Goal: Task Accomplishment & Management: Complete application form

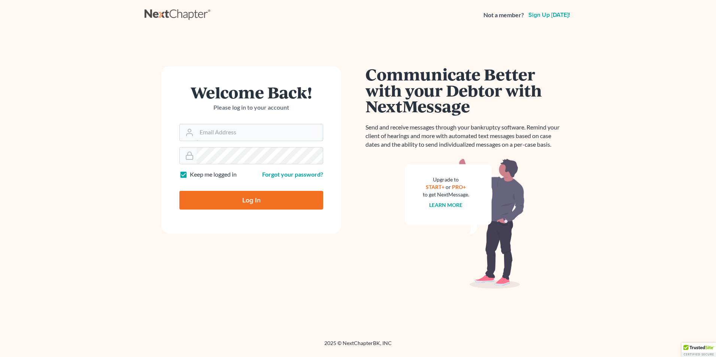
type input "[EMAIL_ADDRESS][DOMAIN_NAME]"
click at [272, 196] on input "Log In" at bounding box center [251, 200] width 144 height 19
type input "Thinking..."
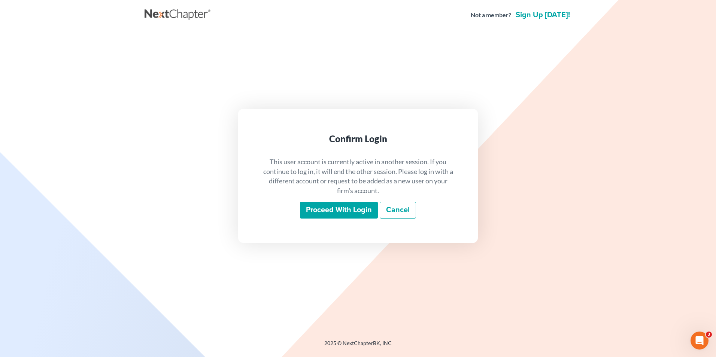
click at [351, 210] on input "Proceed with login" at bounding box center [339, 210] width 78 height 17
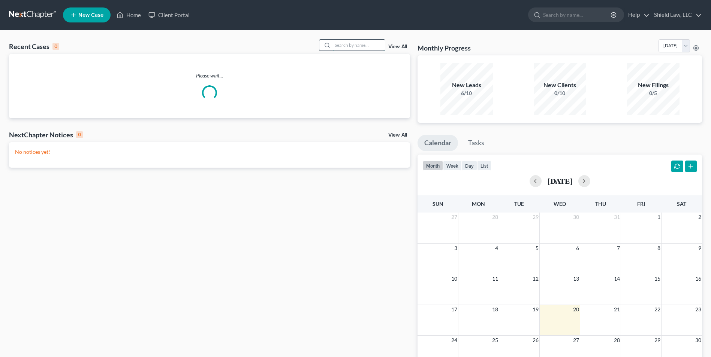
click at [346, 49] on input "search" at bounding box center [358, 45] width 52 height 11
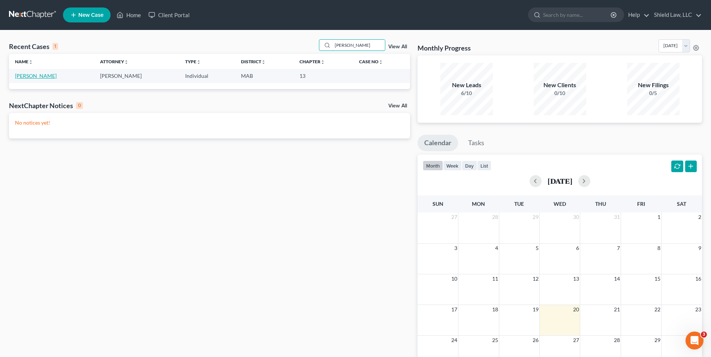
type input "[PERSON_NAME]"
click at [29, 75] on link "[PERSON_NAME]" at bounding box center [36, 76] width 42 height 6
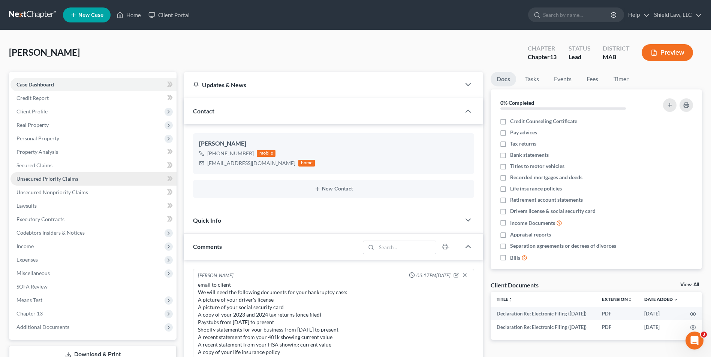
scroll to position [60, 0]
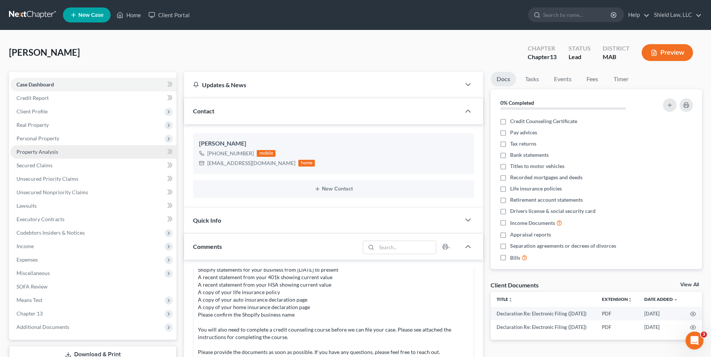
click at [36, 154] on span "Property Analysis" at bounding box center [37, 152] width 42 height 6
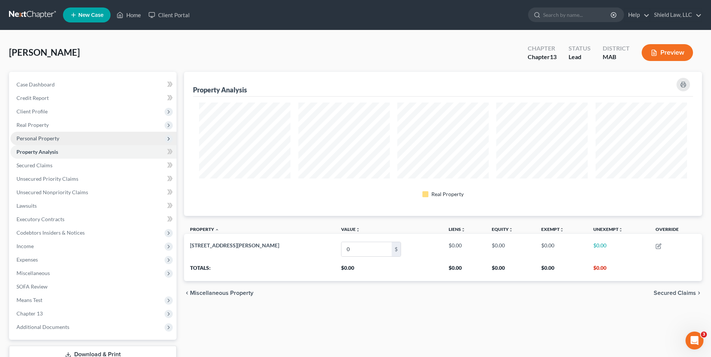
scroll to position [144, 518]
click at [41, 141] on span "Personal Property" at bounding box center [37, 138] width 43 height 6
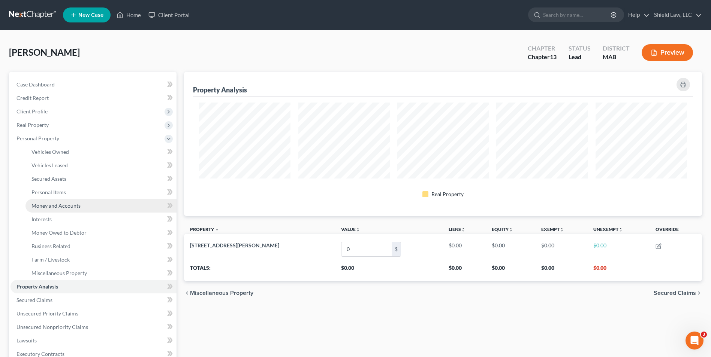
click at [71, 203] on span "Money and Accounts" at bounding box center [55, 206] width 49 height 6
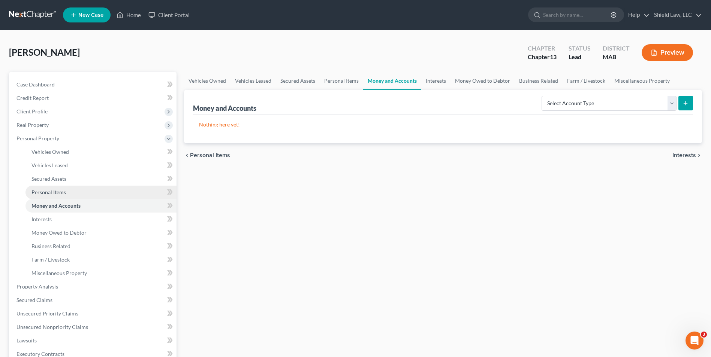
click at [72, 197] on link "Personal Items" at bounding box center [100, 192] width 151 height 13
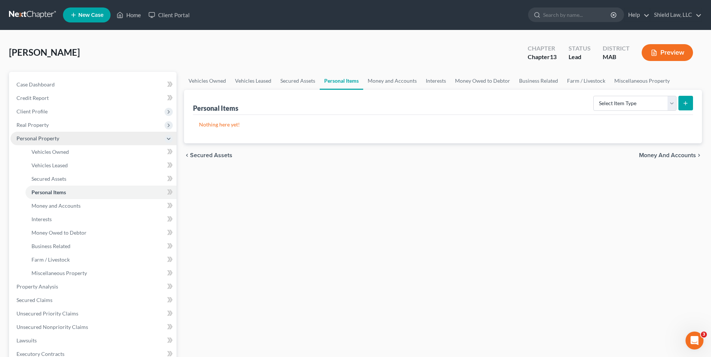
click at [70, 144] on span "Personal Property" at bounding box center [93, 138] width 166 height 13
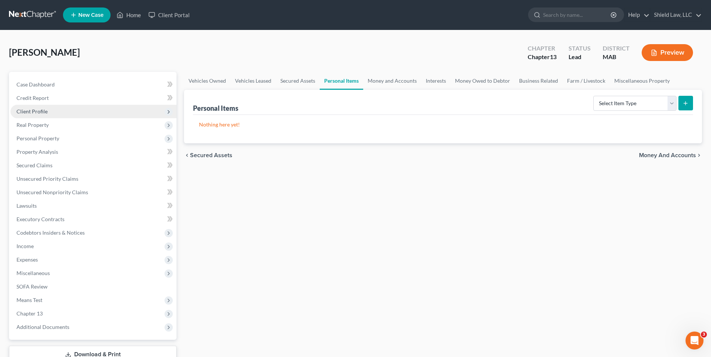
click at [43, 114] on span "Client Profile" at bounding box center [31, 111] width 31 height 6
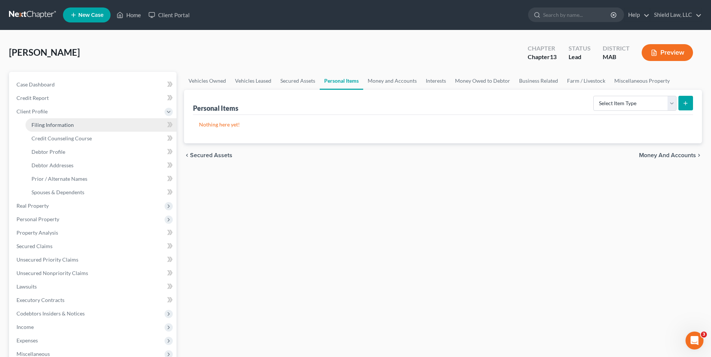
click at [63, 122] on span "Filing Information" at bounding box center [52, 125] width 42 height 6
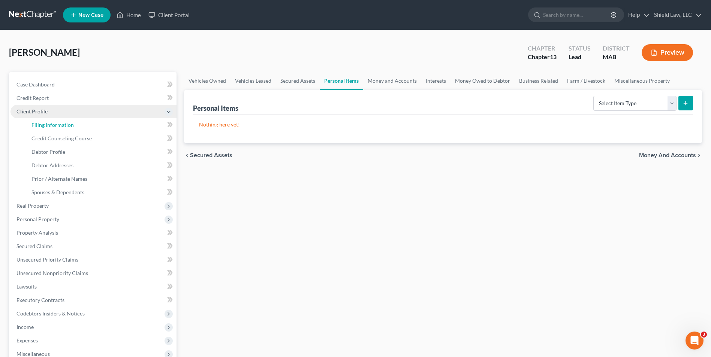
select select "1"
select select "0"
select select "3"
select select "22"
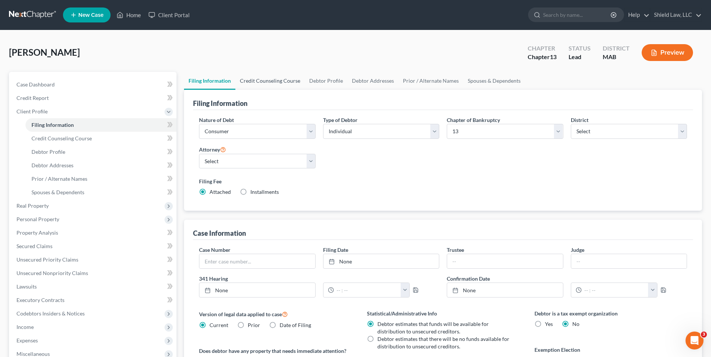
click at [271, 88] on link "Credit Counseling Course" at bounding box center [269, 81] width 69 height 18
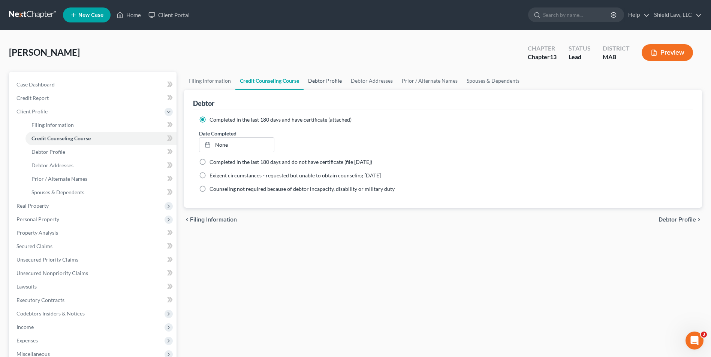
click at [319, 86] on link "Debtor Profile" at bounding box center [325, 81] width 43 height 18
select select "0"
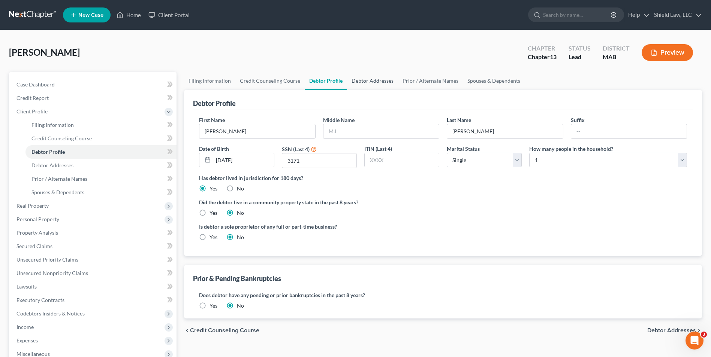
click at [363, 81] on link "Debtor Addresses" at bounding box center [372, 81] width 51 height 18
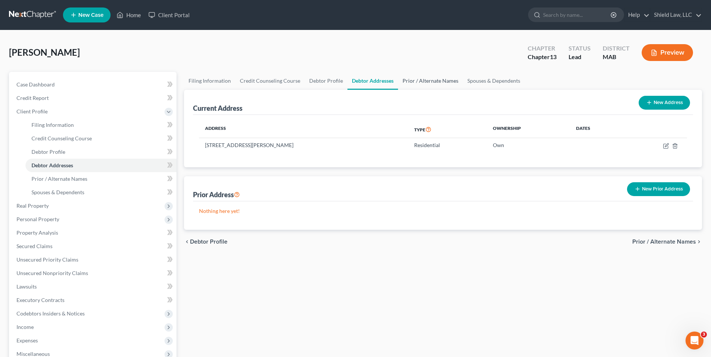
click at [408, 84] on link "Prior / Alternate Names" at bounding box center [430, 81] width 65 height 18
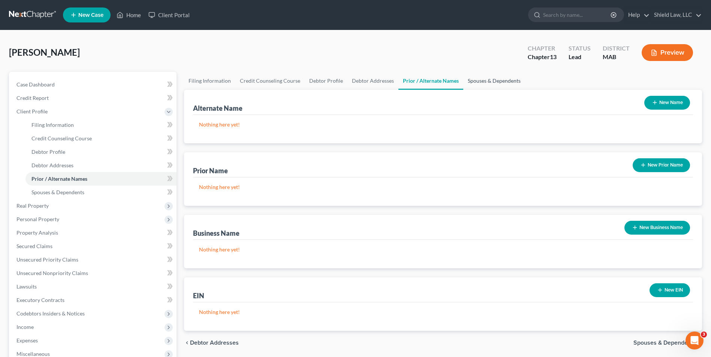
click at [480, 78] on link "Spouses & Dependents" at bounding box center [494, 81] width 62 height 18
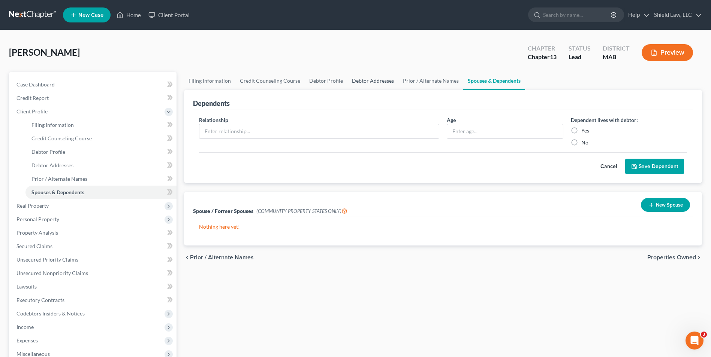
click at [356, 82] on link "Debtor Addresses" at bounding box center [372, 81] width 51 height 18
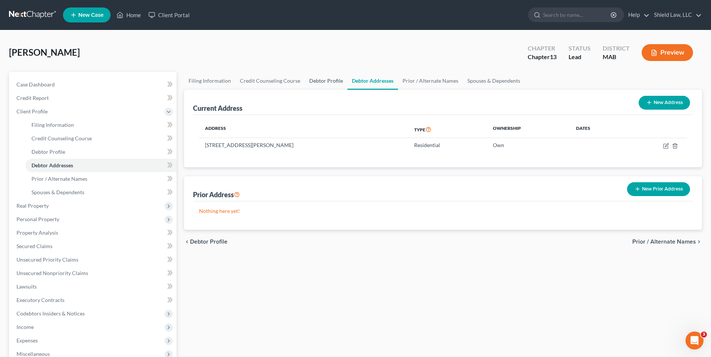
click at [323, 81] on link "Debtor Profile" at bounding box center [326, 81] width 43 height 18
select select "0"
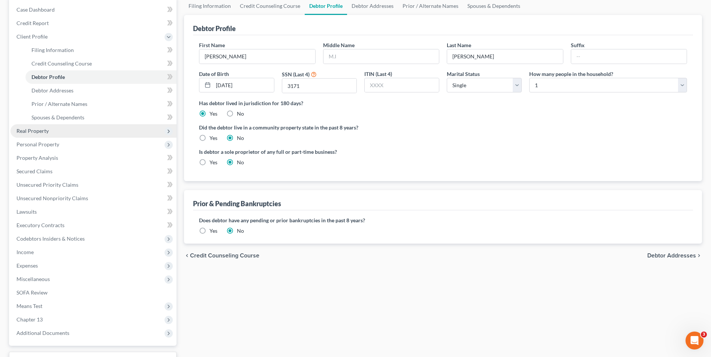
click at [60, 131] on span "Real Property" at bounding box center [93, 130] width 166 height 13
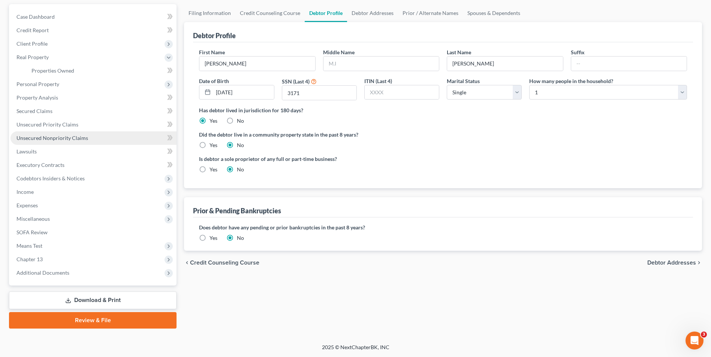
scroll to position [68, 0]
click at [66, 72] on span "Properties Owned" at bounding box center [52, 70] width 43 height 6
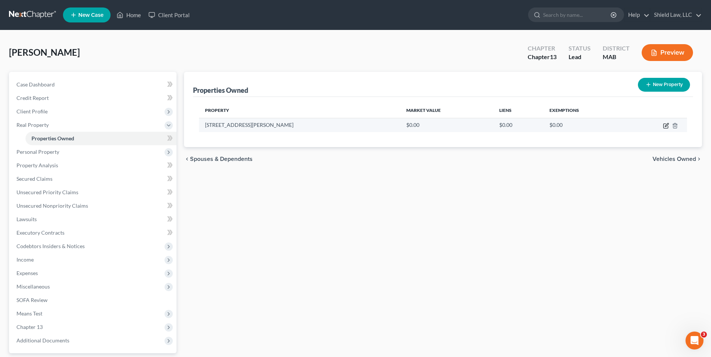
click at [669, 124] on td at bounding box center [657, 125] width 60 height 14
click at [668, 125] on icon "button" at bounding box center [666, 126] width 6 height 6
select select "22"
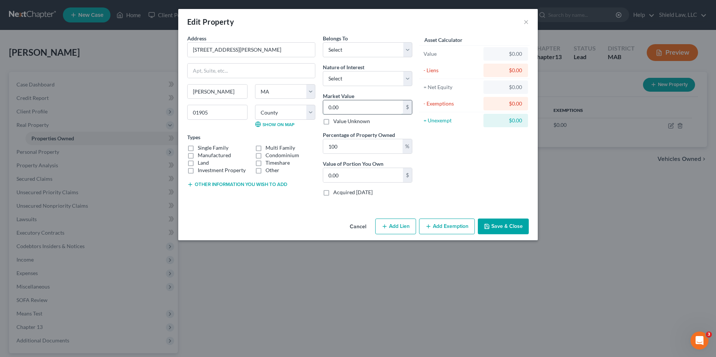
type input "4"
type input "4.00"
type input "48"
type input "48.00"
type input "488"
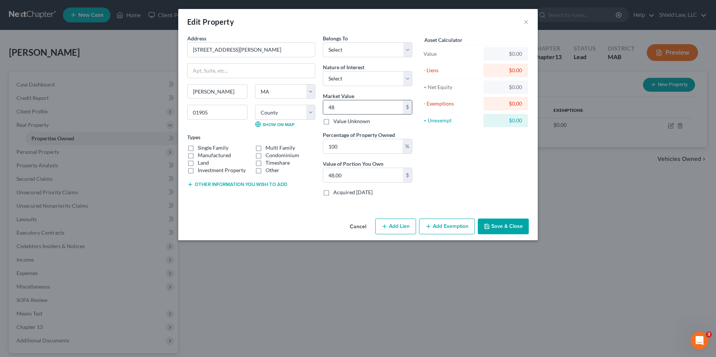
type input "488.00"
type input "4883"
type input "4,883.00"
type input "4,8830"
type input "48,830.00"
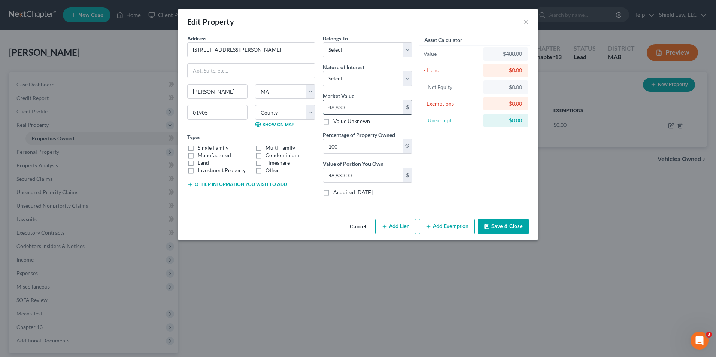
type input "48,8300"
type input "488,300.00"
type input "488,300"
click at [198, 147] on label "Single Family" at bounding box center [213, 147] width 31 height 7
click at [201, 147] on input "Single Family" at bounding box center [203, 146] width 5 height 5
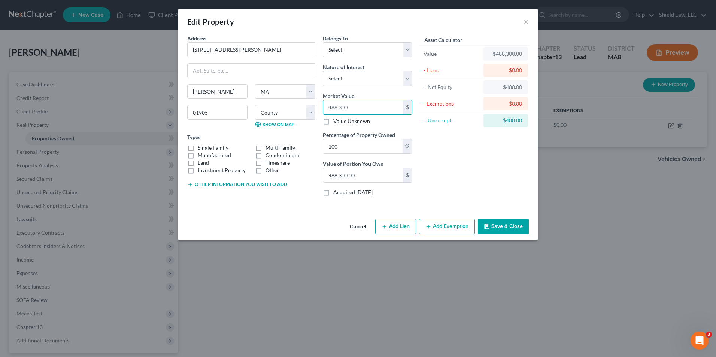
checkbox input "true"
click at [511, 224] on button "Save & Close" at bounding box center [503, 227] width 51 height 16
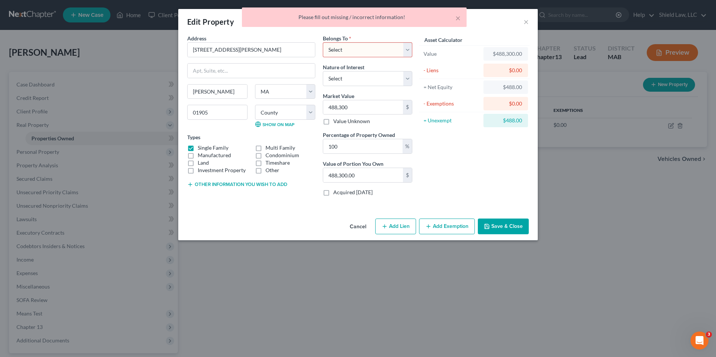
click at [379, 50] on select "Select Debtor 1 Only Debtor 2 Only Debtor 1 And Debtor 2 Only At Least One Of T…" at bounding box center [368, 49] width 90 height 15
select select "0"
click at [323, 42] on select "Select Debtor 1 Only Debtor 2 Only Debtor 1 And Debtor 2 Only At Least One Of T…" at bounding box center [368, 49] width 90 height 15
click at [505, 226] on button "Save & Close" at bounding box center [503, 227] width 51 height 16
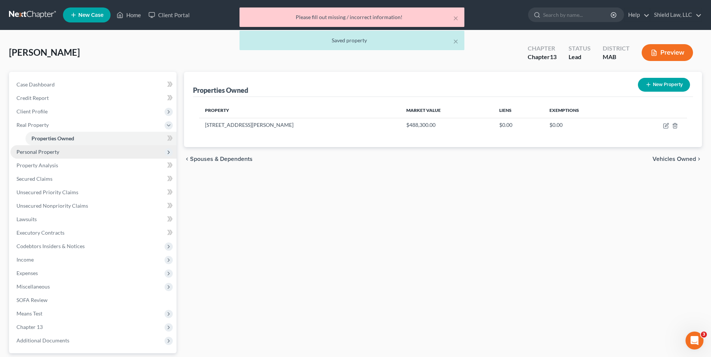
click at [60, 151] on span "Personal Property" at bounding box center [93, 151] width 166 height 13
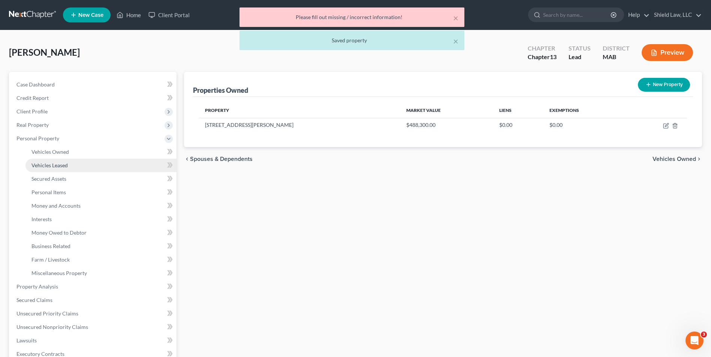
click at [80, 165] on link "Vehicles Leased" at bounding box center [100, 165] width 151 height 13
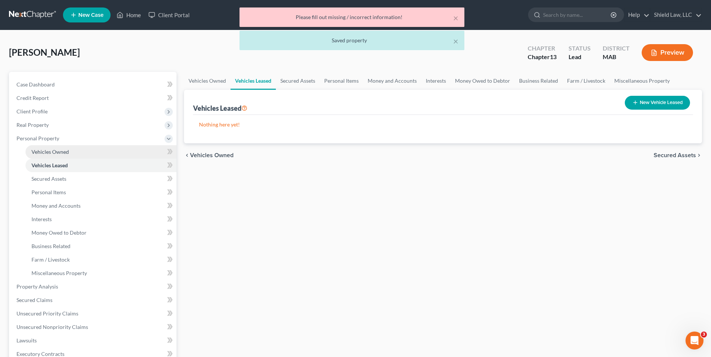
click at [78, 154] on link "Vehicles Owned" at bounding box center [100, 151] width 151 height 13
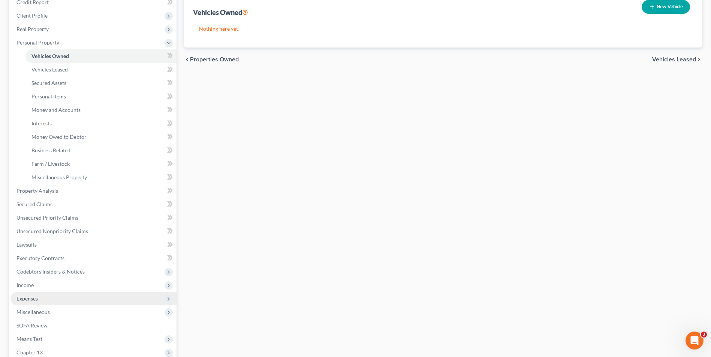
scroll to position [150, 0]
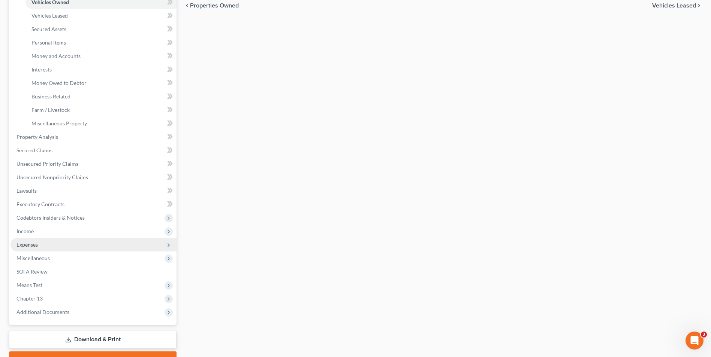
click at [40, 243] on span "Expenses" at bounding box center [93, 244] width 166 height 13
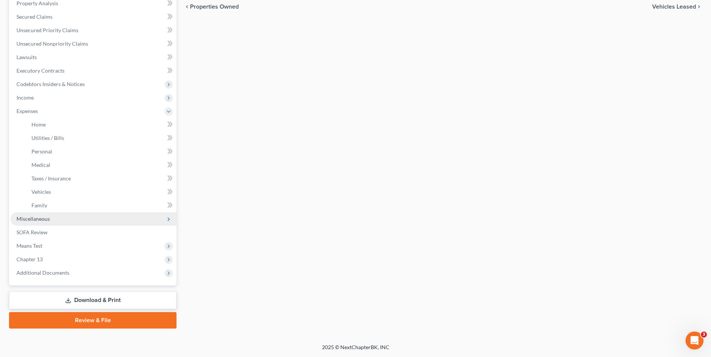
scroll to position [149, 0]
click at [59, 122] on link "Home" at bounding box center [100, 124] width 151 height 13
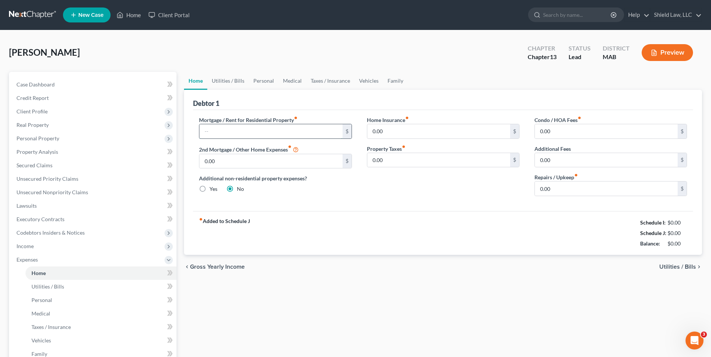
click at [243, 127] on input "text" at bounding box center [270, 131] width 143 height 14
click at [365, 231] on div "fiber_manual_record Added to Schedule J Schedule I: $0.00 Schedule J: $1,800.00…" at bounding box center [443, 233] width 500 height 44
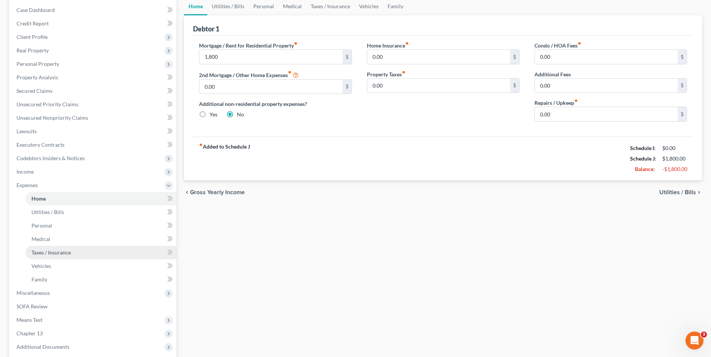
scroll to position [75, 0]
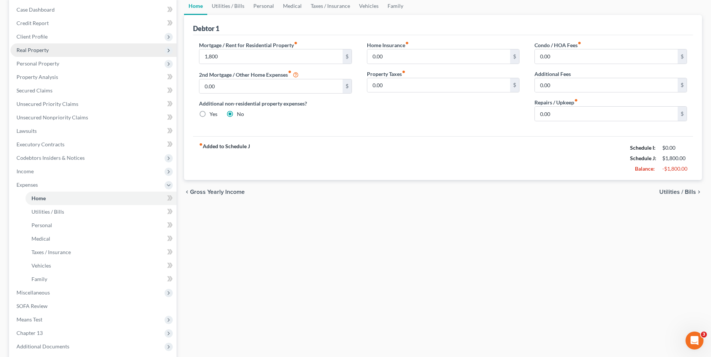
click at [35, 48] on span "Real Property" at bounding box center [32, 50] width 32 height 6
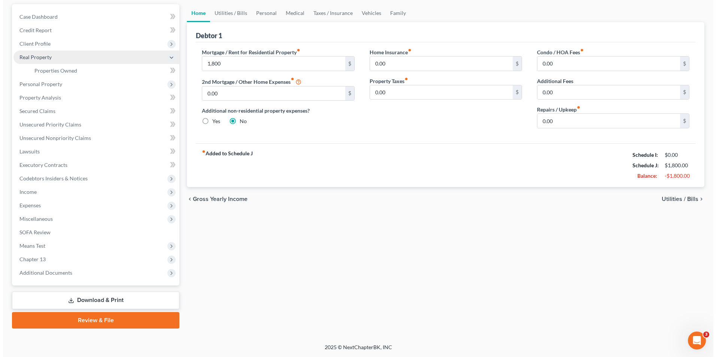
scroll to position [68, 0]
click at [60, 70] on span "Properties Owned" at bounding box center [52, 70] width 43 height 6
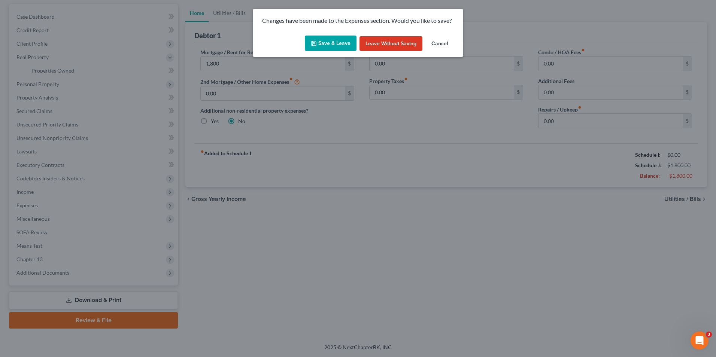
click at [352, 43] on button "Save & Leave" at bounding box center [331, 44] width 52 height 16
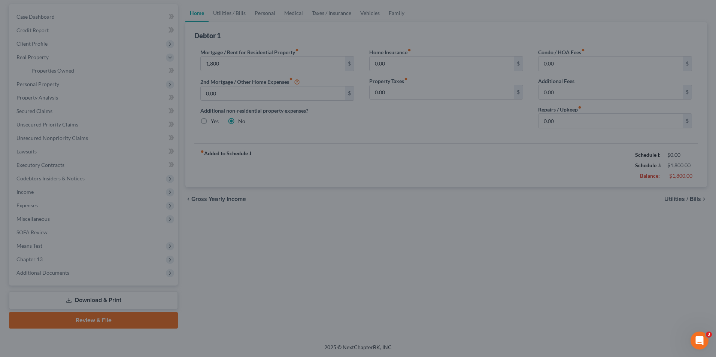
type input "1,800.00"
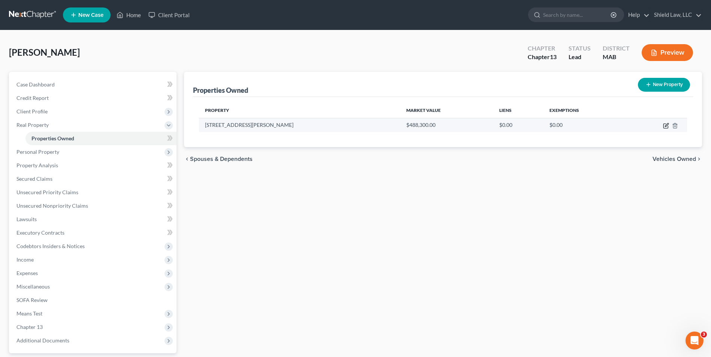
click at [666, 126] on icon "button" at bounding box center [666, 126] width 6 height 6
select select "22"
select select "4"
select select "0"
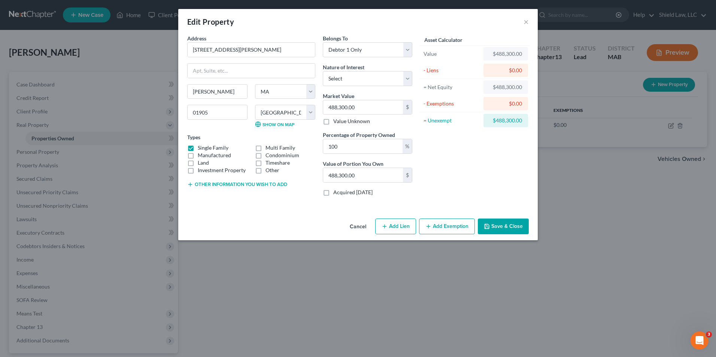
click at [396, 229] on button "Add Lien" at bounding box center [395, 227] width 41 height 16
select select "0"
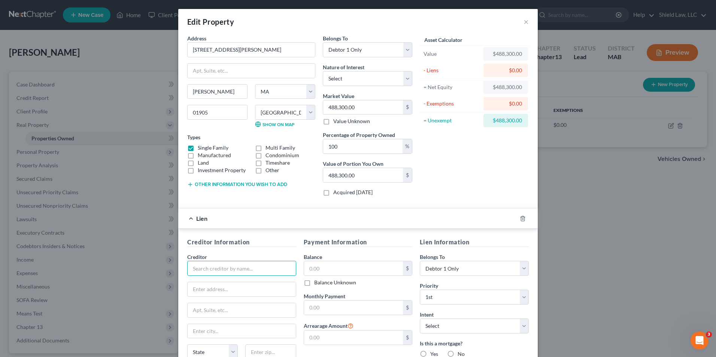
click at [191, 268] on input "text" at bounding box center [241, 268] width 109 height 15
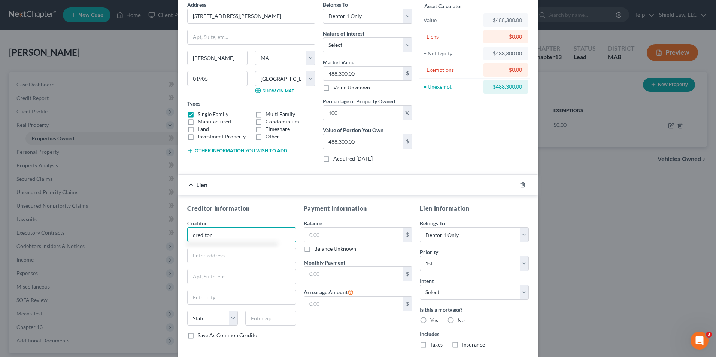
scroll to position [78, 0]
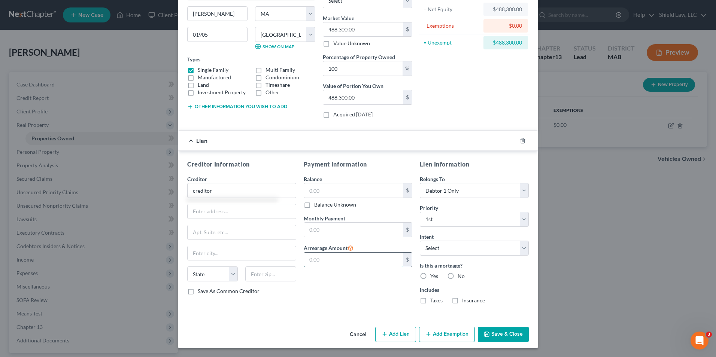
click at [340, 254] on input "text" at bounding box center [353, 260] width 99 height 14
type input "creditor"
type input "18,000"
drag, startPoint x: 421, startPoint y: 274, endPoint x: 432, endPoint y: 278, distance: 11.5
click at [431, 274] on label "Yes" at bounding box center [435, 276] width 8 height 7
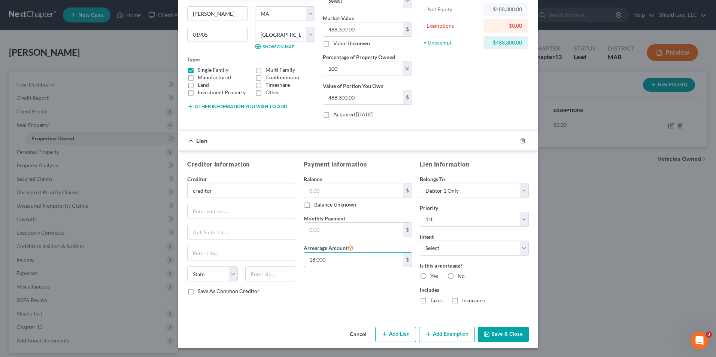
click at [434, 274] on input "Yes" at bounding box center [436, 275] width 5 height 5
radio input "true"
click at [491, 331] on button "Save & Close" at bounding box center [503, 335] width 51 height 16
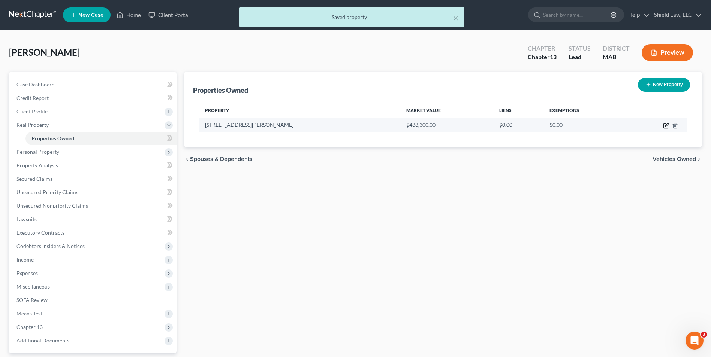
click at [666, 126] on icon "button" at bounding box center [666, 126] width 6 height 6
select select "22"
select select "4"
select select "0"
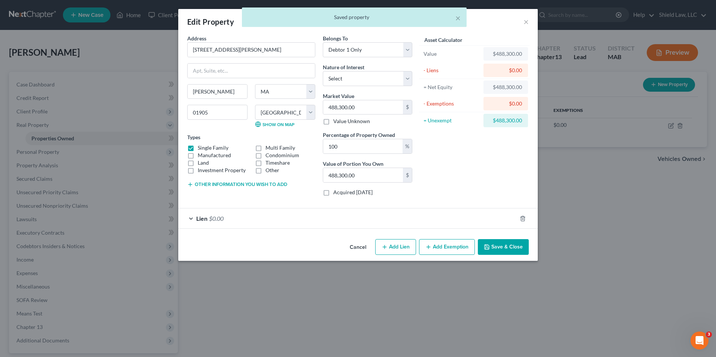
click at [455, 246] on button "Add Exemption" at bounding box center [447, 247] width 56 height 16
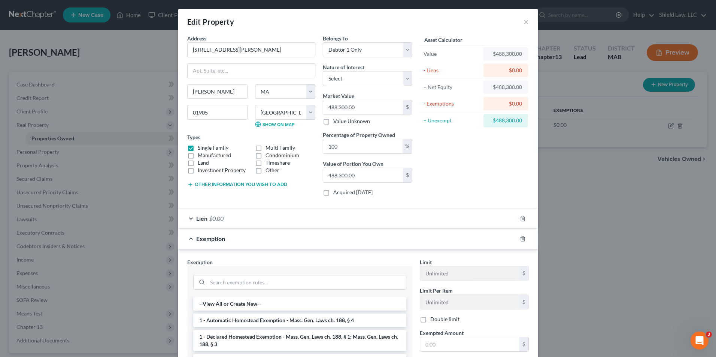
click at [275, 338] on li "1 - Declared Homestead Exemption - Mass. Gen. Laws ch. 188, § 1; Mass. Gen. Law…" at bounding box center [299, 340] width 213 height 21
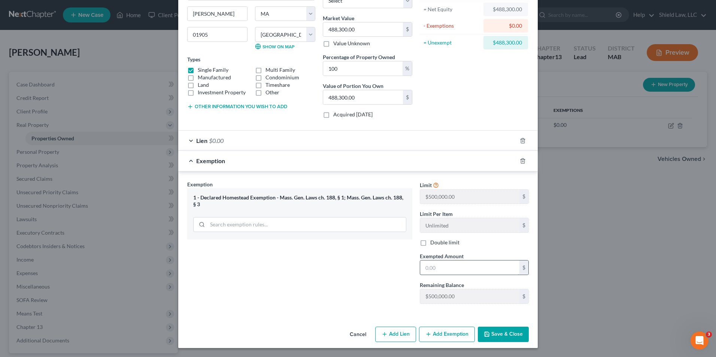
click at [461, 267] on input "text" at bounding box center [469, 268] width 99 height 14
type input "500,000"
click at [505, 329] on button "Save & Close" at bounding box center [503, 335] width 51 height 16
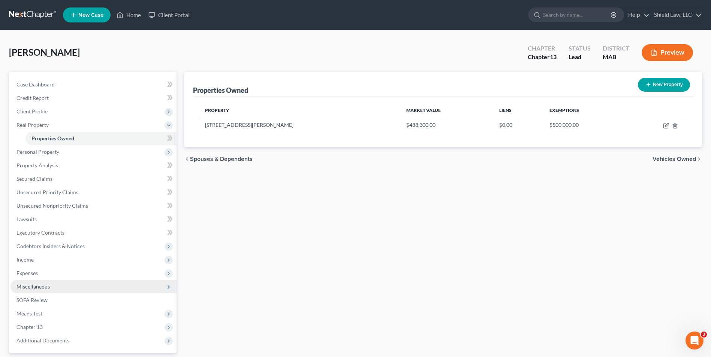
click at [41, 291] on span "Miscellaneous" at bounding box center [93, 286] width 166 height 13
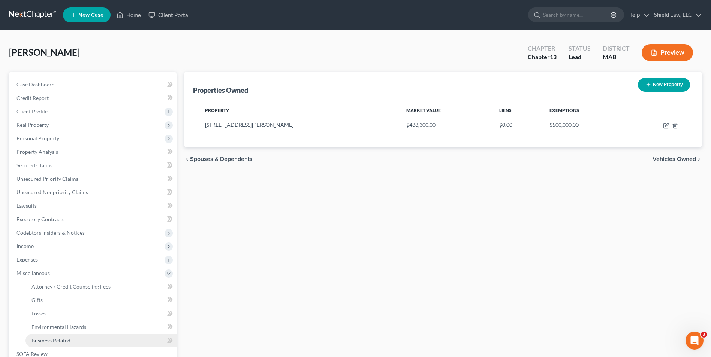
click at [65, 338] on span "Business Related" at bounding box center [50, 341] width 39 height 6
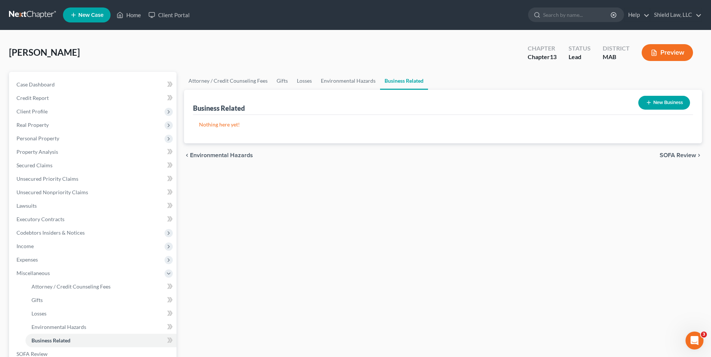
click at [648, 99] on button "New Business" at bounding box center [664, 103] width 52 height 14
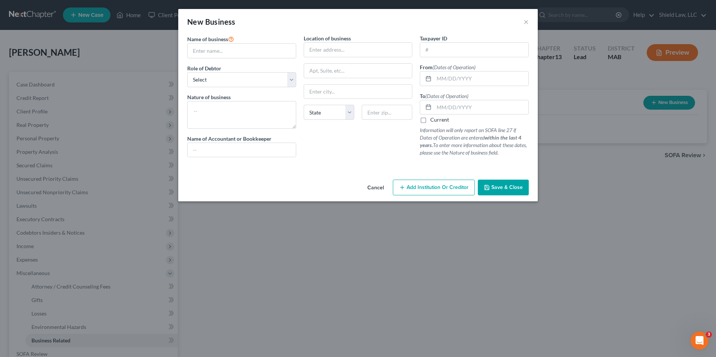
drag, startPoint x: 233, startPoint y: 59, endPoint x: 234, endPoint y: 54, distance: 5.3
click at [233, 59] on div "Name of business * Role of Debtor * Select A member of a limited liability comp…" at bounding box center [242, 98] width 117 height 129
click at [234, 54] on input "text" at bounding box center [242, 51] width 108 height 14
type input "Zorrilla Realty Consultant LLC"
click at [222, 76] on select "Select A member of a limited liability company (LLC) or limited liability partn…" at bounding box center [241, 79] width 109 height 15
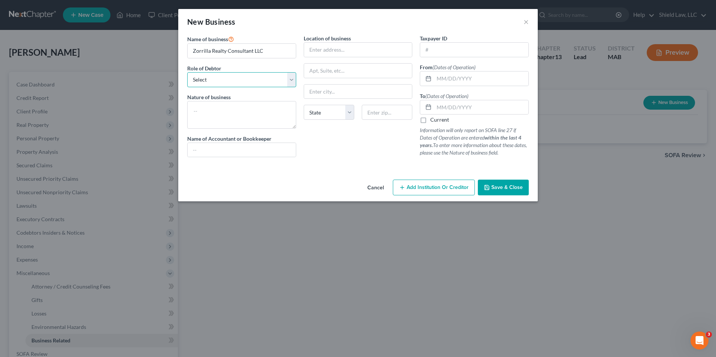
select select "sole_proprietor"
click at [187, 72] on select "Select A member of a limited liability company (LLC) or limited liability partn…" at bounding box center [241, 79] width 109 height 15
click at [233, 137] on label "Name of Accountant or Bookkeeper" at bounding box center [229, 139] width 84 height 8
click at [246, 84] on select "Select A member of a limited liability company (LLC) or limited liability partn…" at bounding box center [241, 79] width 109 height 15
click at [332, 180] on div "Cancel Add Institution Or Creditor Save & Close" at bounding box center [358, 189] width 360 height 25
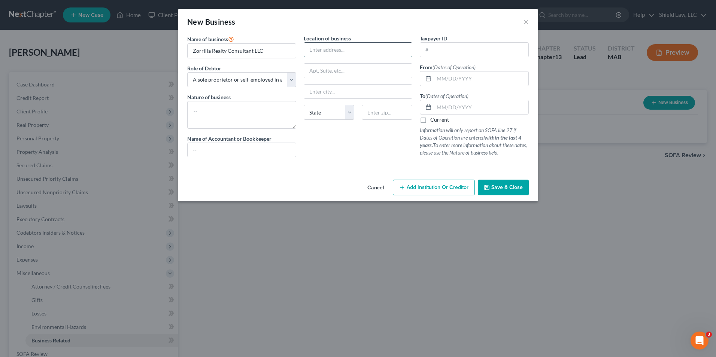
click at [338, 52] on input "text" at bounding box center [358, 50] width 108 height 14
type input "[STREET_ADDRESS][PERSON_NAME]"
type input "01905"
click at [348, 130] on div "Location of business [GEOGRAPHIC_DATA][PERSON_NAME] [US_STATE][GEOGRAPHIC_DATA]…" at bounding box center [358, 98] width 117 height 129
type input "[PERSON_NAME]"
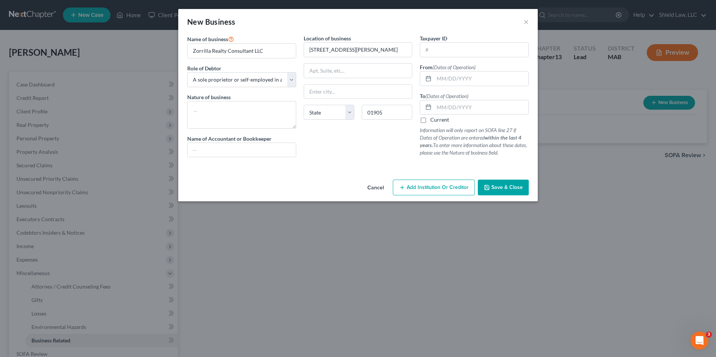
select select "22"
click at [456, 77] on input "text" at bounding box center [481, 79] width 94 height 14
type input "[DATE]"
click at [431, 120] on label "Current" at bounding box center [440, 119] width 19 height 7
click at [434, 120] on input "Current" at bounding box center [436, 118] width 5 height 5
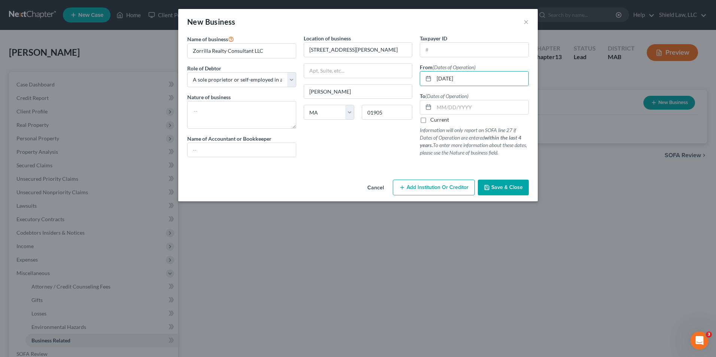
checkbox input "true"
click at [493, 190] on span "Save & Close" at bounding box center [507, 187] width 31 height 6
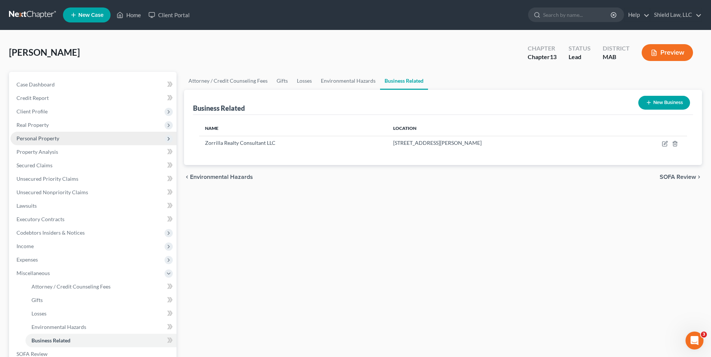
click at [45, 140] on span "Personal Property" at bounding box center [37, 138] width 43 height 6
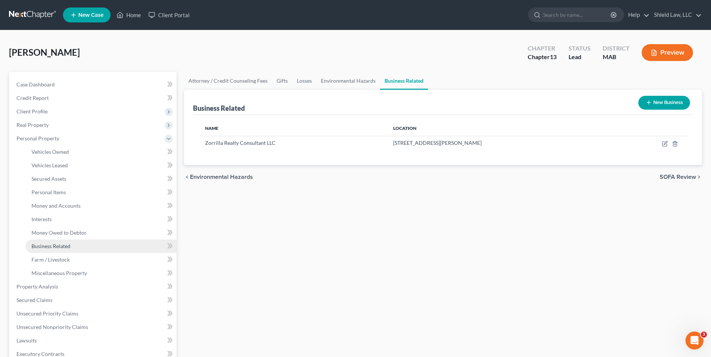
click at [59, 247] on span "Business Related" at bounding box center [50, 246] width 39 height 6
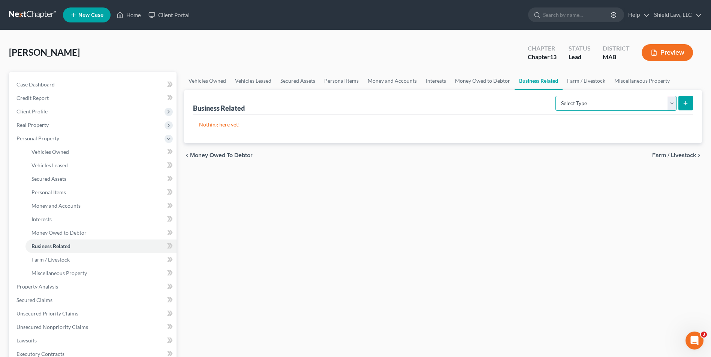
click at [614, 109] on select "Select Type Customer Lists Franchises Inventory Licenses Machinery Office Equip…" at bounding box center [615, 103] width 121 height 15
click at [631, 78] on link "Miscellaneous Property" at bounding box center [642, 81] width 64 height 18
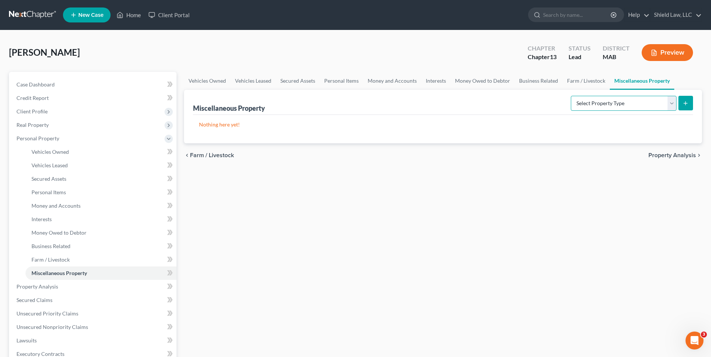
click at [627, 106] on select "Select Property Type Assigned for Creditor Benefit [DATE] Holding for Another N…" at bounding box center [624, 103] width 106 height 15
click at [426, 82] on link "Interests" at bounding box center [435, 81] width 29 height 18
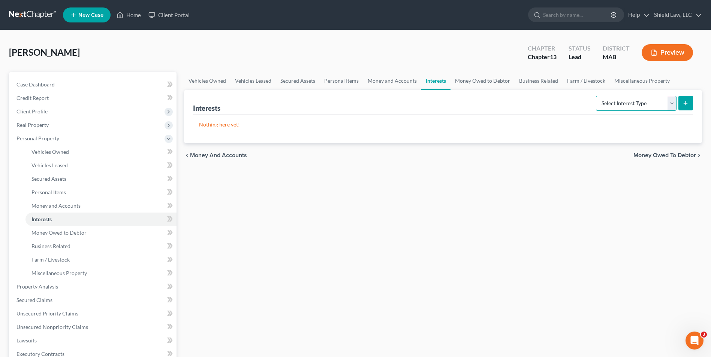
click at [628, 108] on select "Select Interest Type 401K Annuity Bond Education IRA Government Bond Government…" at bounding box center [636, 103] width 81 height 15
select select "incorporated_business"
click at [597, 96] on select "Select Interest Type 401K Annuity Bond Education IRA Government Bond Government…" at bounding box center [636, 103] width 81 height 15
click at [697, 102] on div "Interests Select Interest Type 401K Annuity Bond Education IRA Government Bond …" at bounding box center [443, 117] width 518 height 54
click at [683, 103] on icon "submit" at bounding box center [685, 103] width 6 height 6
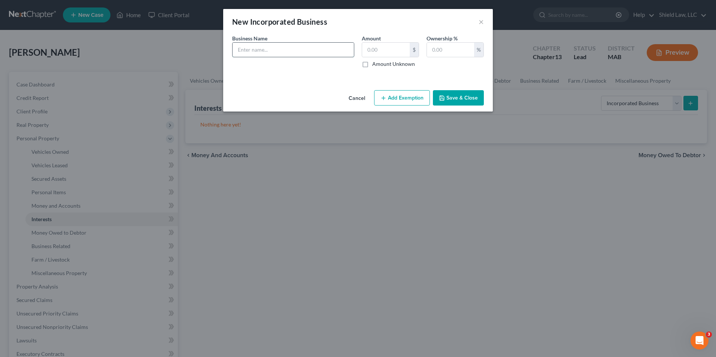
click at [242, 56] on input "text" at bounding box center [293, 50] width 121 height 14
click at [242, 51] on input "Z" at bounding box center [293, 50] width 121 height 14
type input "Zorrilla Realty Consultant LLC"
click at [378, 50] on input "text" at bounding box center [386, 50] width 48 height 14
type input "0"
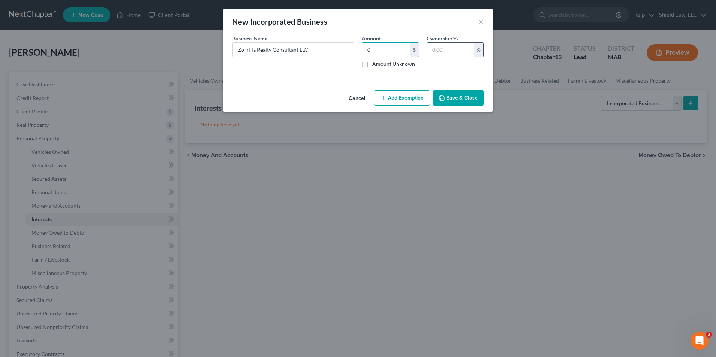
click at [438, 52] on input "text" at bounding box center [450, 50] width 47 height 14
type input "100"
click at [455, 94] on button "Save & Close" at bounding box center [458, 98] width 51 height 16
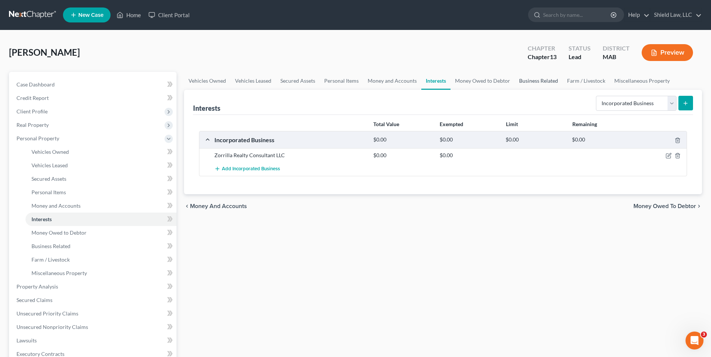
click at [526, 85] on link "Business Related" at bounding box center [538, 81] width 48 height 18
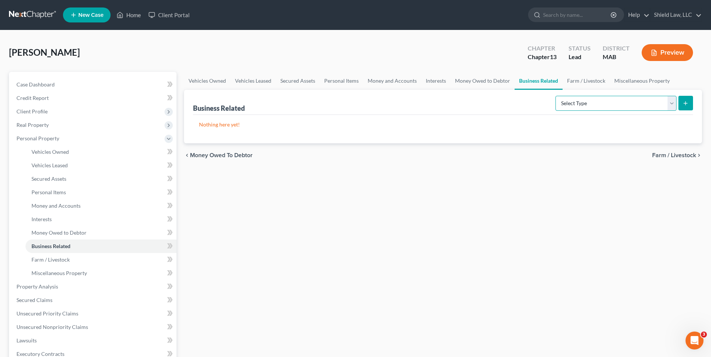
click at [610, 105] on select "Select Type Customer Lists Franchises Inventory Licenses Machinery Office Equip…" at bounding box center [615, 103] width 121 height 15
select select "other_business_related_property_not_listed"
click at [556, 96] on select "Select Type Customer Lists Franchises Inventory Licenses Machinery Office Equip…" at bounding box center [615, 103] width 121 height 15
click at [687, 102] on icon "submit" at bounding box center [685, 103] width 6 height 6
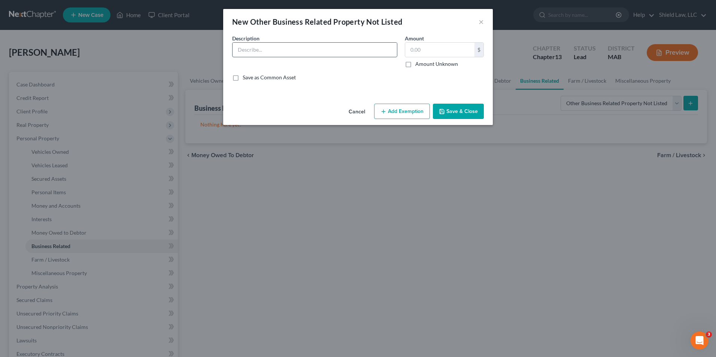
click at [245, 51] on input "text" at bounding box center [315, 50] width 164 height 14
click at [316, 68] on div "Description * [STREET_ADDRESS][PERSON_NAME][PERSON_NAME][PERSON_NAME] $ Amount …" at bounding box center [358, 60] width 259 height 53
click at [434, 47] on input "text" at bounding box center [439, 50] width 69 height 14
click at [355, 50] on input "[STREET_ADDRESS][PERSON_NAME]" at bounding box center [315, 50] width 164 height 14
type input "[STREET_ADDRESS][PERSON_NAME]"
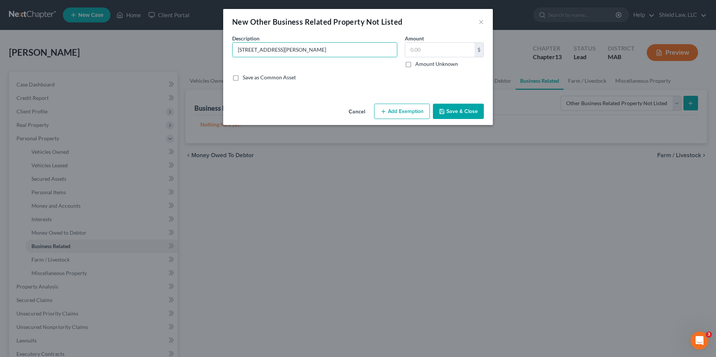
click at [465, 106] on button "Save & Close" at bounding box center [458, 112] width 51 height 16
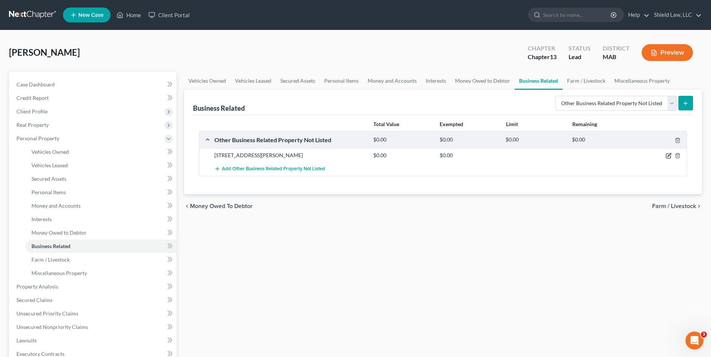
click at [670, 156] on icon "button" at bounding box center [668, 155] width 3 height 3
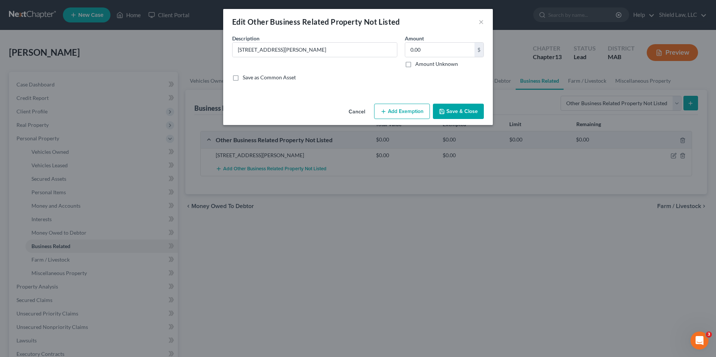
click at [416, 62] on label "Amount Unknown" at bounding box center [437, 63] width 43 height 7
click at [419, 62] on input "Amount Unknown" at bounding box center [421, 62] width 5 height 5
checkbox input "true"
click at [450, 111] on button "Save & Close" at bounding box center [458, 112] width 51 height 16
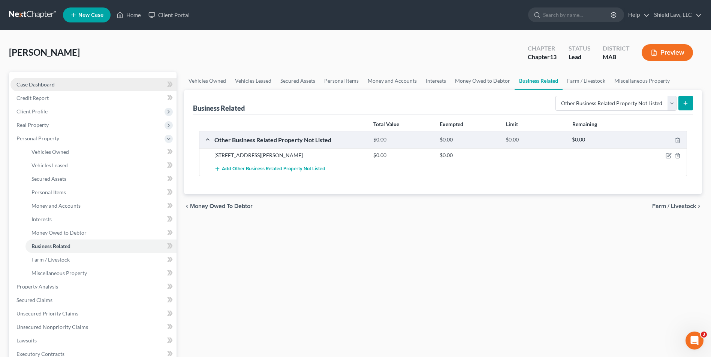
click at [58, 89] on link "Case Dashboard" at bounding box center [93, 84] width 166 height 13
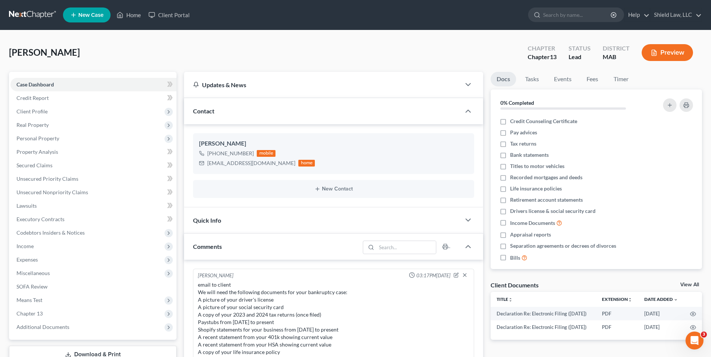
scroll to position [204, 0]
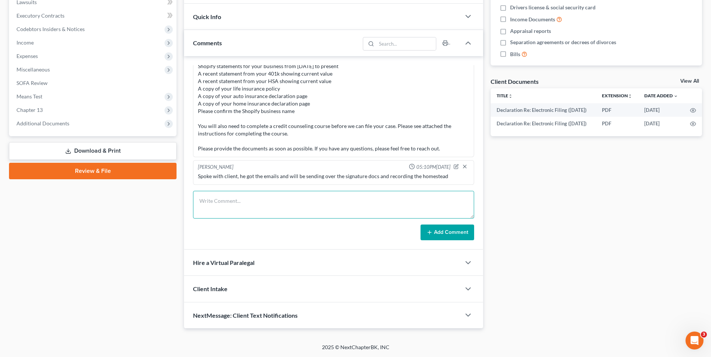
click at [251, 206] on textarea at bounding box center [333, 205] width 281 height 28
type textarea "need homestead to be recorded, need CC and need value of LLC property"
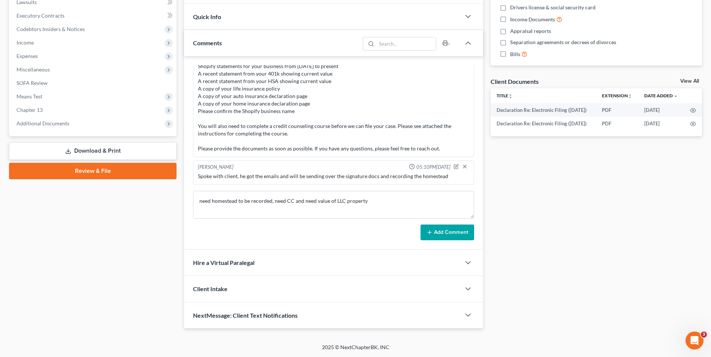
click at [451, 233] on button "Add Comment" at bounding box center [447, 233] width 54 height 16
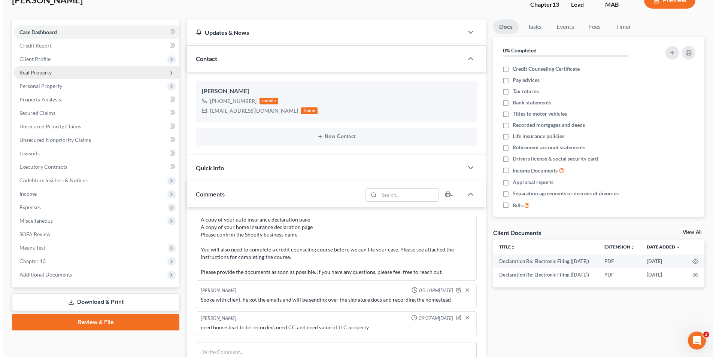
scroll to position [0, 0]
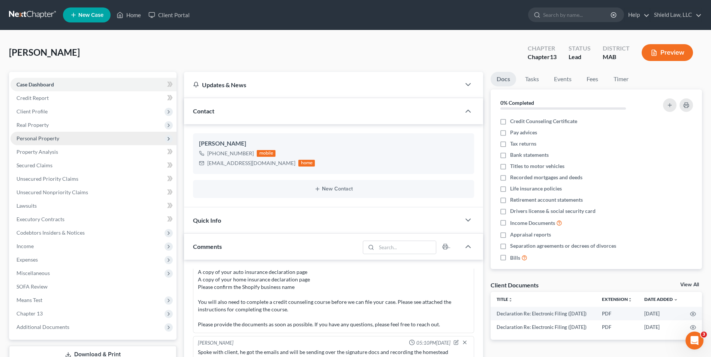
click at [44, 139] on span "Personal Property" at bounding box center [37, 138] width 43 height 6
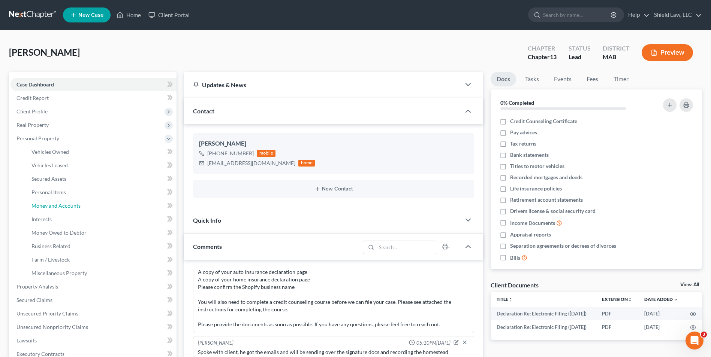
drag, startPoint x: 76, startPoint y: 205, endPoint x: 191, endPoint y: 158, distance: 124.6
click at [76, 205] on span "Money and Accounts" at bounding box center [55, 206] width 49 height 6
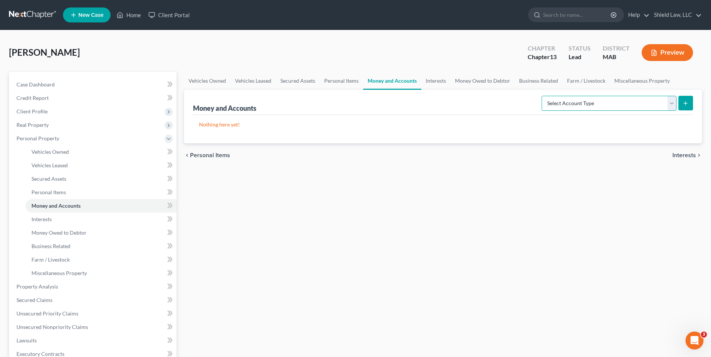
drag, startPoint x: 642, startPoint y: 103, endPoint x: 631, endPoint y: 112, distance: 14.1
click at [642, 103] on select "Select Account Type Brokerage Cash on Hand Certificates of Deposit Checking Acc…" at bounding box center [608, 103] width 135 height 15
select select "checking"
click at [543, 96] on select "Select Account Type Brokerage Cash on Hand Certificates of Deposit Checking Acc…" at bounding box center [608, 103] width 135 height 15
click at [174, 251] on span at bounding box center [169, 247] width 13 height 11
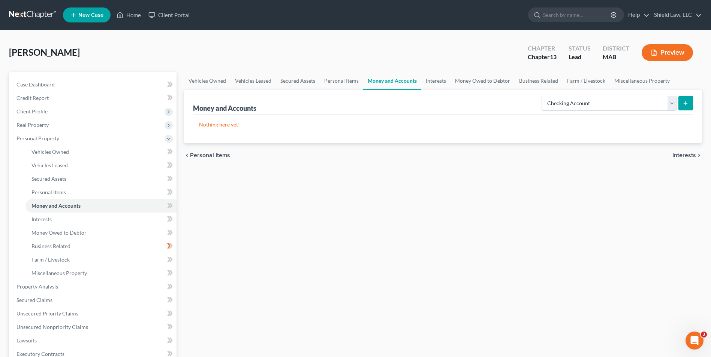
drag, startPoint x: 334, startPoint y: 190, endPoint x: 348, endPoint y: 182, distance: 15.8
click at [334, 190] on div "Vehicles Owned Vehicles Leased Secured Assets Personal Items Money and Accounts…" at bounding box center [442, 295] width 525 height 446
click at [631, 105] on select "Select Account Type Brokerage Cash on Hand Certificates of Deposit Checking Acc…" at bounding box center [608, 103] width 135 height 15
click at [543, 96] on select "Select Account Type Brokerage Cash on Hand Certificates of Deposit Checking Acc…" at bounding box center [608, 103] width 135 height 15
click at [688, 100] on button "submit" at bounding box center [685, 103] width 15 height 15
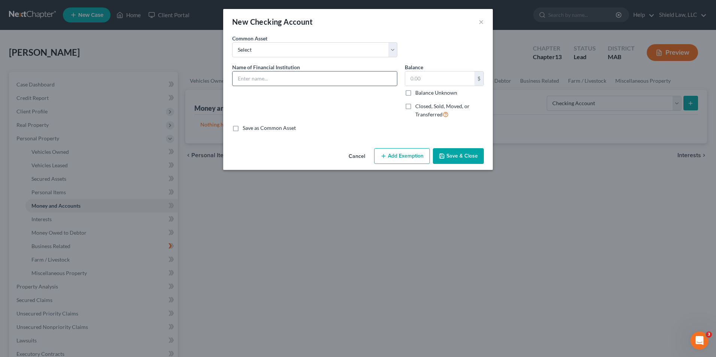
click at [271, 78] on input "text" at bounding box center [315, 79] width 164 height 14
click at [272, 78] on input "Salem Five" at bounding box center [315, 79] width 164 height 14
type input "Salem Five"
click at [419, 84] on input "text" at bounding box center [439, 79] width 69 height 14
type input "25,869"
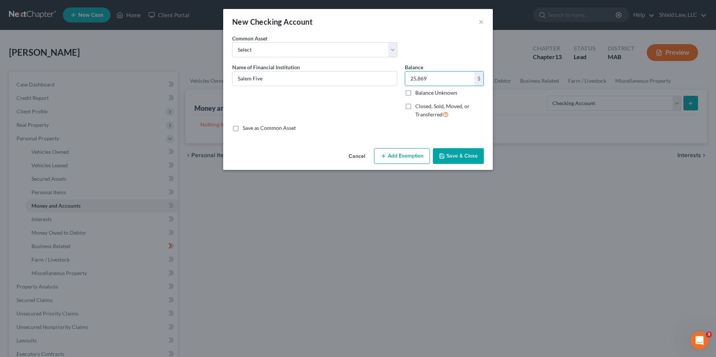
click at [408, 154] on button "Add Exemption" at bounding box center [402, 156] width 56 height 16
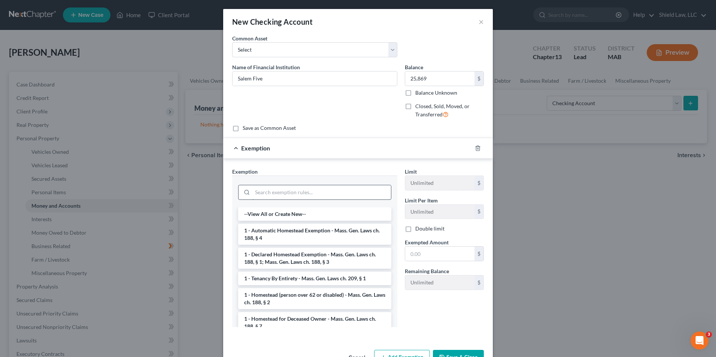
click at [330, 191] on input "search" at bounding box center [322, 192] width 139 height 14
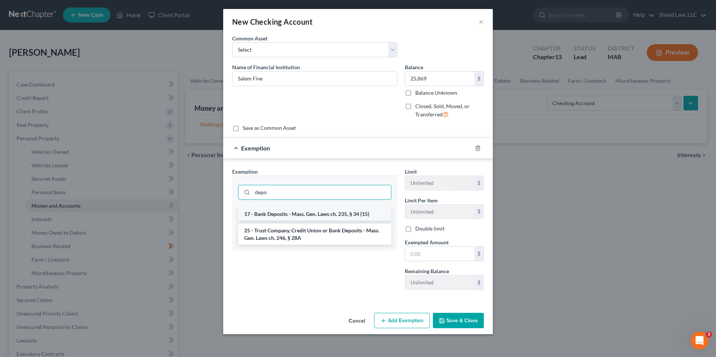
type input "depo"
click at [342, 213] on li "17 - Bank Deposits - Mass. Gen. Laws ch. 235, § 34 (15)" at bounding box center [314, 214] width 153 height 13
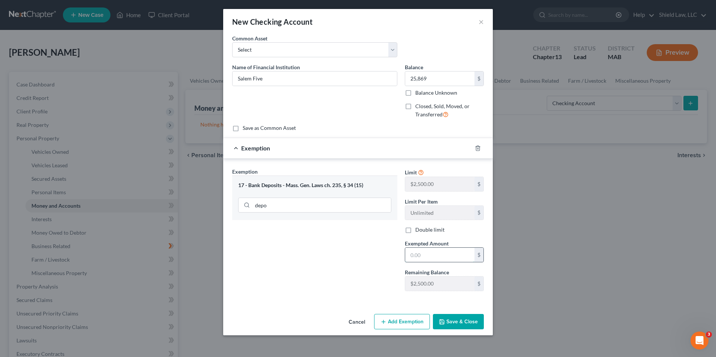
click at [420, 258] on input "text" at bounding box center [439, 255] width 69 height 14
type input "2,500"
click at [408, 319] on button "Add Exemption" at bounding box center [402, 322] width 56 height 16
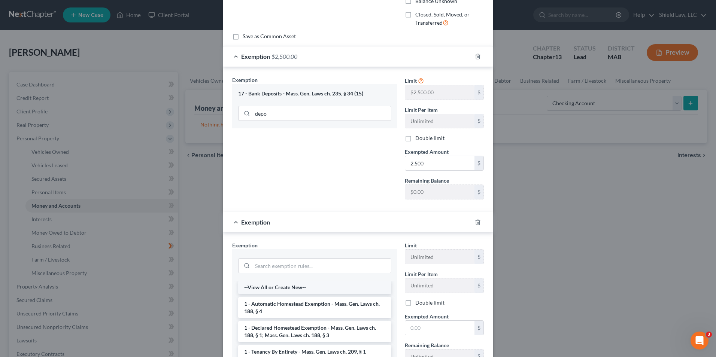
scroll to position [112, 0]
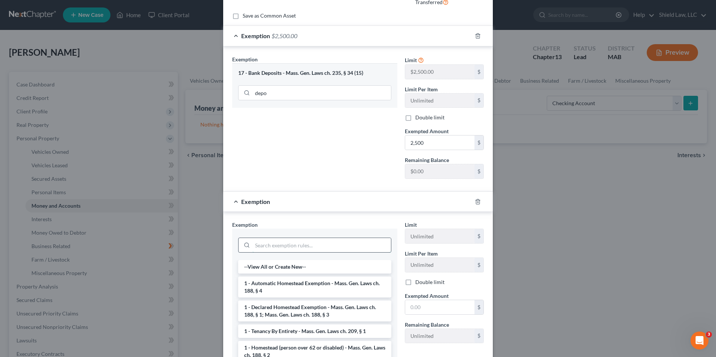
click at [296, 244] on input "search" at bounding box center [322, 245] width 139 height 14
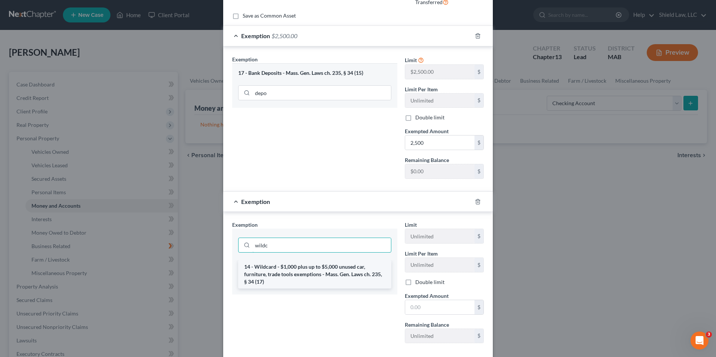
type input "wildc"
click at [308, 266] on li "14 - Wildcard - $1,000 plus up to $5,000 unused car, furniture, trade tools exe…" at bounding box center [314, 274] width 153 height 28
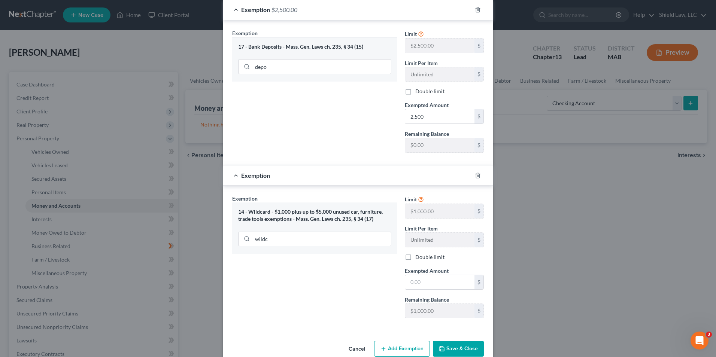
scroll to position [153, 0]
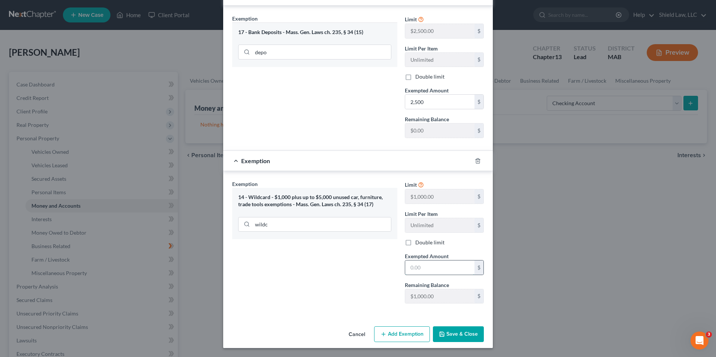
click at [430, 271] on input "text" at bounding box center [439, 268] width 69 height 14
type input "6,000"
click at [454, 333] on button "Save & Close" at bounding box center [458, 335] width 51 height 16
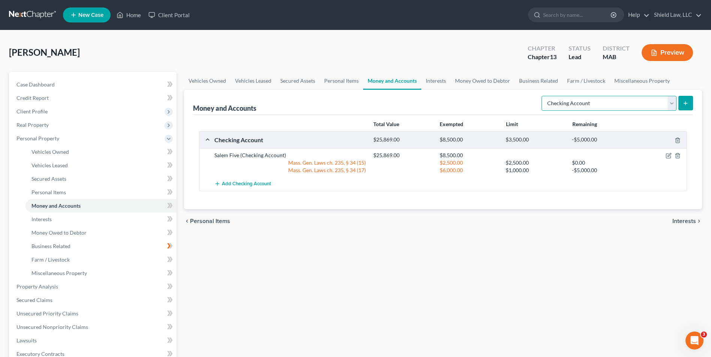
click at [640, 107] on select "Select Account Type Brokerage Cash on Hand Certificates of Deposit Checking Acc…" at bounding box center [608, 103] width 135 height 15
select select "money_market"
click at [543, 96] on select "Select Account Type Brokerage Cash on Hand Certificates of Deposit Checking Acc…" at bounding box center [608, 103] width 135 height 15
click at [682, 102] on button "submit" at bounding box center [685, 103] width 15 height 15
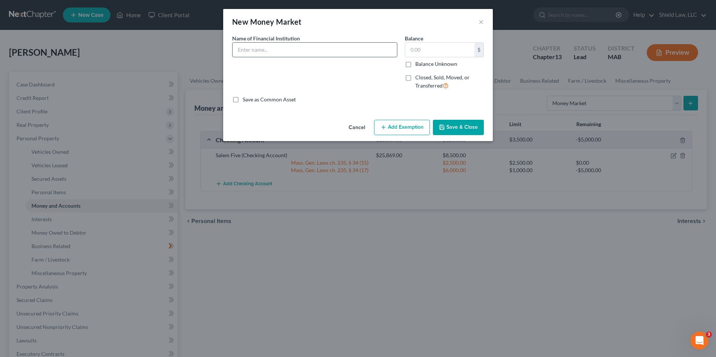
click at [286, 54] on input "text" at bounding box center [315, 50] width 164 height 14
type input "Salem Five"
click at [428, 52] on input "text" at bounding box center [439, 50] width 69 height 14
type input "2"
click at [461, 129] on button "Save & Close" at bounding box center [458, 128] width 51 height 16
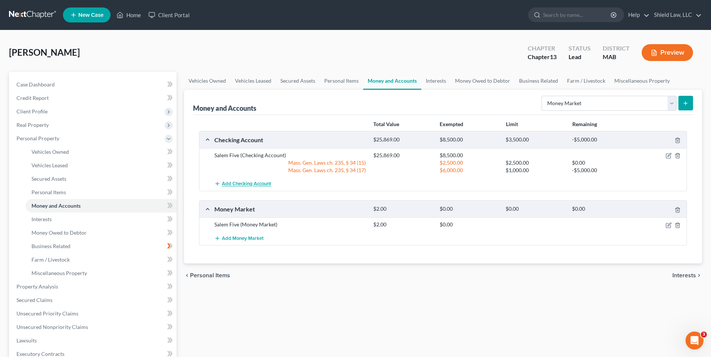
click at [239, 181] on span "Add Checking Account" at bounding box center [246, 184] width 49 height 6
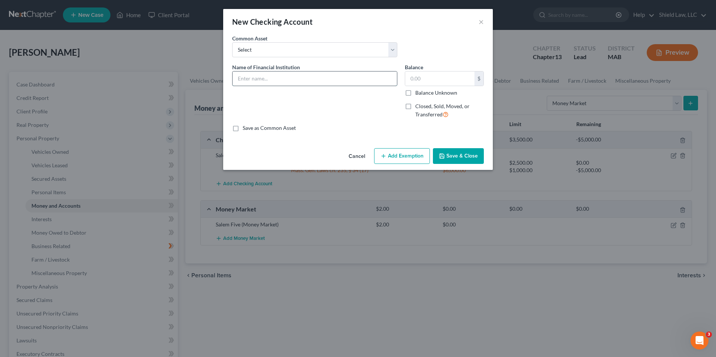
click at [266, 82] on input "text" at bounding box center [315, 79] width 164 height 14
type input "Shopify"
click at [435, 79] on input "text" at bounding box center [439, 79] width 69 height 14
type input "583"
click at [448, 157] on button "Save & Close" at bounding box center [458, 156] width 51 height 16
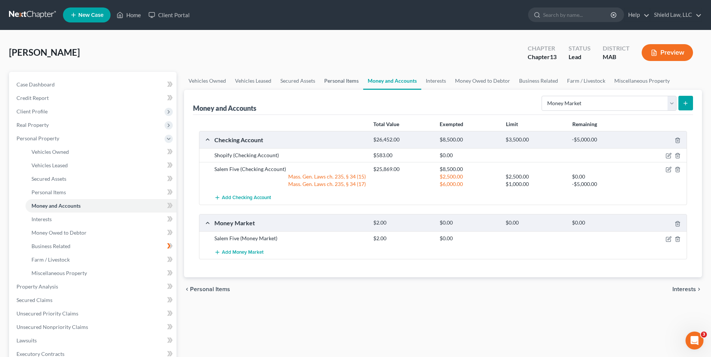
click at [339, 87] on link "Personal Items" at bounding box center [341, 81] width 43 height 18
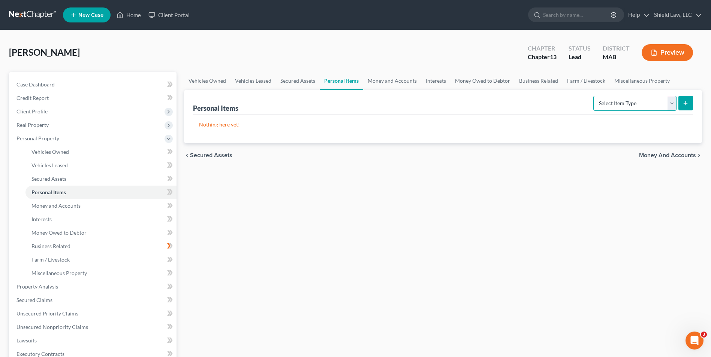
click at [624, 107] on select "Select Item Type Clothing Collectibles Of Value Electronics Firearms Household …" at bounding box center [634, 103] width 83 height 15
select select "household_goods"
click at [594, 96] on select "Select Item Type Clothing Collectibles Of Value Electronics Firearms Household …" at bounding box center [634, 103] width 83 height 15
click at [679, 105] on button "submit" at bounding box center [685, 103] width 15 height 15
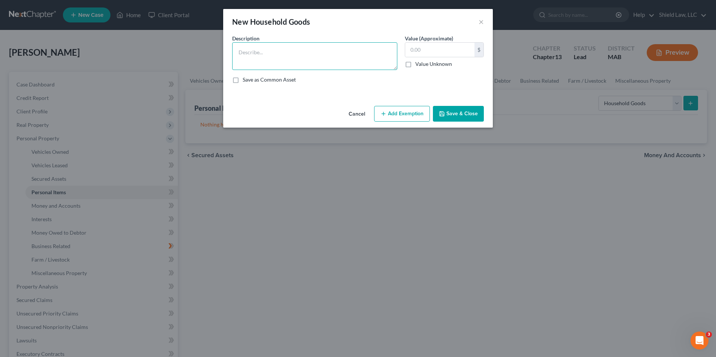
click at [287, 61] on textarea at bounding box center [314, 56] width 165 height 28
type textarea "Household Furnishings"
type input "2,500"
click at [416, 112] on button "Add Exemption" at bounding box center [402, 114] width 56 height 16
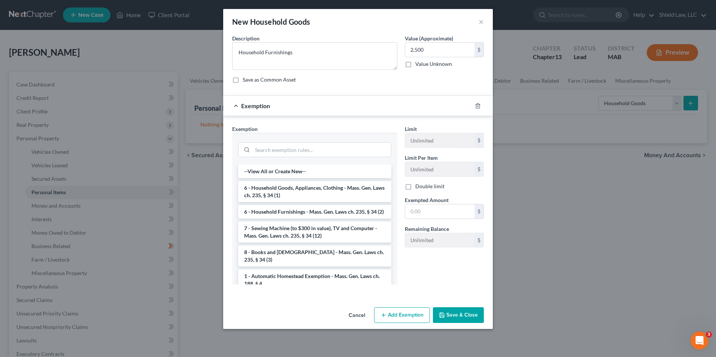
click at [336, 216] on li "6 - Household Furnishings - Mass. Gen. Laws ch. 235, § 34 (2)" at bounding box center [314, 211] width 153 height 13
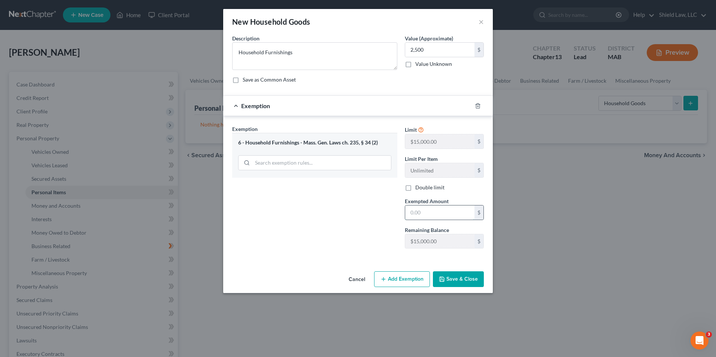
click at [427, 218] on input "text" at bounding box center [439, 213] width 69 height 14
type input "2,500"
click at [478, 284] on button "Save & Close" at bounding box center [458, 280] width 51 height 16
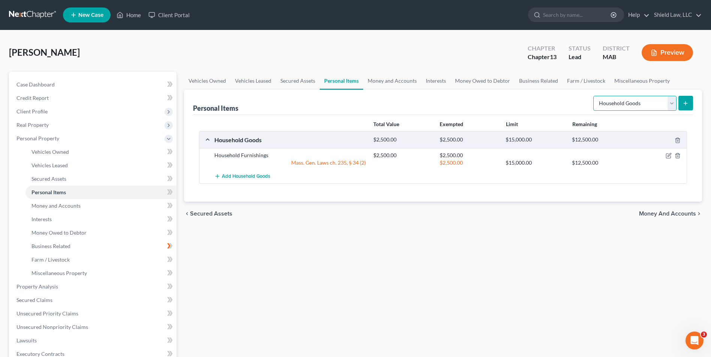
click at [615, 105] on select "Select Item Type Clothing Collectibles Of Value Electronics Firearms Household …" at bounding box center [634, 103] width 83 height 15
select select "clothing"
click at [594, 96] on select "Select Item Type Clothing Collectibles Of Value Electronics Firearms Household …" at bounding box center [634, 103] width 83 height 15
click at [679, 106] on button "submit" at bounding box center [685, 103] width 15 height 15
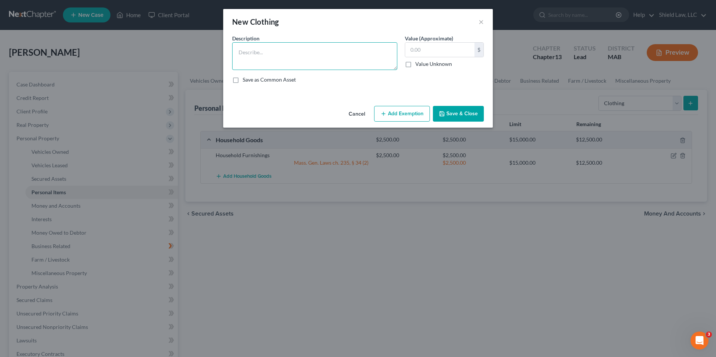
click at [238, 45] on textarea at bounding box center [314, 56] width 165 height 28
type textarea "Clothing"
type input "500"
click at [391, 116] on button "Add Exemption" at bounding box center [402, 114] width 56 height 16
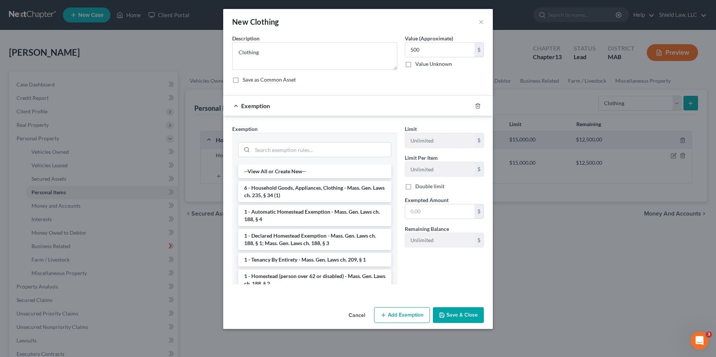
click at [338, 196] on li "6 - Household Goods, Appliances, Clothing - Mass. Gen. Laws ch. 235, § 34 (1)" at bounding box center [314, 191] width 153 height 21
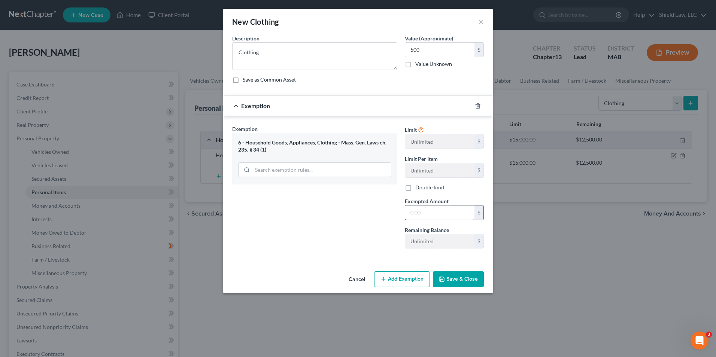
click at [427, 208] on input "text" at bounding box center [439, 213] width 69 height 14
type input "500"
click at [468, 275] on button "Save & Close" at bounding box center [458, 280] width 51 height 16
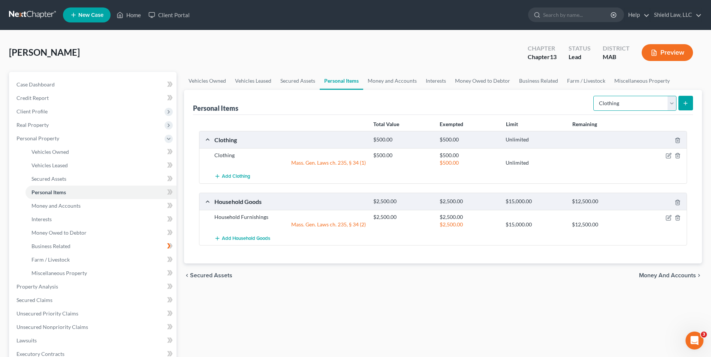
click at [636, 105] on select "Select Item Type Clothing Collectibles Of Value Electronics Firearms Household …" at bounding box center [634, 103] width 83 height 15
click at [374, 83] on link "Money and Accounts" at bounding box center [392, 81] width 58 height 18
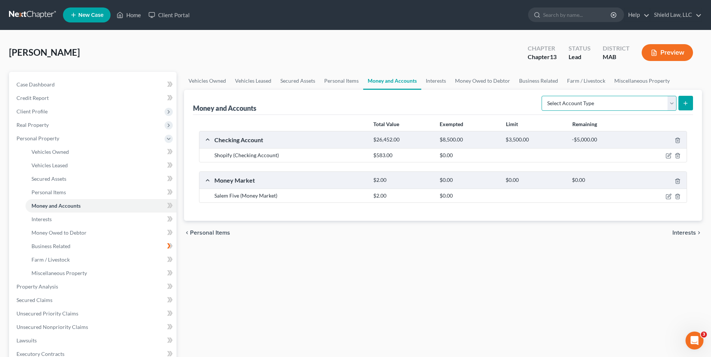
click at [555, 102] on select "Select Account Type Brokerage Cash on Hand Certificates of Deposit Checking Acc…" at bounding box center [608, 103] width 135 height 15
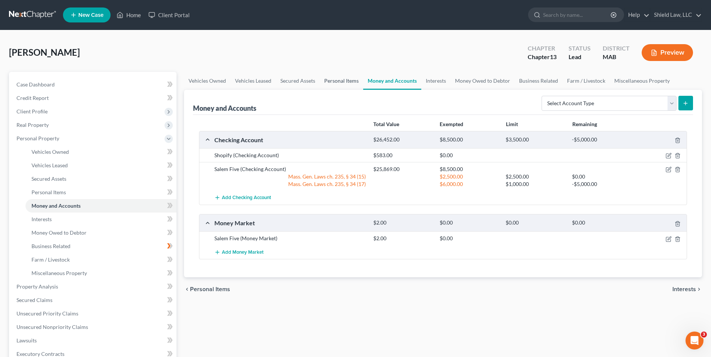
click at [338, 84] on link "Personal Items" at bounding box center [341, 81] width 43 height 18
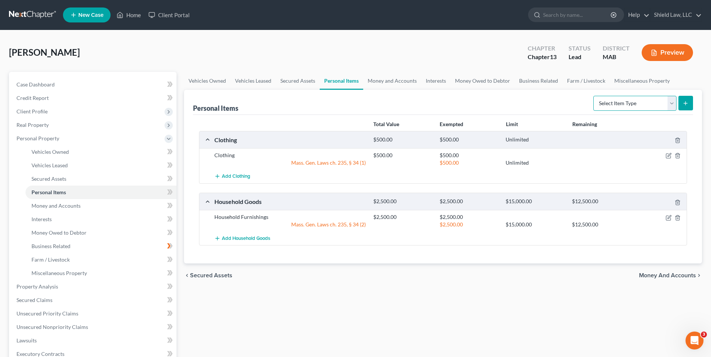
click at [610, 103] on select "Select Item Type Clothing Collectibles Of Value Electronics Firearms Household …" at bounding box center [634, 103] width 83 height 15
select select "other"
click at [594, 96] on select "Select Item Type Clothing Collectibles Of Value Electronics Firearms Household …" at bounding box center [634, 103] width 83 height 15
click at [689, 101] on button "submit" at bounding box center [685, 103] width 15 height 15
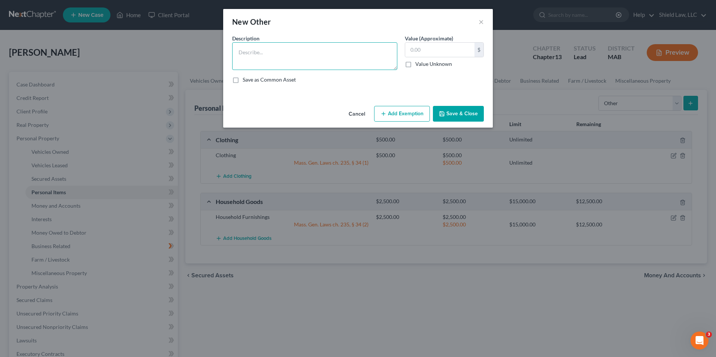
click at [306, 59] on textarea at bounding box center [314, 56] width 165 height 28
type textarea "35 Ounces of Silver"
click at [434, 53] on input "text" at bounding box center [439, 50] width 69 height 14
type input "1,330"
click at [453, 117] on button "Save & Close" at bounding box center [458, 114] width 51 height 16
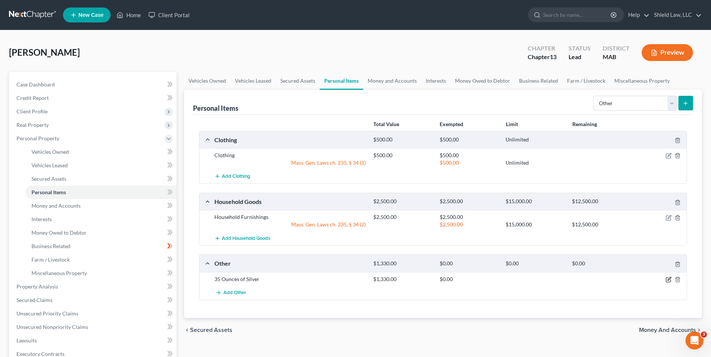
click at [670, 280] on icon "button" at bounding box center [668, 280] width 6 height 6
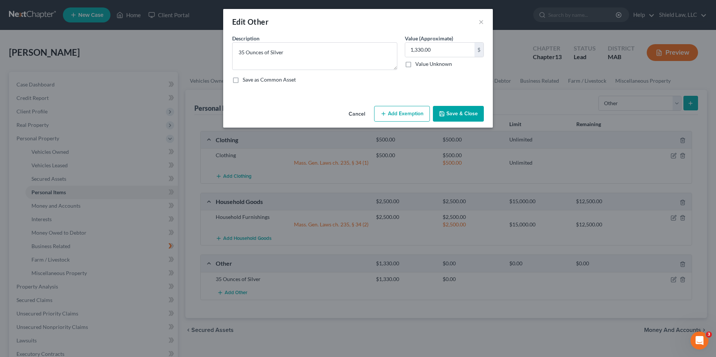
click at [401, 105] on div "Cancel Add Exemption Save & Close" at bounding box center [358, 115] width 270 height 25
click at [404, 112] on button "Add Exemption" at bounding box center [402, 114] width 56 height 16
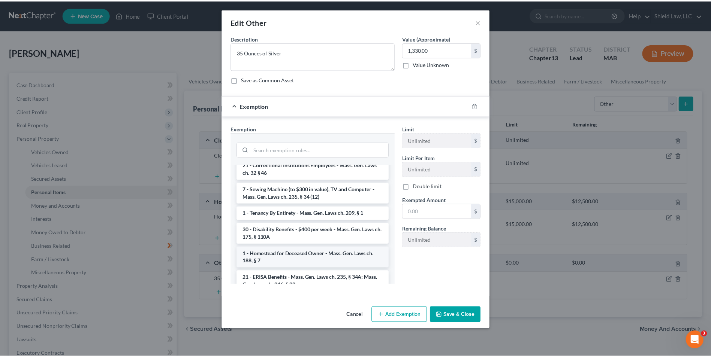
scroll to position [1012, 0]
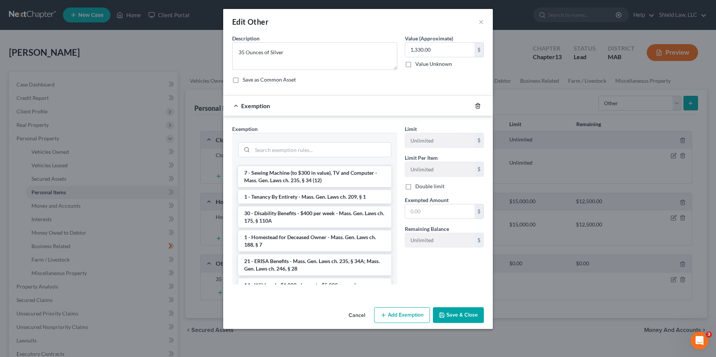
click at [478, 106] on line "button" at bounding box center [478, 106] width 0 height 1
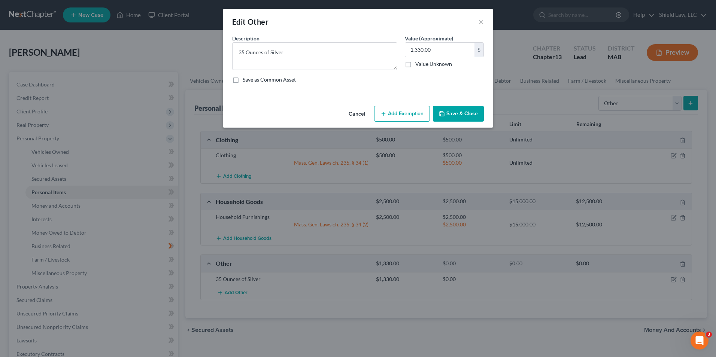
click at [450, 115] on button "Save & Close" at bounding box center [458, 114] width 51 height 16
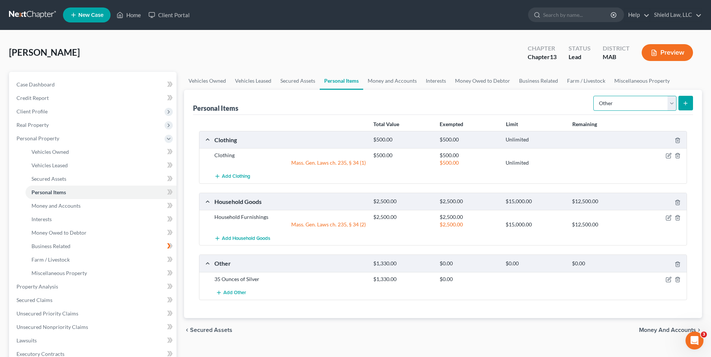
click at [627, 104] on select "Select Item Type Clothing Collectibles Of Value Electronics Firearms Household …" at bounding box center [634, 103] width 83 height 15
click at [594, 96] on select "Select Item Type Clothing Collectibles Of Value Electronics Firearms Household …" at bounding box center [634, 103] width 83 height 15
click at [675, 106] on select "Select Item Type Clothing Collectibles Of Value Electronics Firearms Household …" at bounding box center [634, 103] width 83 height 15
click at [680, 105] on button "submit" at bounding box center [685, 103] width 15 height 15
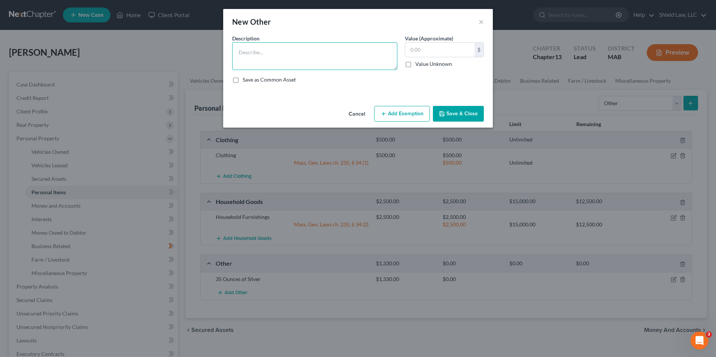
click at [312, 66] on textarea at bounding box center [314, 56] width 165 height 28
click at [304, 55] on textarea "Kayaks" at bounding box center [314, 56] width 165 height 28
click at [236, 51] on textarea "Kayaks" at bounding box center [314, 56] width 165 height 28
type textarea "2 Kayaks"
click at [438, 44] on input "text" at bounding box center [439, 50] width 69 height 14
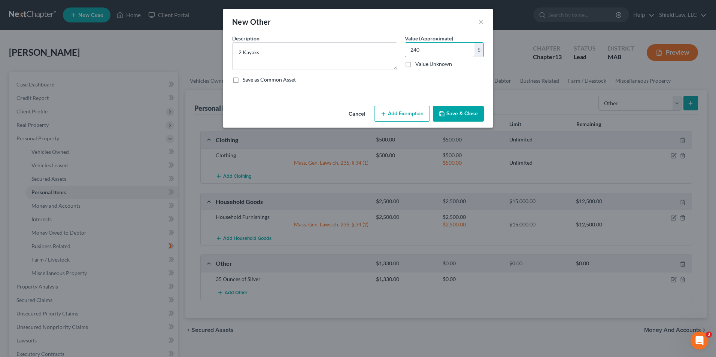
type input "240"
click at [459, 114] on button "Save & Close" at bounding box center [458, 114] width 51 height 16
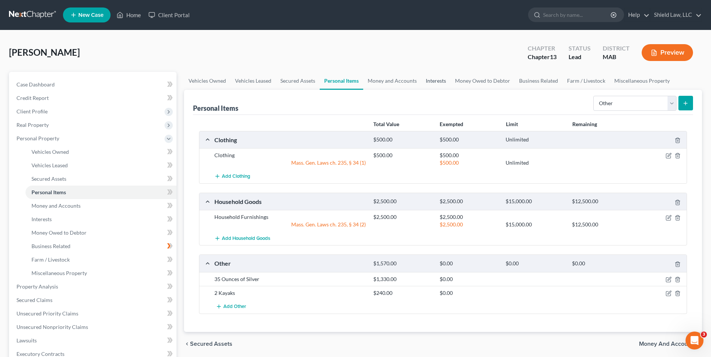
click at [436, 80] on link "Interests" at bounding box center [435, 81] width 29 height 18
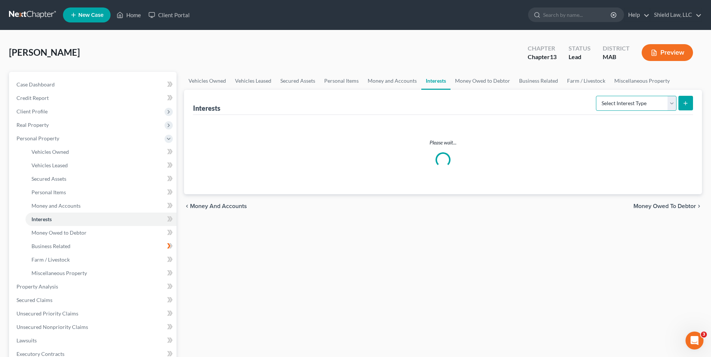
click at [634, 102] on select "Select Interest Type 401K Annuity Bond Education IRA Government Bond Government…" at bounding box center [636, 103] width 81 height 15
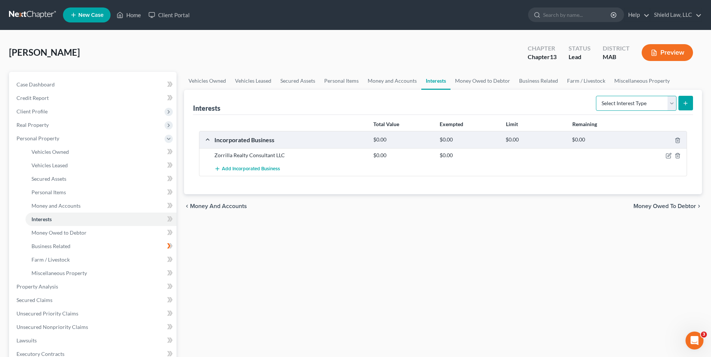
select select "term_life_insurance"
click at [597, 96] on select "Select Interest Type 401K Annuity Bond Education IRA Government Bond Government…" at bounding box center [636, 103] width 81 height 15
click at [685, 105] on icon "submit" at bounding box center [685, 103] width 6 height 6
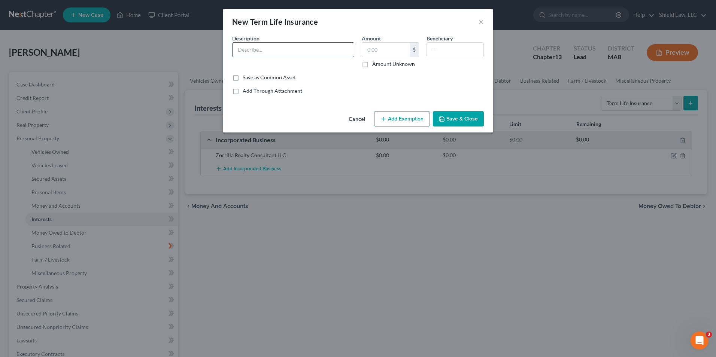
click at [260, 54] on input "text" at bounding box center [293, 50] width 121 height 14
type input "Term Life Insurance Policy"
click at [377, 49] on input "text" at bounding box center [386, 50] width 48 height 14
type input "0.00"
click at [398, 122] on button "Add Exemption" at bounding box center [402, 119] width 56 height 16
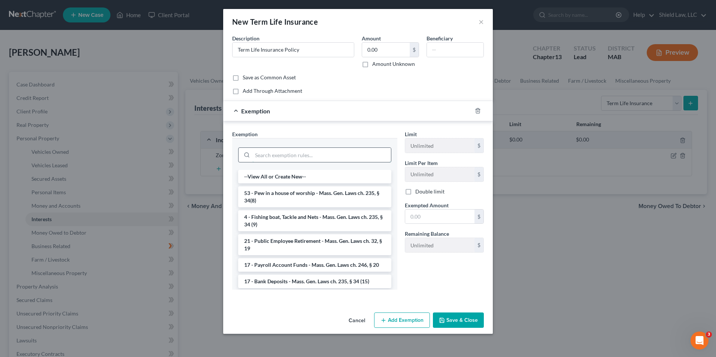
click at [281, 160] on input "search" at bounding box center [322, 155] width 139 height 14
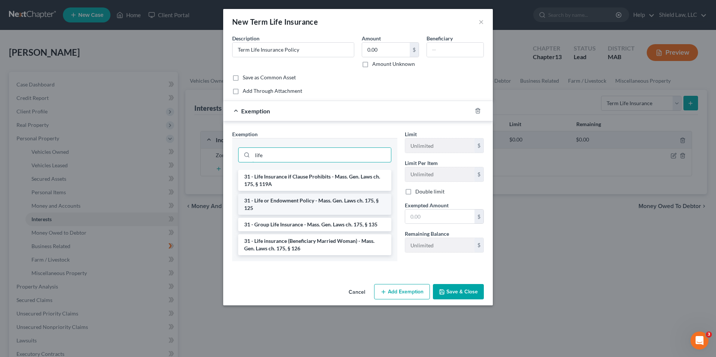
type input "life"
click at [326, 206] on li "31 - Life or Endowment Policy - Mass. Gen. Laws ch. 175, § 125" at bounding box center [314, 204] width 153 height 21
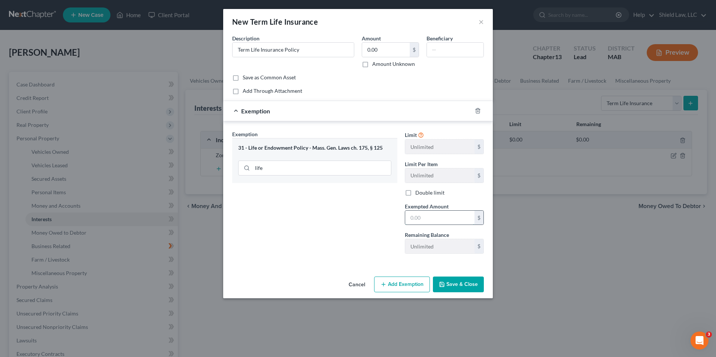
click at [422, 215] on input "text" at bounding box center [439, 218] width 69 height 14
type input "0.00"
click at [356, 212] on div "Exemption Set must be selected for CA. Exemption * 31 - Life or Endowment Polic…" at bounding box center [315, 195] width 173 height 130
click at [441, 282] on icon "button" at bounding box center [442, 285] width 6 height 6
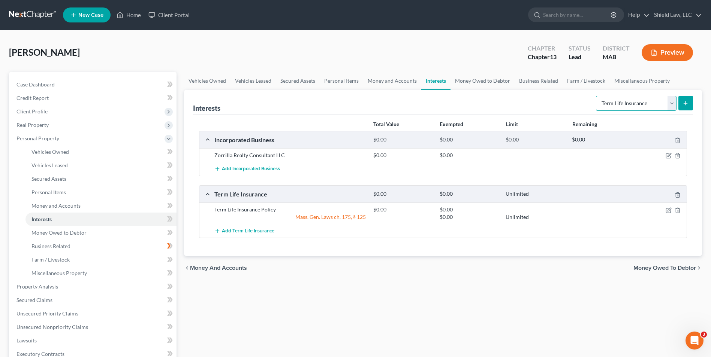
click at [622, 103] on select "Select Interest Type 401K Annuity Bond Education IRA Government Bond Government…" at bounding box center [636, 103] width 81 height 15
select select "401k"
click at [597, 96] on select "Select Interest Type 401K Annuity Bond Education IRA Government Bond Government…" at bounding box center [636, 103] width 81 height 15
click at [679, 103] on button "submit" at bounding box center [685, 103] width 15 height 15
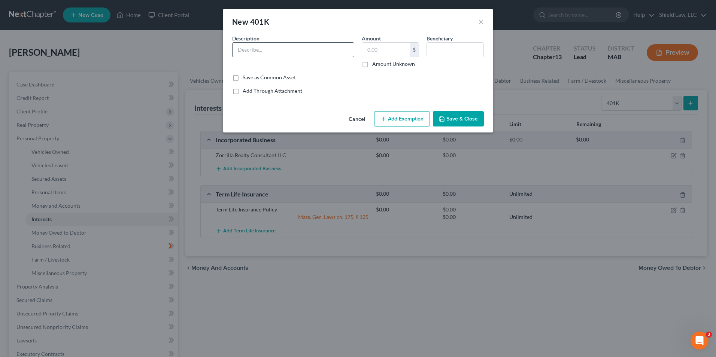
click at [295, 49] on input "text" at bounding box center [293, 50] width 121 height 14
type input "401K"
click at [376, 53] on input "text" at bounding box center [386, 50] width 48 height 14
type input "16,205"
click at [409, 113] on button "Add Exemption" at bounding box center [402, 119] width 56 height 16
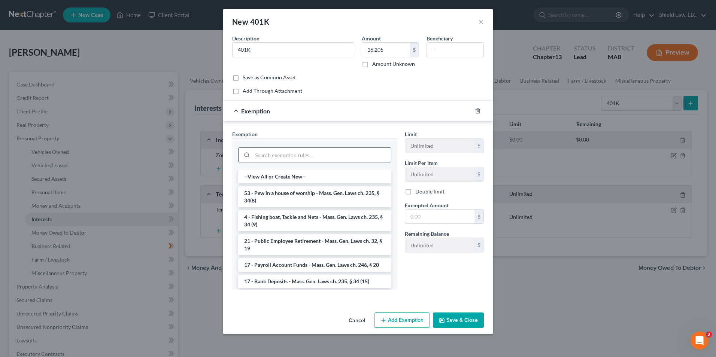
click at [326, 156] on input "search" at bounding box center [322, 155] width 139 height 14
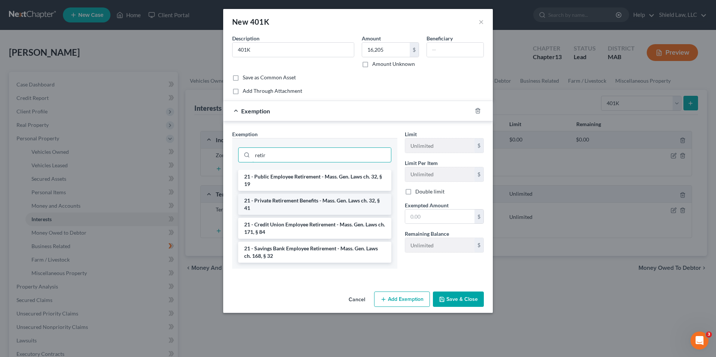
type input "retir"
click at [344, 202] on li "21 - Private Retirement Benefits - Mass. Gen. Laws ch. 32, § 41" at bounding box center [314, 204] width 153 height 21
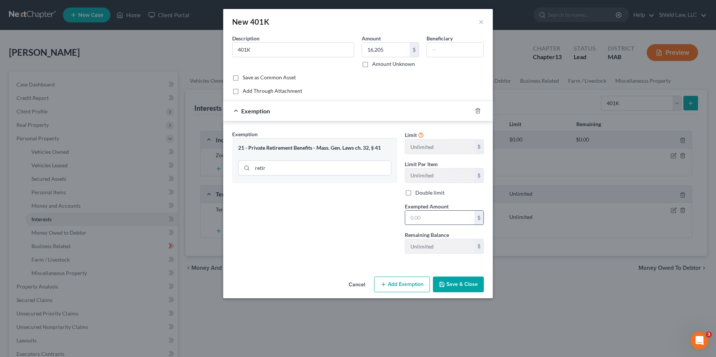
click at [423, 214] on input "text" at bounding box center [439, 218] width 69 height 14
type input "16,205"
click at [452, 286] on button "Save & Close" at bounding box center [458, 285] width 51 height 16
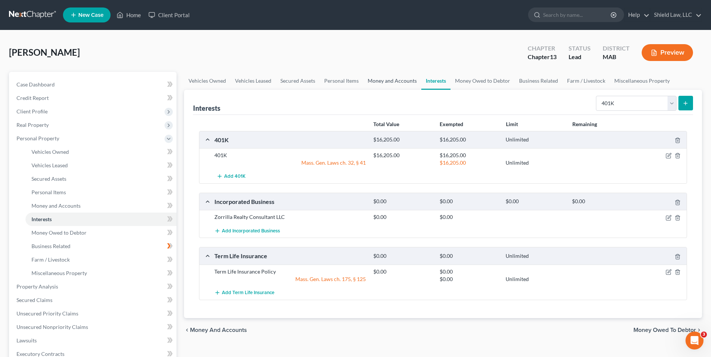
click at [417, 79] on link "Money and Accounts" at bounding box center [392, 81] width 58 height 18
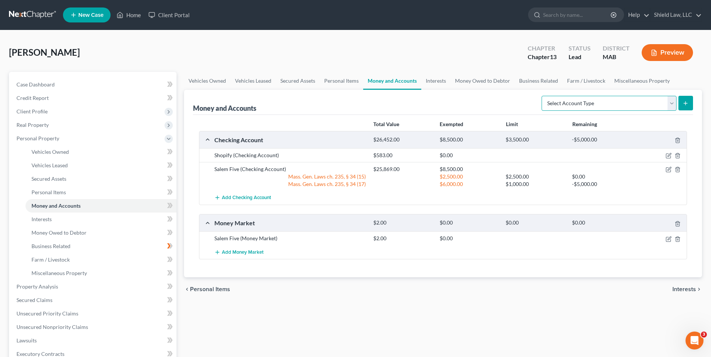
click at [601, 103] on select "Select Account Type Brokerage Cash on Hand Certificates of Deposit Checking Acc…" at bounding box center [608, 103] width 135 height 15
select select "other"
click at [543, 96] on select "Select Account Type Brokerage Cash on Hand Certificates of Deposit Checking Acc…" at bounding box center [608, 103] width 135 height 15
click at [681, 108] on button "submit" at bounding box center [685, 103] width 15 height 15
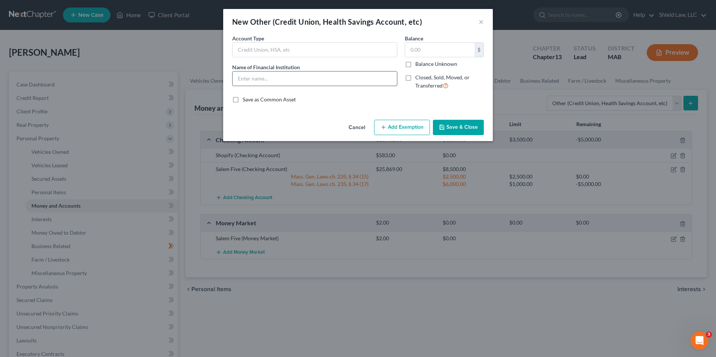
click at [269, 72] on input "text" at bounding box center [315, 79] width 164 height 14
type input "HSA"
drag, startPoint x: 409, startPoint y: 64, endPoint x: 417, endPoint y: 85, distance: 22.8
click at [416, 64] on label "Balance Unknown" at bounding box center [437, 63] width 42 height 7
click at [419, 64] on input "Balance Unknown" at bounding box center [421, 62] width 5 height 5
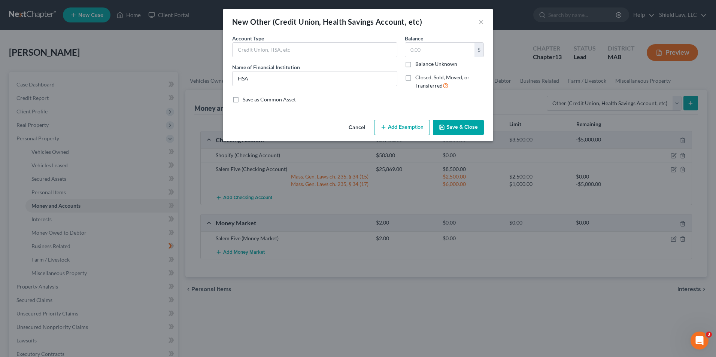
checkbox input "true"
type input "0.00"
click at [454, 131] on button "Save & Close" at bounding box center [458, 128] width 51 height 16
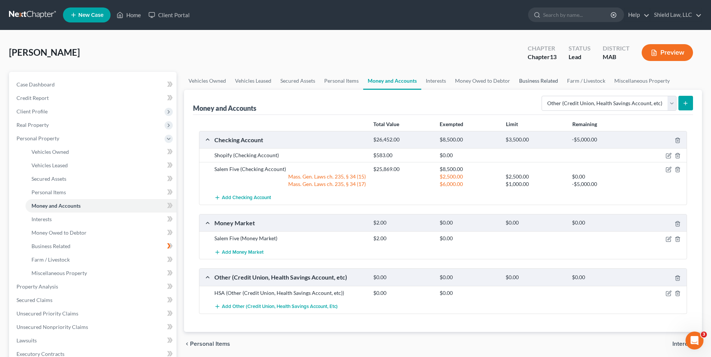
click at [528, 82] on link "Business Related" at bounding box center [538, 81] width 48 height 18
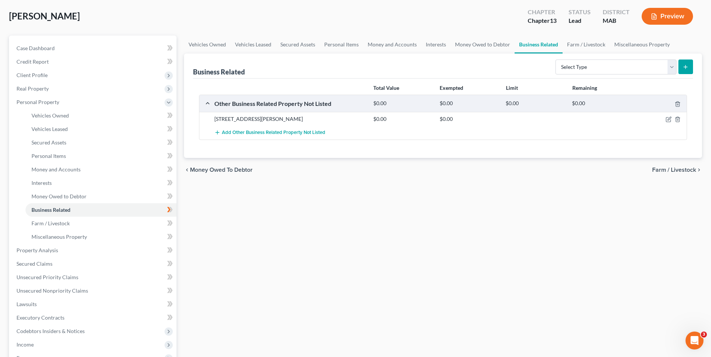
scroll to position [150, 0]
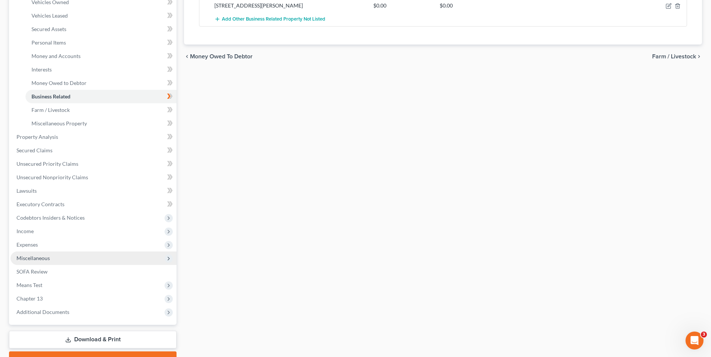
click at [40, 257] on span "Miscellaneous" at bounding box center [32, 258] width 33 height 6
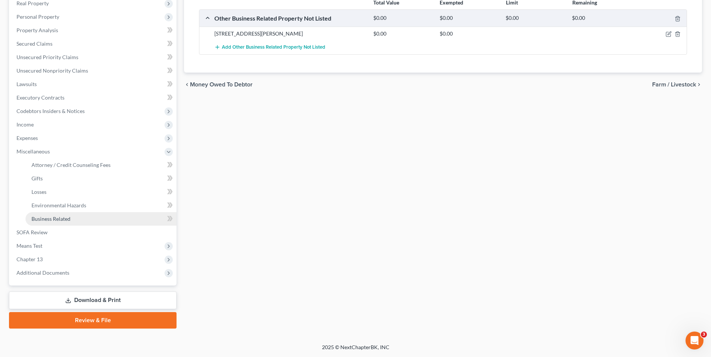
click at [60, 218] on span "Business Related" at bounding box center [50, 219] width 39 height 6
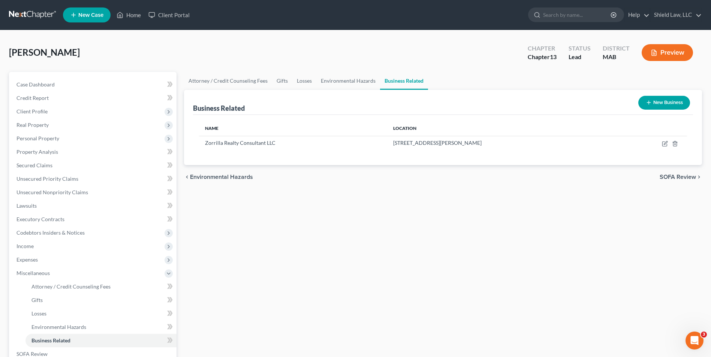
click at [659, 98] on button "New Business" at bounding box center [664, 103] width 52 height 14
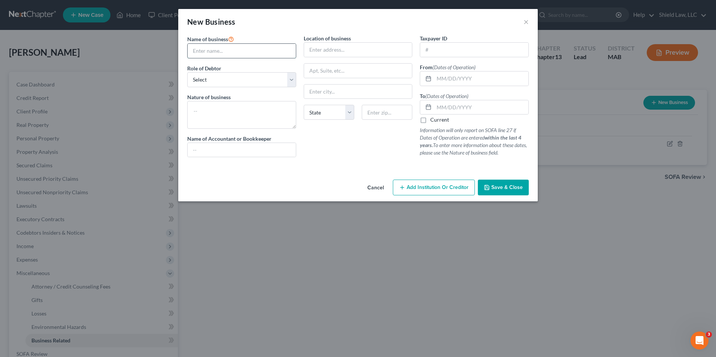
click at [229, 53] on input "text" at bounding box center [242, 51] width 108 height 14
type input "DuMa-Racing"
click at [237, 75] on select "Select A member of a limited liability company (LLC) or limited liability partn…" at bounding box center [241, 79] width 109 height 15
select select "sole_proprietor"
click at [187, 72] on select "Select A member of a limited liability company (LLC) or limited liability partn…" at bounding box center [241, 79] width 109 height 15
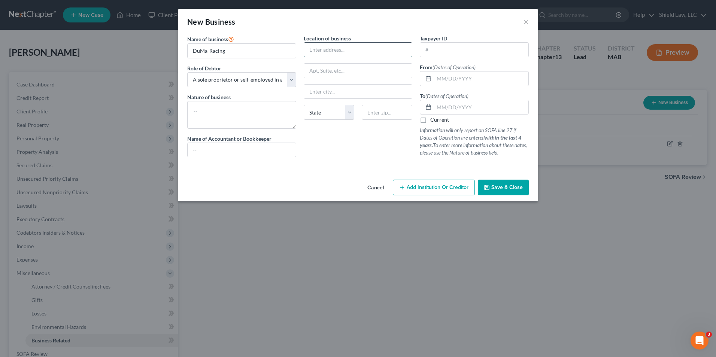
click at [314, 53] on input "text" at bounding box center [358, 50] width 108 height 14
type input "[STREET_ADDRESS][PERSON_NAME]"
click at [371, 113] on input "text" at bounding box center [387, 112] width 51 height 15
type input "01905"
drag, startPoint x: 357, startPoint y: 135, endPoint x: 372, endPoint y: 124, distance: 18.3
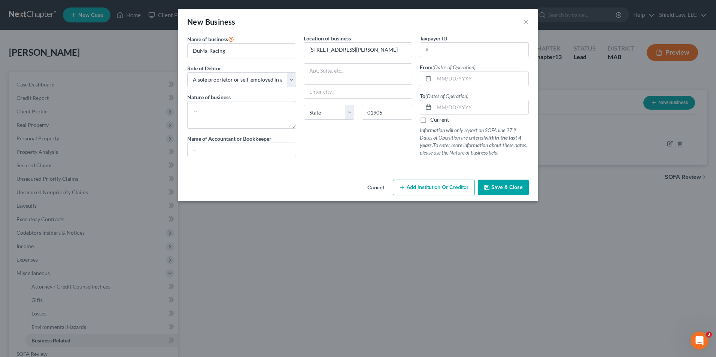
click at [357, 135] on div "Location of business [GEOGRAPHIC_DATA][PERSON_NAME] [US_STATE][GEOGRAPHIC_DATA]…" at bounding box center [358, 98] width 117 height 129
type input "[PERSON_NAME]"
select select "22"
click at [467, 79] on input "text" at bounding box center [481, 79] width 94 height 14
click at [362, 143] on div "Location of business [STREET_ADDRESS][PERSON_NAME] [PERSON_NAME][GEOGRAPHIC_DAT…" at bounding box center [358, 98] width 117 height 129
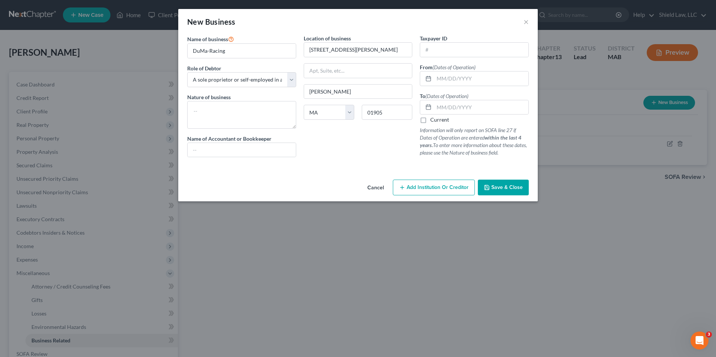
click at [517, 188] on span "Save & Close" at bounding box center [507, 187] width 31 height 6
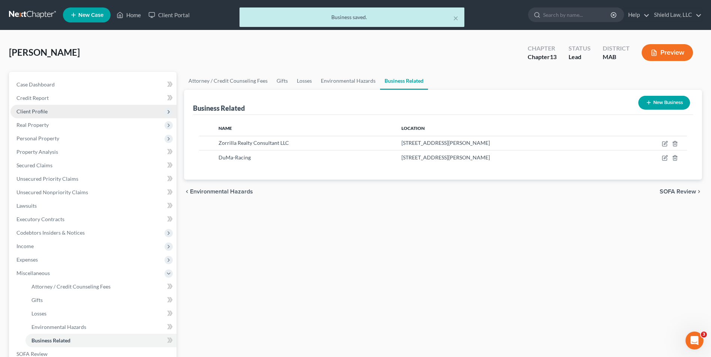
click at [44, 109] on span "Client Profile" at bounding box center [31, 111] width 31 height 6
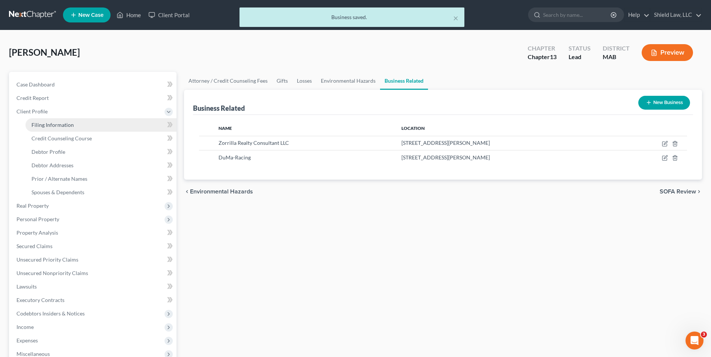
click at [88, 127] on link "Filing Information" at bounding box center [100, 124] width 151 height 13
select select "1"
select select "0"
select select "3"
select select "39"
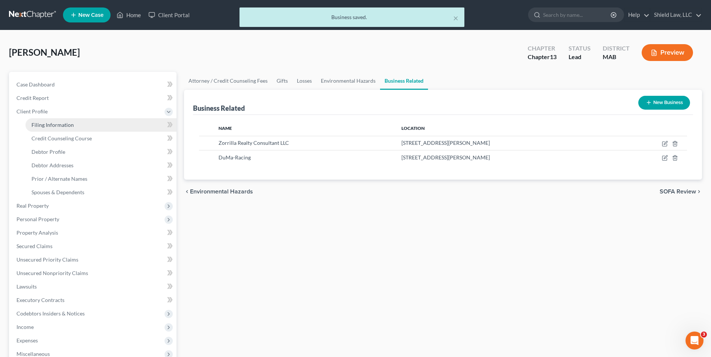
select select "0"
select select "22"
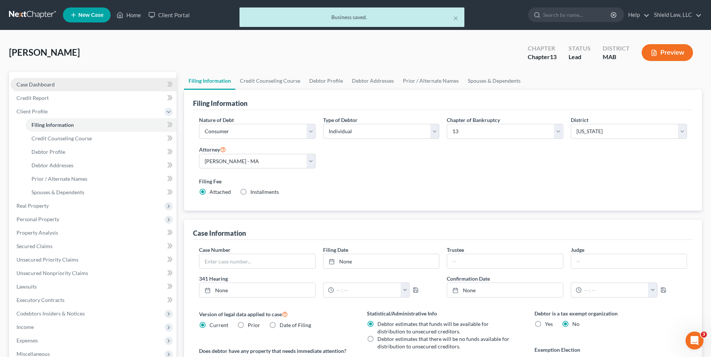
click at [50, 86] on span "Case Dashboard" at bounding box center [35, 84] width 38 height 6
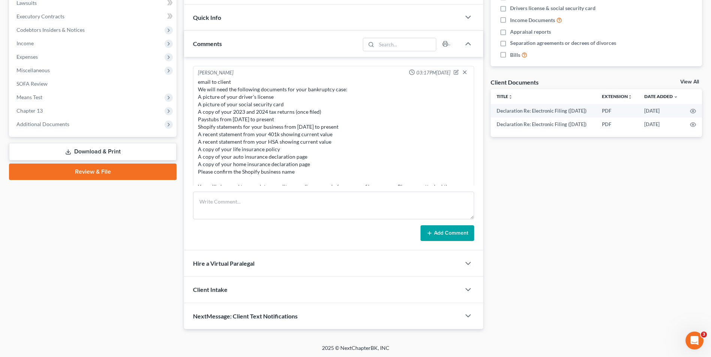
scroll to position [88, 0]
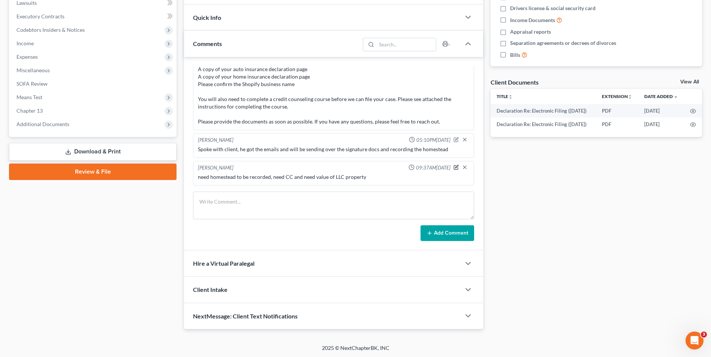
click at [453, 169] on icon "button" at bounding box center [455, 167] width 5 height 5
click at [381, 186] on textarea "need homestead to be recorded, need CC and need value of LLC property" at bounding box center [333, 187] width 271 height 28
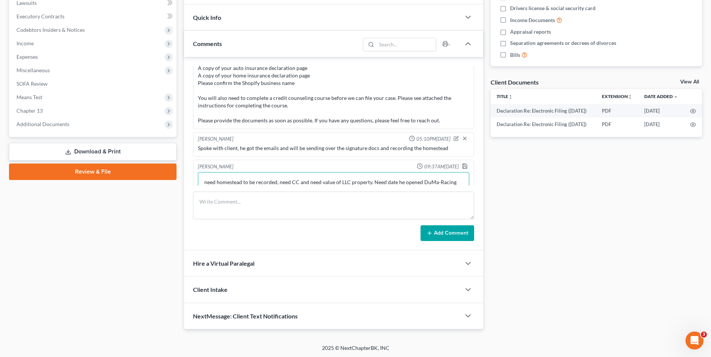
type textarea "need homestead to be recorded, need CC and need value of LLC property. Need dat…"
click at [464, 165] on polyline "button" at bounding box center [465, 164] width 2 height 1
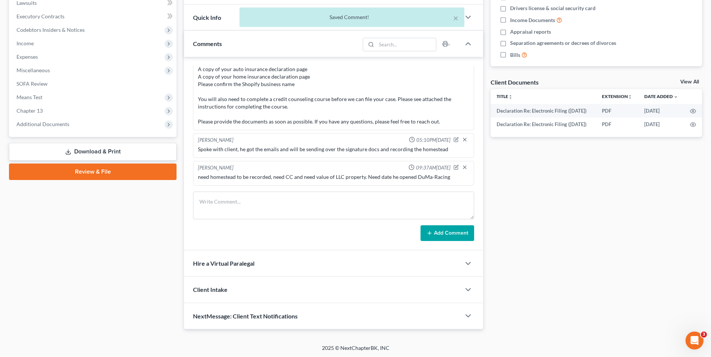
scroll to position [88, 0]
click at [36, 73] on span "Miscellaneous" at bounding box center [93, 70] width 166 height 13
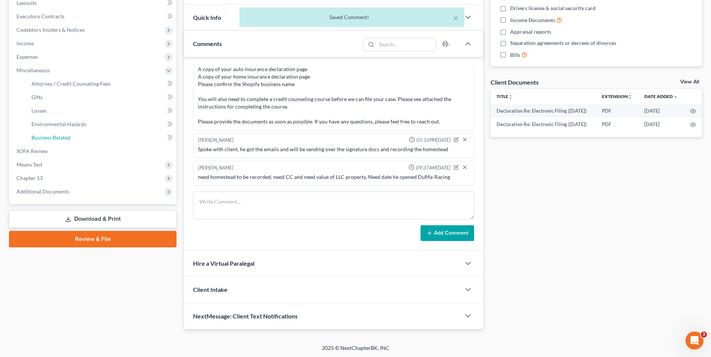
drag, startPoint x: 75, startPoint y: 141, endPoint x: 259, endPoint y: 141, distance: 184.0
click at [76, 141] on link "Business Related" at bounding box center [100, 137] width 151 height 13
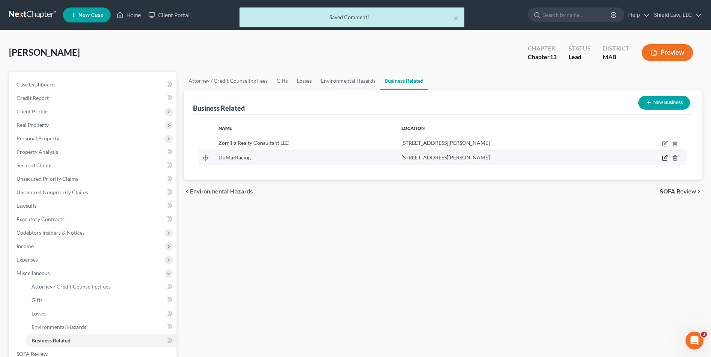
click at [665, 161] on icon "button" at bounding box center [664, 158] width 4 height 4
select select "sole_proprietor"
select select "22"
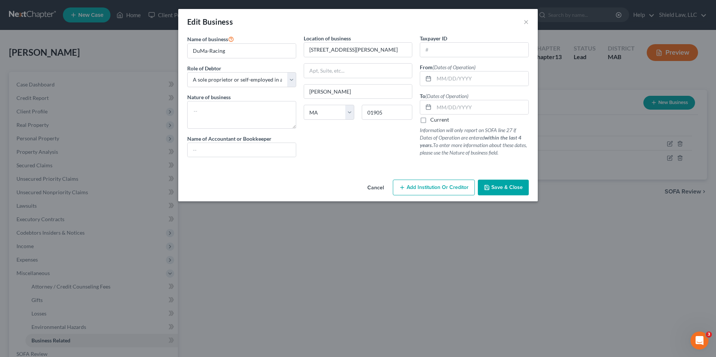
click at [431, 122] on label "Current" at bounding box center [440, 119] width 19 height 7
click at [434, 121] on input "Current" at bounding box center [436, 118] width 5 height 5
checkbox input "true"
click at [502, 191] on button "Save & Close" at bounding box center [503, 188] width 51 height 16
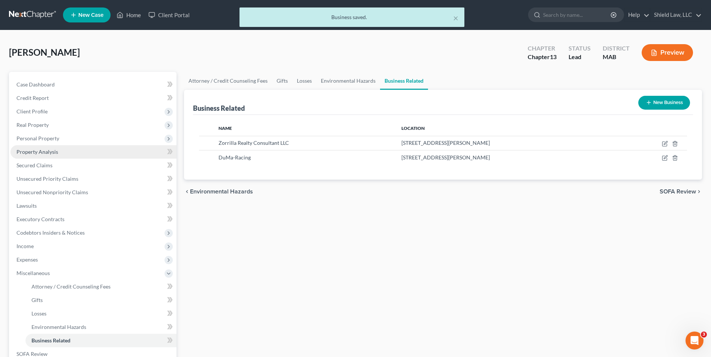
click at [42, 155] on link "Property Analysis" at bounding box center [93, 151] width 166 height 13
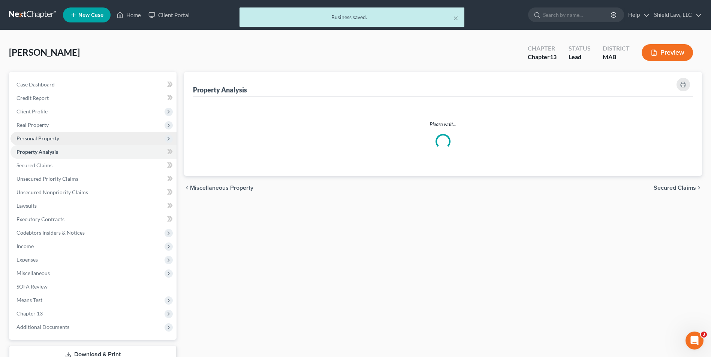
click at [44, 139] on span "Personal Property" at bounding box center [37, 138] width 43 height 6
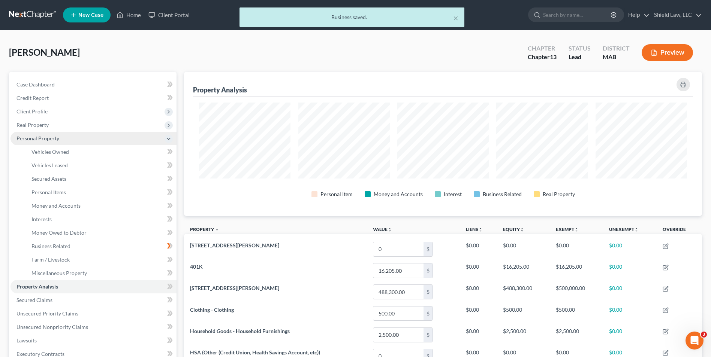
scroll to position [144, 518]
click at [70, 247] on span "Business Related" at bounding box center [50, 246] width 39 height 6
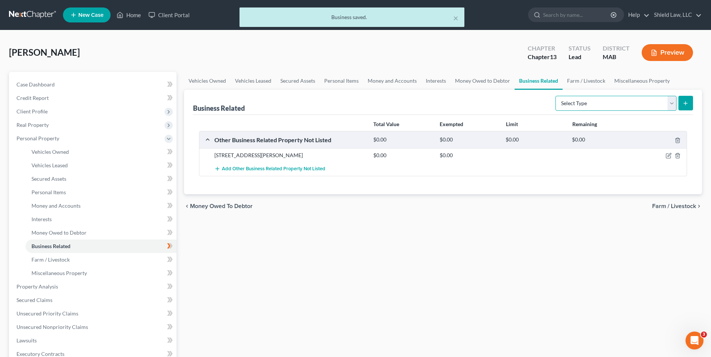
click at [616, 106] on select "Select Type Customer Lists Franchises Inventory Licenses Machinery Office Equip…" at bounding box center [615, 103] width 121 height 15
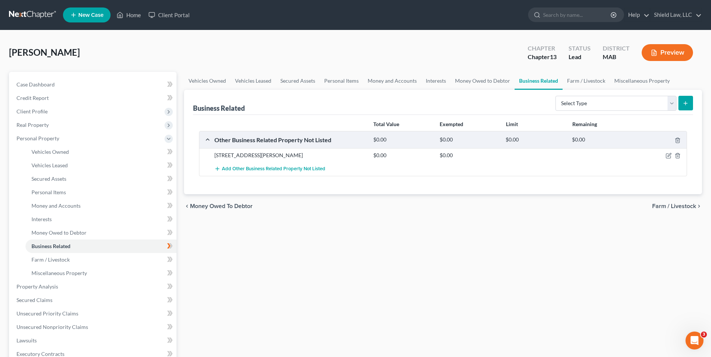
click at [544, 99] on div "Business Related Select Type Customer Lists Franchises Inventory Licenses Machi…" at bounding box center [443, 102] width 500 height 25
click at [627, 81] on link "Miscellaneous Property" at bounding box center [642, 81] width 64 height 18
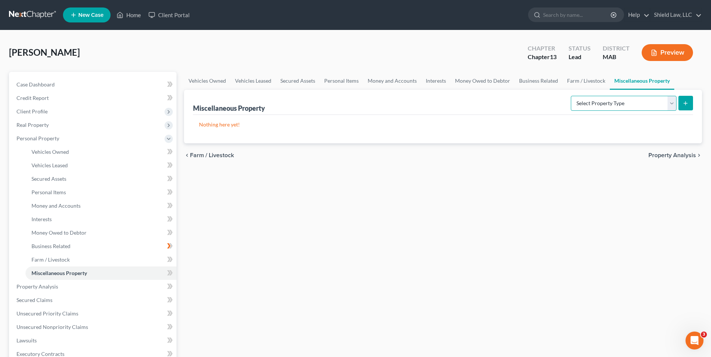
click at [593, 104] on select "Select Property Type Assigned for Creditor Benefit [DATE] Holding for Another N…" at bounding box center [624, 103] width 106 height 15
click at [432, 77] on link "Interests" at bounding box center [435, 81] width 29 height 18
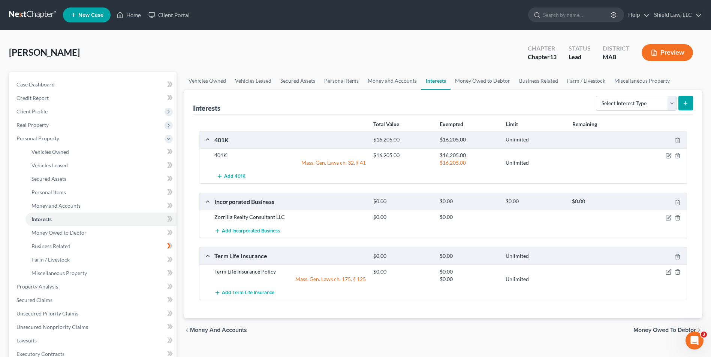
click at [621, 95] on div "Select Interest Type 401K Annuity Bond Education IRA Government Bond Government…" at bounding box center [643, 103] width 100 height 20
click at [623, 97] on select "Select Interest Type 401K Annuity Bond Education IRA Government Bond Government…" at bounding box center [636, 103] width 81 height 15
select select "unincorporated_business"
click at [597, 96] on select "Select Interest Type 401K Annuity Bond Education IRA Government Bond Government…" at bounding box center [636, 103] width 81 height 15
click at [691, 104] on button "submit" at bounding box center [685, 103] width 15 height 15
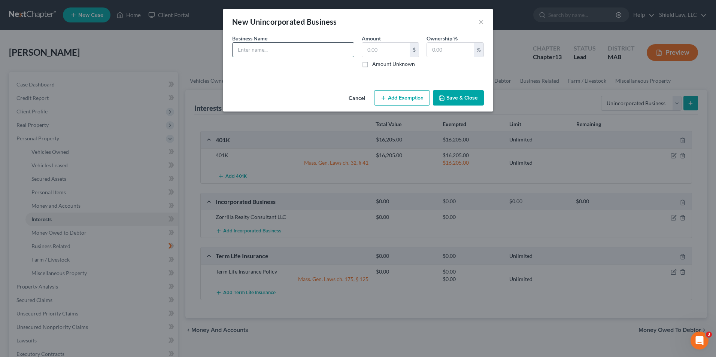
click at [254, 55] on input "text" at bounding box center [293, 50] width 121 height 14
type input "DuMa-Racing"
click at [381, 44] on input "text" at bounding box center [386, 50] width 48 height 14
type input "0.00"
click at [436, 51] on input "text" at bounding box center [450, 50] width 47 height 14
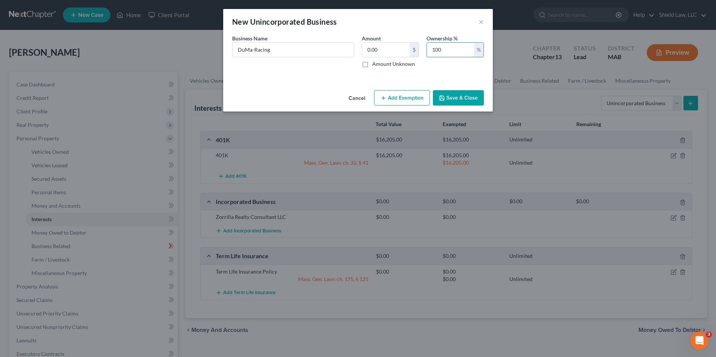
type input "100"
click at [455, 101] on button "Save & Close" at bounding box center [458, 98] width 51 height 16
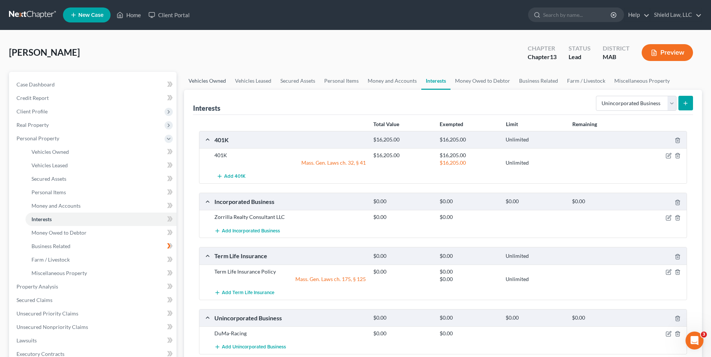
click at [211, 81] on link "Vehicles Owned" at bounding box center [207, 81] width 46 height 18
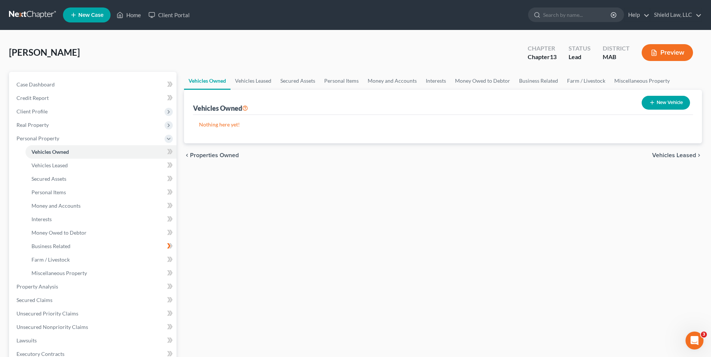
click at [642, 103] on button "New Vehicle" at bounding box center [666, 103] width 48 height 14
select select "0"
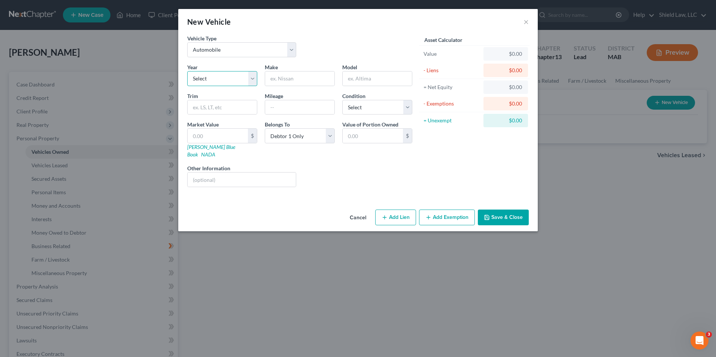
click at [226, 77] on select "Select 2026 2025 2024 2023 2022 2021 2020 2019 2018 2017 2016 2015 2014 2013 20…" at bounding box center [222, 78] width 70 height 15
select select "28"
click at [187, 71] on select "Select 2026 2025 2024 2023 2022 2021 2020 2019 2018 2017 2016 2015 2014 2013 20…" at bounding box center [222, 78] width 70 height 15
click at [286, 87] on div "Year Select 2026 2025 2024 2023 2022 2021 2020 2019 2018 2017 2016 2015 2014 20…" at bounding box center [300, 128] width 233 height 130
click at [288, 79] on input "text" at bounding box center [299, 79] width 69 height 14
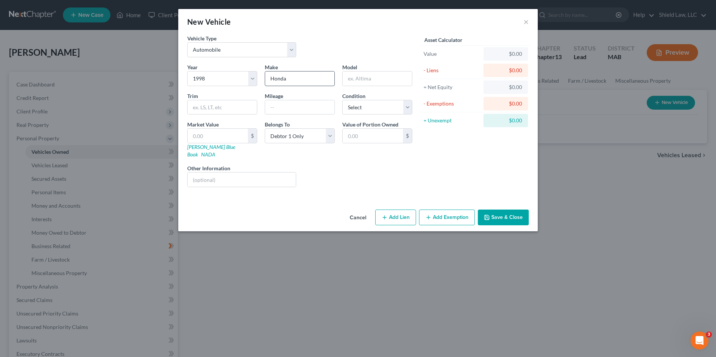
type input "Honda"
type input "Civic"
click at [287, 109] on input "text" at bounding box center [299, 107] width 69 height 14
type input "107000"
click at [519, 212] on button "Save & Close" at bounding box center [503, 218] width 51 height 16
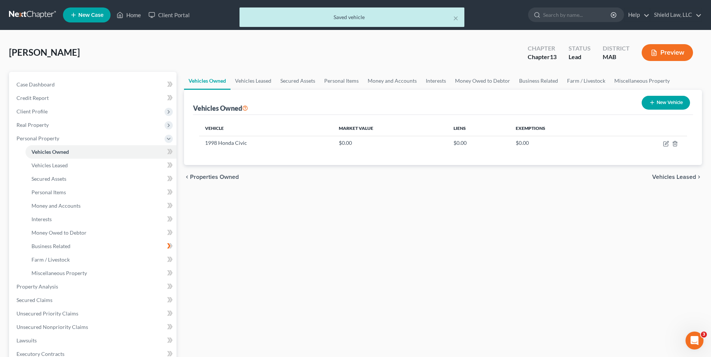
click at [651, 103] on icon "button" at bounding box center [652, 103] width 6 height 6
select select "0"
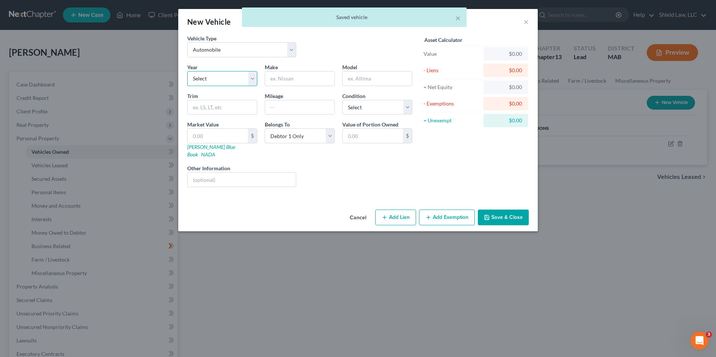
click at [232, 77] on select "Select 2026 2025 2024 2023 2022 2021 2020 2019 2018 2017 2016 2015 2014 2013 20…" at bounding box center [222, 78] width 70 height 15
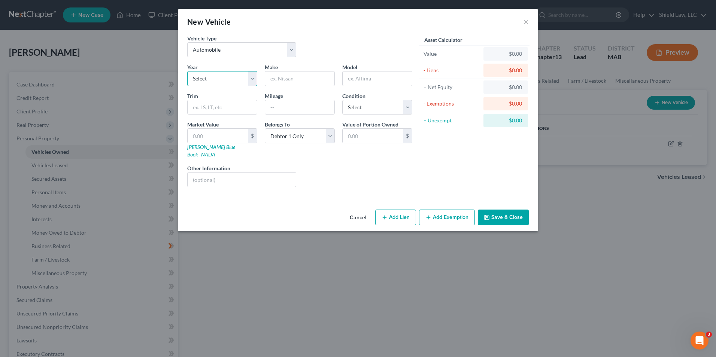
select select "13"
click at [187, 71] on select "Select 2026 2025 2024 2023 2022 2021 2020 2019 2018 2017 2016 2015 2014 2013 20…" at bounding box center [222, 78] width 70 height 15
click at [278, 83] on input "text" at bounding box center [299, 79] width 69 height 14
drag, startPoint x: 291, startPoint y: 78, endPoint x: 243, endPoint y: 77, distance: 47.6
click at [247, 77] on div "Year Select 2026 2025 2024 2023 2022 2021 2020 2019 2018 2017 2016 2015 2014 20…" at bounding box center [300, 128] width 233 height 130
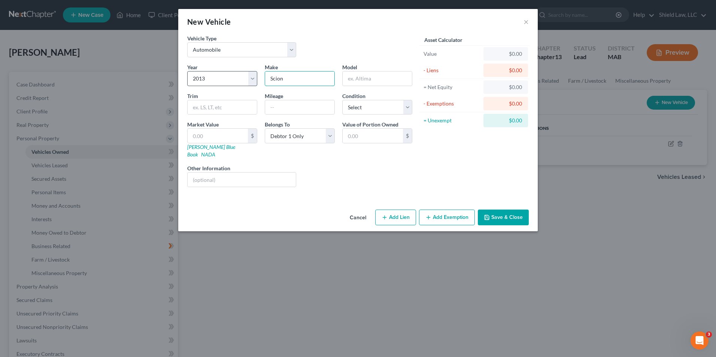
type input "Scion"
type input "FRS"
click at [285, 110] on input "text" at bounding box center [299, 107] width 69 height 14
type input "93000"
click at [522, 211] on button "Save & Close" at bounding box center [503, 218] width 51 height 16
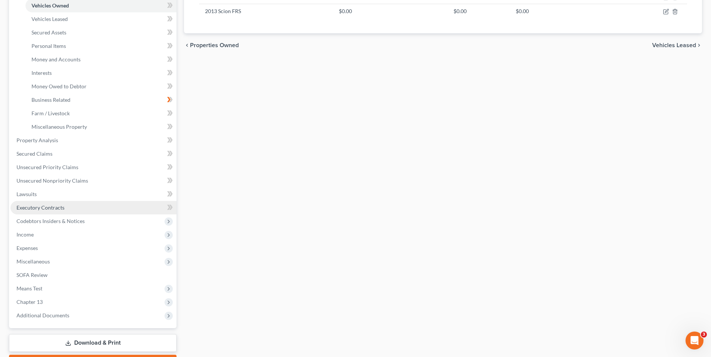
scroll to position [150, 0]
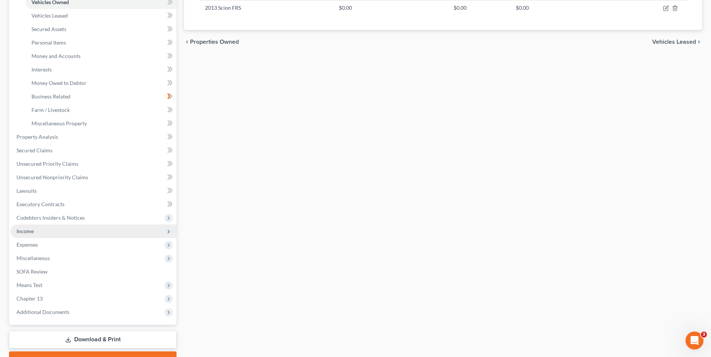
click at [37, 234] on span "Income" at bounding box center [93, 231] width 166 height 13
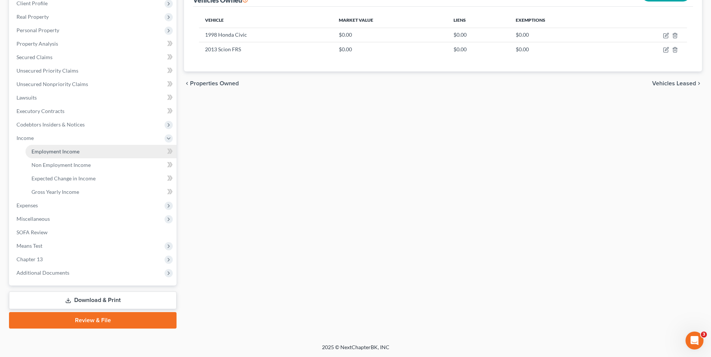
drag, startPoint x: 62, startPoint y: 150, endPoint x: 89, endPoint y: 145, distance: 27.4
click at [63, 150] on span "Employment Income" at bounding box center [55, 151] width 48 height 6
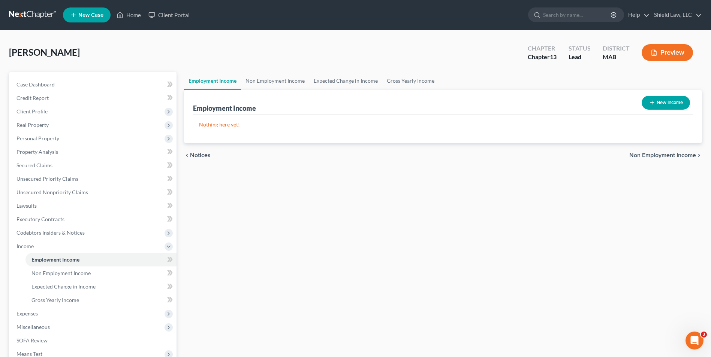
click at [643, 102] on button "New Income" at bounding box center [666, 103] width 48 height 14
select select "0"
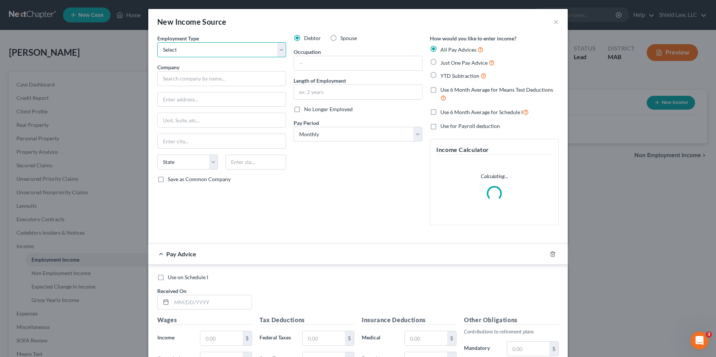
click at [227, 54] on select "Select Full or [DEMOGRAPHIC_DATA] Employment Self Employment" at bounding box center [221, 49] width 129 height 15
select select "0"
click at [157, 42] on select "Select Full or [DEMOGRAPHIC_DATA] Employment Self Employment" at bounding box center [221, 49] width 129 height 15
click at [235, 82] on input "text" at bounding box center [221, 78] width 129 height 15
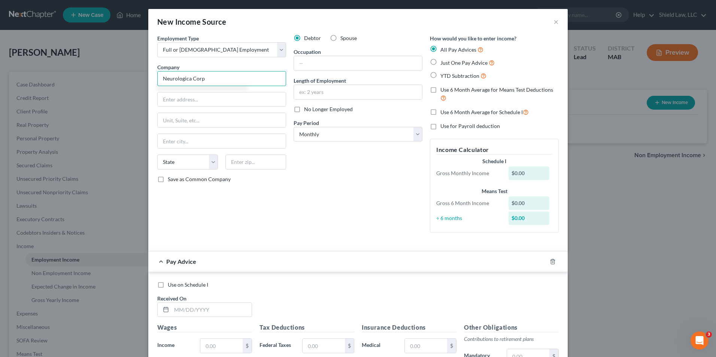
type input "Neurologica Corp"
type input "[STREET_ADDRESS]"
type input "01923"
click at [327, 159] on div "Debtor Spouse Occupation Length of Employment No Longer Employed Pay Period * S…" at bounding box center [358, 136] width 136 height 205
type input "Danvers"
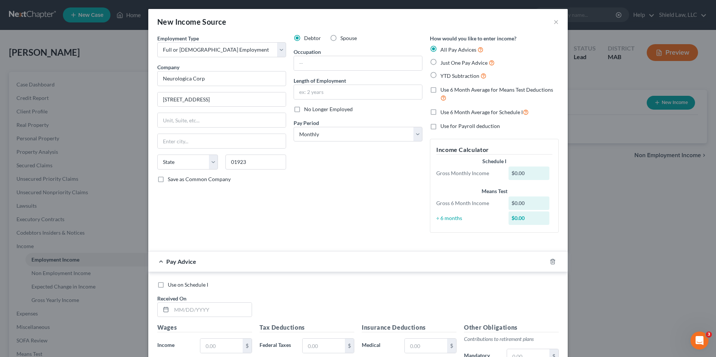
select select "22"
click at [325, 66] on input "text" at bounding box center [358, 63] width 128 height 14
type input "Mechanical Assembler"
click at [336, 88] on input "text" at bounding box center [358, 92] width 128 height 14
type input "4 Years"
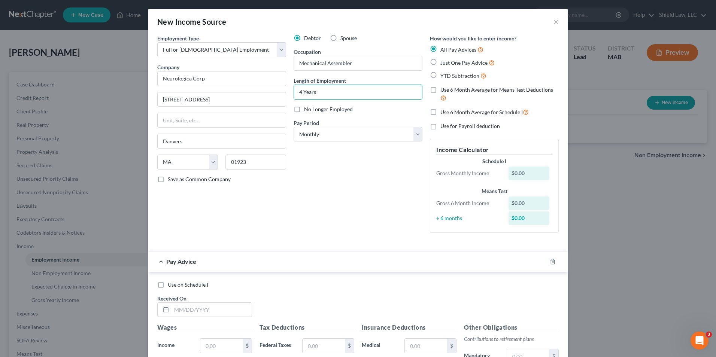
click at [441, 62] on label "Just One Pay Advice" at bounding box center [468, 62] width 54 height 9
click at [444, 62] on input "Just One Pay Advice" at bounding box center [446, 60] width 5 height 5
radio input "true"
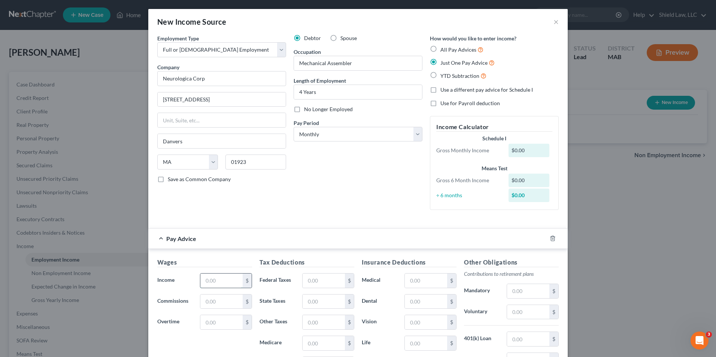
click at [223, 278] on input "text" at bounding box center [221, 281] width 42 height 14
type input "0"
click at [259, 246] on div "Pay Advice" at bounding box center [347, 239] width 399 height 20
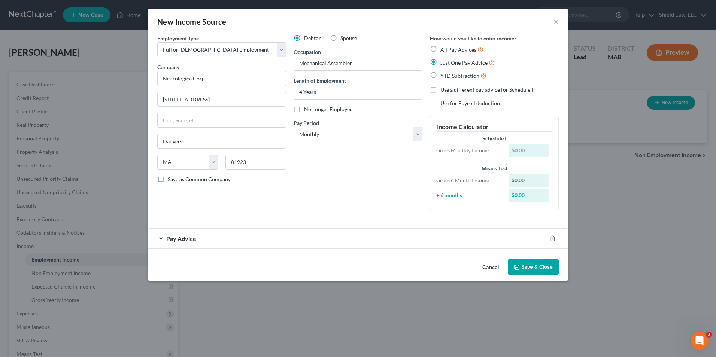
drag, startPoint x: 521, startPoint y: 266, endPoint x: 527, endPoint y: 260, distance: 8.2
click at [522, 266] on button "Save & Close" at bounding box center [533, 268] width 51 height 16
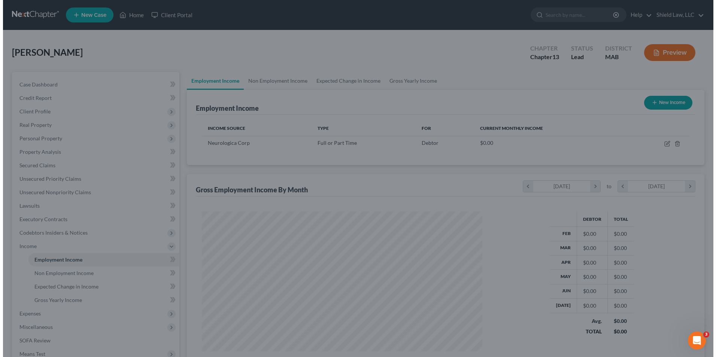
scroll to position [374576, 374422]
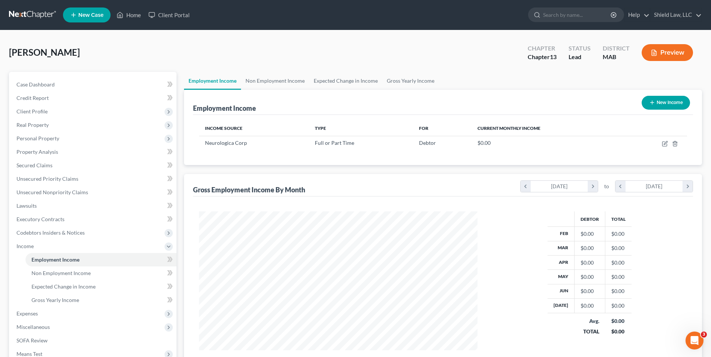
click at [665, 105] on button "New Income" at bounding box center [666, 103] width 48 height 14
select select "0"
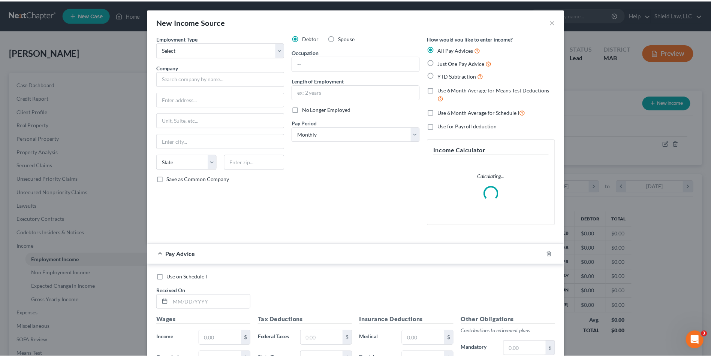
scroll to position [140, 296]
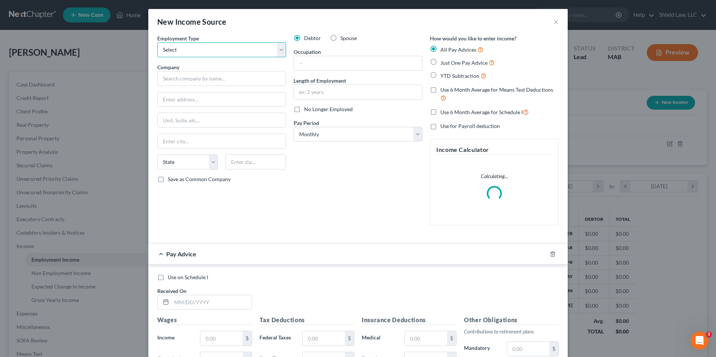
click at [205, 53] on select "Select Full or [DEMOGRAPHIC_DATA] Employment Self Employment" at bounding box center [221, 49] width 129 height 15
select select "1"
click at [157, 42] on select "Select Full or [DEMOGRAPHIC_DATA] Employment Self Employment" at bounding box center [221, 49] width 129 height 15
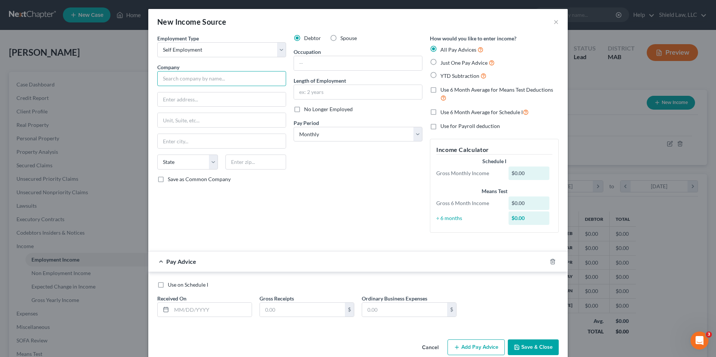
click at [178, 78] on input "text" at bounding box center [221, 78] width 129 height 15
type input "DuMa-Racing"
type input "[STREET_ADDRESS][PERSON_NAME]"
type input "[PERSON_NAME]"
select select "22"
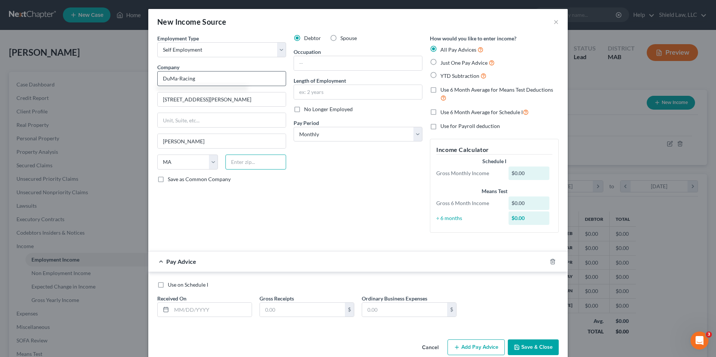
type input "01905"
click at [310, 94] on input "text" at bounding box center [358, 92] width 128 height 14
type input "8 Months"
click at [373, 181] on div "Debtor Spouse Occupation Length of Employment 8 Months No Longer Employed Pay P…" at bounding box center [358, 136] width 136 height 205
click at [441, 61] on label "Just One Pay Advice" at bounding box center [468, 62] width 54 height 9
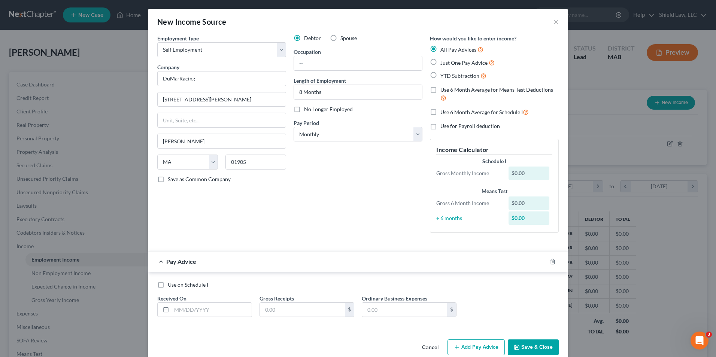
click at [444, 61] on input "Just One Pay Advice" at bounding box center [446, 60] width 5 height 5
radio input "true"
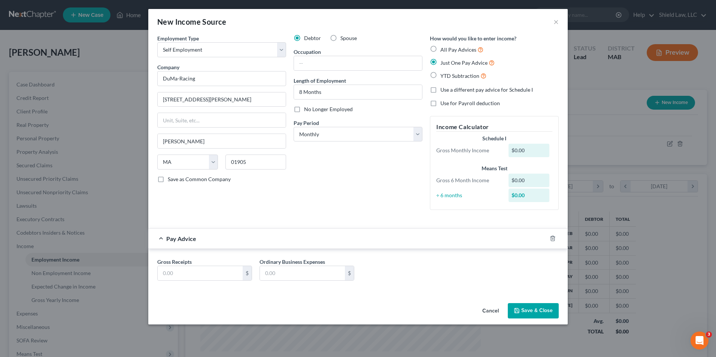
click at [521, 309] on button "Save & Close" at bounding box center [533, 312] width 51 height 16
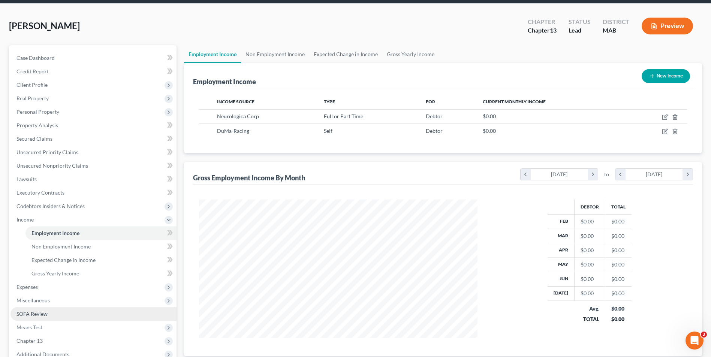
scroll to position [108, 0]
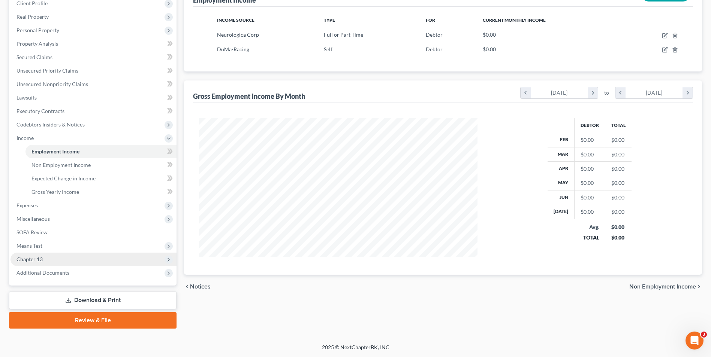
click at [47, 261] on span "Chapter 13" at bounding box center [93, 259] width 166 height 13
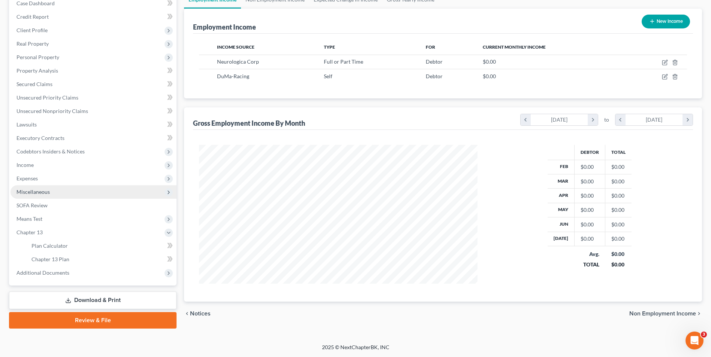
click at [48, 196] on span "Miscellaneous" at bounding box center [93, 191] width 166 height 13
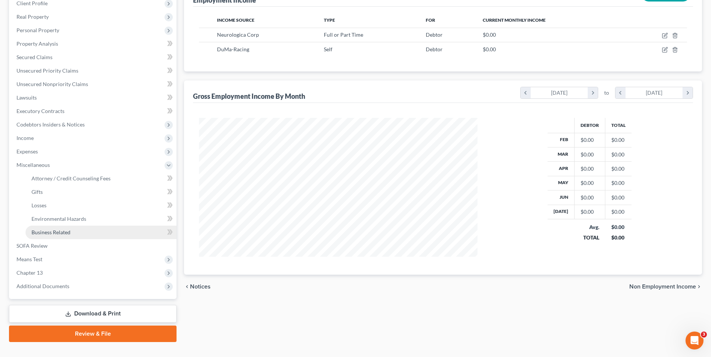
click at [72, 231] on link "Business Related" at bounding box center [100, 232] width 151 height 13
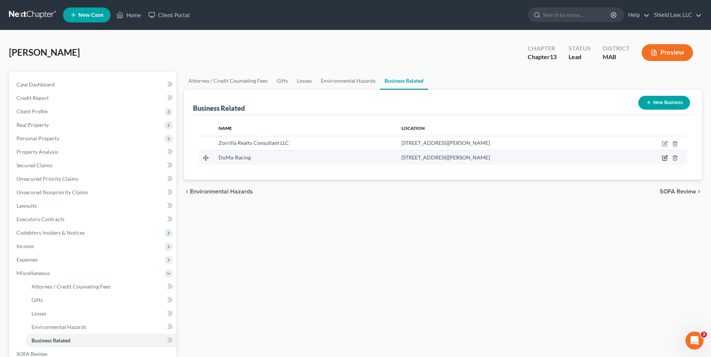
click at [662, 157] on icon "button" at bounding box center [664, 158] width 4 height 4
select select "sole_proprietor"
select select "22"
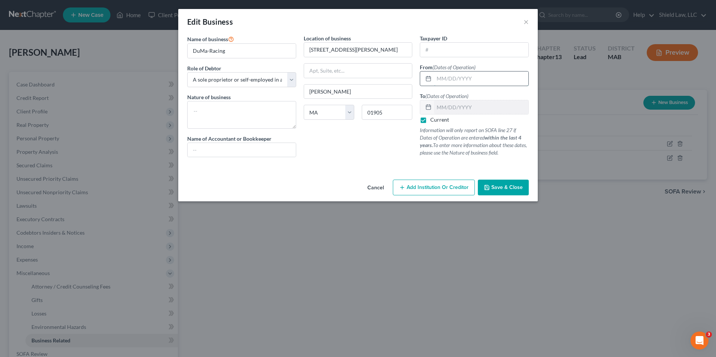
click at [448, 79] on input "text" at bounding box center [481, 79] width 94 height 14
type input "[DATE]"
click at [504, 191] on button "Save & Close" at bounding box center [503, 188] width 51 height 16
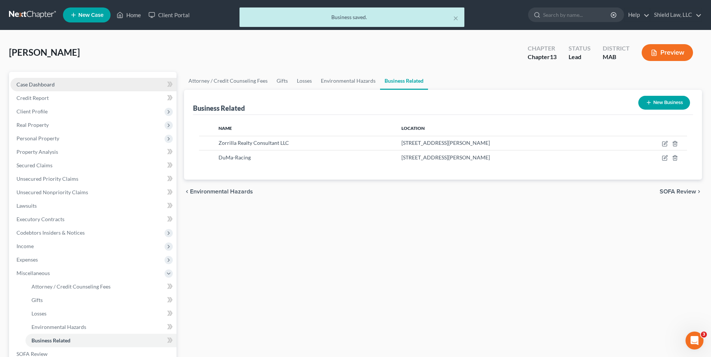
click at [65, 86] on link "Case Dashboard" at bounding box center [93, 84] width 166 height 13
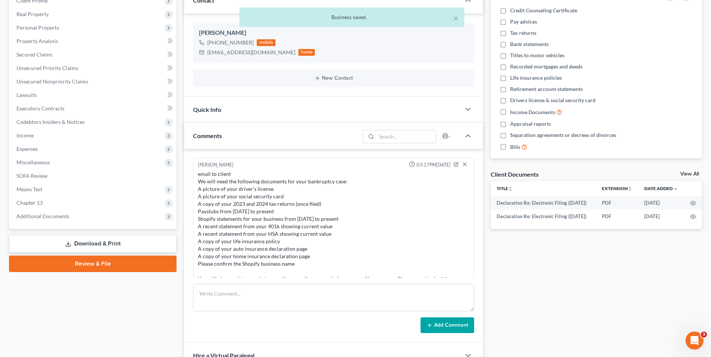
scroll to position [88, 0]
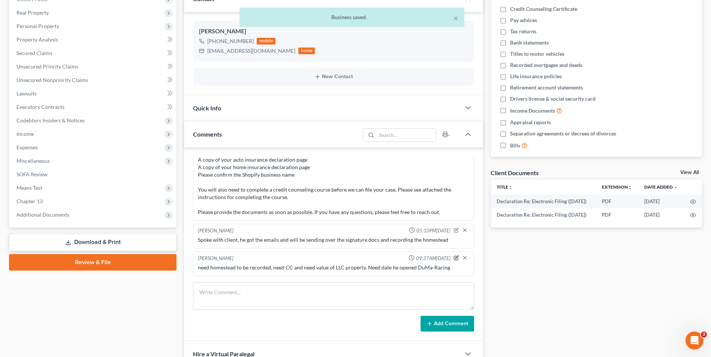
click at [453, 257] on icon "button" at bounding box center [455, 258] width 5 height 5
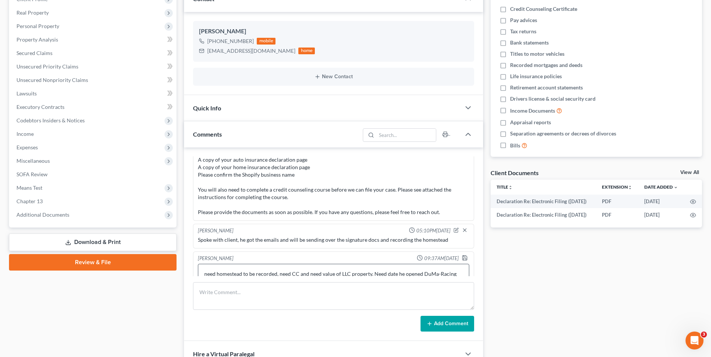
scroll to position [108, 0]
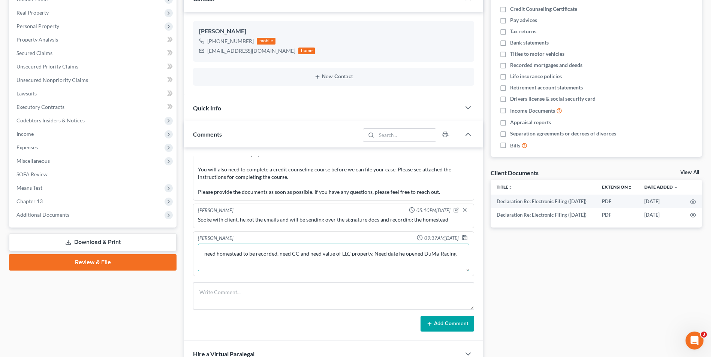
drag, startPoint x: 457, startPoint y: 256, endPoint x: 371, endPoint y: 256, distance: 85.4
click at [372, 256] on textarea "need homestead to be recorded, need CC and need value of LLC property. Need dat…" at bounding box center [333, 258] width 271 height 28
type textarea "need homestead to be recorded, need CC and need value of LLC property"
click at [462, 239] on icon "button" at bounding box center [464, 238] width 4 height 4
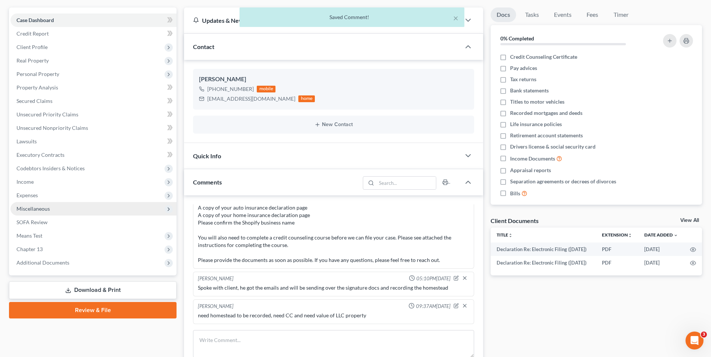
scroll to position [0, 0]
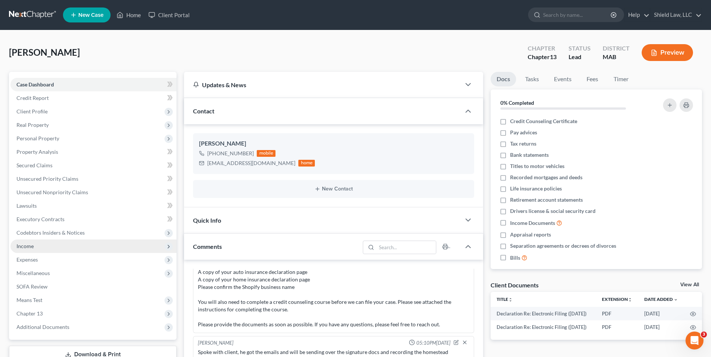
click at [57, 241] on span "Income" at bounding box center [93, 246] width 166 height 13
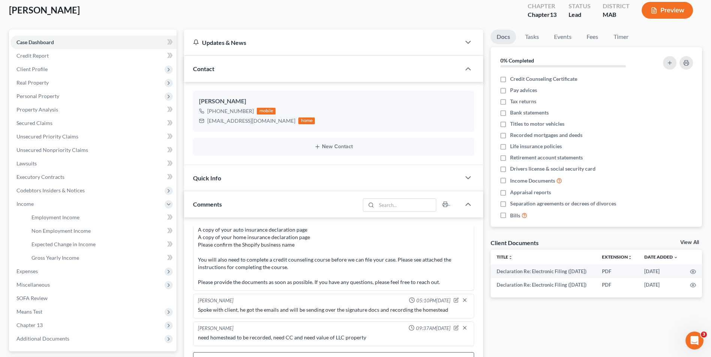
scroll to position [150, 0]
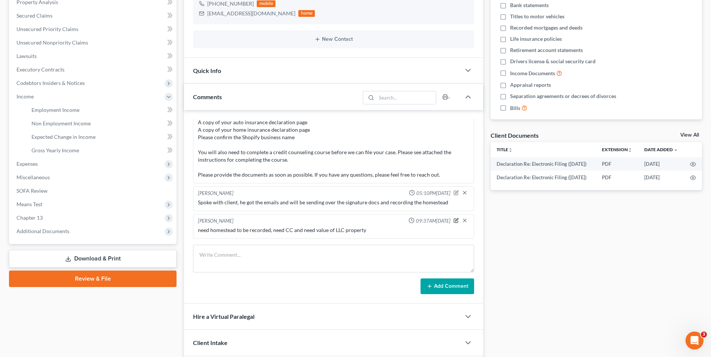
drag, startPoint x: 451, startPoint y: 220, endPoint x: 380, endPoint y: 233, distance: 72.8
click at [453, 220] on icon "button" at bounding box center [455, 220] width 5 height 5
click at [378, 235] on textarea "need homestead to be recorded, need CC and need value of LLC property" at bounding box center [333, 241] width 271 height 28
type textarea "need homestead to be recorded, need CC and need value of LLC property, Need exp…"
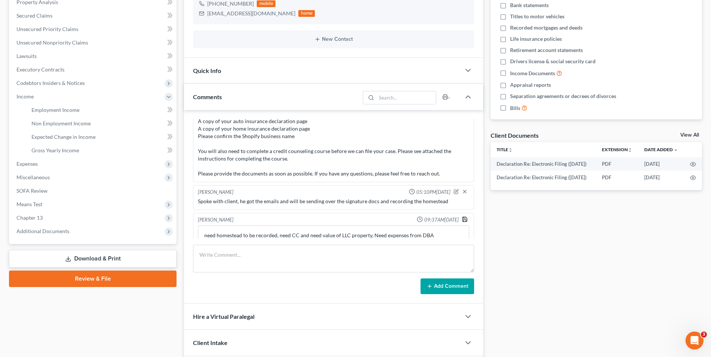
click at [462, 218] on icon "button" at bounding box center [465, 220] width 6 height 6
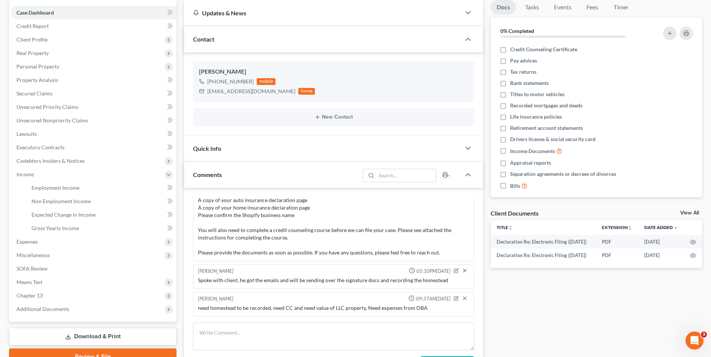
scroll to position [150, 0]
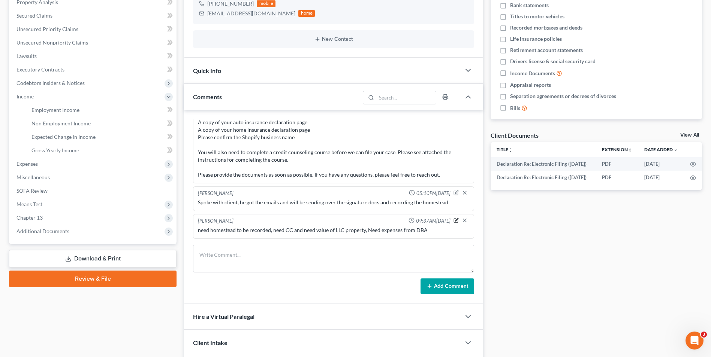
click at [453, 220] on icon "button" at bounding box center [455, 220] width 5 height 5
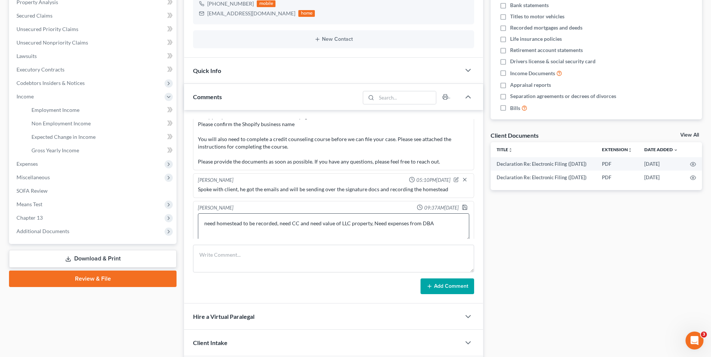
scroll to position [108, 0]
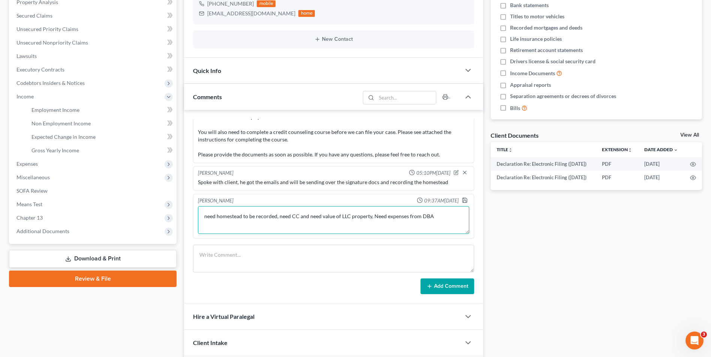
click at [436, 221] on textarea "need homestead to be recorded, need CC and need value of LLC property, Need exp…" at bounding box center [333, 220] width 271 height 28
type textarea "need homestead to be recorded, need CC and need value of LLC property, Need exp…"
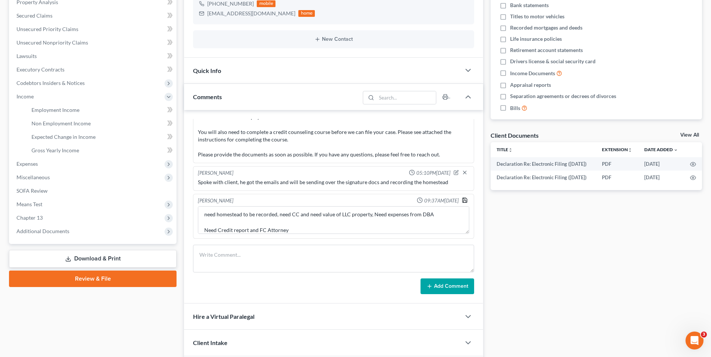
click at [464, 203] on polyline "button" at bounding box center [465, 202] width 3 height 2
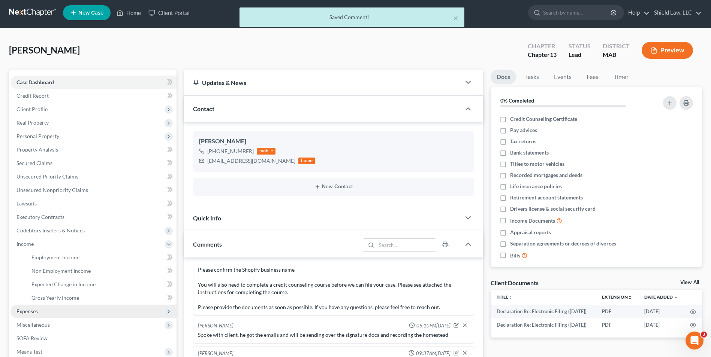
scroll to position [0, 0]
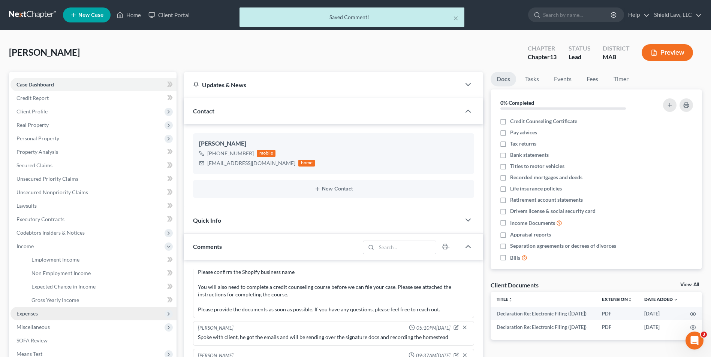
click at [43, 318] on span "Expenses" at bounding box center [93, 313] width 166 height 13
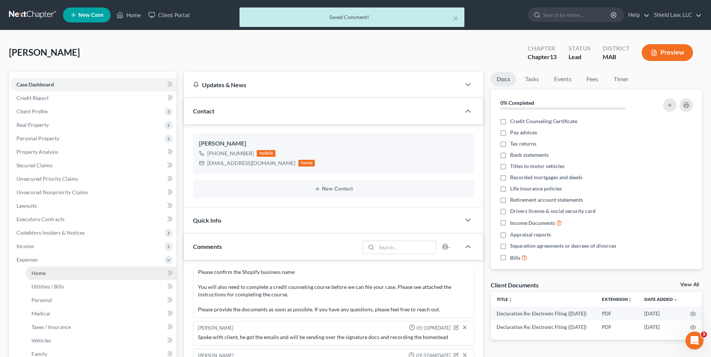
click at [53, 275] on link "Home" at bounding box center [100, 273] width 151 height 13
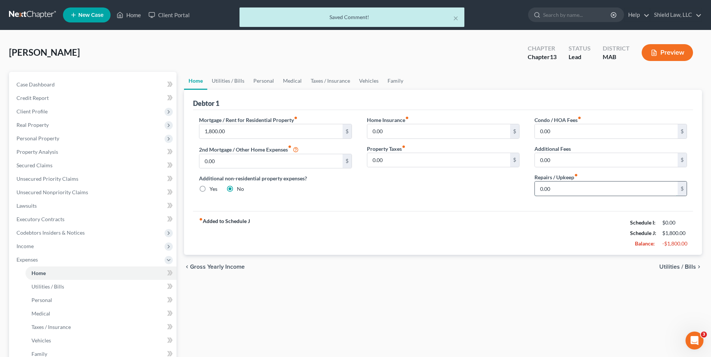
click at [585, 186] on input "0.00" at bounding box center [606, 189] width 143 height 14
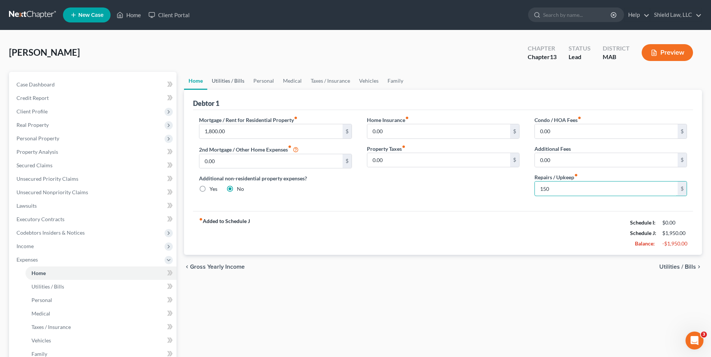
type input "150"
click at [224, 78] on link "Utilities / Bills" at bounding box center [228, 81] width 42 height 18
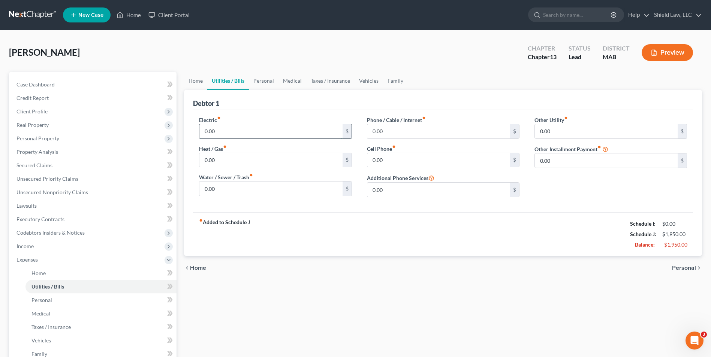
click at [233, 135] on input "0.00" at bounding box center [270, 131] width 143 height 14
type input "200"
click at [209, 158] on input "0.00" at bounding box center [270, 160] width 143 height 14
type input "200"
click at [413, 132] on input "0.00" at bounding box center [438, 131] width 143 height 14
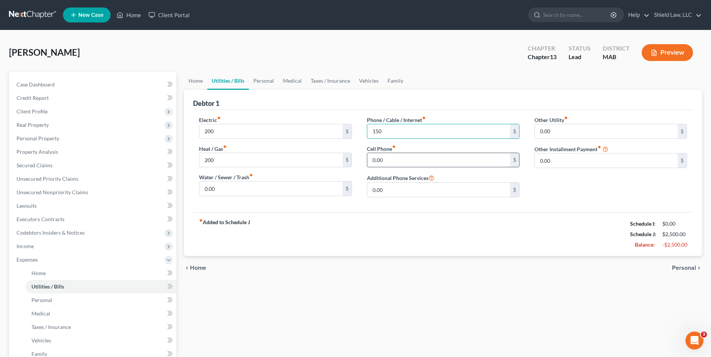
type input "150"
click at [369, 159] on input "0.00" at bounding box center [438, 160] width 143 height 14
type input "150"
click at [229, 184] on input "0.00" at bounding box center [270, 189] width 143 height 14
type input "50"
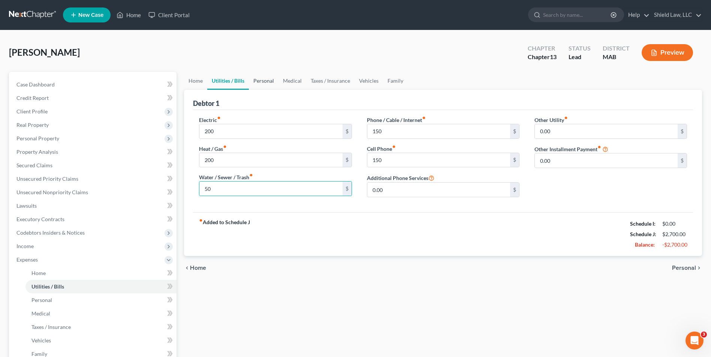
click at [262, 82] on link "Personal" at bounding box center [264, 81] width 30 height 18
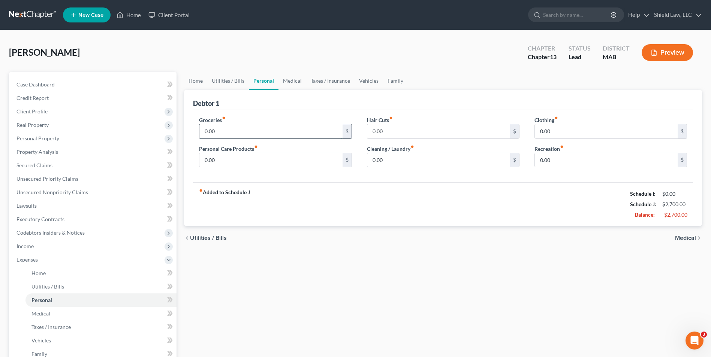
click at [241, 128] on input "0.00" at bounding box center [270, 131] width 143 height 14
click at [239, 138] on input "0.00" at bounding box center [270, 131] width 143 height 14
click at [239, 137] on input "0.00" at bounding box center [270, 131] width 143 height 14
type input "400"
click at [411, 133] on input "0.00" at bounding box center [438, 131] width 143 height 14
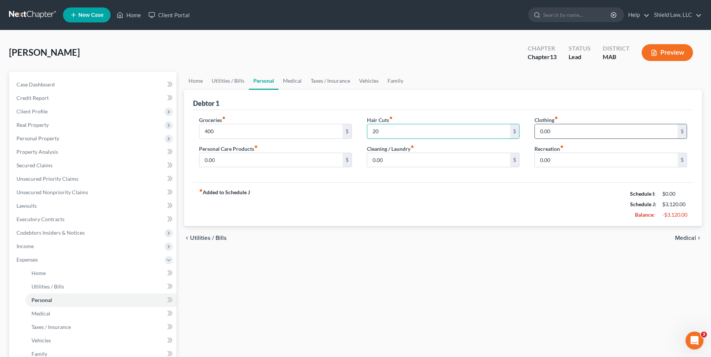
type input "20"
click at [617, 126] on input "0.00" at bounding box center [606, 131] width 143 height 14
type input "20"
click at [305, 160] on input "0.00" at bounding box center [270, 160] width 143 height 14
type input "20"
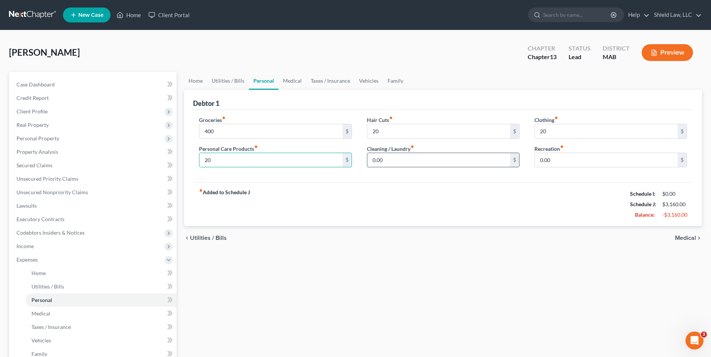
click at [410, 161] on input "0.00" at bounding box center [438, 160] width 143 height 14
type input "50"
click at [564, 153] on div "0.00 $" at bounding box center [610, 160] width 153 height 15
click at [564, 157] on input "0.00" at bounding box center [606, 160] width 143 height 14
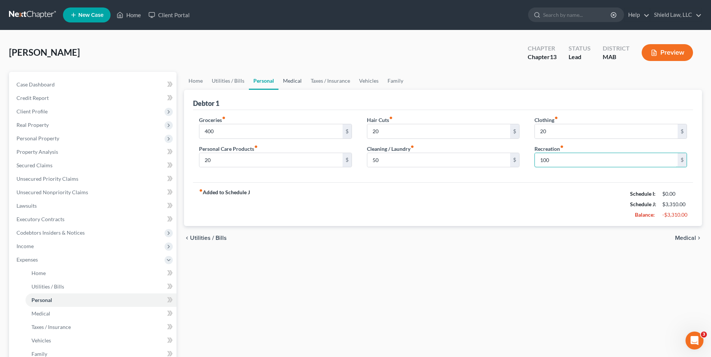
type input "100"
click at [298, 77] on link "Medical" at bounding box center [292, 81] width 28 height 18
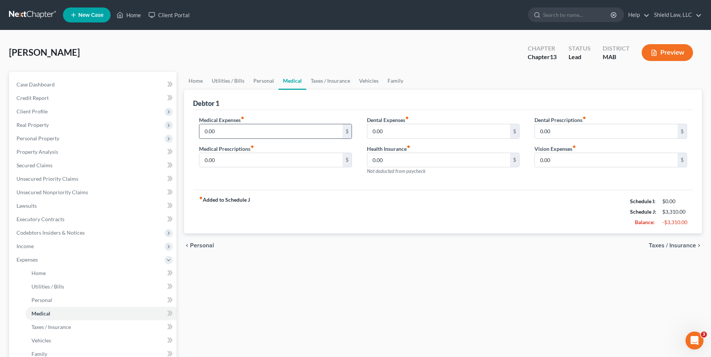
click at [256, 132] on input "0.00" at bounding box center [270, 131] width 143 height 14
type input "50"
click at [410, 132] on input "0.00" at bounding box center [438, 131] width 143 height 14
type input "50"
click at [329, 79] on link "Taxes / Insurance" at bounding box center [330, 81] width 48 height 18
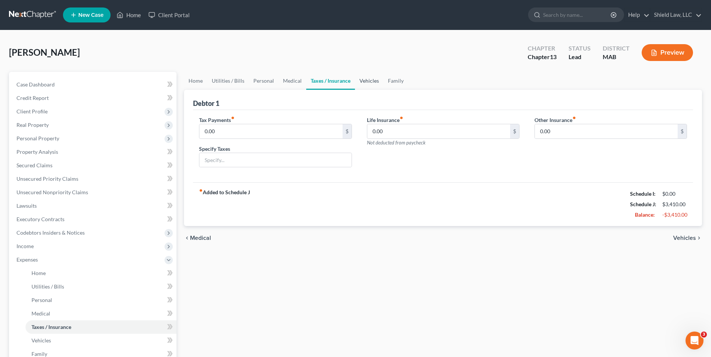
click at [363, 81] on link "Vehicles" at bounding box center [369, 81] width 28 height 18
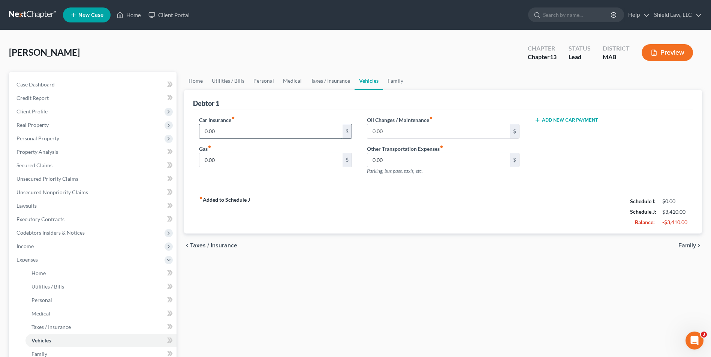
click at [233, 133] on input "0.00" at bounding box center [270, 131] width 143 height 14
type input "200"
click at [391, 139] on div "Oil Changes / Maintenance fiber_manual_record 0.00 $ Other Transportation Expen…" at bounding box center [442, 148] width 167 height 65
click at [393, 134] on input "0.00" at bounding box center [438, 131] width 143 height 14
type input "50"
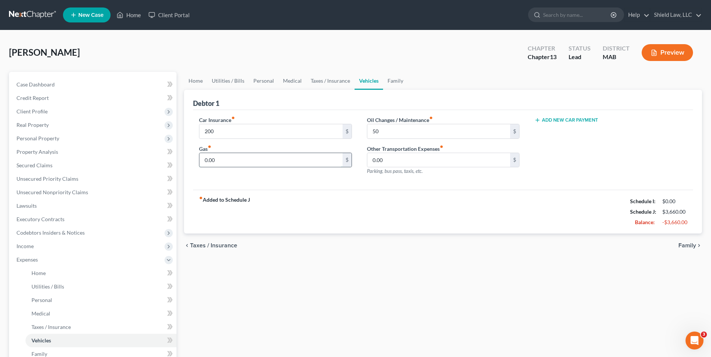
click at [256, 158] on input "0.00" at bounding box center [270, 160] width 143 height 14
type input "250"
click at [457, 100] on div "Debtor 1" at bounding box center [443, 100] width 500 height 20
click at [50, 84] on span "Case Dashboard" at bounding box center [35, 84] width 38 height 6
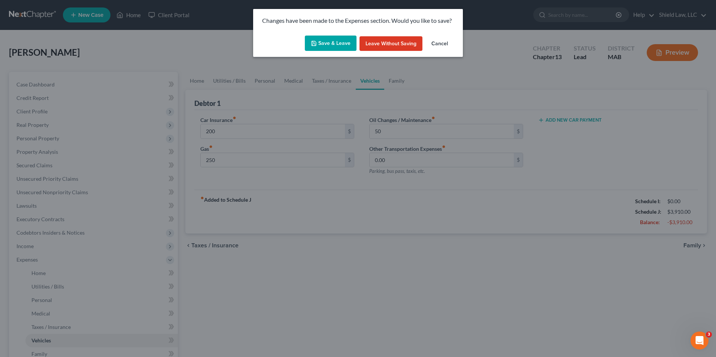
click at [335, 39] on button "Save & Leave" at bounding box center [331, 44] width 52 height 16
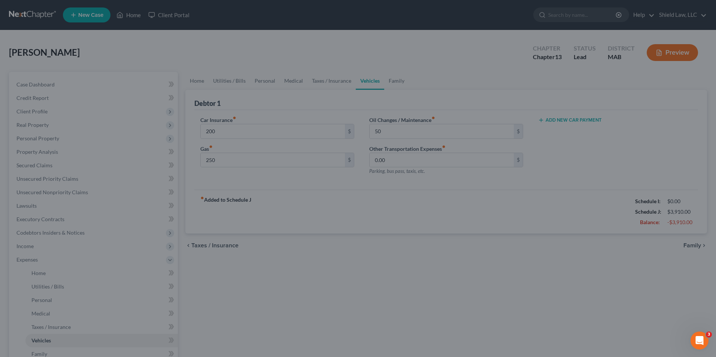
type input "200.00"
type input "250.00"
type input "50.00"
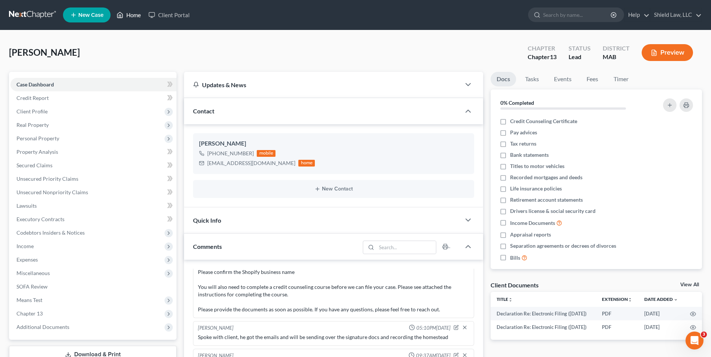
click at [134, 16] on link "Home" at bounding box center [129, 14] width 32 height 13
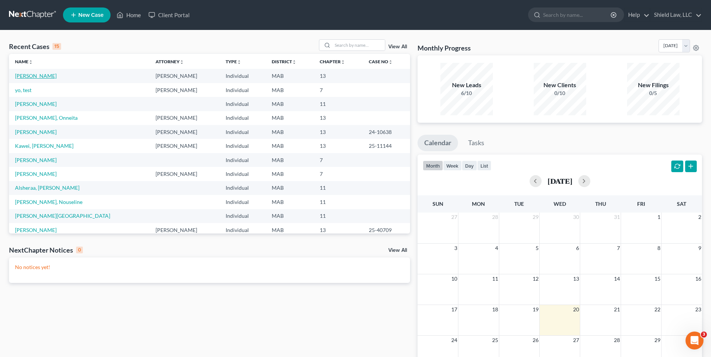
click at [45, 76] on link "[PERSON_NAME]" at bounding box center [36, 76] width 42 height 6
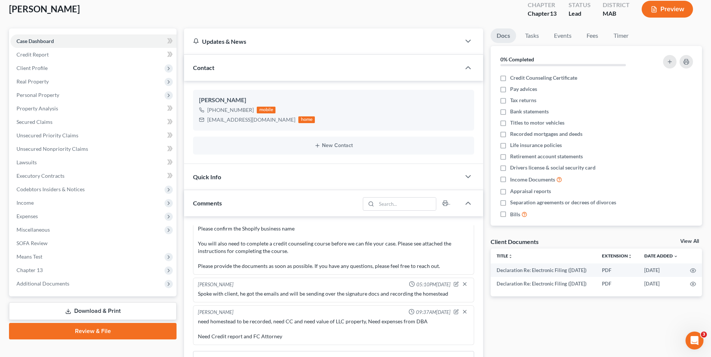
scroll to position [112, 0]
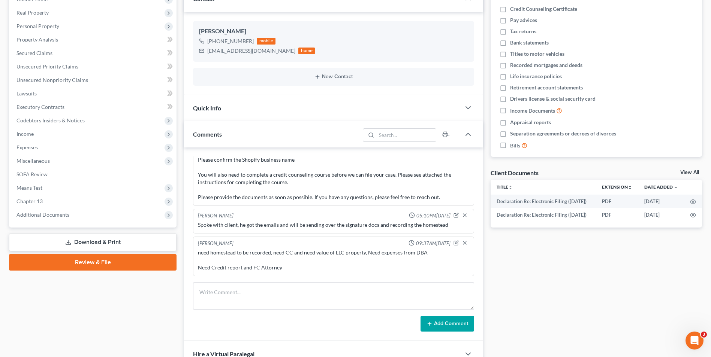
click at [112, 246] on link "Download & Print" at bounding box center [92, 243] width 167 height 18
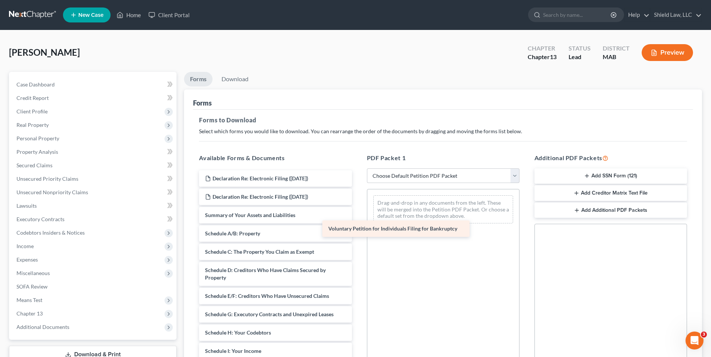
drag, startPoint x: 293, startPoint y: 217, endPoint x: 441, endPoint y: 231, distance: 148.3
click at [357, 232] on div "Voluntary Petition for Individuals Filing for Bankruptcy Declaration Re: Electr…" at bounding box center [275, 345] width 164 height 351
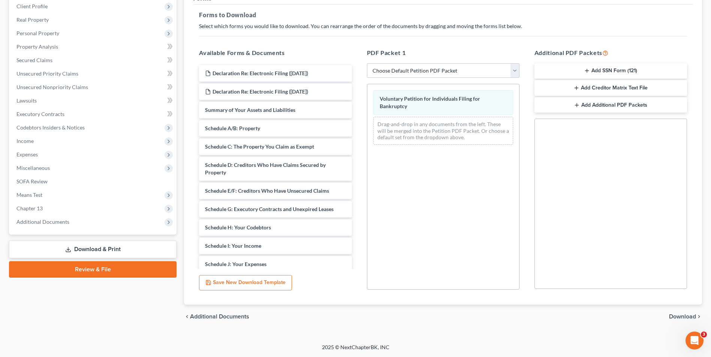
click at [676, 317] on span "Download" at bounding box center [682, 317] width 27 height 6
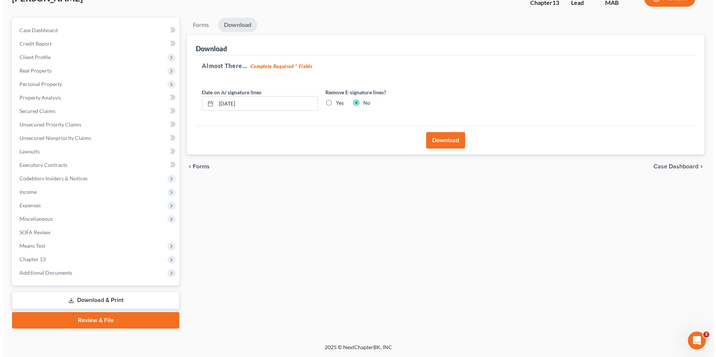
scroll to position [54, 0]
drag, startPoint x: 248, startPoint y: 104, endPoint x: 194, endPoint y: 102, distance: 54.4
click at [193, 102] on div "Almost There... Complete Required * Fields Date on /s/ signature lines [DATE] R…" at bounding box center [443, 90] width 500 height 71
type input "[DATE]"
click at [333, 102] on label "Yes" at bounding box center [337, 102] width 8 height 7
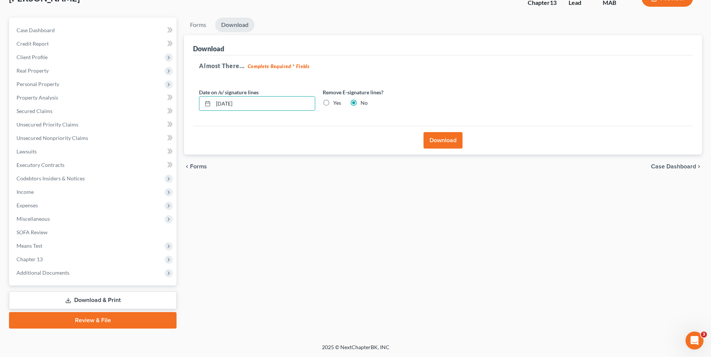
click at [336, 102] on input "Yes" at bounding box center [338, 101] width 5 height 5
radio input "true"
radio input "false"
click at [450, 144] on button "Download" at bounding box center [442, 140] width 39 height 16
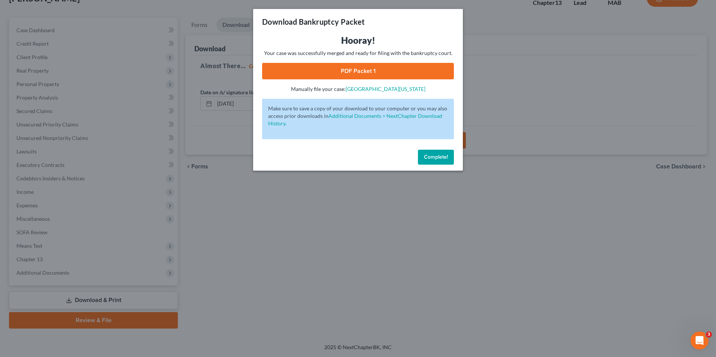
click at [387, 76] on link "PDF Packet 1" at bounding box center [358, 71] width 192 height 16
click at [449, 160] on button "Complete!" at bounding box center [436, 157] width 36 height 15
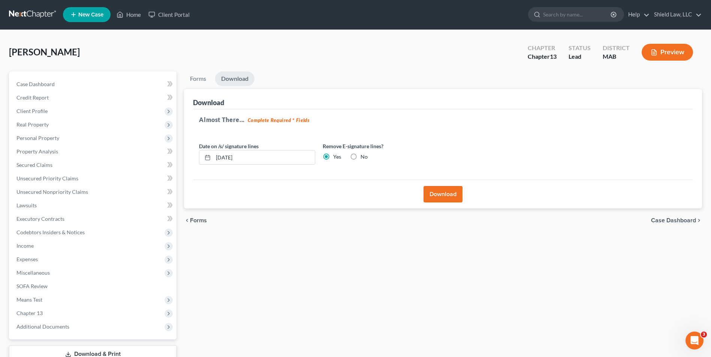
scroll to position [0, 0]
click at [123, 13] on icon at bounding box center [120, 14] width 7 height 9
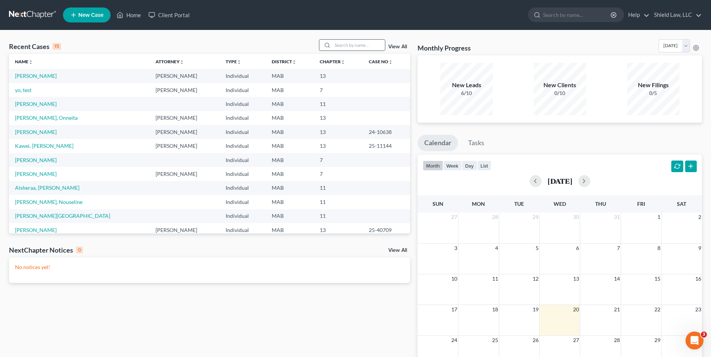
click at [332, 44] on div at bounding box center [325, 45] width 13 height 11
click at [342, 46] on input "search" at bounding box center [358, 45] width 52 height 11
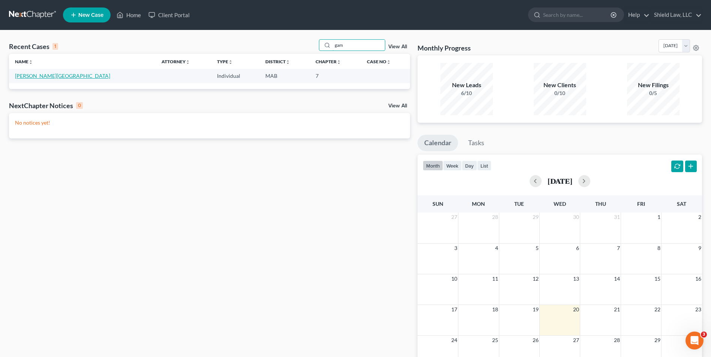
type input "gam"
click at [35, 76] on link "[PERSON_NAME][GEOGRAPHIC_DATA]" at bounding box center [62, 76] width 95 height 6
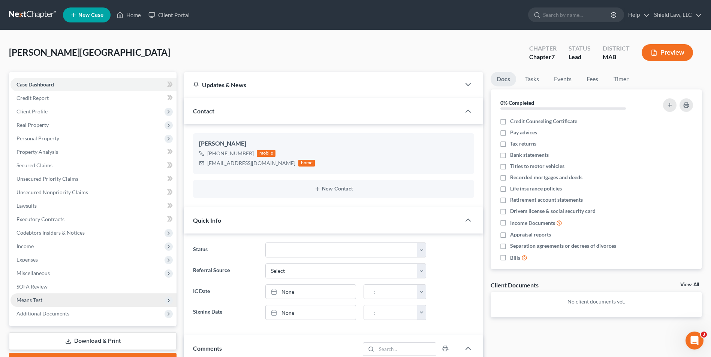
click at [46, 298] on span "Means Test" at bounding box center [93, 300] width 166 height 13
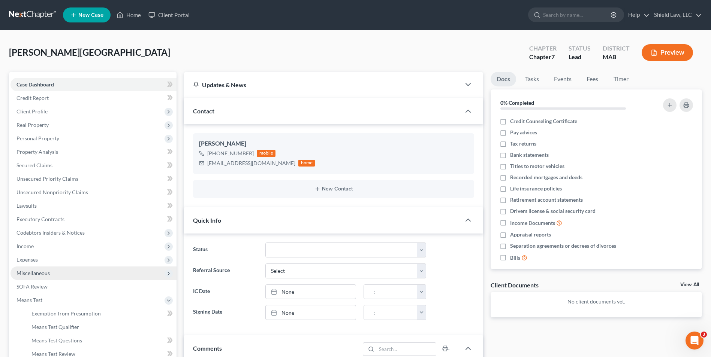
click at [44, 274] on span "Miscellaneous" at bounding box center [32, 273] width 33 height 6
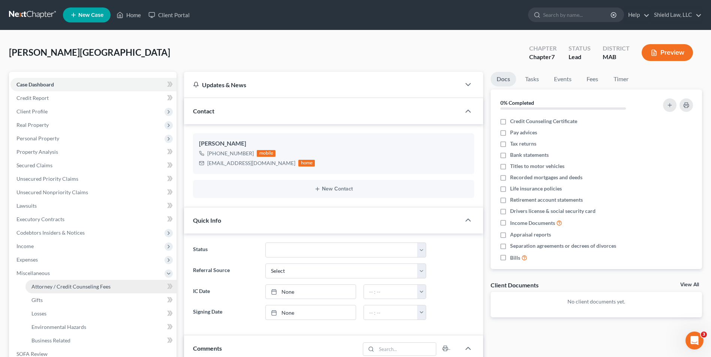
click at [66, 290] on span "Attorney / Credit Counseling Fees" at bounding box center [70, 287] width 79 height 6
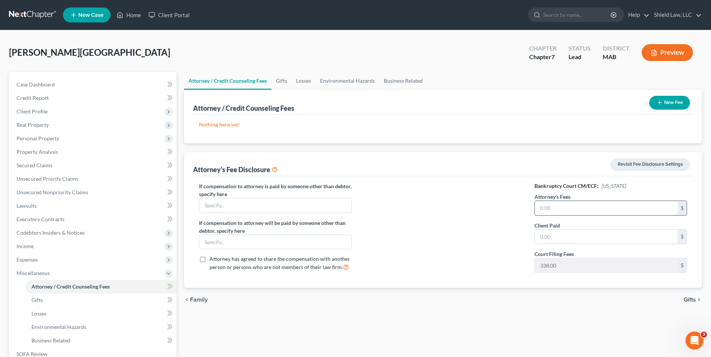
click at [574, 211] on input "text" at bounding box center [606, 208] width 143 height 14
type input "2,162"
click at [576, 235] on input "text" at bounding box center [606, 237] width 143 height 14
type input "2,162"
click at [681, 107] on button "New Fee" at bounding box center [669, 103] width 41 height 14
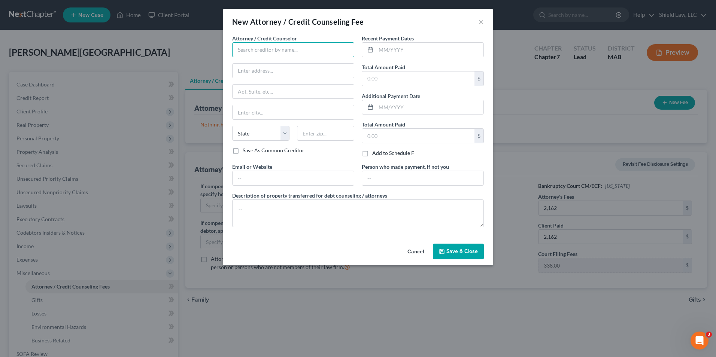
click at [264, 48] on input "text" at bounding box center [293, 49] width 122 height 15
type input "Shield Law, LLC"
type input "[STREET_ADDRESS]"
type input "02301"
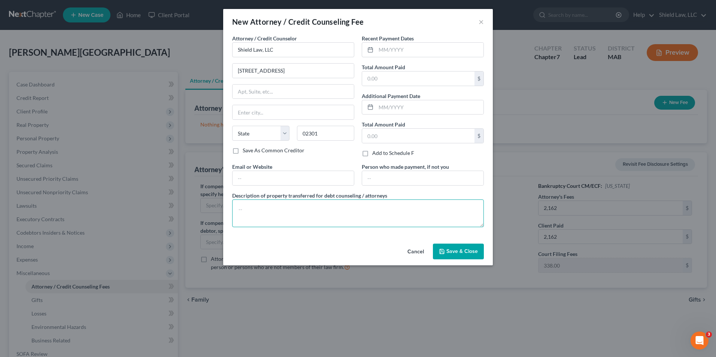
click at [263, 208] on textarea at bounding box center [358, 214] width 252 height 28
type input "Brockton"
select select "22"
type textarea "Bankruptcy Fee"
click at [394, 77] on input "text" at bounding box center [418, 79] width 112 height 14
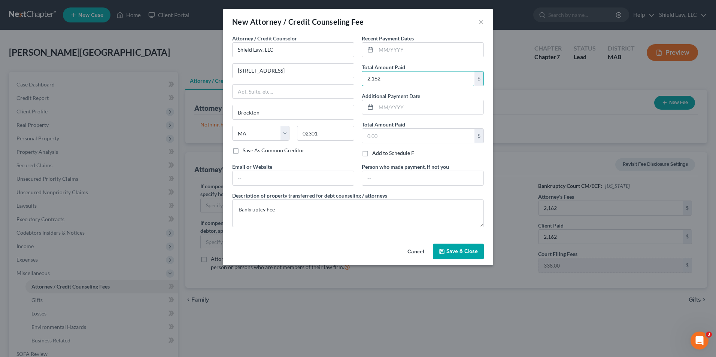
type input "2,162"
click at [455, 250] on span "Save & Close" at bounding box center [462, 251] width 31 height 6
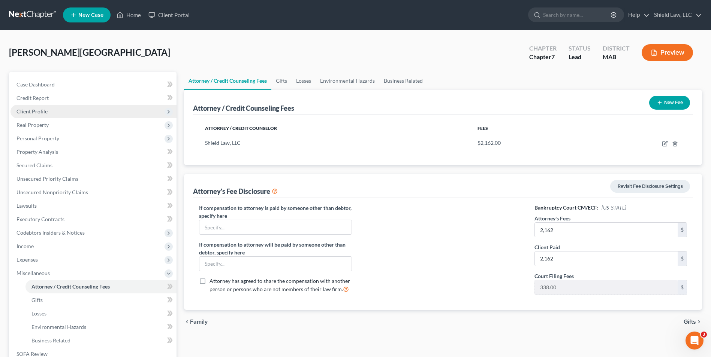
click at [54, 115] on span "Client Profile" at bounding box center [93, 111] width 166 height 13
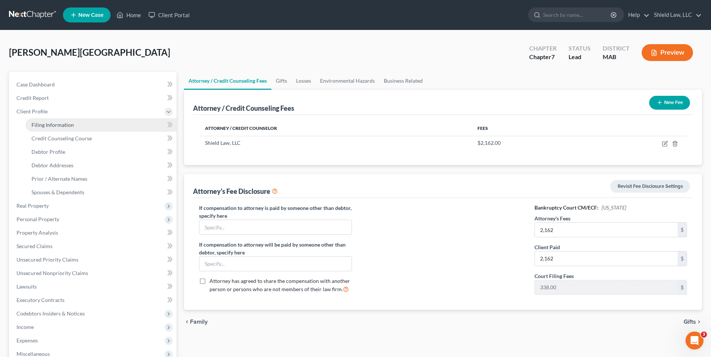
click at [61, 121] on link "Filing Information" at bounding box center [100, 124] width 151 height 13
select select "1"
select select "0"
select select "39"
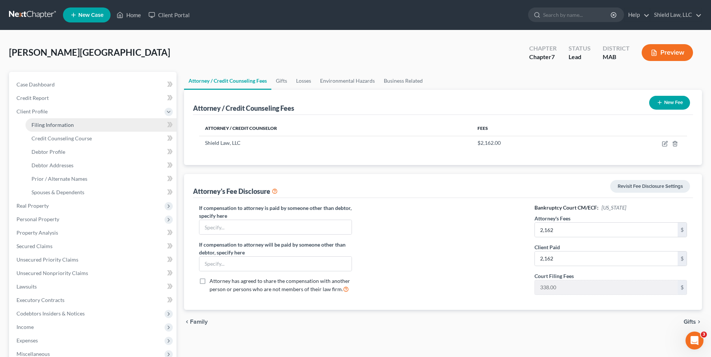
select select "22"
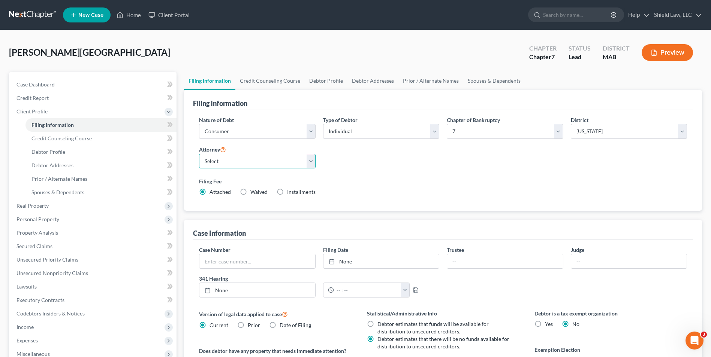
drag, startPoint x: 242, startPoint y: 157, endPoint x: 242, endPoint y: 169, distance: 11.2
click at [242, 157] on select "Select [PERSON_NAME] - MA" at bounding box center [257, 161] width 116 height 15
select select "0"
click at [199, 154] on select "Select [PERSON_NAME] - MA" at bounding box center [257, 161] width 116 height 15
click at [260, 83] on link "Credit Counseling Course" at bounding box center [269, 81] width 69 height 18
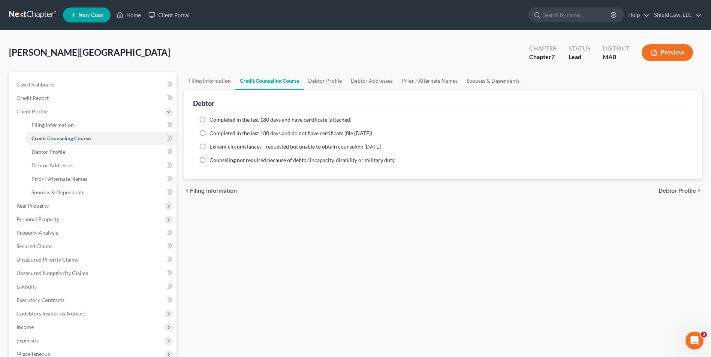
drag, startPoint x: 202, startPoint y: 120, endPoint x: 266, endPoint y: 109, distance: 64.6
click at [209, 120] on label "Completed in the last 180 days and have certificate (attached)" at bounding box center [280, 119] width 142 height 7
click at [212, 120] on input "Completed in the last 180 days and have certificate (attached)" at bounding box center [214, 118] width 5 height 5
radio input "true"
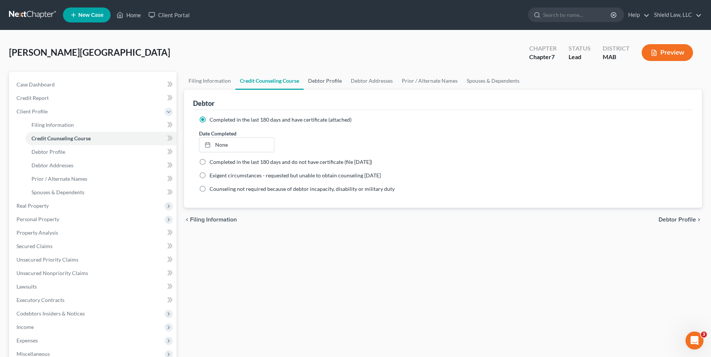
click at [321, 81] on link "Debtor Profile" at bounding box center [325, 81] width 43 height 18
select select "0"
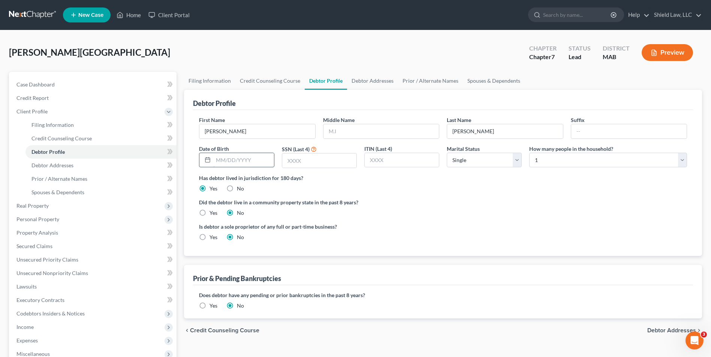
click at [242, 162] on input "text" at bounding box center [243, 160] width 60 height 14
type input "[DATE]"
click at [476, 159] on select "Select Single Married Separated Divorced Widowed" at bounding box center [484, 160] width 75 height 15
select select "3"
click at [447, 153] on select "Select Single Married Separated Divorced Widowed" at bounding box center [484, 160] width 75 height 15
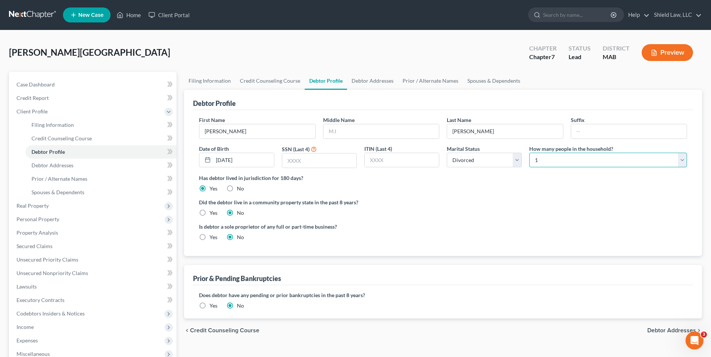
drag, startPoint x: 558, startPoint y: 156, endPoint x: 556, endPoint y: 168, distance: 12.4
click at [558, 156] on select "Select 1 2 3 4 5 6 7 8 9 10 11 12 13 14 15 16 17 18 19 20" at bounding box center [608, 160] width 158 height 15
select select "2"
click at [529, 153] on select "Select 1 2 3 4 5 6 7 8 9 10 11 12 13 14 15 16 17 18 19 20" at bounding box center [608, 160] width 158 height 15
click at [368, 81] on link "Debtor Addresses" at bounding box center [372, 81] width 51 height 18
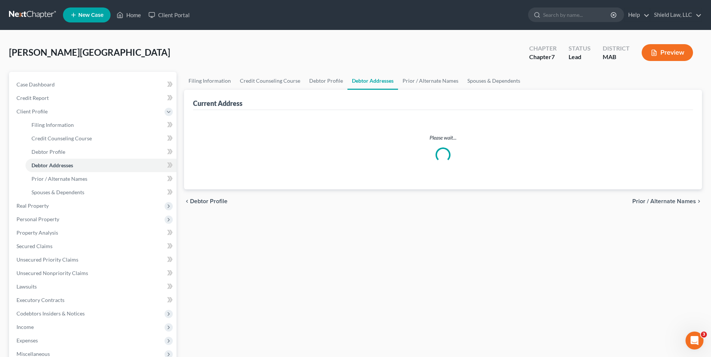
select select "0"
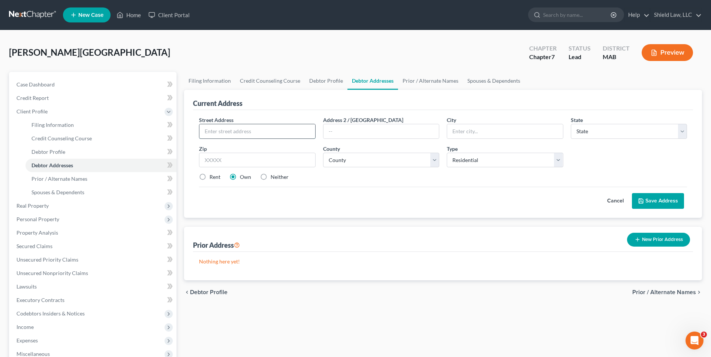
click at [224, 138] on input "text" at bounding box center [256, 131] width 115 height 14
type input "[STREET_ADDRESS]"
drag, startPoint x: 458, startPoint y: 131, endPoint x: 449, endPoint y: 130, distance: 9.0
click at [458, 131] on input "text" at bounding box center [504, 131] width 115 height 14
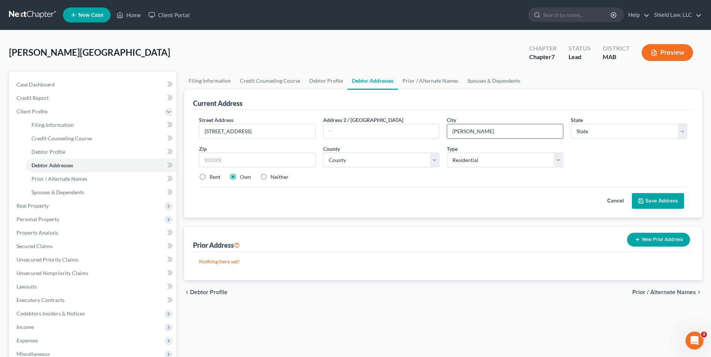
type input "[PERSON_NAME]"
click at [266, 162] on input "text" at bounding box center [257, 160] width 116 height 15
click at [427, 180] on div "Rent Own Neither" at bounding box center [442, 176] width 495 height 7
click at [336, 158] on select "County [GEOGRAPHIC_DATA] [GEOGRAPHIC_DATA] [GEOGRAPHIC_DATA] [GEOGRAPHIC_DATA] …" at bounding box center [381, 160] width 116 height 15
click at [323, 153] on select "County [GEOGRAPHIC_DATA] [GEOGRAPHIC_DATA] [GEOGRAPHIC_DATA] [GEOGRAPHIC_DATA] …" at bounding box center [381, 160] width 116 height 15
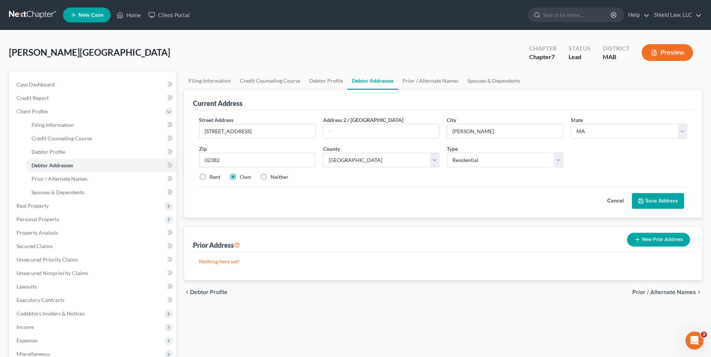
click at [271, 176] on label "Neither" at bounding box center [280, 176] width 18 height 7
click at [274, 176] on input "Neither" at bounding box center [276, 175] width 5 height 5
click at [209, 178] on label "Rent" at bounding box center [214, 176] width 11 height 7
click at [212, 178] on input "Rent" at bounding box center [214, 175] width 5 height 5
click at [653, 202] on button "Save Address" at bounding box center [658, 201] width 52 height 16
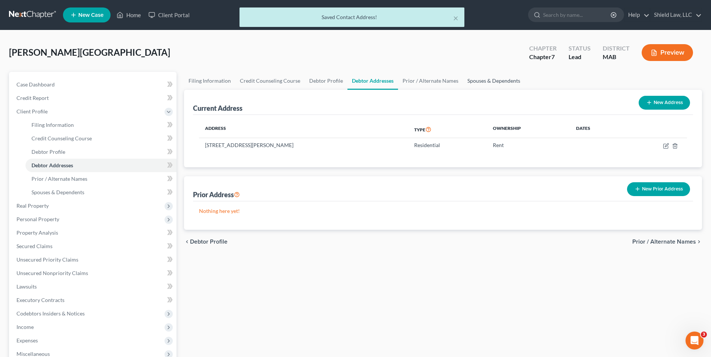
click at [465, 77] on link "Spouses & Dependents" at bounding box center [494, 81] width 62 height 18
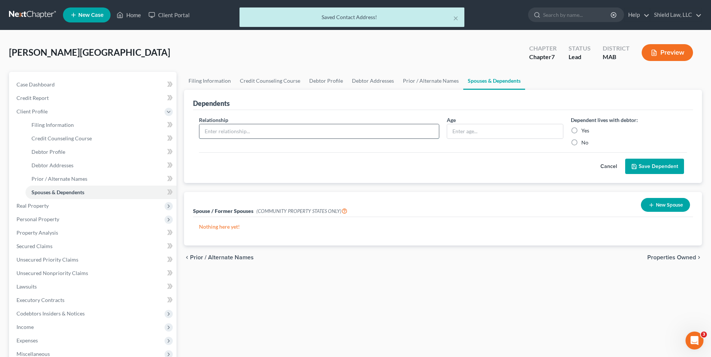
click at [263, 138] on input "text" at bounding box center [318, 131] width 239 height 14
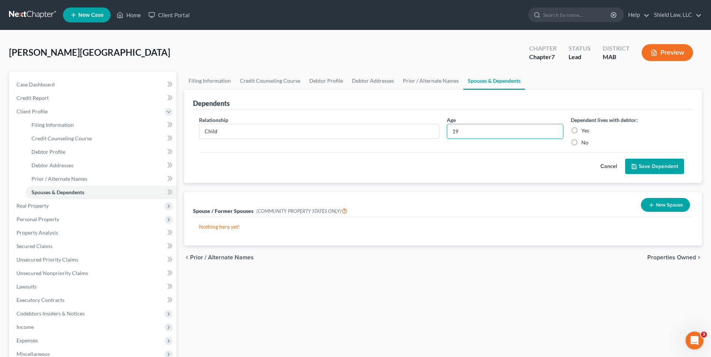
click at [581, 132] on label "Yes" at bounding box center [585, 130] width 8 height 7
click at [584, 132] on input "Yes" at bounding box center [586, 129] width 5 height 5
click at [643, 159] on button "Save Dependent" at bounding box center [654, 167] width 59 height 16
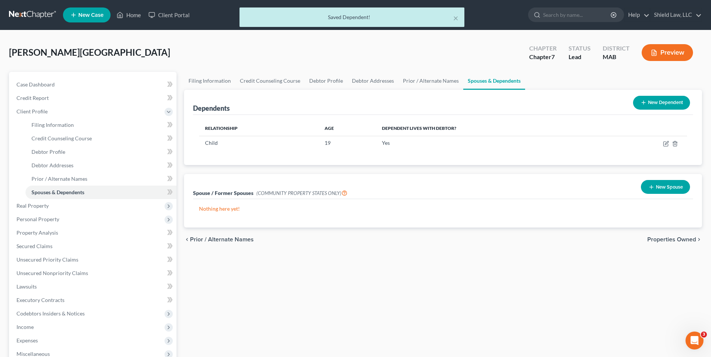
click at [665, 101] on button "New Dependent" at bounding box center [661, 103] width 57 height 14
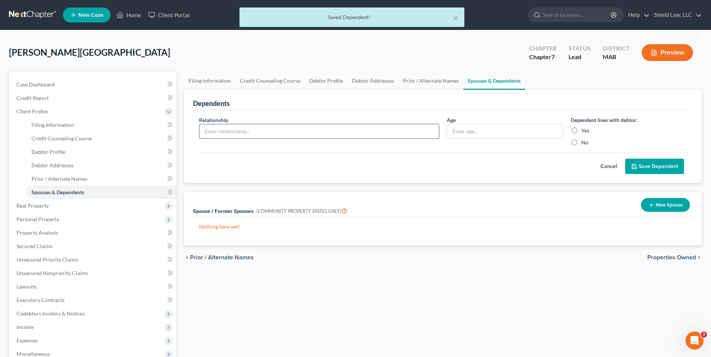
click at [234, 133] on input "text" at bounding box center [318, 131] width 239 height 14
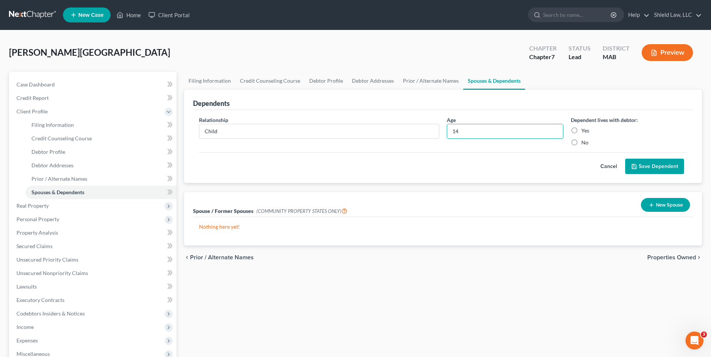
click at [581, 129] on label "Yes" at bounding box center [585, 130] width 8 height 7
click at [584, 129] on input "Yes" at bounding box center [586, 129] width 5 height 5
click at [667, 162] on button "Save Dependent" at bounding box center [654, 167] width 59 height 16
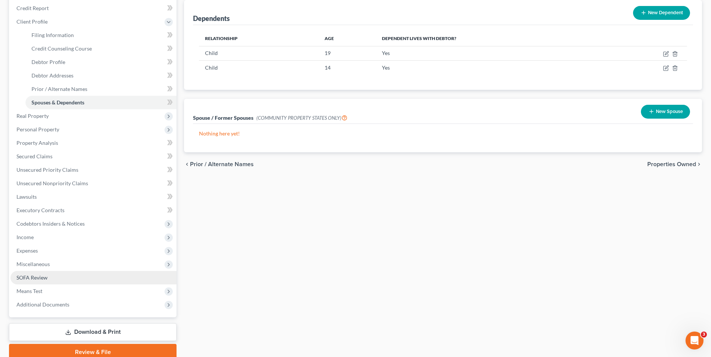
scroll to position [112, 0]
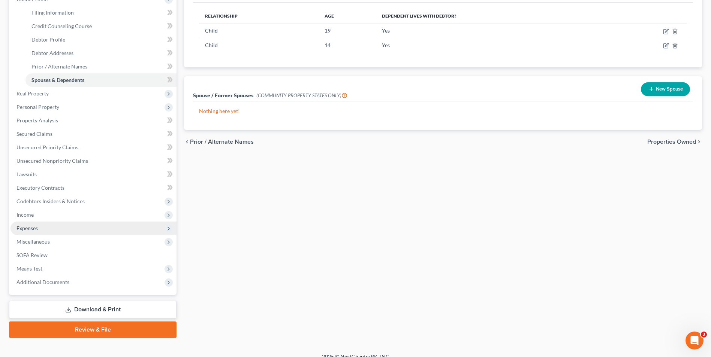
click at [48, 229] on span "Expenses" at bounding box center [93, 228] width 166 height 13
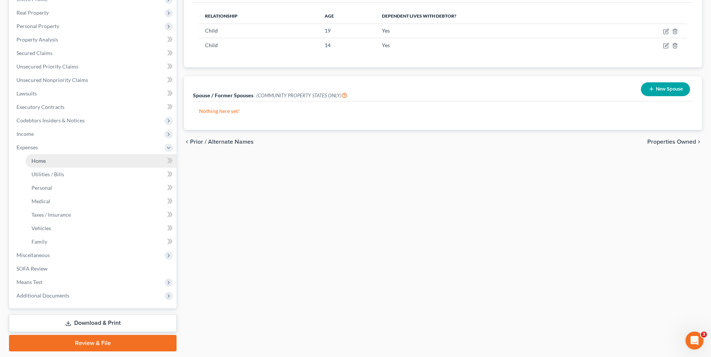
click at [49, 162] on link "Home" at bounding box center [100, 160] width 151 height 13
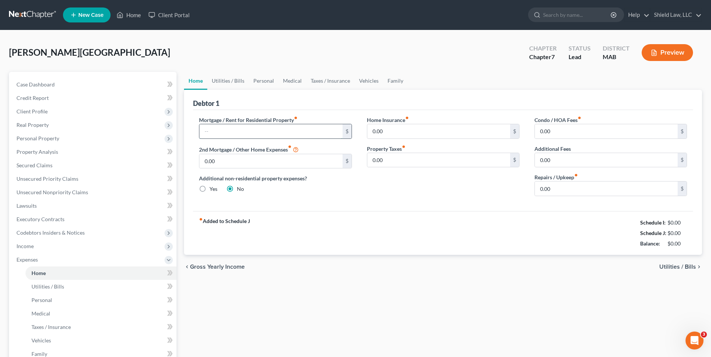
click at [228, 129] on input "text" at bounding box center [270, 131] width 143 height 14
click at [310, 235] on div "fiber_manual_record Added to Schedule J Schedule I: $0.00 Schedule J: $2,500.00…" at bounding box center [443, 233] width 500 height 44
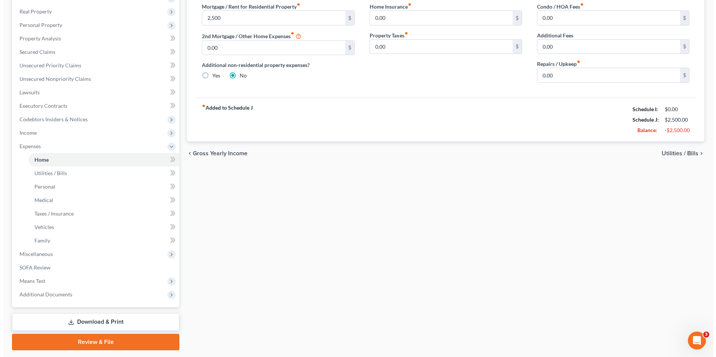
scroll to position [135, 0]
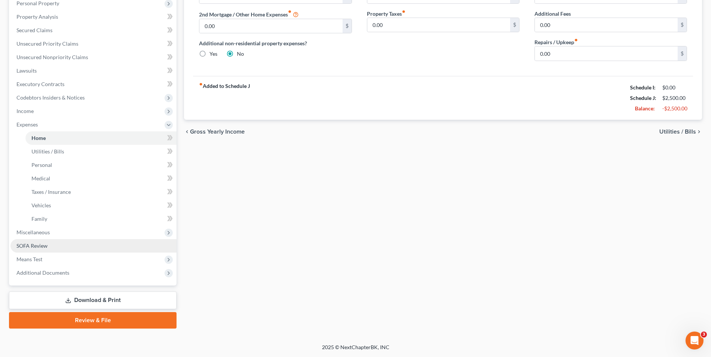
click at [54, 247] on link "SOFA Review" at bounding box center [93, 245] width 166 height 13
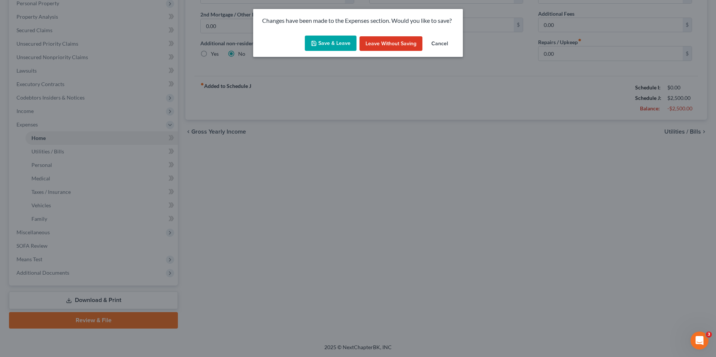
click at [341, 42] on button "Save & Leave" at bounding box center [331, 44] width 52 height 16
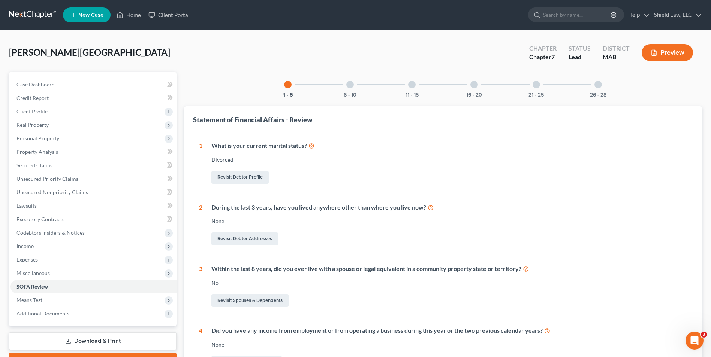
drag, startPoint x: 345, startPoint y: 84, endPoint x: 350, endPoint y: 91, distance: 8.1
click at [345, 84] on div "6 - 10" at bounding box center [349, 84] width 25 height 25
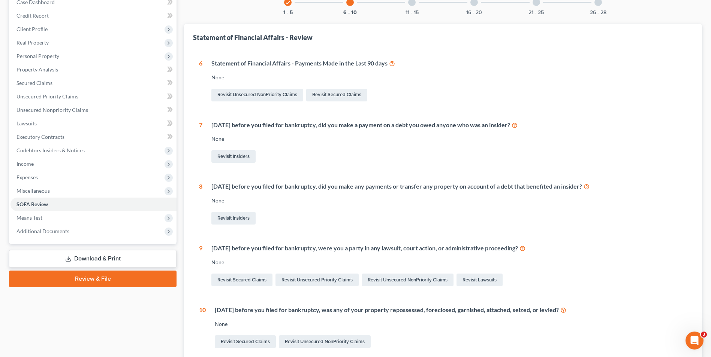
scroll to position [37, 0]
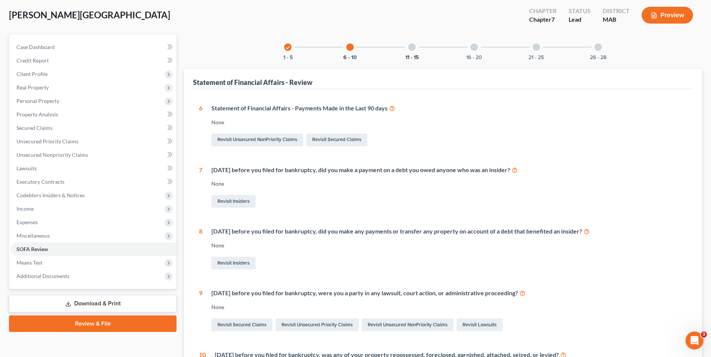
click at [416, 55] on button "11 - 15" at bounding box center [411, 57] width 13 height 5
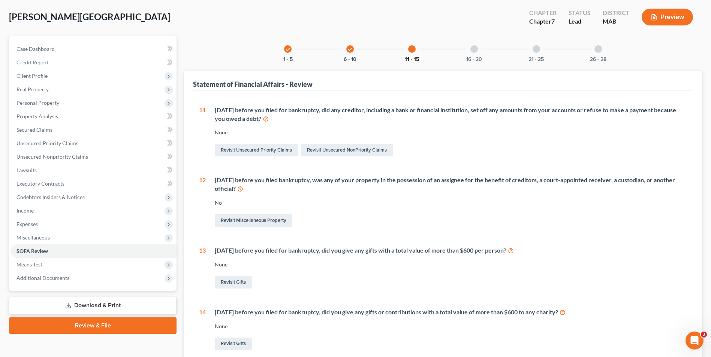
scroll to position [22, 0]
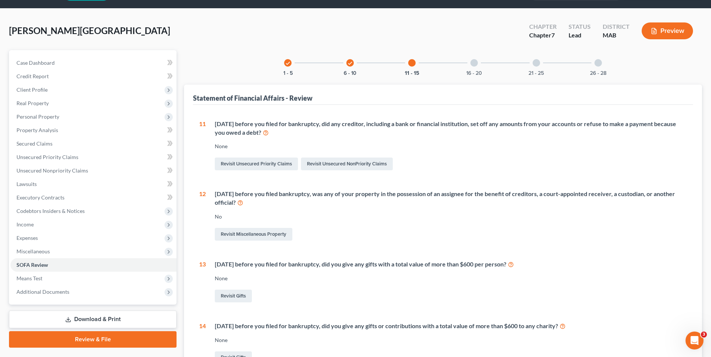
click at [476, 67] on div "16 - 20" at bounding box center [473, 62] width 25 height 25
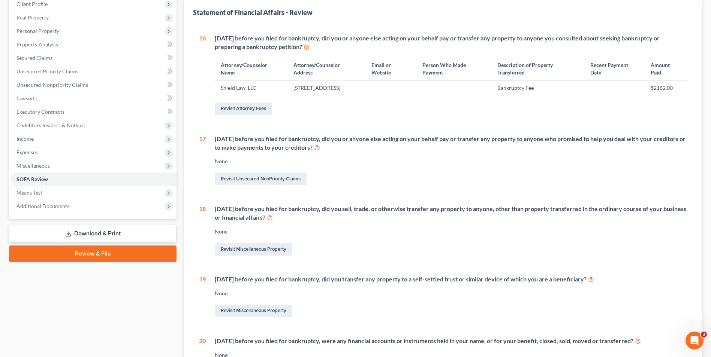
scroll to position [0, 0]
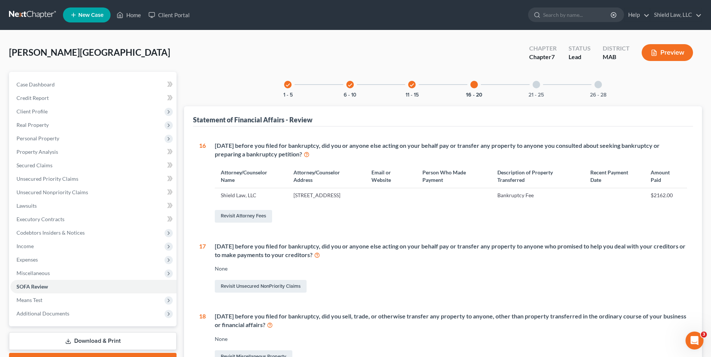
click at [536, 90] on div "21 - 25" at bounding box center [535, 84] width 25 height 25
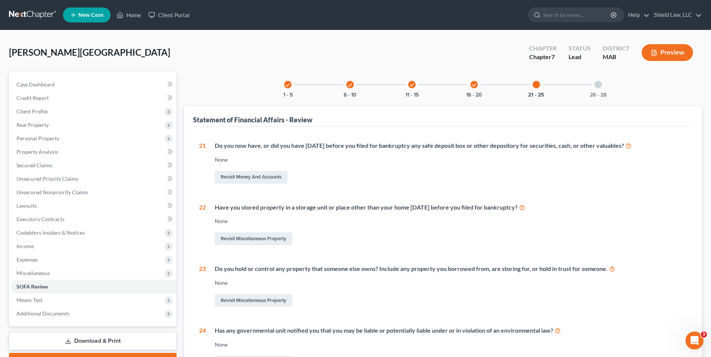
click at [605, 83] on div "26 - 28" at bounding box center [597, 84] width 25 height 25
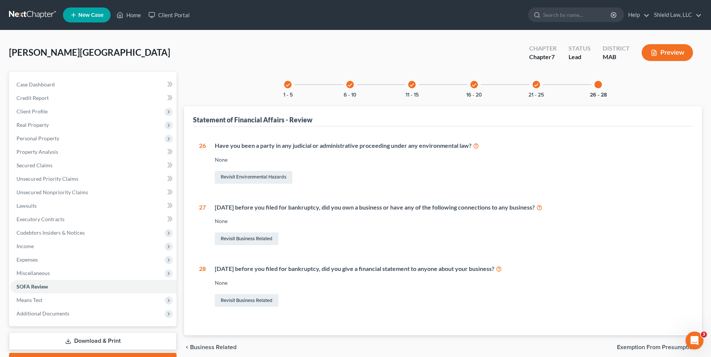
click at [259, 46] on div "[PERSON_NAME] Upgraded Chapter Chapter 7 Status Lead District MAB Preview" at bounding box center [355, 55] width 693 height 33
click at [48, 142] on span "Personal Property" at bounding box center [93, 138] width 166 height 13
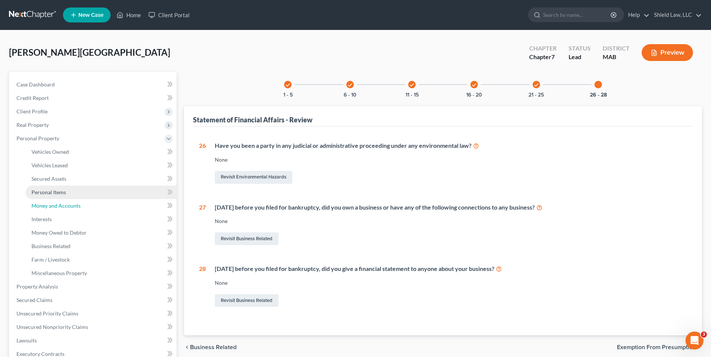
click at [71, 206] on span "Money and Accounts" at bounding box center [55, 206] width 49 height 6
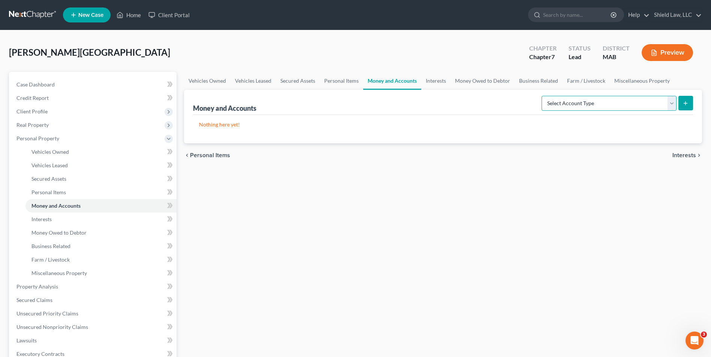
click at [580, 106] on select "Select Account Type Brokerage Cash on Hand Certificates of Deposit Checking Acc…" at bounding box center [608, 103] width 135 height 15
click at [543, 96] on select "Select Account Type Brokerage Cash on Hand Certificates of Deposit Checking Acc…" at bounding box center [608, 103] width 135 height 15
click at [679, 108] on button "submit" at bounding box center [685, 103] width 15 height 15
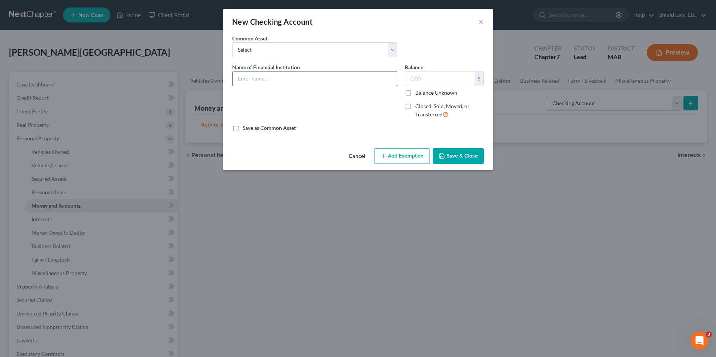
click at [280, 77] on input "text" at bounding box center [315, 79] width 164 height 14
click at [416, 94] on label "Balance Unknown" at bounding box center [437, 92] width 42 height 7
click at [419, 94] on input "Balance Unknown" at bounding box center [421, 91] width 5 height 5
click at [462, 157] on button "Save & Close" at bounding box center [458, 156] width 51 height 16
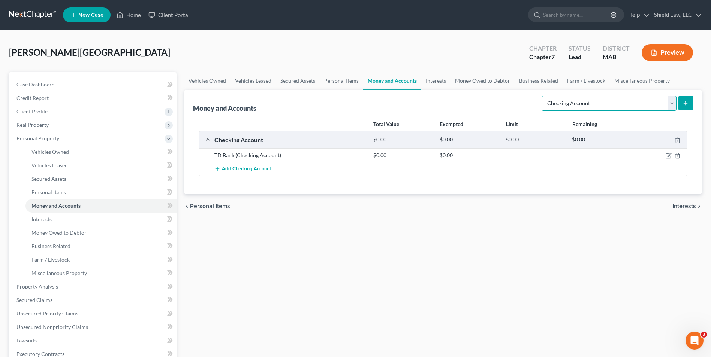
drag, startPoint x: 609, startPoint y: 106, endPoint x: 610, endPoint y: 112, distance: 5.7
click at [609, 106] on select "Select Account Type Brokerage Cash on Hand Certificates of Deposit Checking Acc…" at bounding box center [608, 103] width 135 height 15
click at [543, 96] on select "Select Account Type Brokerage Cash on Hand Certificates of Deposit Checking Acc…" at bounding box center [608, 103] width 135 height 15
click at [684, 103] on line "submit" at bounding box center [685, 103] width 3 height 0
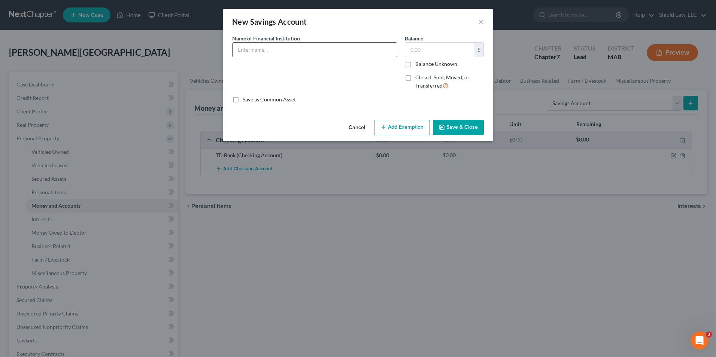
click at [262, 54] on input "text" at bounding box center [315, 50] width 164 height 14
drag, startPoint x: 429, startPoint y: 49, endPoint x: 372, endPoint y: 48, distance: 56.6
click at [375, 49] on div "Name of Financial Institution * TD Bank Balance 1,900.00 $ Balance Unknown Bala…" at bounding box center [358, 64] width 259 height 61
click at [416, 66] on label "Balance Unknown" at bounding box center [437, 63] width 42 height 7
click at [419, 65] on input "Balance Unknown" at bounding box center [421, 62] width 5 height 5
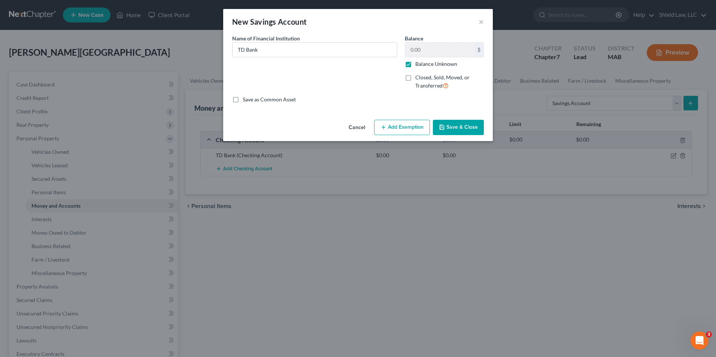
click at [453, 126] on button "Save & Close" at bounding box center [458, 128] width 51 height 16
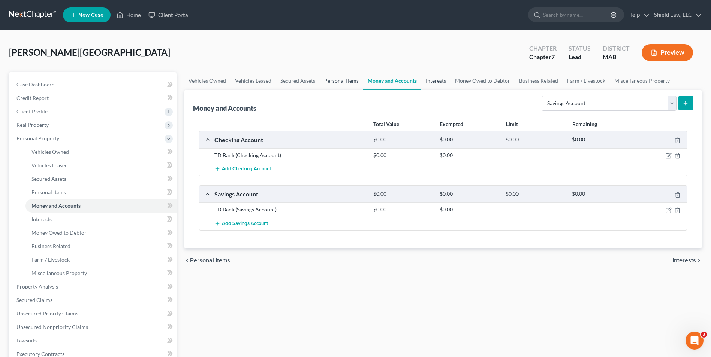
drag, startPoint x: 341, startPoint y: 78, endPoint x: 437, endPoint y: 81, distance: 96.3
click at [341, 78] on link "Personal Items" at bounding box center [341, 81] width 43 height 18
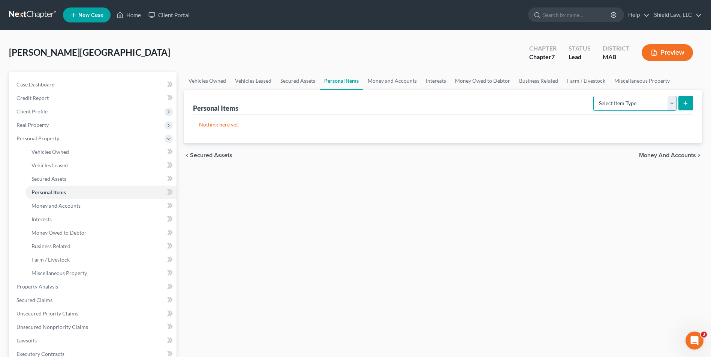
click at [604, 96] on select "Select Item Type Clothing Collectibles Of Value Electronics Firearms Household …" at bounding box center [634, 103] width 83 height 15
click at [594, 96] on select "Select Item Type Clothing Collectibles Of Value Electronics Firearms Household …" at bounding box center [634, 103] width 83 height 15
click at [685, 98] on button "submit" at bounding box center [685, 103] width 15 height 15
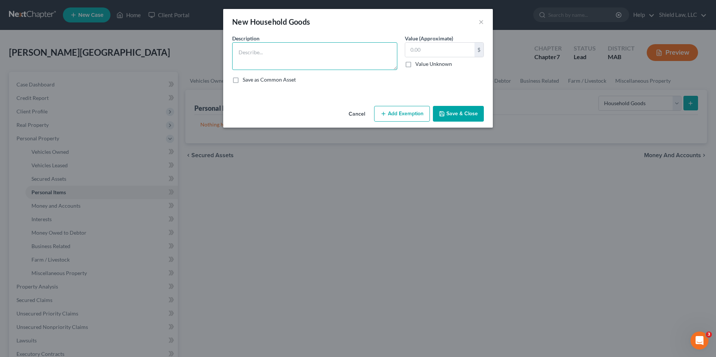
click at [270, 54] on textarea at bounding box center [314, 56] width 165 height 28
click at [407, 123] on div "Cancel Add Exemption Save & Close" at bounding box center [358, 115] width 270 height 25
click at [407, 118] on button "Add Exemption" at bounding box center [402, 114] width 56 height 16
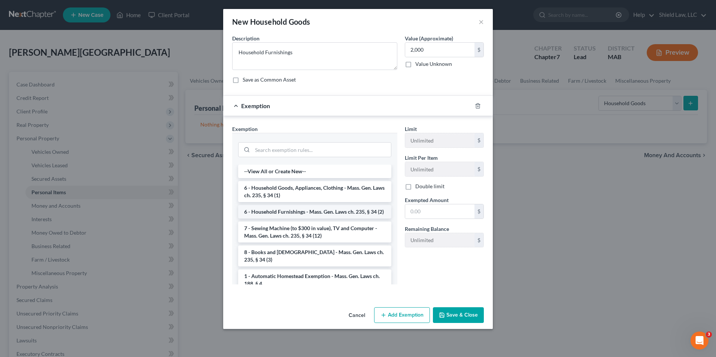
click at [353, 211] on li "6 - Household Furnishings - Mass. Gen. Laws ch. 235, § 34 (2)" at bounding box center [314, 211] width 153 height 13
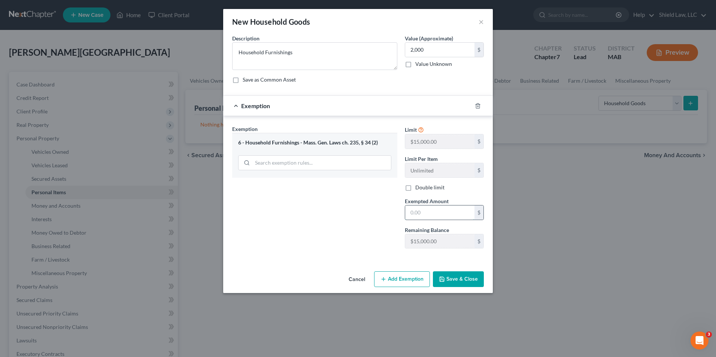
click at [434, 212] on input "text" at bounding box center [439, 213] width 69 height 14
click at [450, 280] on button "Save & Close" at bounding box center [458, 280] width 51 height 16
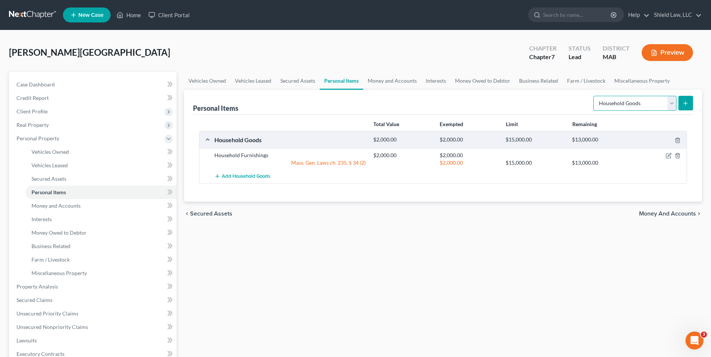
click at [619, 103] on select "Select Item Type Clothing Collectibles Of Value Electronics Firearms Household …" at bounding box center [634, 103] width 83 height 15
click at [594, 96] on select "Select Item Type Clothing Collectibles Of Value Electronics Firearms Household …" at bounding box center [634, 103] width 83 height 15
click at [679, 100] on button "submit" at bounding box center [685, 103] width 15 height 15
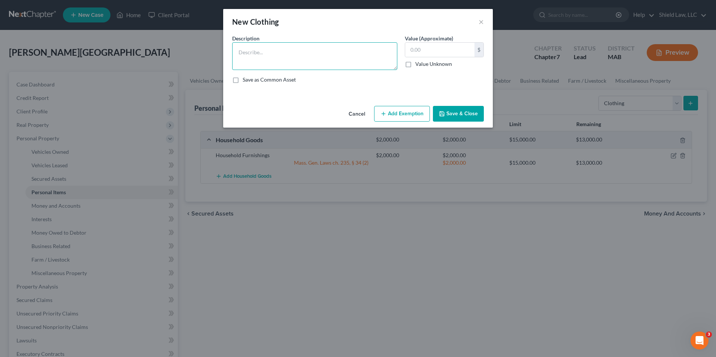
click at [281, 55] on textarea at bounding box center [314, 56] width 165 height 28
drag, startPoint x: 410, startPoint y: 112, endPoint x: 381, endPoint y: 117, distance: 29.1
click at [409, 112] on button "Add Exemption" at bounding box center [402, 114] width 56 height 16
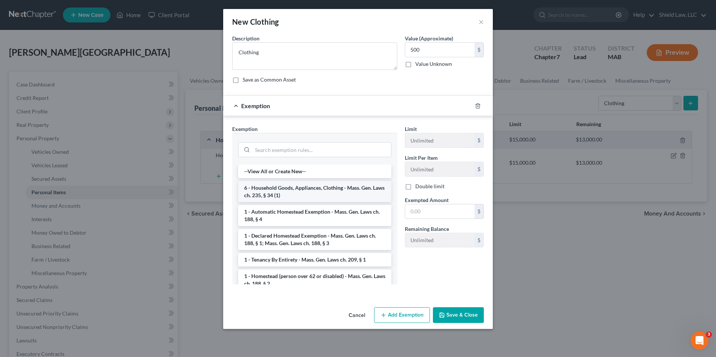
click at [330, 196] on li "6 - Household Goods, Appliances, Clothing - Mass. Gen. Laws ch. 235, § 34 (1)" at bounding box center [314, 191] width 153 height 21
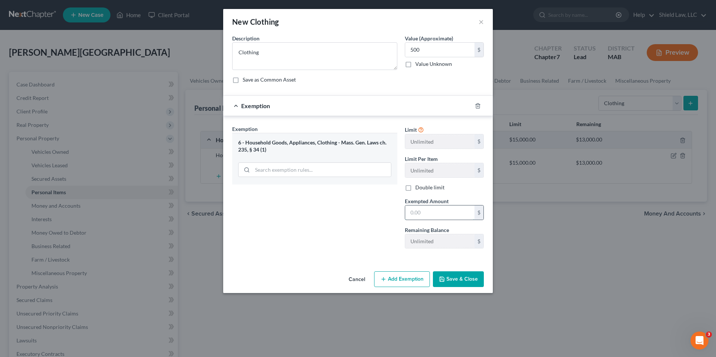
click at [456, 216] on input "text" at bounding box center [439, 213] width 69 height 14
click at [460, 277] on button "Save & Close" at bounding box center [458, 280] width 51 height 16
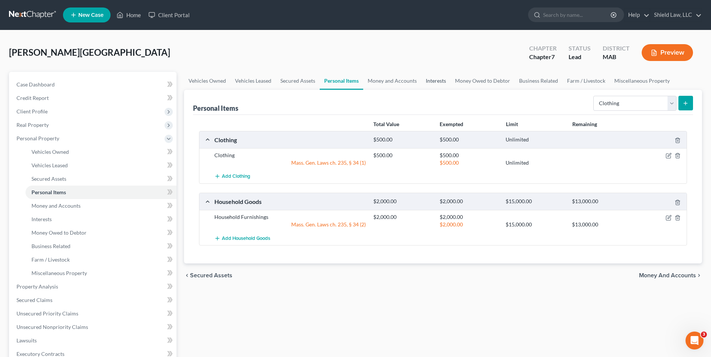
drag, startPoint x: 432, startPoint y: 73, endPoint x: 446, endPoint y: 84, distance: 17.9
click at [432, 73] on link "Interests" at bounding box center [435, 81] width 29 height 18
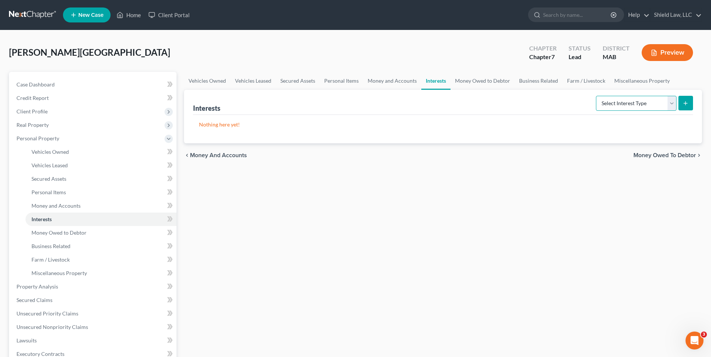
drag, startPoint x: 625, startPoint y: 100, endPoint x: 625, endPoint y: 105, distance: 4.9
click at [625, 100] on select "Select Interest Type 401K Annuity Bond Education IRA Government Bond Government…" at bounding box center [636, 103] width 81 height 15
click at [597, 96] on select "Select Interest Type 401K Annuity Bond Education IRA Government Bond Government…" at bounding box center [636, 103] width 81 height 15
drag, startPoint x: 626, startPoint y: 105, endPoint x: 627, endPoint y: 109, distance: 4.5
click at [626, 105] on select "Select Interest Type 401K Annuity Bond Education IRA Government Bond Government…" at bounding box center [636, 103] width 81 height 15
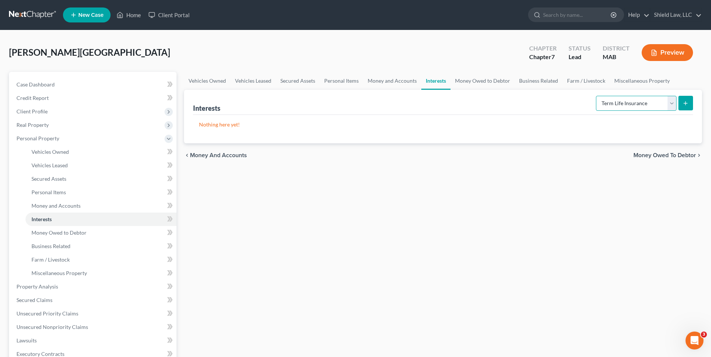
click at [597, 96] on select "Select Interest Type 401K Annuity Bond Education IRA Government Bond Government…" at bounding box center [636, 103] width 81 height 15
click at [688, 103] on icon "submit" at bounding box center [685, 103] width 6 height 6
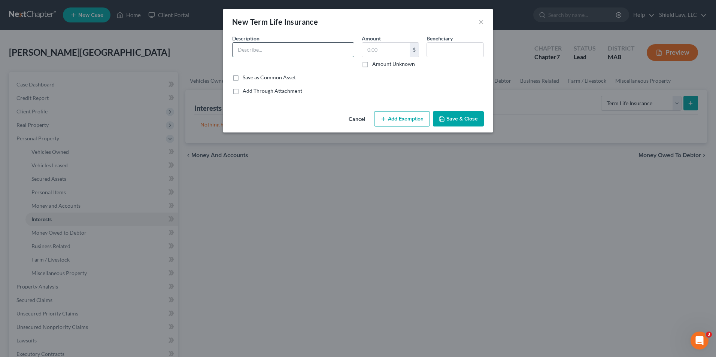
click at [250, 43] on input "text" at bounding box center [293, 50] width 121 height 14
click at [370, 51] on input "text" at bounding box center [386, 50] width 48 height 14
drag, startPoint x: 405, startPoint y: 115, endPoint x: 308, endPoint y: 149, distance: 102.9
click at [405, 115] on button "Add Exemption" at bounding box center [402, 119] width 56 height 16
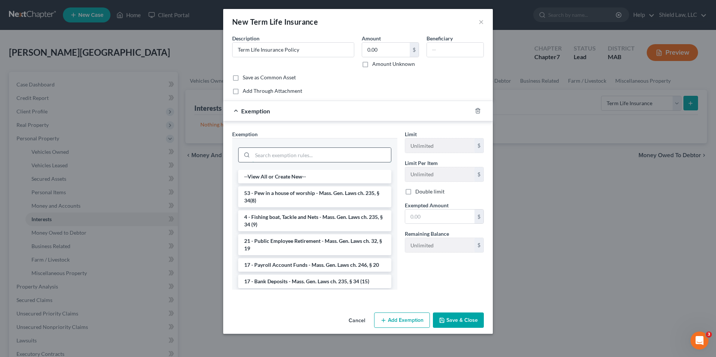
click at [282, 157] on input "search" at bounding box center [322, 155] width 139 height 14
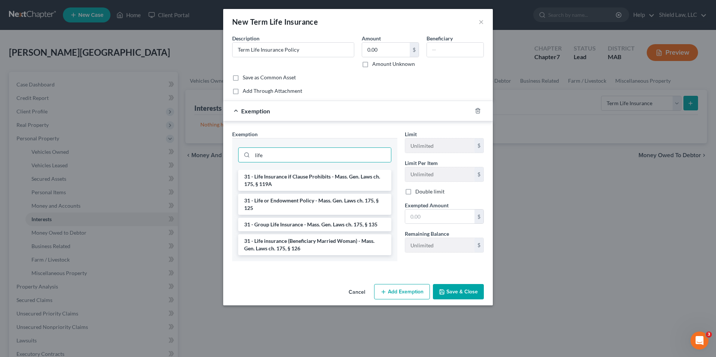
click at [310, 198] on li "31 - Life or Endowment Policy - Mass. Gen. Laws ch. 175, § 125" at bounding box center [314, 204] width 153 height 21
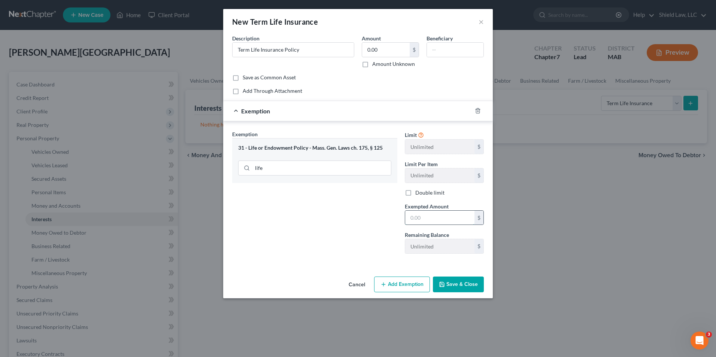
click at [429, 215] on input "text" at bounding box center [439, 218] width 69 height 14
drag, startPoint x: 387, startPoint y: 218, endPoint x: 408, endPoint y: 239, distance: 28.9
click at [387, 218] on div "Exemption Set must be selected for CA. Exemption * 31 - Life or Endowment Polic…" at bounding box center [315, 195] width 173 height 130
click at [458, 278] on button "Save & Close" at bounding box center [458, 285] width 51 height 16
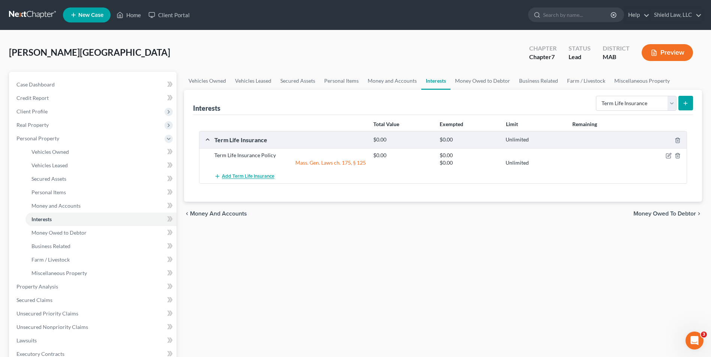
click at [253, 176] on span "Add Term Life Insurance" at bounding box center [248, 177] width 52 height 6
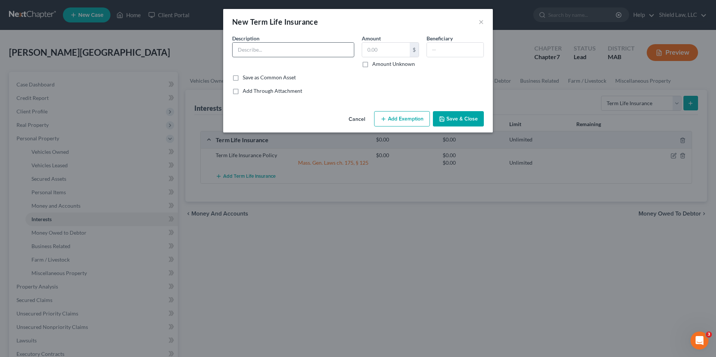
click at [244, 59] on div "Description *" at bounding box center [294, 50] width 130 height 33
click at [246, 51] on input "text" at bounding box center [293, 50] width 121 height 14
click at [404, 118] on button "Add Exemption" at bounding box center [402, 119] width 56 height 16
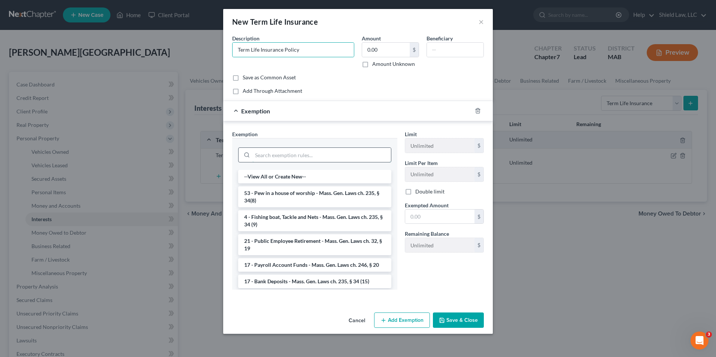
click at [290, 153] on input "search" at bounding box center [322, 155] width 139 height 14
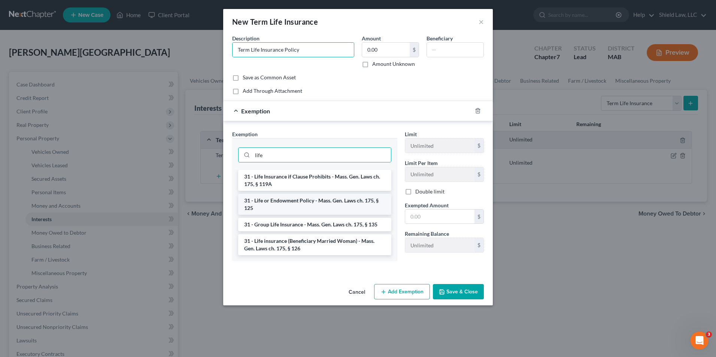
click at [311, 203] on li "31 - Life or Endowment Policy - Mass. Gen. Laws ch. 175, § 125" at bounding box center [314, 204] width 153 height 21
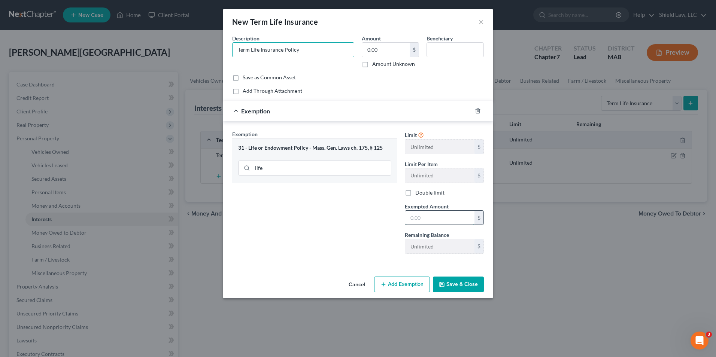
click at [441, 222] on input "text" at bounding box center [439, 218] width 69 height 14
click at [463, 286] on button "Save & Close" at bounding box center [458, 285] width 51 height 16
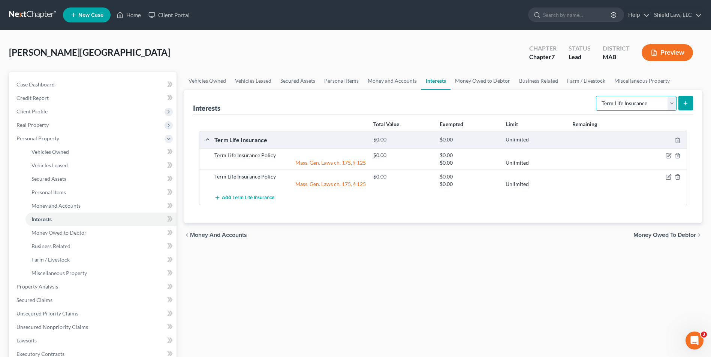
click at [623, 104] on select "Select Interest Type 401K Annuity Bond Education IRA Government Bond Government…" at bounding box center [636, 103] width 81 height 15
click at [597, 96] on select "Select Interest Type 401K Annuity Bond Education IRA Government Bond Government…" at bounding box center [636, 103] width 81 height 15
click at [683, 97] on button "submit" at bounding box center [685, 103] width 15 height 15
click at [685, 102] on icon "submit" at bounding box center [685, 103] width 6 height 6
drag, startPoint x: 643, startPoint y: 105, endPoint x: 639, endPoint y: 104, distance: 4.6
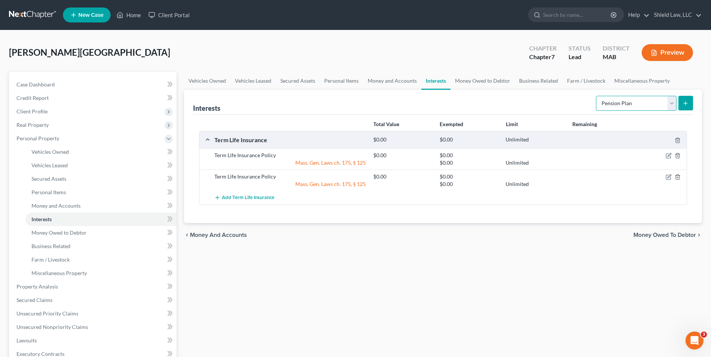
click at [643, 105] on select "Select Interest Type 401K Annuity Bond Education IRA Government Bond Government…" at bounding box center [636, 103] width 81 height 15
click at [480, 76] on link "Money Owed to Debtor" at bounding box center [482, 81] width 64 height 18
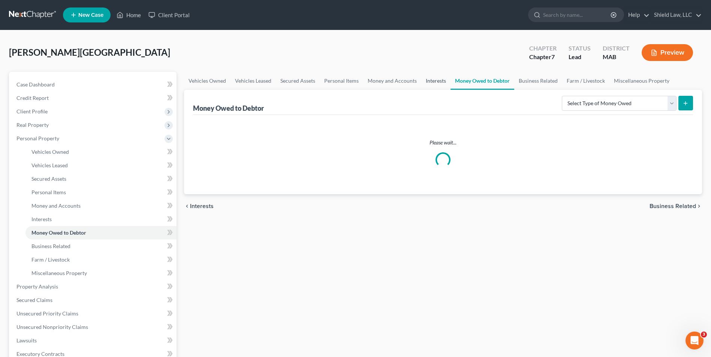
click at [426, 81] on link "Interests" at bounding box center [435, 81] width 29 height 18
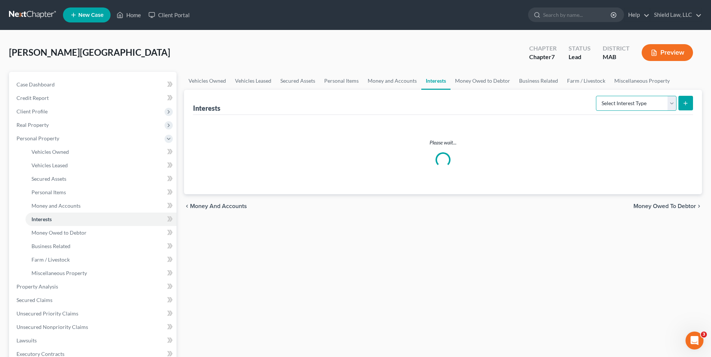
click at [621, 104] on select "Select Interest Type 401K Annuity Bond Education IRA Government Bond Government…" at bounding box center [636, 103] width 81 height 15
click at [597, 96] on select "Select Interest Type 401K Annuity Bond Education IRA Government Bond Government…" at bounding box center [636, 103] width 81 height 15
click at [686, 101] on icon "submit" at bounding box center [685, 103] width 6 height 6
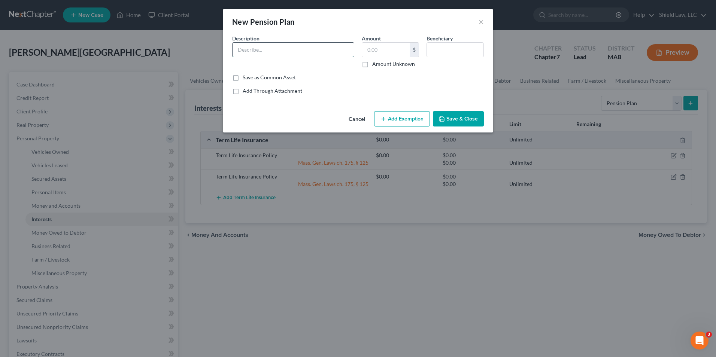
click at [279, 54] on input "text" at bounding box center [293, 50] width 121 height 14
drag, startPoint x: 367, startPoint y: 64, endPoint x: 383, endPoint y: 77, distance: 20.2
click at [372, 65] on label "Amount Unknown" at bounding box center [393, 63] width 43 height 7
click at [375, 65] on input "Amount Unknown" at bounding box center [377, 62] width 5 height 5
click at [405, 120] on button "Add Exemption" at bounding box center [402, 119] width 56 height 16
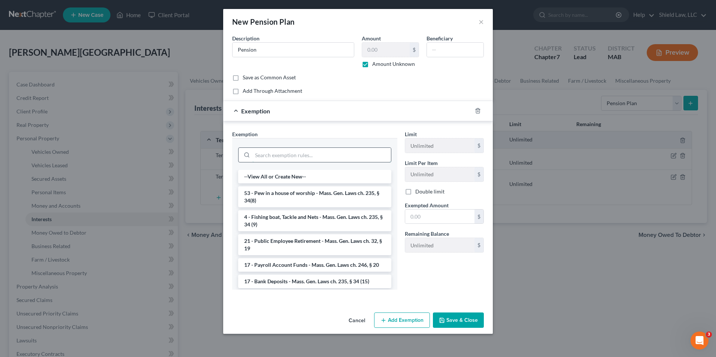
click at [305, 154] on input "search" at bounding box center [322, 155] width 139 height 14
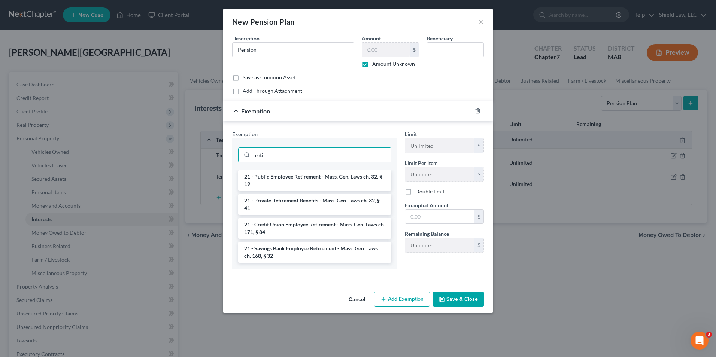
click at [319, 203] on li "21 - Private Retirement Benefits - Mass. Gen. Laws ch. 32, § 41" at bounding box center [314, 204] width 153 height 21
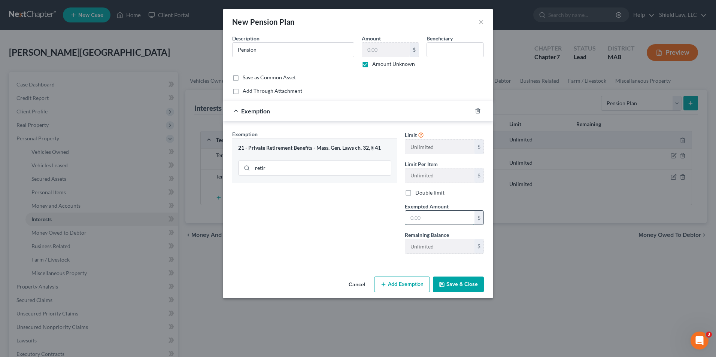
click at [444, 217] on input "text" at bounding box center [439, 218] width 69 height 14
click at [447, 278] on button "Save & Close" at bounding box center [458, 285] width 51 height 16
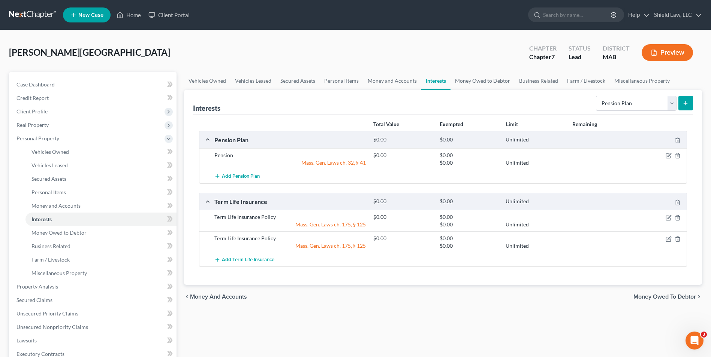
click at [353, 311] on div "Vehicles Owned Vehicles Leased Secured Assets Personal Items Money and Accounts…" at bounding box center [442, 288] width 525 height 433
click at [218, 84] on link "Vehicles Owned" at bounding box center [207, 81] width 46 height 18
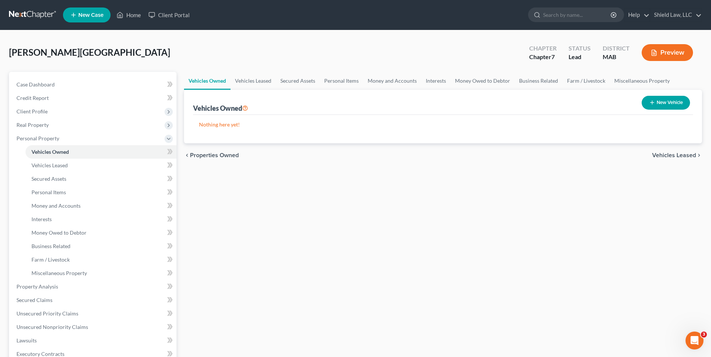
click at [658, 103] on button "New Vehicle" at bounding box center [666, 103] width 48 height 14
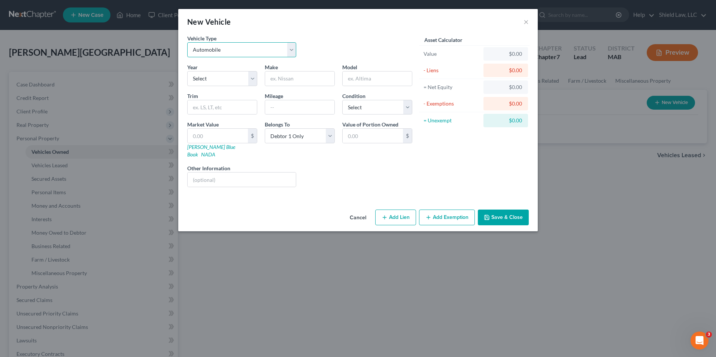
click at [217, 57] on select "Select Automobile Truck Trailer Watercraft Aircraft Motor Home Atv Other Vehicle" at bounding box center [241, 49] width 109 height 15
click at [218, 56] on select "Select Automobile Truck Trailer Watercraft Aircraft Motor Home Atv Other Vehicle" at bounding box center [241, 49] width 109 height 15
drag, startPoint x: 218, startPoint y: 72, endPoint x: 218, endPoint y: 75, distance: 3.8
click at [218, 72] on select "Select 2026 2025 2024 2023 2022 2021 2020 2019 2018 2017 2016 2015 2014 2013 20…" at bounding box center [222, 78] width 70 height 15
click at [187, 71] on select "Select 2026 2025 2024 2023 2022 2021 2020 2019 2018 2017 2016 2015 2014 2013 20…" at bounding box center [222, 78] width 70 height 15
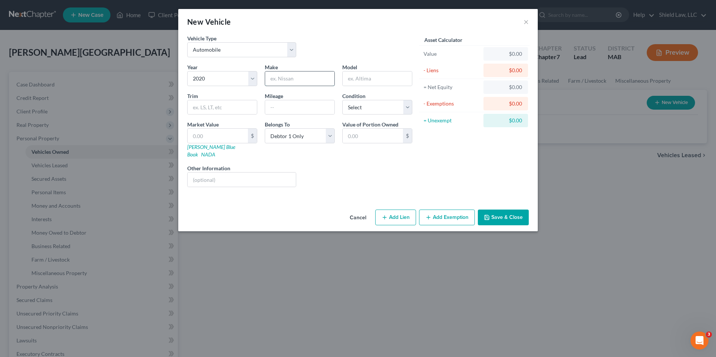
click at [296, 78] on input "text" at bounding box center [299, 79] width 69 height 14
click at [218, 141] on input "text" at bounding box center [218, 136] width 60 height 14
click at [402, 210] on button "Add Lien" at bounding box center [395, 218] width 41 height 16
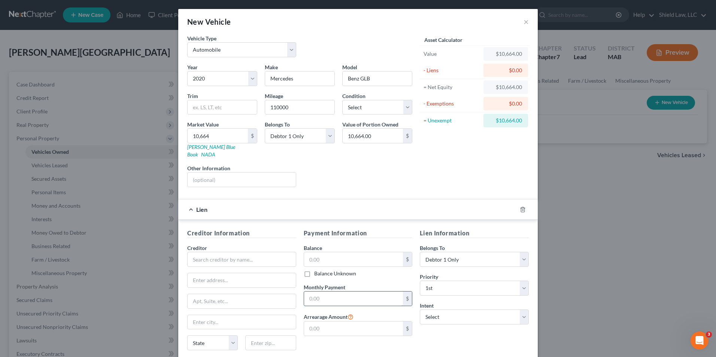
click at [331, 296] on input "text" at bounding box center [353, 299] width 99 height 14
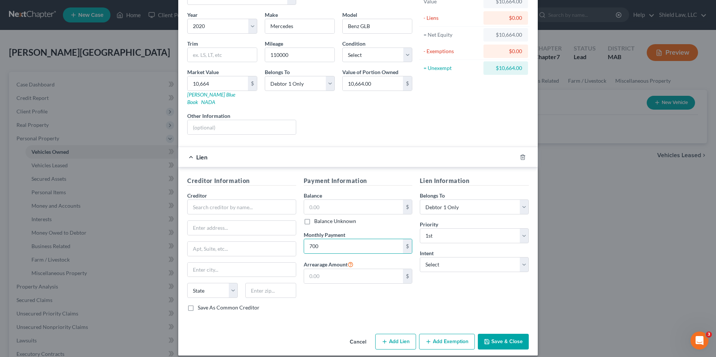
click at [489, 336] on button "Save & Close" at bounding box center [503, 342] width 51 height 16
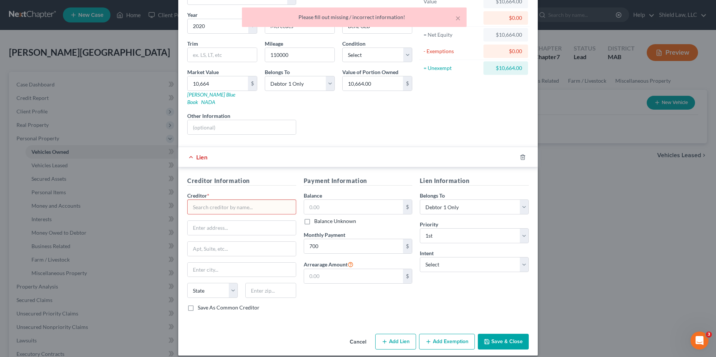
click at [210, 200] on input "text" at bounding box center [241, 207] width 109 height 15
click at [492, 339] on button "Save & Close" at bounding box center [503, 342] width 51 height 16
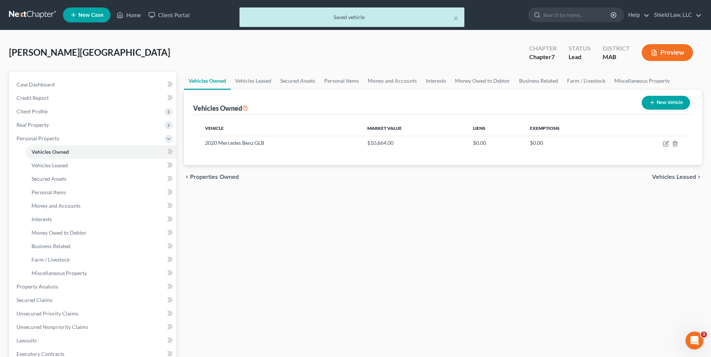
click at [663, 98] on button "New Vehicle" at bounding box center [666, 103] width 48 height 14
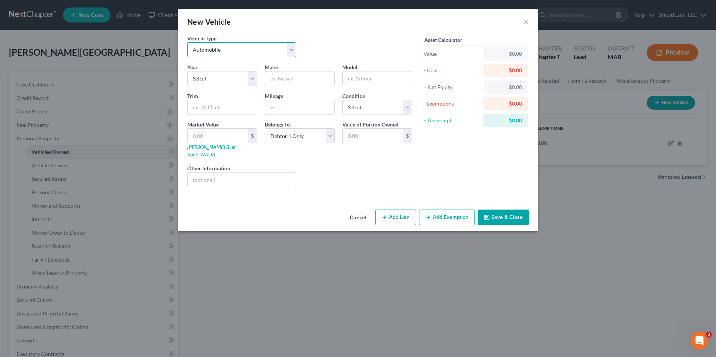
click at [224, 54] on select "Select Automobile Truck Trailer Watercraft Aircraft Motor Home Atv Other Vehicle" at bounding box center [241, 49] width 109 height 15
click at [371, 38] on div "Vehicle Type Select Automobile Truck Trailer Watercraft Aircraft Motor Home Atv…" at bounding box center [300, 48] width 233 height 29
click at [222, 78] on select "Select 2026 2025 2024 2023 2022 2021 2020 2019 2018 2017 2016 2015 2014 2013 20…" at bounding box center [222, 78] width 70 height 15
click at [187, 71] on select "Select 2026 2025 2024 2023 2022 2021 2020 2019 2018 2017 2016 2015 2014 2013 20…" at bounding box center [222, 78] width 70 height 15
click at [293, 82] on input "text" at bounding box center [299, 79] width 69 height 14
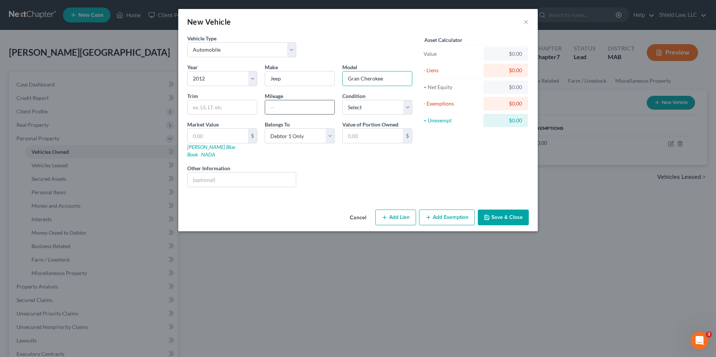
click at [295, 104] on input "text" at bounding box center [299, 107] width 69 height 14
click at [209, 133] on input "text" at bounding box center [218, 136] width 60 height 14
drag, startPoint x: 397, startPoint y: 207, endPoint x: 434, endPoint y: 184, distance: 43.3
click at [397, 210] on button "Add Lien" at bounding box center [395, 218] width 41 height 16
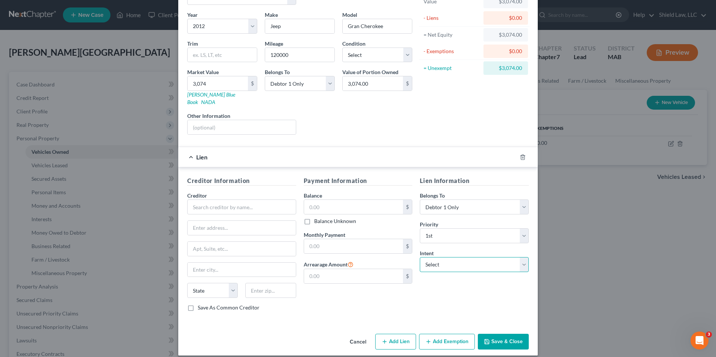
click at [443, 257] on select "Select Surrender Redeem Reaffirm Avoid Other" at bounding box center [474, 264] width 109 height 15
click at [420, 257] on select "Select Surrender Redeem Reaffirm Avoid Other" at bounding box center [474, 264] width 109 height 15
click at [214, 206] on input "text" at bounding box center [241, 207] width 109 height 15
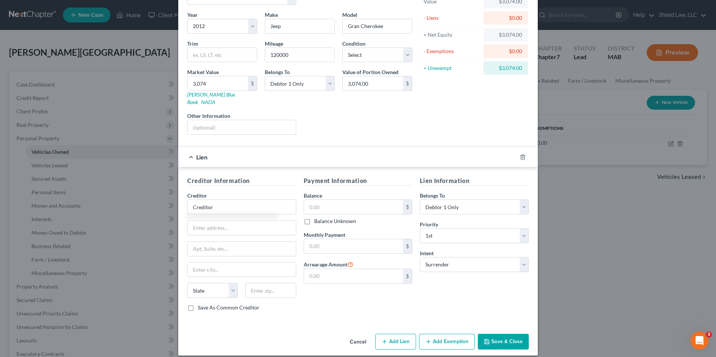
click at [502, 334] on button "Save & Close" at bounding box center [503, 342] width 51 height 16
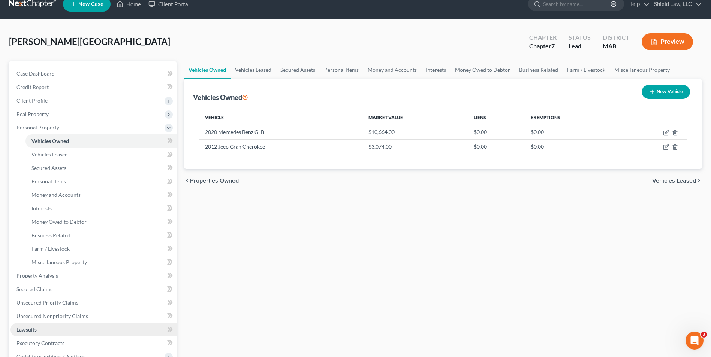
scroll to position [75, 0]
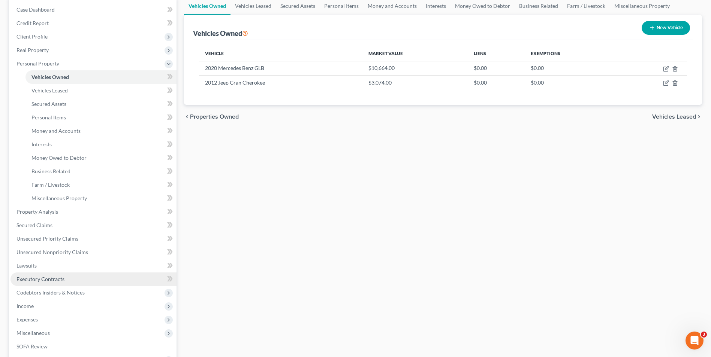
drag, startPoint x: 50, startPoint y: 289, endPoint x: 54, endPoint y: 284, distance: 6.8
click at [50, 290] on span "Codebtors Insiders & Notices" at bounding box center [50, 293] width 68 height 6
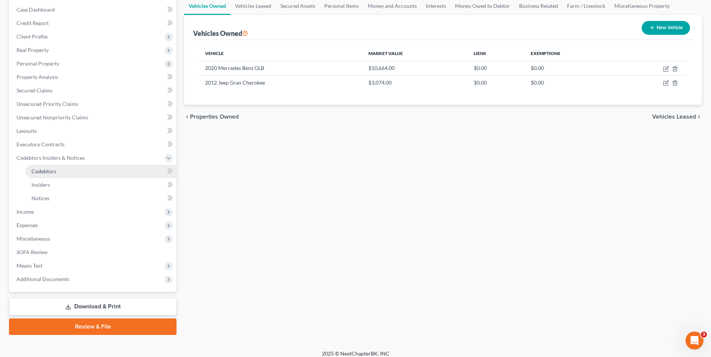
click at [60, 170] on link "Codebtors" at bounding box center [100, 171] width 151 height 13
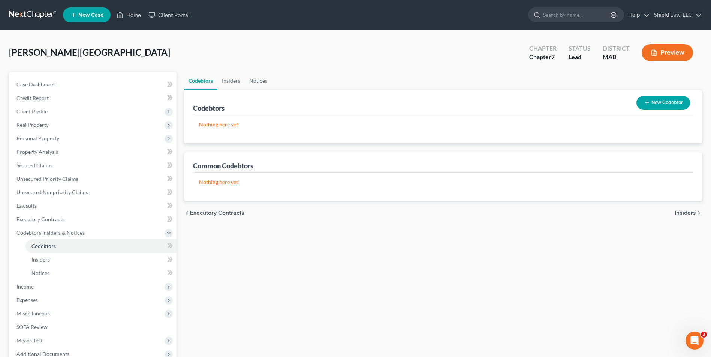
click at [655, 104] on button "New Codebtor" at bounding box center [663, 103] width 54 height 14
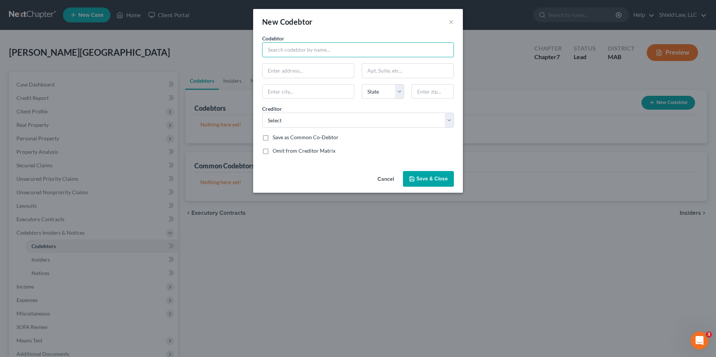
click at [301, 51] on input "text" at bounding box center [358, 49] width 192 height 15
click at [430, 93] on input "text" at bounding box center [433, 91] width 42 height 15
click at [405, 128] on select "Select Shield Law, LLC Creditor Creditor" at bounding box center [358, 120] width 192 height 15
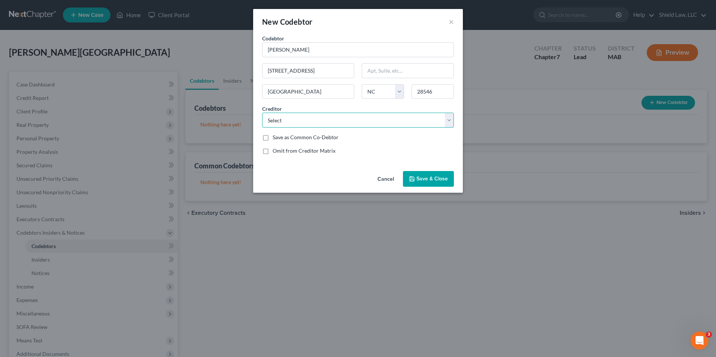
click at [359, 114] on select "Select Shield Law, LLC Creditor Creditor" at bounding box center [358, 120] width 192 height 15
click at [364, 111] on div "Creditor * Select Shield Law, LLC Creditor Creditor" at bounding box center [358, 116] width 199 height 23
click at [357, 121] on select "Select Shield Law, LLC Creditor Creditor" at bounding box center [358, 120] width 192 height 15
click at [357, 120] on select "Select Shield Law, LLC Creditor Creditor" at bounding box center [358, 120] width 192 height 15
click at [273, 151] on label "Omit from Creditor Matrix" at bounding box center [304, 150] width 63 height 7
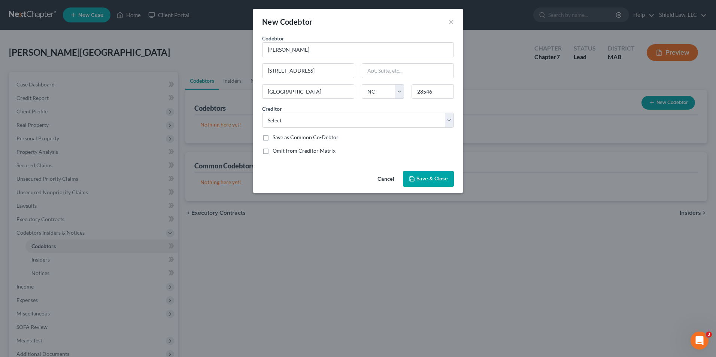
click at [276, 151] on input "Omit from Creditor Matrix" at bounding box center [278, 149] width 5 height 5
click at [433, 178] on span "Save & Close" at bounding box center [432, 179] width 31 height 6
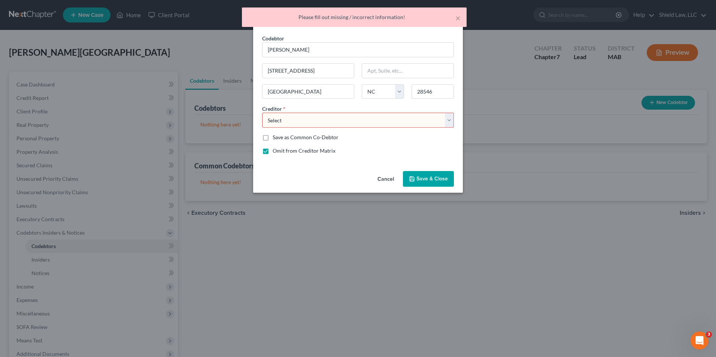
click at [345, 127] on select "Select Shield Law, LLC Creditor Creditor" at bounding box center [358, 120] width 192 height 15
click at [297, 123] on select "Select Shield Law, LLC Creditor Creditor" at bounding box center [358, 120] width 192 height 15
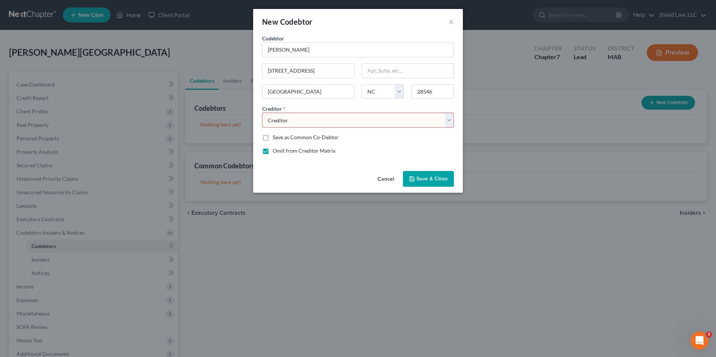
click at [262, 113] on select "Select Shield Law, LLC Creditor Creditor" at bounding box center [358, 120] width 192 height 15
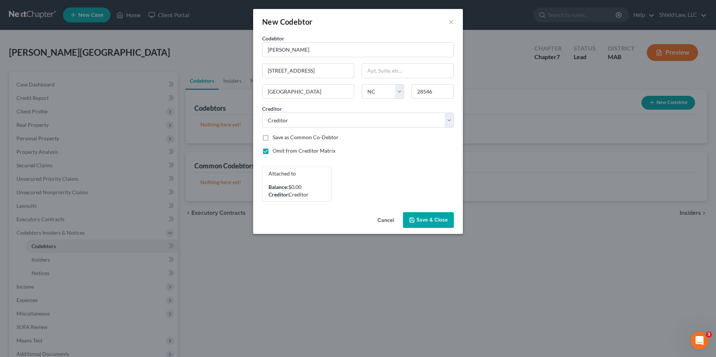
click at [436, 219] on span "Save & Close" at bounding box center [432, 220] width 31 height 6
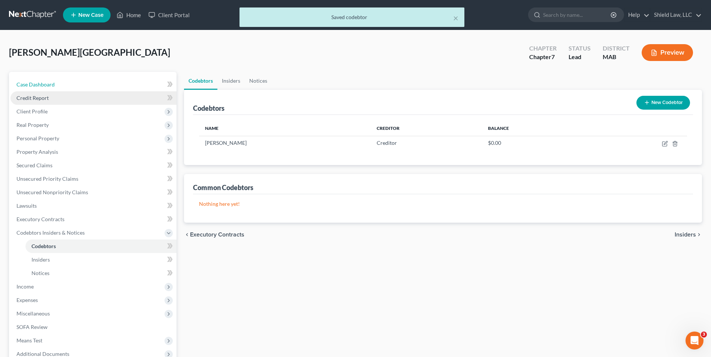
click at [69, 83] on link "Case Dashboard" at bounding box center [93, 84] width 166 height 13
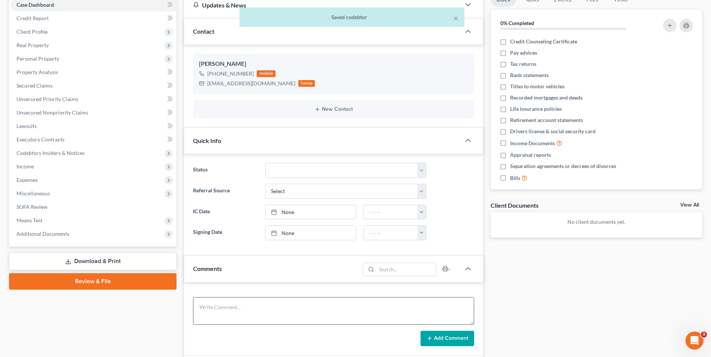
scroll to position [186, 0]
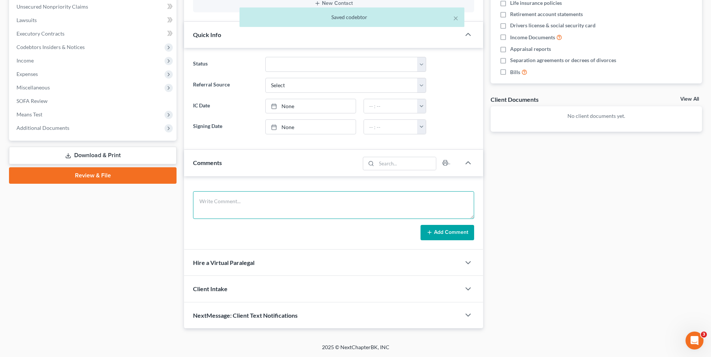
click at [239, 207] on textarea at bounding box center [333, 205] width 281 height 28
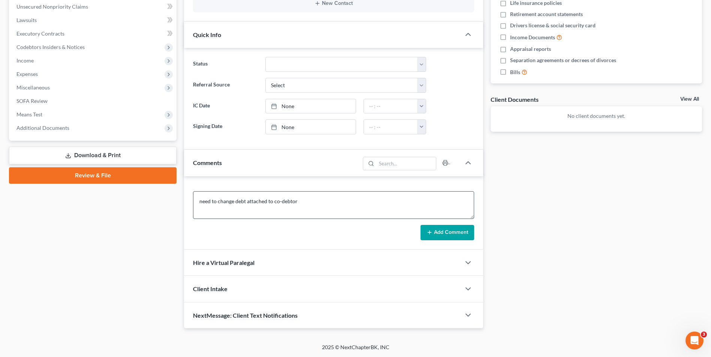
click at [434, 236] on button "Add Comment" at bounding box center [447, 233] width 54 height 16
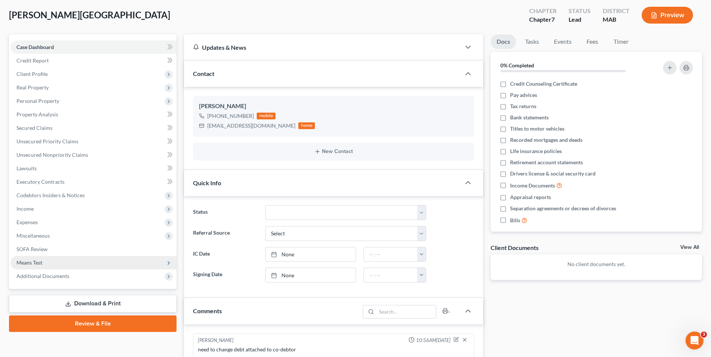
scroll to position [36, 0]
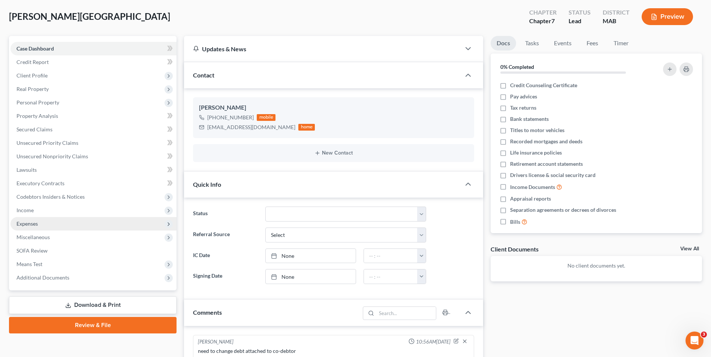
drag, startPoint x: 63, startPoint y: 210, endPoint x: 68, endPoint y: 218, distance: 8.7
click at [63, 210] on span "Income" at bounding box center [93, 210] width 166 height 13
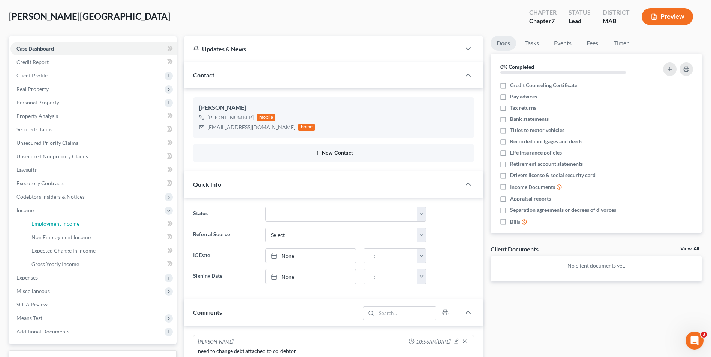
click at [68, 218] on link "Employment Income" at bounding box center [100, 223] width 151 height 13
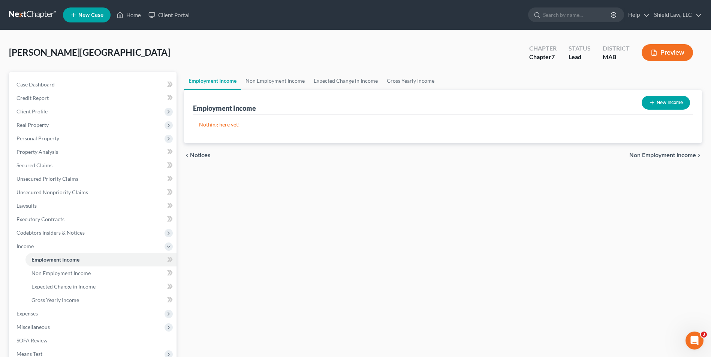
click at [645, 105] on button "New Income" at bounding box center [666, 103] width 48 height 14
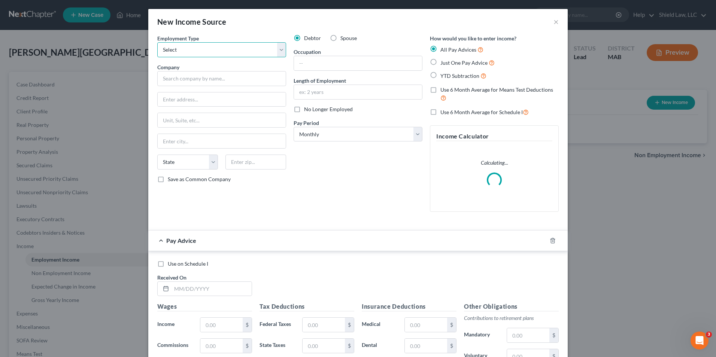
drag, startPoint x: 227, startPoint y: 49, endPoint x: 219, endPoint y: 58, distance: 11.7
click at [227, 49] on select "Select Full or [DEMOGRAPHIC_DATA] Employment Self Employment" at bounding box center [221, 49] width 129 height 15
click at [157, 42] on select "Select Full or [DEMOGRAPHIC_DATA] Employment Self Employment" at bounding box center [221, 49] width 129 height 15
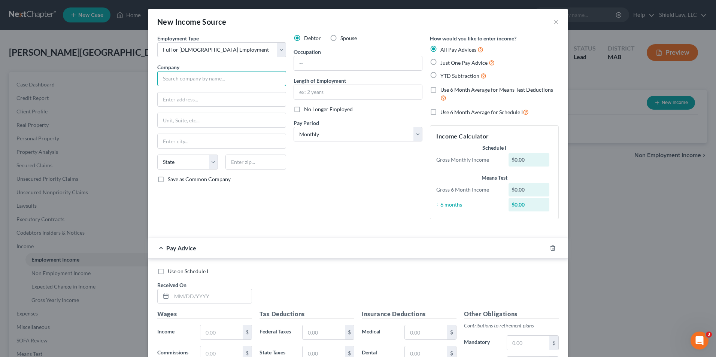
click at [208, 82] on input "text" at bounding box center [221, 78] width 129 height 15
click at [207, 101] on input "text" at bounding box center [222, 100] width 128 height 14
click at [404, 158] on div "Debtor Spouse Occupation Length of Employment No Longer Employed Pay Period * S…" at bounding box center [358, 129] width 136 height 191
click at [335, 64] on input "text" at bounding box center [358, 63] width 128 height 14
click at [345, 94] on input "text" at bounding box center [358, 92] width 128 height 14
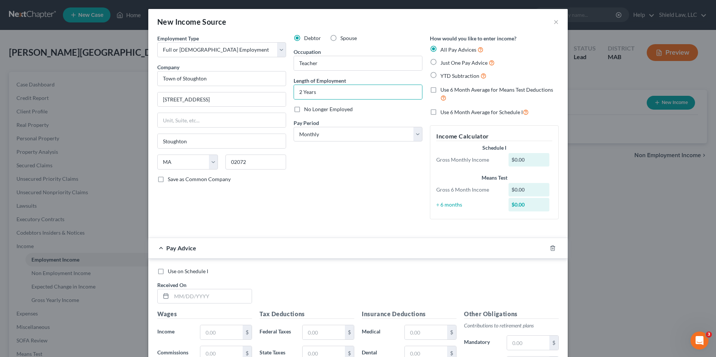
click at [441, 63] on label "Just One Pay Advice" at bounding box center [468, 62] width 54 height 9
click at [444, 63] on input "Just One Pay Advice" at bounding box center [446, 60] width 5 height 5
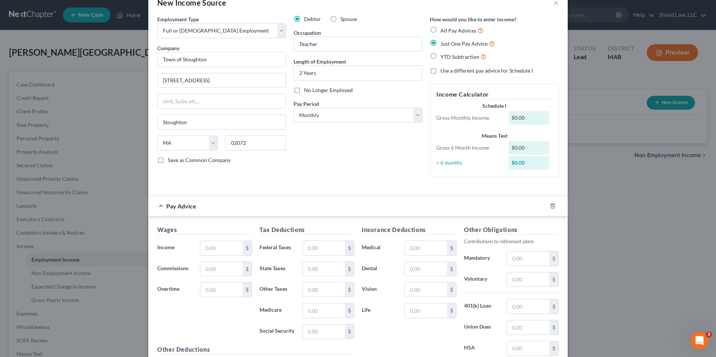
scroll to position [37, 0]
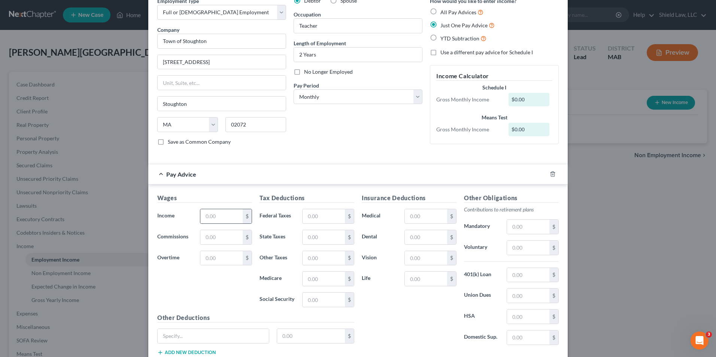
click at [243, 222] on div "$" at bounding box center [247, 216] width 9 height 14
click at [223, 217] on input "text" at bounding box center [221, 216] width 42 height 14
click at [309, 183] on div "Pay Advice" at bounding box center [347, 174] width 399 height 20
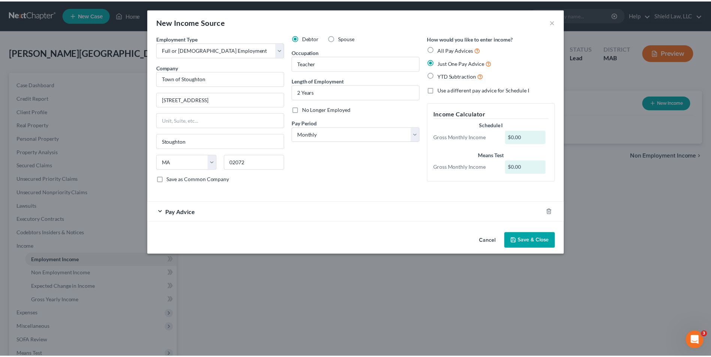
scroll to position [0, 0]
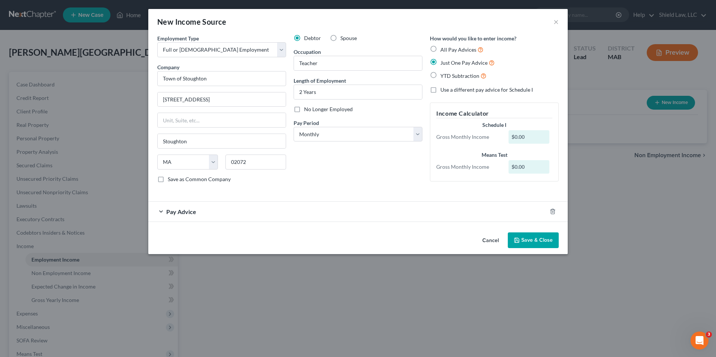
click at [519, 241] on polyline "button" at bounding box center [517, 242] width 3 height 2
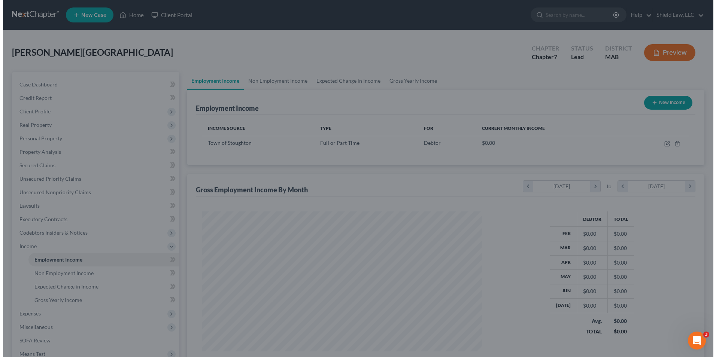
scroll to position [374576, 374422]
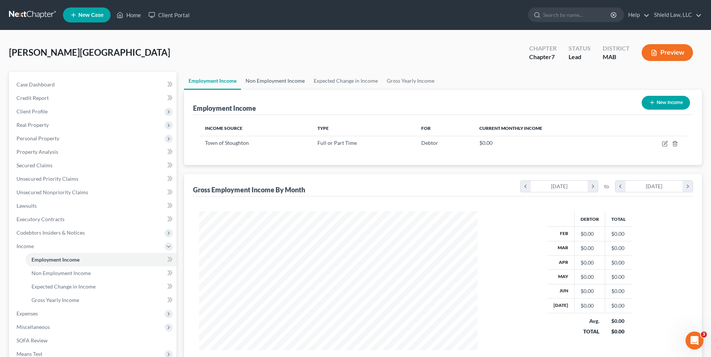
click at [288, 84] on link "Non Employment Income" at bounding box center [275, 81] width 68 height 18
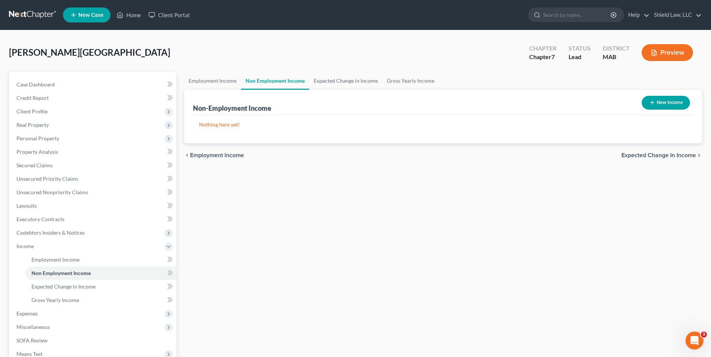
click at [649, 110] on div "New Income" at bounding box center [666, 103] width 54 height 20
click at [643, 105] on button "New Income" at bounding box center [666, 103] width 48 height 14
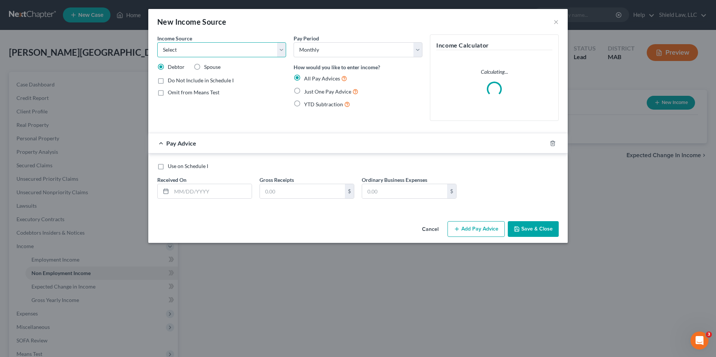
click at [208, 52] on select "Select Unemployment Disability (from employer) Pension Retirement Social Securi…" at bounding box center [221, 49] width 129 height 15
click at [157, 42] on select "Select Unemployment Disability (from employer) Pension Retirement Social Securi…" at bounding box center [221, 49] width 129 height 15
click at [304, 89] on label "Just One Pay Advice" at bounding box center [331, 91] width 54 height 9
click at [307, 89] on input "Just One Pay Advice" at bounding box center [309, 89] width 5 height 5
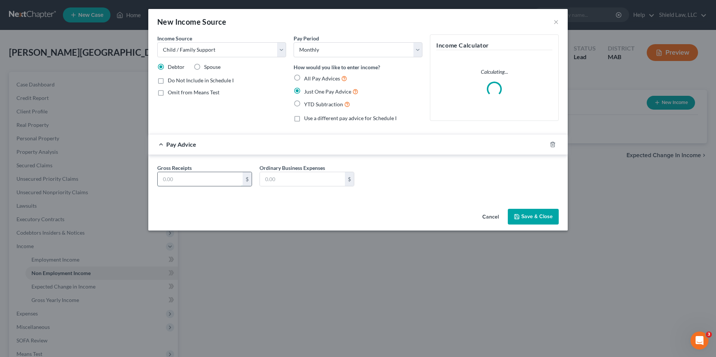
click at [197, 180] on input "text" at bounding box center [200, 179] width 85 height 14
click at [524, 220] on button "Save & Close" at bounding box center [533, 217] width 51 height 16
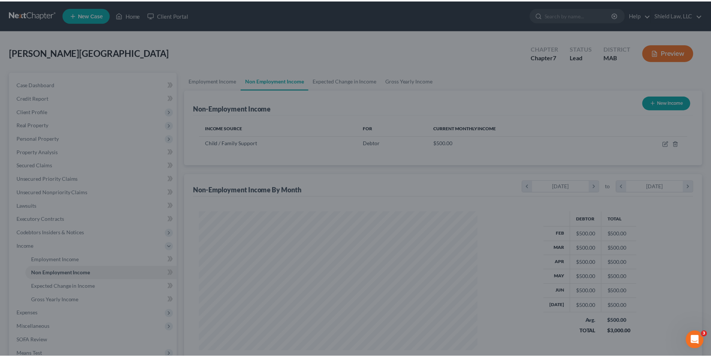
scroll to position [139, 293]
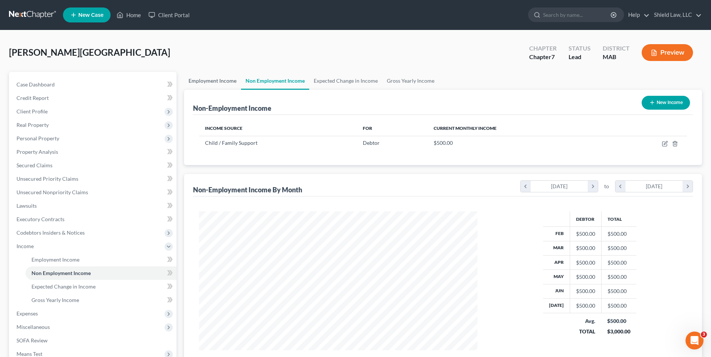
click at [231, 77] on link "Employment Income" at bounding box center [212, 81] width 57 height 18
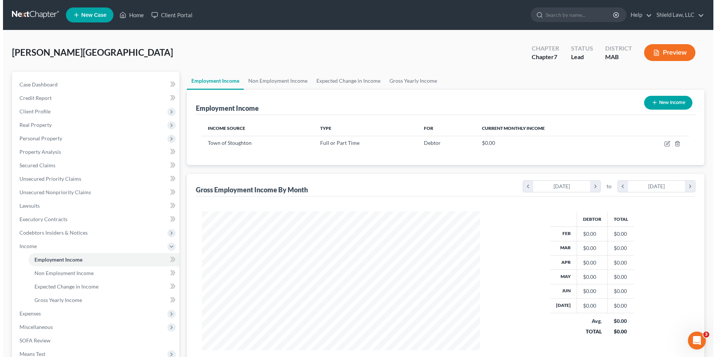
scroll to position [139, 293]
click at [643, 102] on button "New Income" at bounding box center [666, 103] width 48 height 14
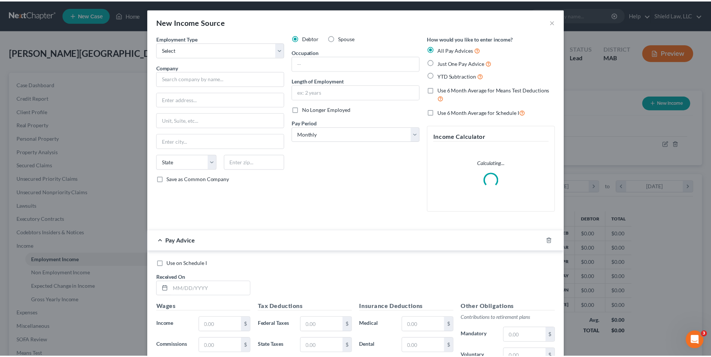
scroll to position [140, 296]
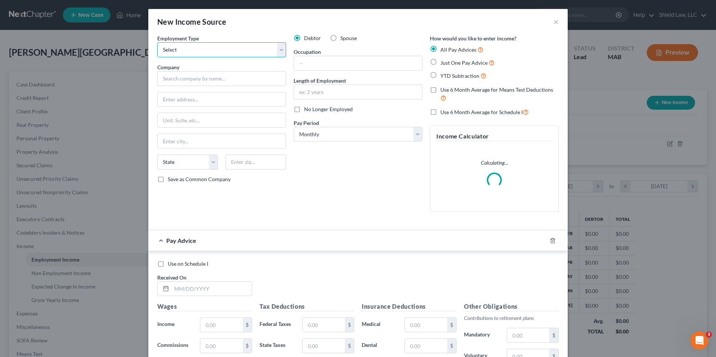
click at [185, 57] on select "Select Full or [DEMOGRAPHIC_DATA] Employment Self Employment" at bounding box center [221, 49] width 129 height 15
click at [157, 42] on select "Select Full or [DEMOGRAPHIC_DATA] Employment Self Employment" at bounding box center [221, 49] width 129 height 15
click at [194, 82] on input "text" at bounding box center [221, 78] width 129 height 15
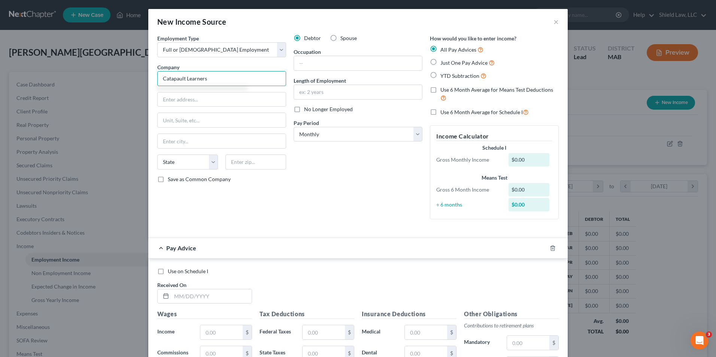
click at [218, 81] on input "Catapault Learners" at bounding box center [221, 78] width 129 height 15
click at [441, 60] on label "Just One Pay Advice" at bounding box center [468, 62] width 54 height 9
click at [444, 60] on input "Just One Pay Advice" at bounding box center [446, 60] width 5 height 5
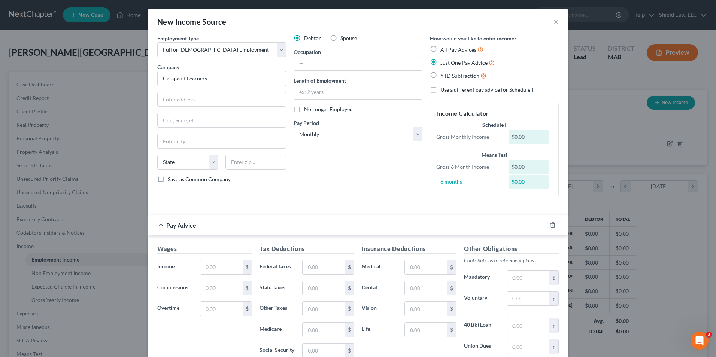
click at [268, 225] on div "Pay Advice" at bounding box center [347, 225] width 399 height 20
click at [203, 270] on input "text" at bounding box center [221, 267] width 42 height 14
click at [307, 227] on div "Pay Advice" at bounding box center [347, 225] width 399 height 20
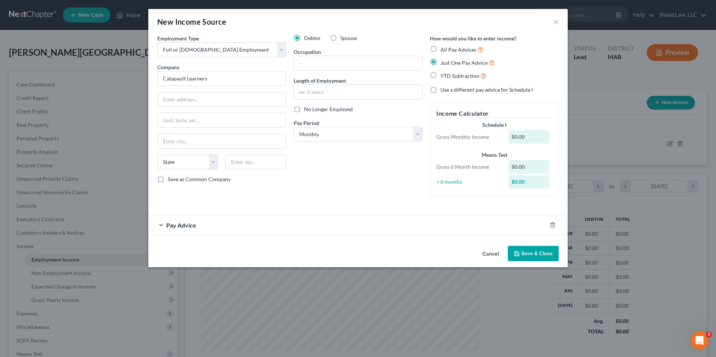
click at [546, 253] on button "Save & Close" at bounding box center [533, 254] width 51 height 16
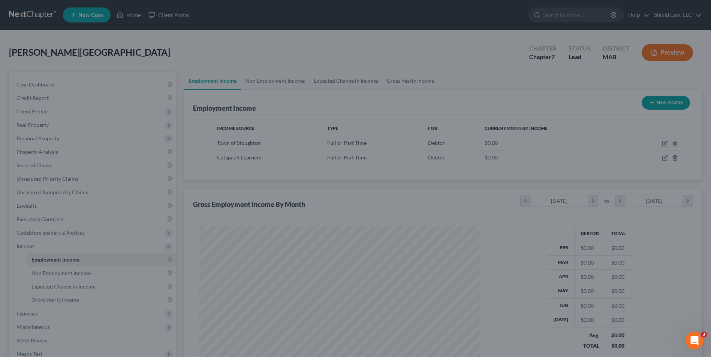
scroll to position [374576, 374422]
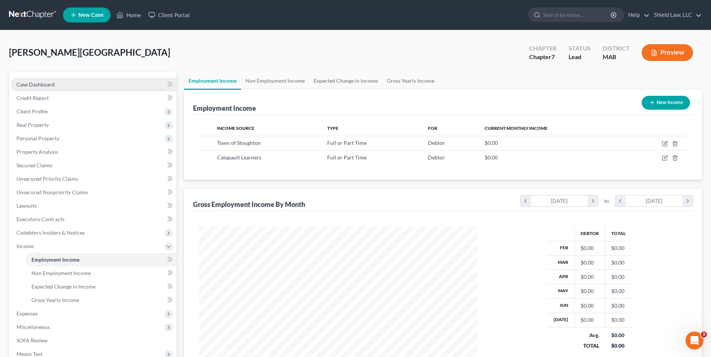
click at [55, 87] on link "Case Dashboard" at bounding box center [93, 84] width 166 height 13
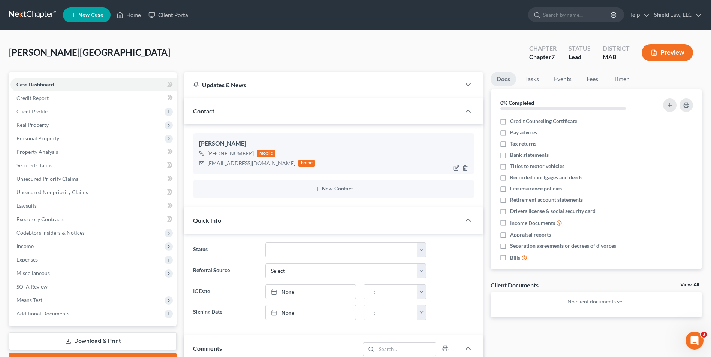
click at [208, 164] on div "[EMAIL_ADDRESS][DOMAIN_NAME]" at bounding box center [251, 163] width 88 height 7
drag, startPoint x: 208, startPoint y: 164, endPoint x: 260, endPoint y: 164, distance: 52.8
click at [260, 164] on div "[EMAIL_ADDRESS][DOMAIN_NAME]" at bounding box center [251, 163] width 88 height 7
click at [42, 139] on span "Personal Property" at bounding box center [37, 138] width 43 height 6
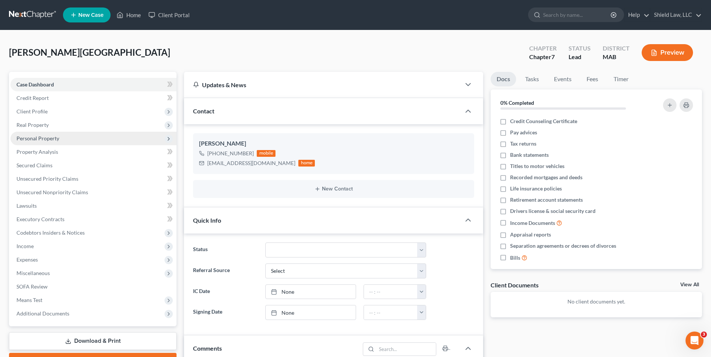
click at [35, 139] on span "Personal Property" at bounding box center [37, 138] width 43 height 6
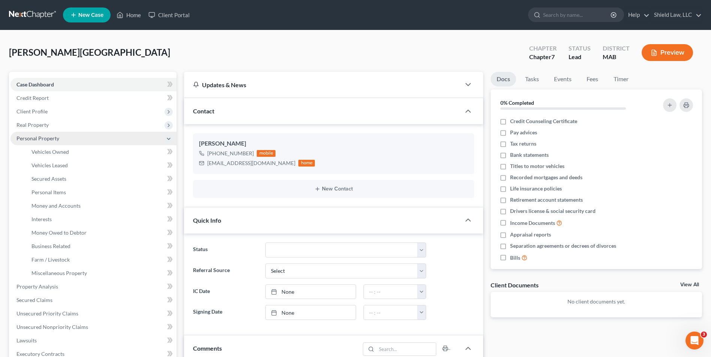
click at [50, 139] on span "Personal Property" at bounding box center [37, 138] width 43 height 6
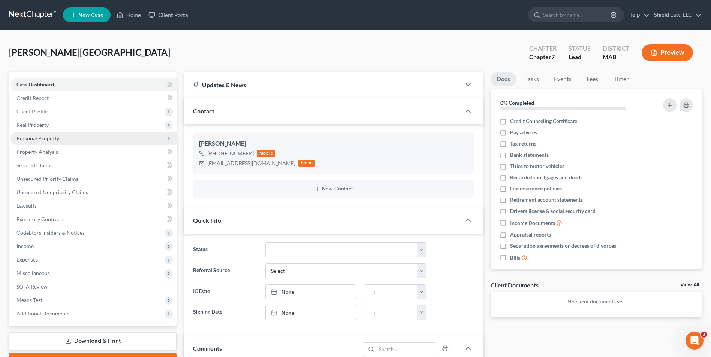
click at [52, 141] on span "Personal Property" at bounding box center [37, 138] width 43 height 6
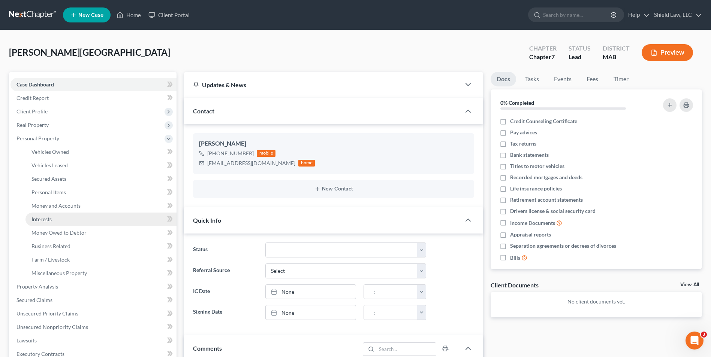
click at [54, 217] on link "Interests" at bounding box center [100, 219] width 151 height 13
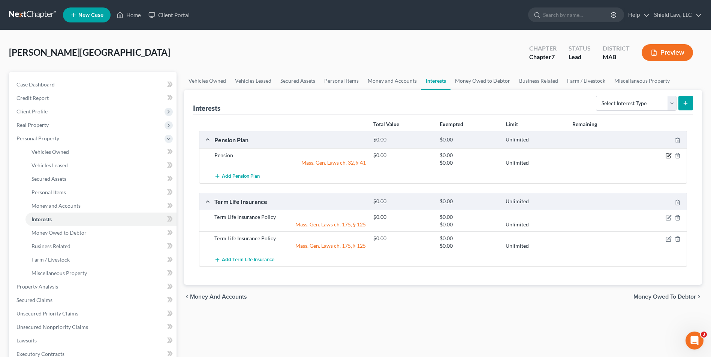
click at [670, 158] on icon "button" at bounding box center [668, 156] width 6 height 6
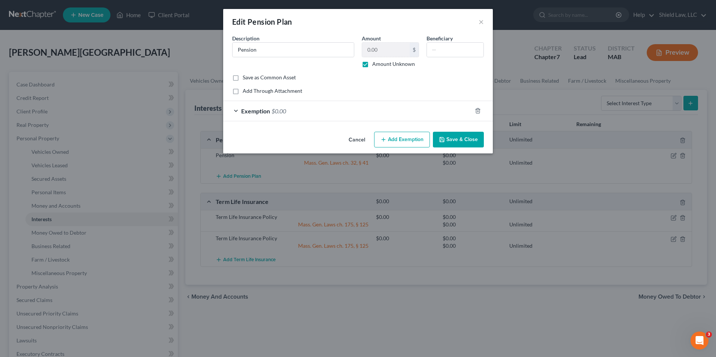
click at [471, 139] on button "Save & Close" at bounding box center [458, 140] width 51 height 16
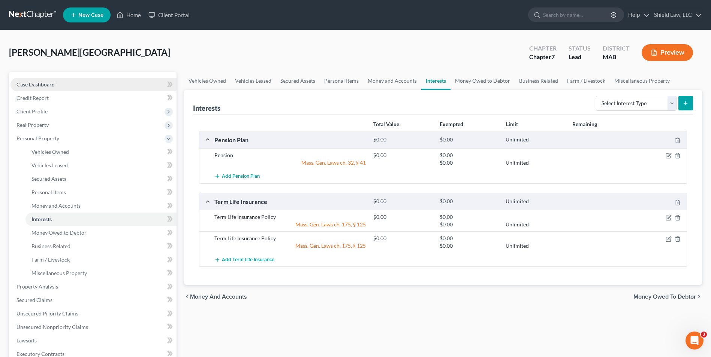
click at [81, 85] on link "Case Dashboard" at bounding box center [93, 84] width 166 height 13
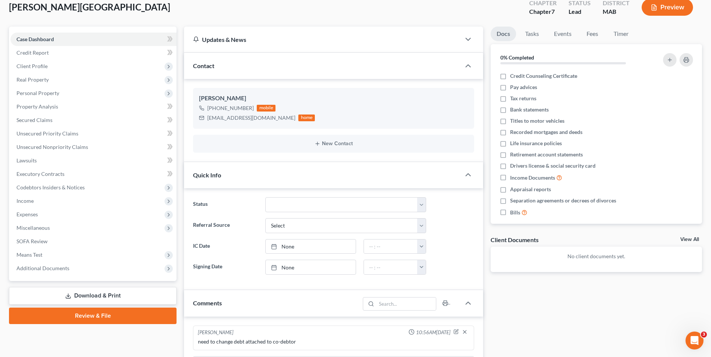
scroll to position [150, 0]
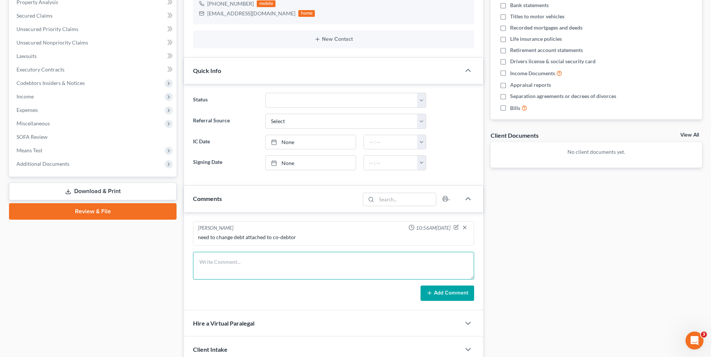
click at [251, 262] on textarea at bounding box center [333, 266] width 281 height 28
paste textarea "We will need the following documents for your bankruptcy case: A picture of you…"
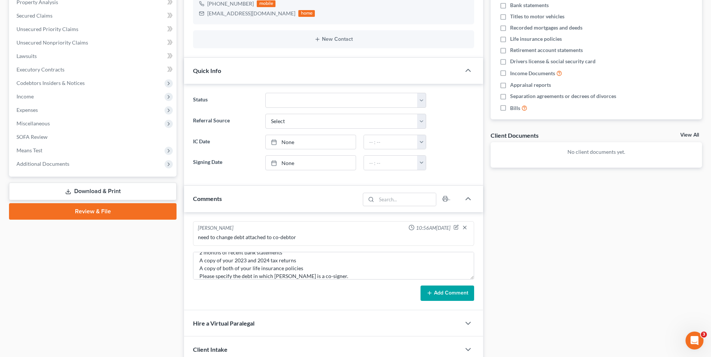
click at [434, 292] on button "Add Comment" at bounding box center [447, 294] width 54 height 16
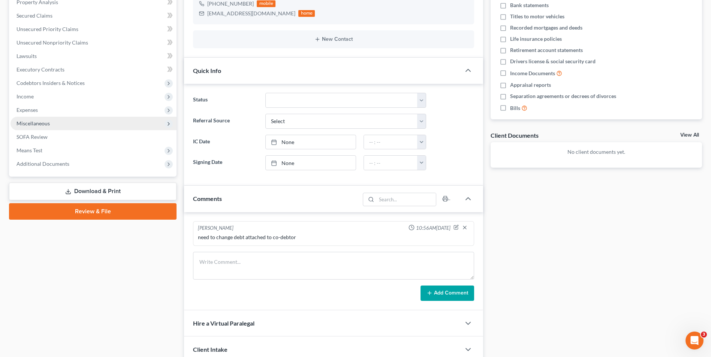
scroll to position [0, 0]
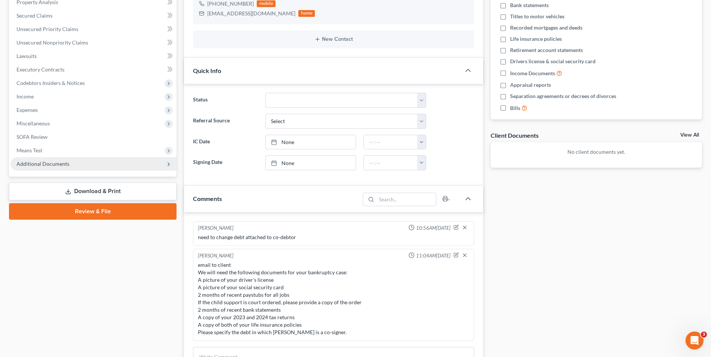
click at [80, 162] on span "Additional Documents" at bounding box center [93, 163] width 166 height 13
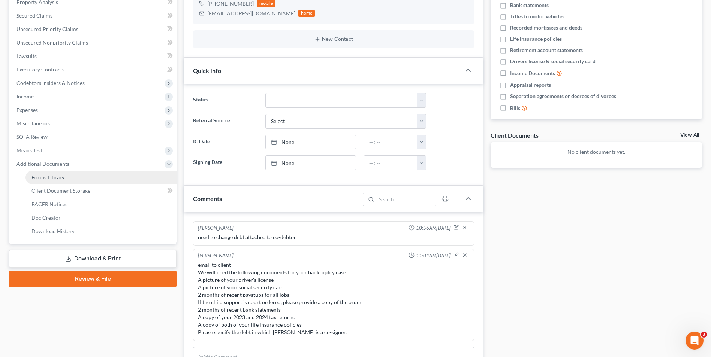
click at [71, 181] on link "Forms Library" at bounding box center [100, 177] width 151 height 13
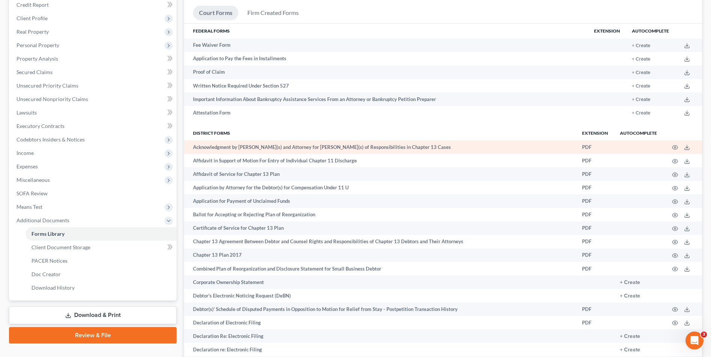
scroll to position [150, 0]
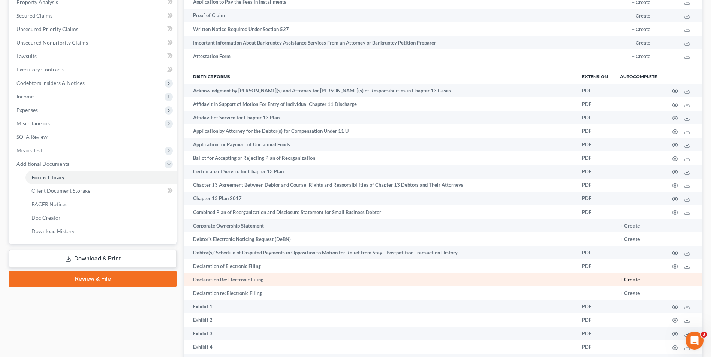
click at [637, 279] on button "+ Create" at bounding box center [630, 280] width 20 height 5
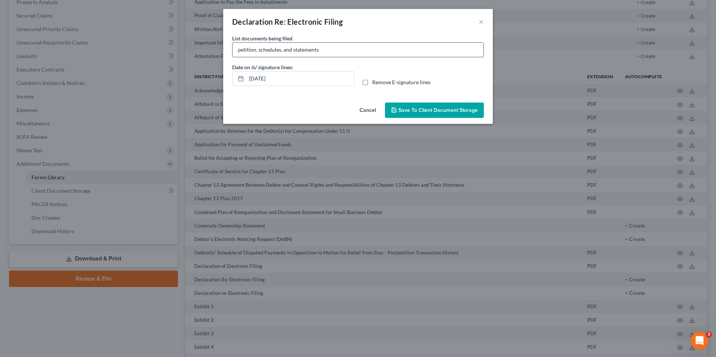
click at [335, 50] on input "petition, schedules, and statements" at bounding box center [358, 50] width 251 height 14
click at [262, 78] on input "[DATE]" at bounding box center [301, 79] width 108 height 14
click at [372, 84] on label "Remove E-signature lines" at bounding box center [401, 82] width 58 height 7
click at [375, 84] on input "Remove E-signature lines" at bounding box center [377, 81] width 5 height 5
click at [425, 112] on span "Save to Client Document Storage" at bounding box center [438, 110] width 79 height 6
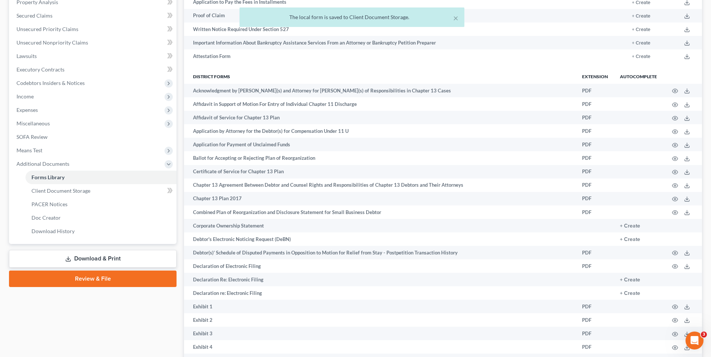
drag, startPoint x: 124, startPoint y: 260, endPoint x: 140, endPoint y: 250, distance: 19.7
click at [124, 260] on link "Download & Print" at bounding box center [92, 259] width 167 height 18
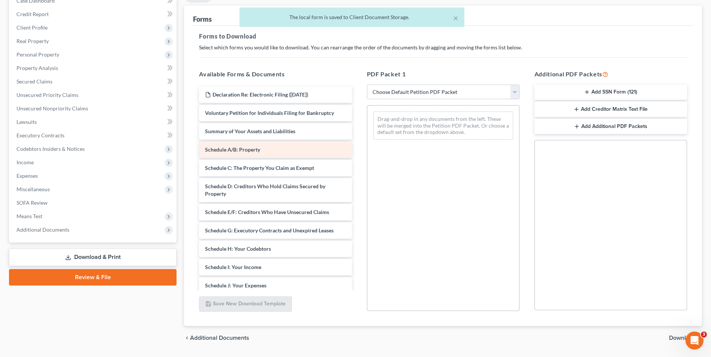
scroll to position [105, 0]
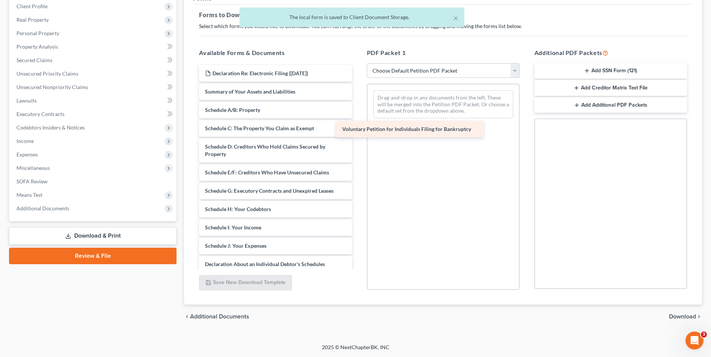
drag, startPoint x: 296, startPoint y: 91, endPoint x: 439, endPoint y: 129, distance: 148.1
click at [357, 129] on div "Voluntary Petition for Individuals Filing for Bankruptcy Declaration Re: Electr…" at bounding box center [275, 248] width 164 height 366
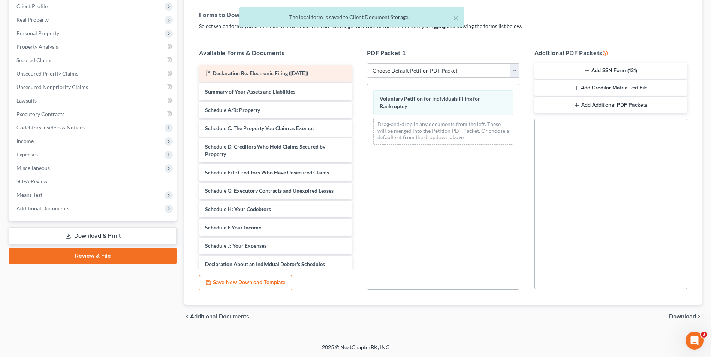
click at [353, 93] on div "Declaration Re: Electronic Filing ([DATE]) Summary of Your Assets and Liabiliti…" at bounding box center [275, 248] width 164 height 366
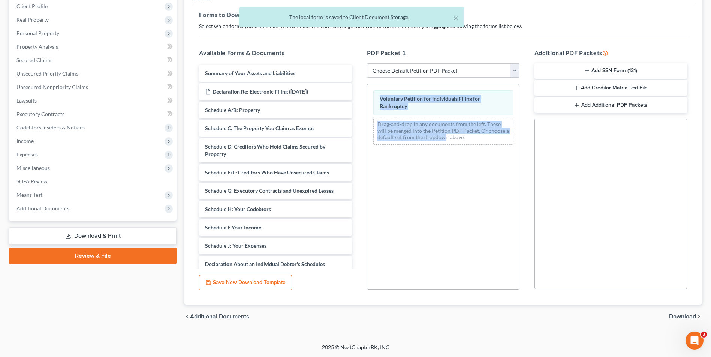
drag, startPoint x: 428, startPoint y: 142, endPoint x: 443, endPoint y: 145, distance: 15.4
click at [443, 145] on div "PDF Packet 1 Choose Default Petition PDF Packet Complete Bankruptcy Petition (a…" at bounding box center [442, 169] width 167 height 254
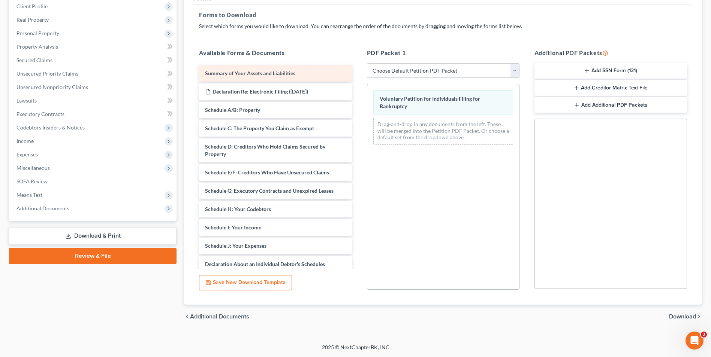
click at [284, 71] on span "Summary of Your Assets and Liabilities" at bounding box center [250, 73] width 90 height 6
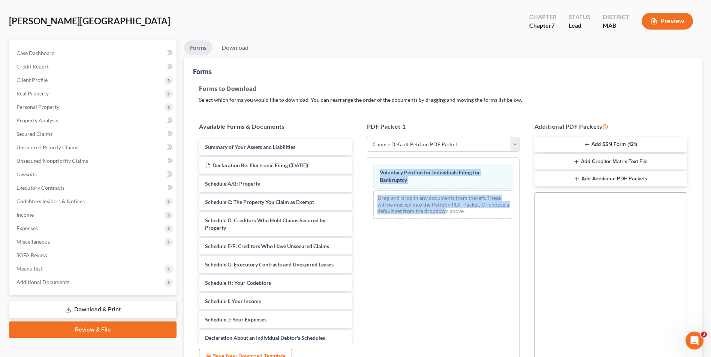
scroll to position [75, 0]
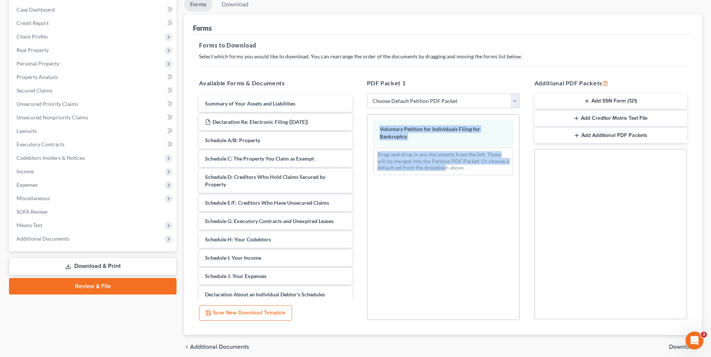
click at [422, 254] on div "Voluntary Petition for Individuals Filing for Bankruptcy Drag-and-drop in any d…" at bounding box center [443, 217] width 153 height 206
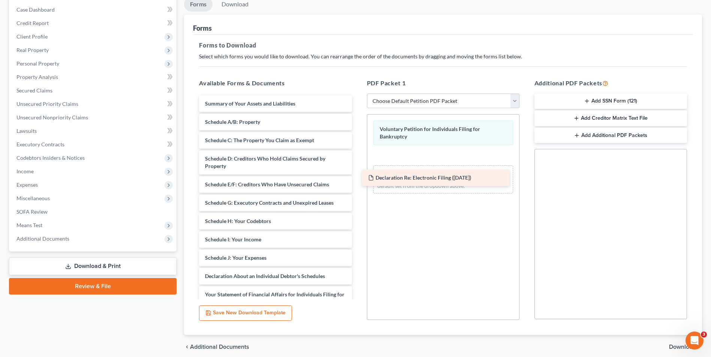
drag, startPoint x: 289, startPoint y: 123, endPoint x: 452, endPoint y: 179, distance: 172.3
click at [357, 179] on div "Declaration Re: Electronic Filing ([DATE]) Summary of Your Assets and Liabiliti…" at bounding box center [275, 270] width 164 height 348
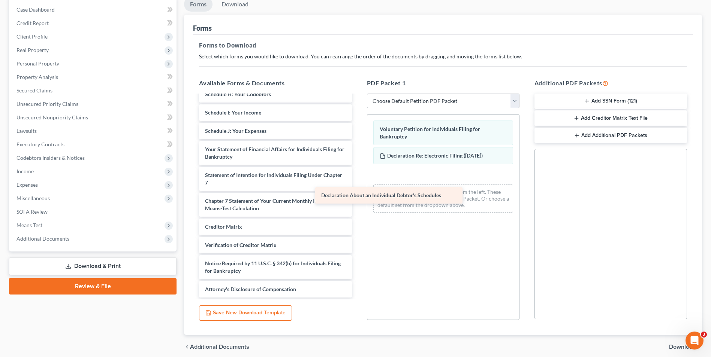
scroll to position [127, 0]
drag, startPoint x: 311, startPoint y: 132, endPoint x: 437, endPoint y: 197, distance: 142.3
click at [357, 197] on div "Declaration About an Individual Debtor's Schedules Summary of Your Assets and L…" at bounding box center [275, 133] width 164 height 329
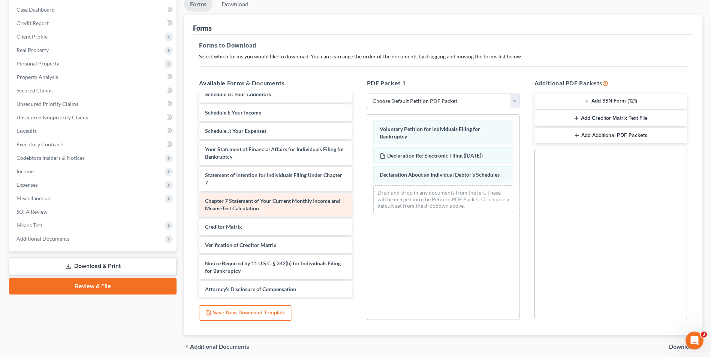
scroll to position [105, 0]
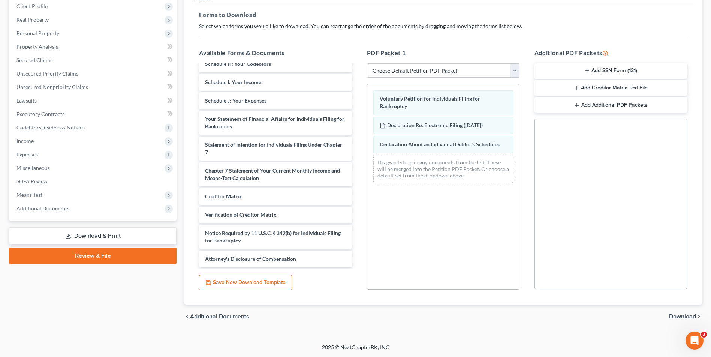
click at [612, 70] on button "Add SSN Form (121)" at bounding box center [610, 71] width 153 height 16
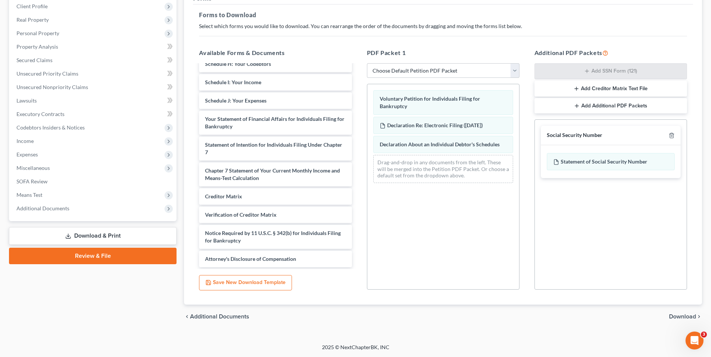
click at [687, 315] on span "Download" at bounding box center [682, 317] width 27 height 6
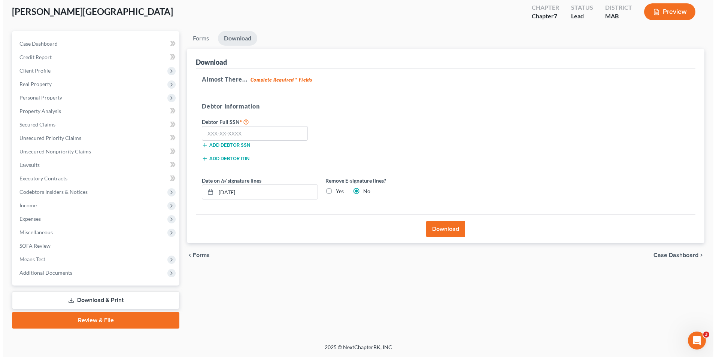
scroll to position [41, 0]
click at [256, 129] on input "text" at bounding box center [252, 133] width 106 height 15
click at [227, 190] on input "[DATE]" at bounding box center [264, 192] width 102 height 14
click at [333, 192] on label "Yes" at bounding box center [337, 191] width 8 height 7
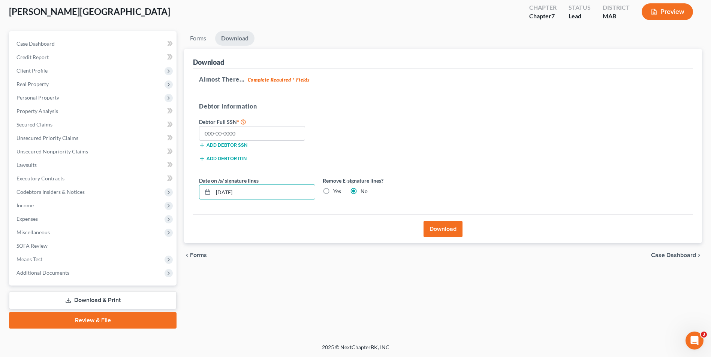
click at [336, 192] on input "Yes" at bounding box center [338, 190] width 5 height 5
click at [455, 232] on button "Download" at bounding box center [442, 229] width 39 height 16
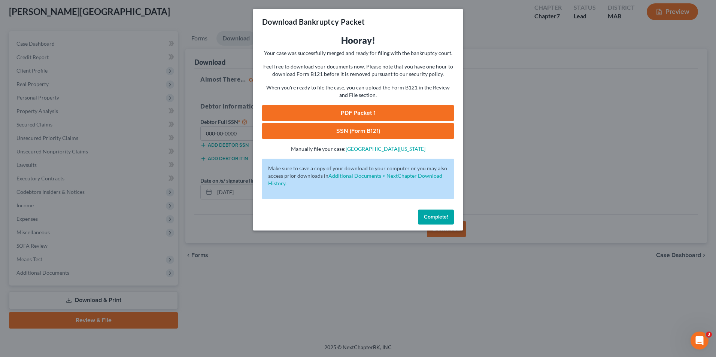
click at [385, 109] on link "PDF Packet 1" at bounding box center [358, 113] width 192 height 16
click at [345, 134] on link "SSN (Form B121)" at bounding box center [358, 131] width 192 height 16
click at [435, 217] on span "Complete!" at bounding box center [436, 217] width 24 height 6
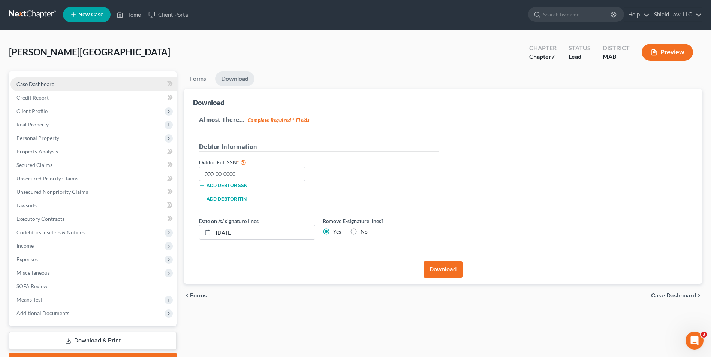
scroll to position [0, 0]
click at [56, 81] on link "Case Dashboard" at bounding box center [93, 84] width 166 height 13
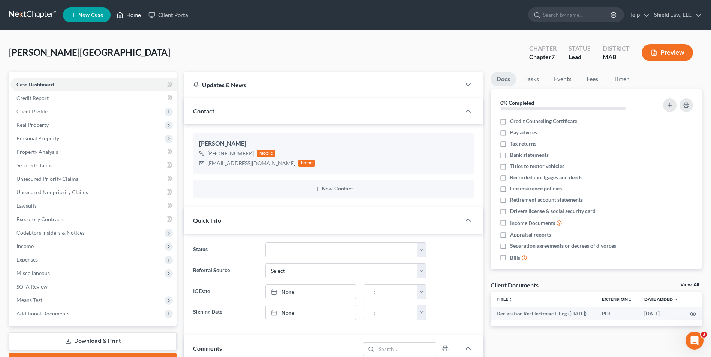
click at [127, 12] on link "Home" at bounding box center [129, 14] width 32 height 13
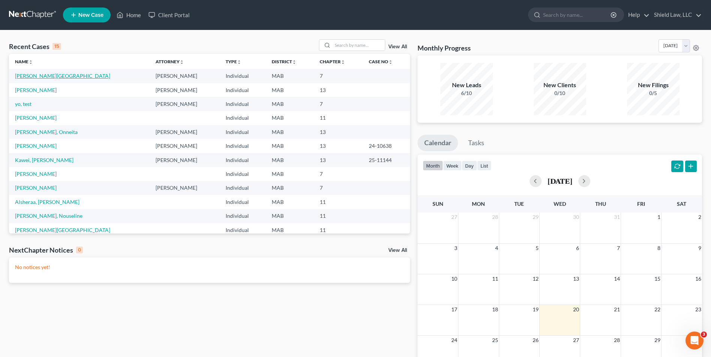
click at [32, 77] on link "[PERSON_NAME][GEOGRAPHIC_DATA]" at bounding box center [62, 76] width 95 height 6
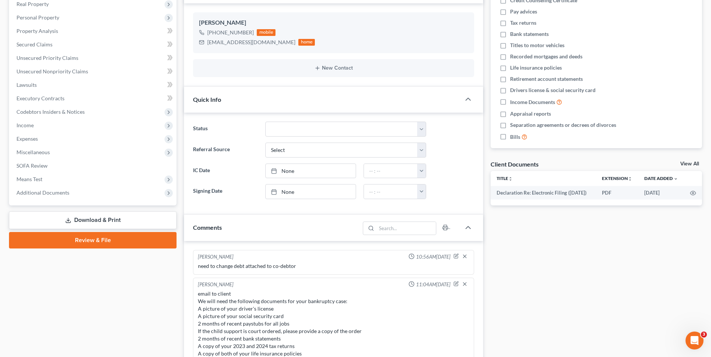
scroll to position [187, 0]
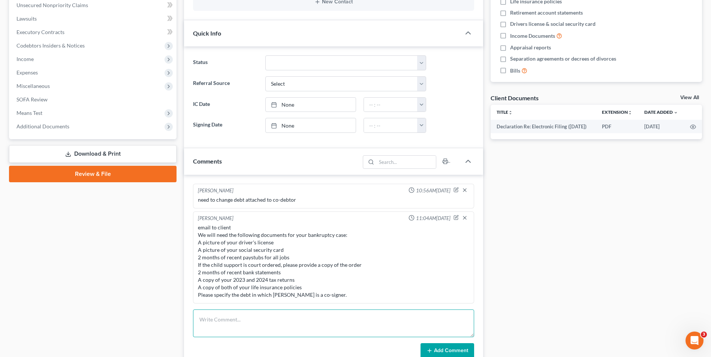
click at [253, 328] on textarea at bounding box center [333, 324] width 281 height 28
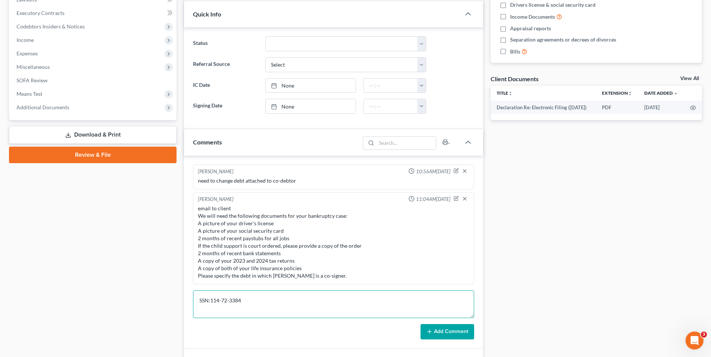
scroll to position [225, 0]
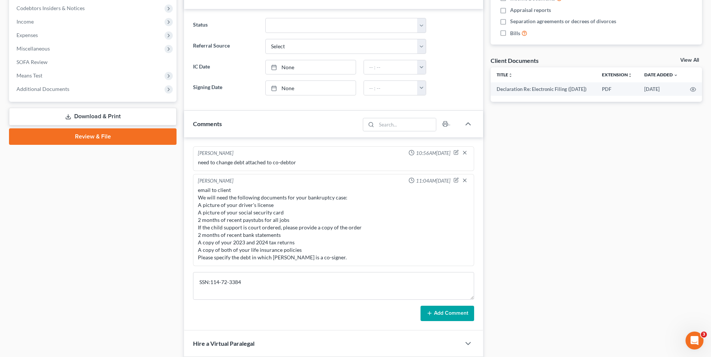
click at [457, 316] on button "Add Comment" at bounding box center [447, 314] width 54 height 16
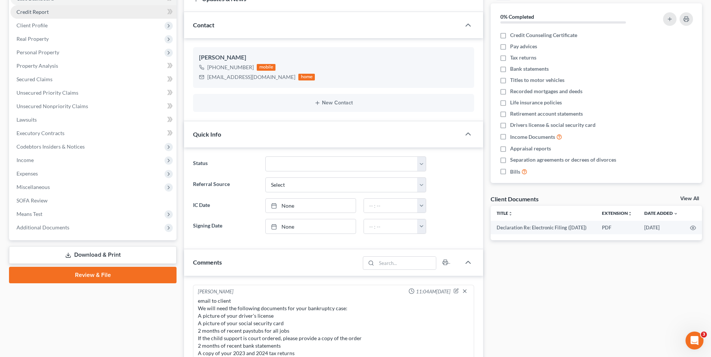
scroll to position [0, 0]
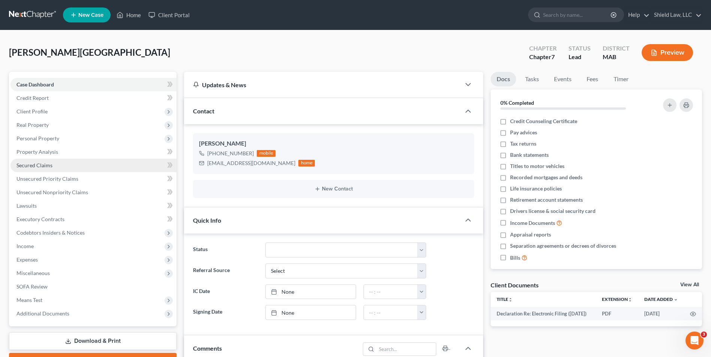
click at [53, 115] on span "Client Profile" at bounding box center [93, 111] width 166 height 13
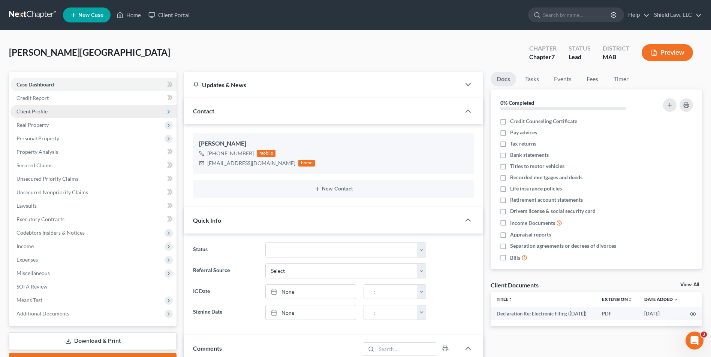
click at [40, 114] on span "Client Profile" at bounding box center [31, 111] width 31 height 6
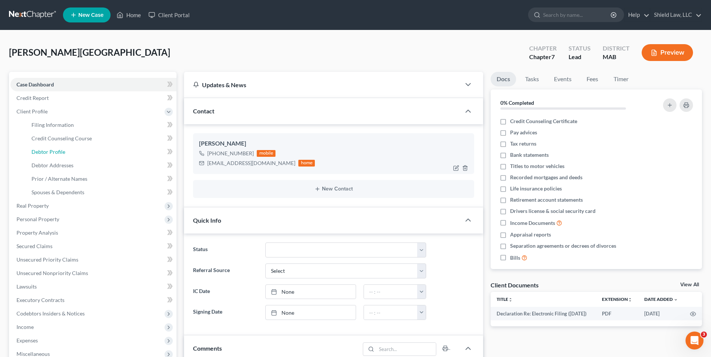
drag, startPoint x: 65, startPoint y: 153, endPoint x: 263, endPoint y: 153, distance: 198.6
click at [65, 153] on link "Debtor Profile" at bounding box center [100, 151] width 151 height 13
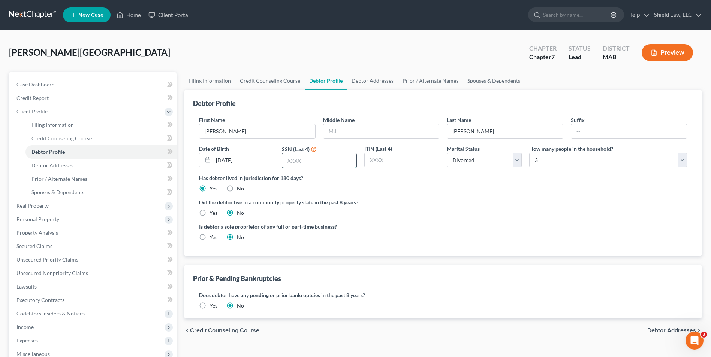
click at [298, 158] on input "text" at bounding box center [319, 161] width 74 height 14
click at [64, 86] on link "Case Dashboard" at bounding box center [93, 84] width 166 height 13
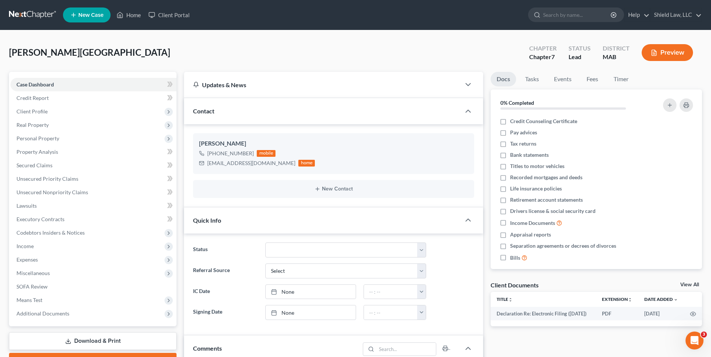
scroll to position [28, 0]
click at [123, 16] on icon at bounding box center [120, 14] width 7 height 9
click at [123, 16] on icon at bounding box center [120, 15] width 5 height 6
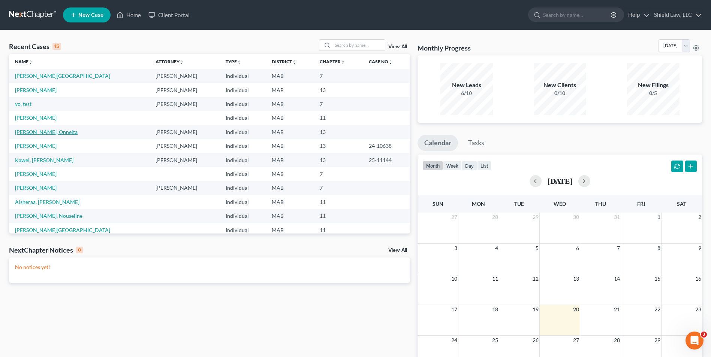
click at [39, 129] on link "[PERSON_NAME], Onneita" at bounding box center [46, 132] width 63 height 6
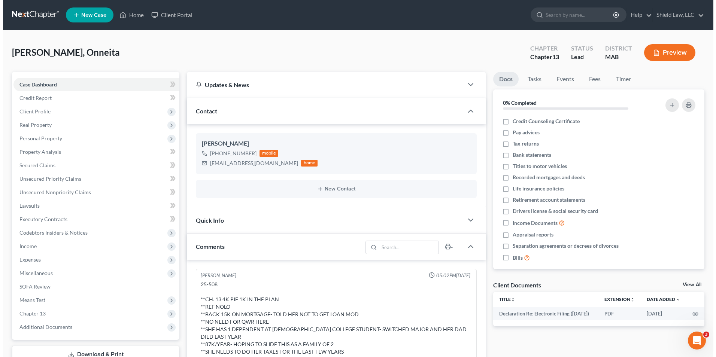
scroll to position [147, 0]
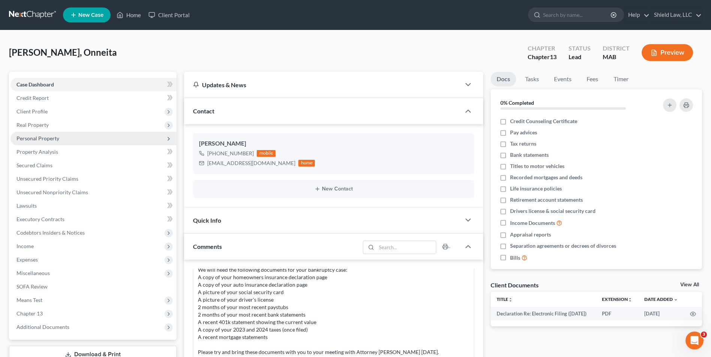
click at [43, 132] on span "Personal Property" at bounding box center [93, 138] width 166 height 13
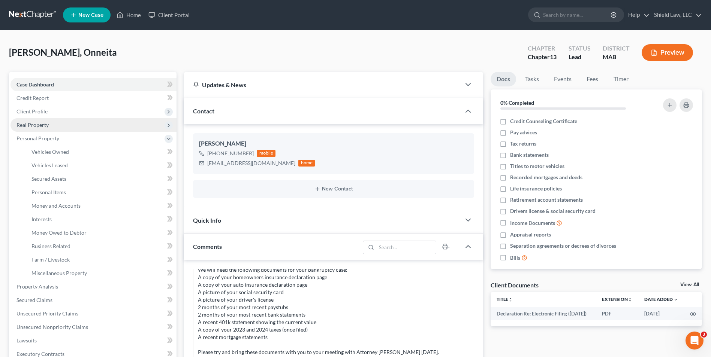
click at [45, 128] on span "Real Property" at bounding box center [32, 125] width 32 height 6
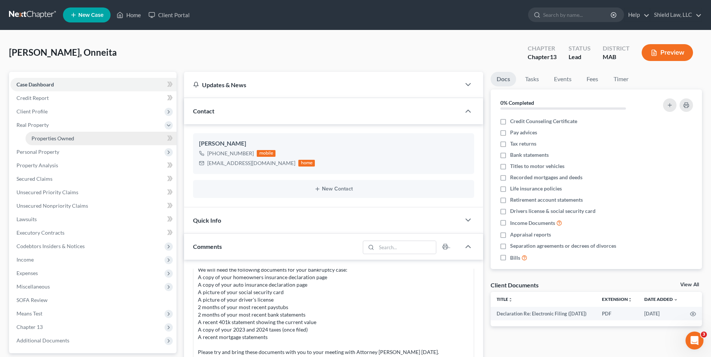
click at [68, 136] on span "Properties Owned" at bounding box center [52, 138] width 43 height 6
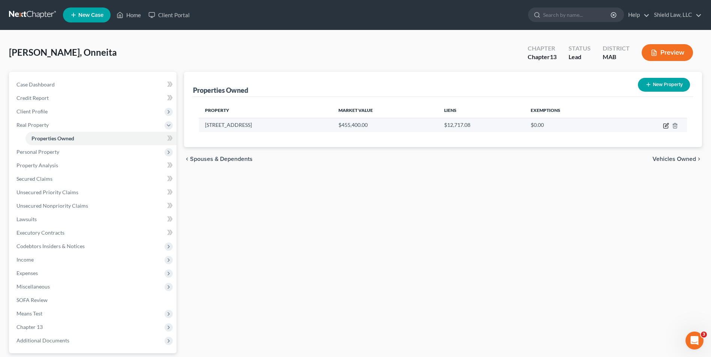
click at [665, 124] on icon "button" at bounding box center [666, 126] width 6 height 6
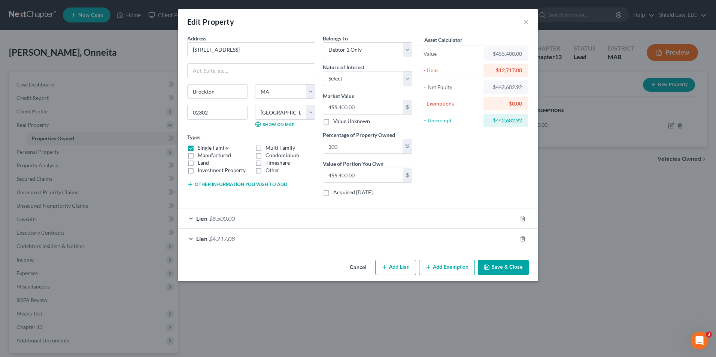
click at [390, 271] on button "Add Lien" at bounding box center [395, 268] width 41 height 16
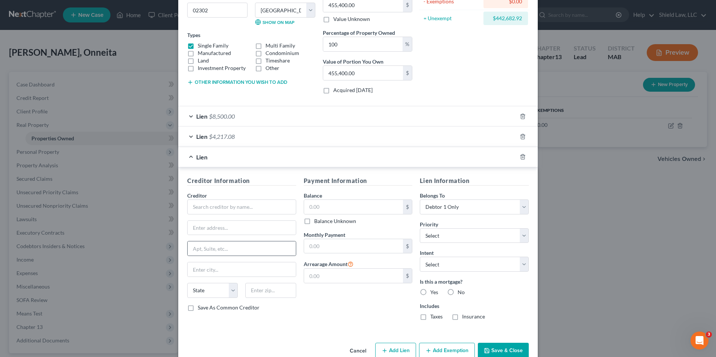
scroll to position [112, 0]
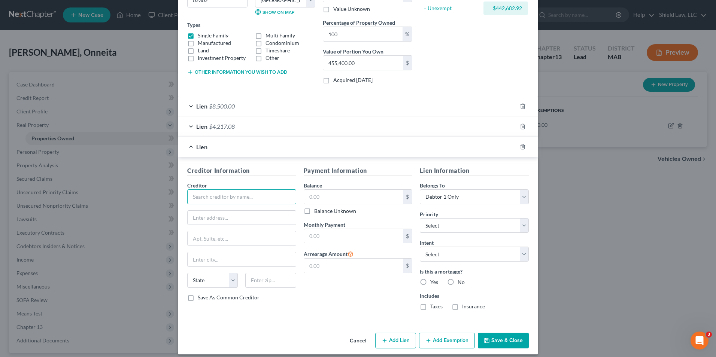
click at [259, 204] on input "text" at bounding box center [241, 197] width 109 height 15
click at [228, 196] on input "text" at bounding box center [241, 197] width 109 height 15
click at [350, 192] on input "text" at bounding box center [353, 197] width 99 height 14
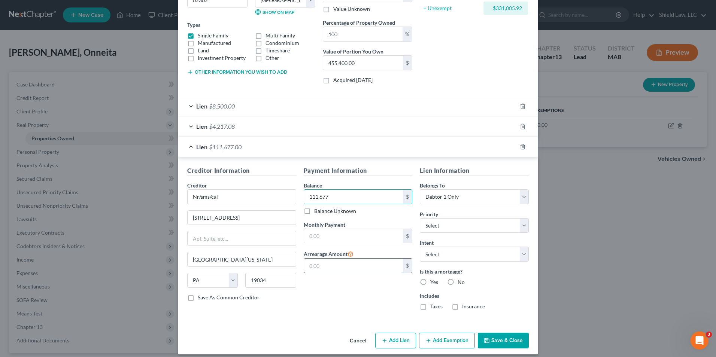
click at [366, 269] on input "text" at bounding box center [353, 266] width 99 height 14
click at [431, 281] on label "Yes" at bounding box center [435, 282] width 8 height 7
click at [434, 281] on input "Yes" at bounding box center [436, 281] width 5 height 5
click at [498, 339] on button "Save & Close" at bounding box center [503, 341] width 51 height 16
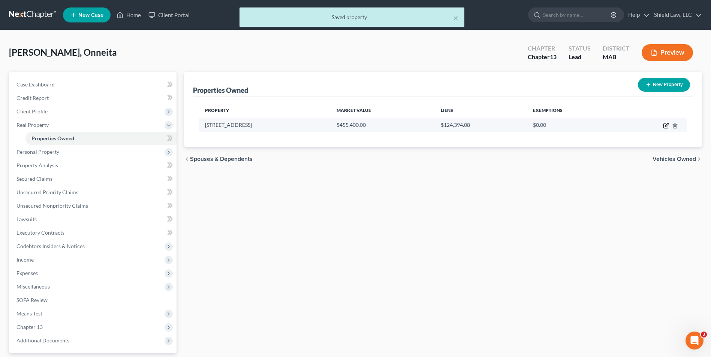
click at [664, 124] on icon "button" at bounding box center [665, 126] width 4 height 4
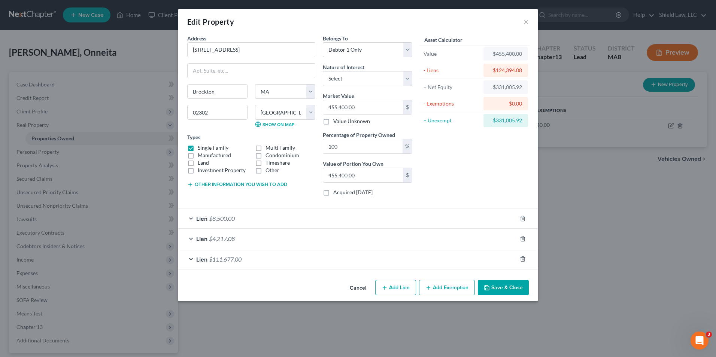
click at [435, 287] on button "Add Exemption" at bounding box center [447, 288] width 56 height 16
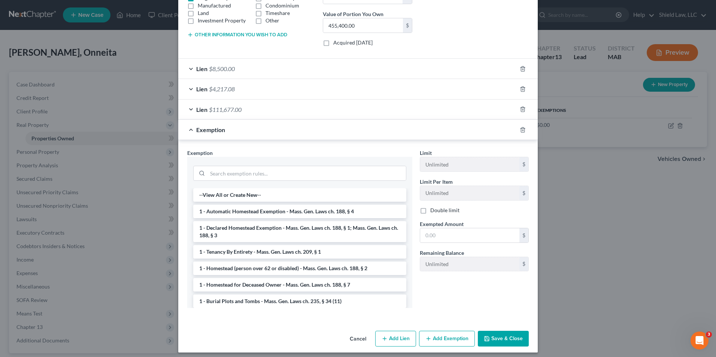
click at [267, 236] on li "1 - Declared Homestead Exemption - Mass. Gen. Laws ch. 188, § 1; Mass. Gen. Law…" at bounding box center [299, 231] width 213 height 21
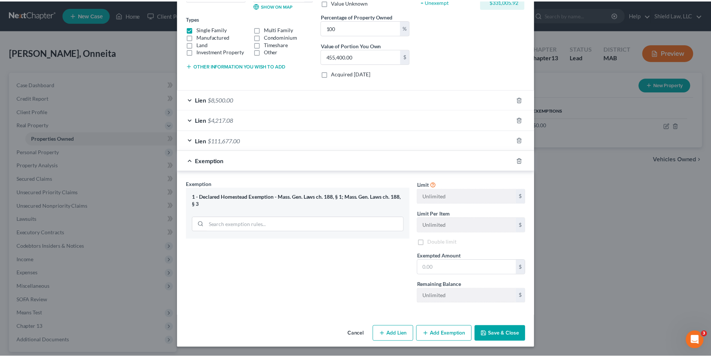
scroll to position [119, 0]
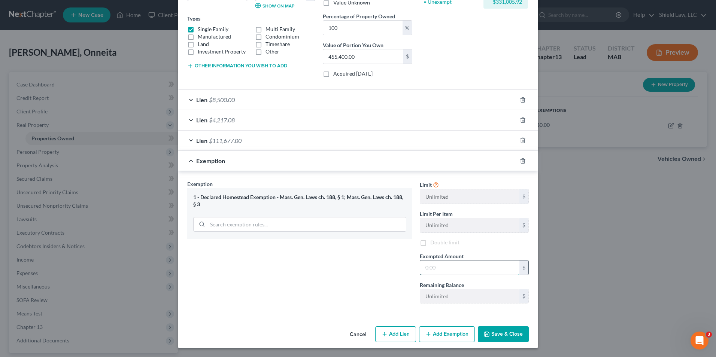
click at [455, 266] on input "text" at bounding box center [469, 268] width 99 height 14
click at [509, 336] on button "Save & Close" at bounding box center [503, 335] width 51 height 16
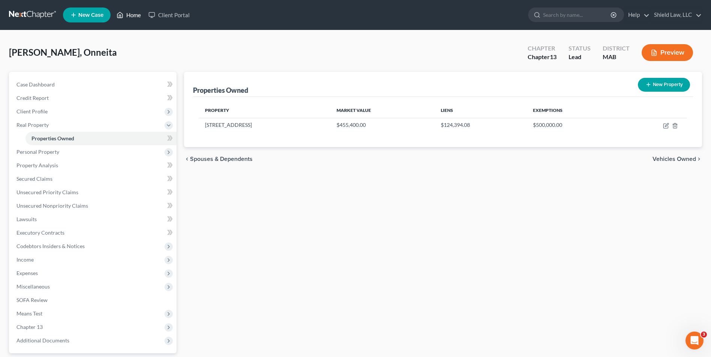
drag, startPoint x: 127, startPoint y: 16, endPoint x: 315, endPoint y: 39, distance: 189.1
click at [127, 16] on link "Home" at bounding box center [129, 14] width 32 height 13
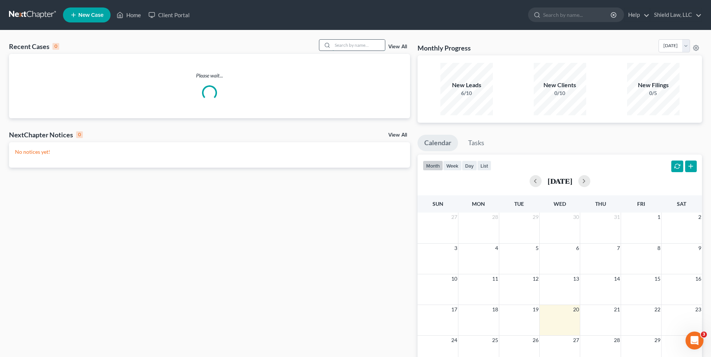
click at [372, 45] on input "search" at bounding box center [358, 45] width 52 height 11
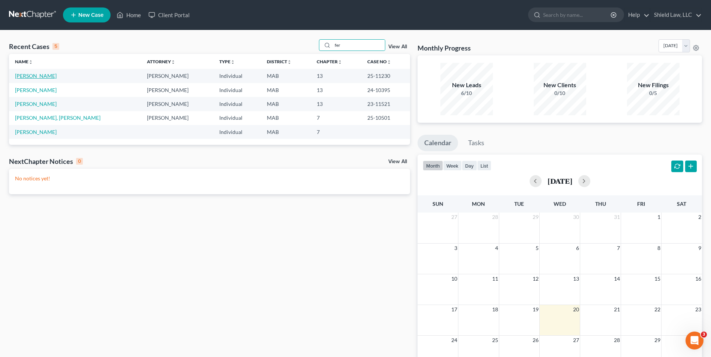
click at [40, 76] on link "[PERSON_NAME]" at bounding box center [36, 76] width 42 height 6
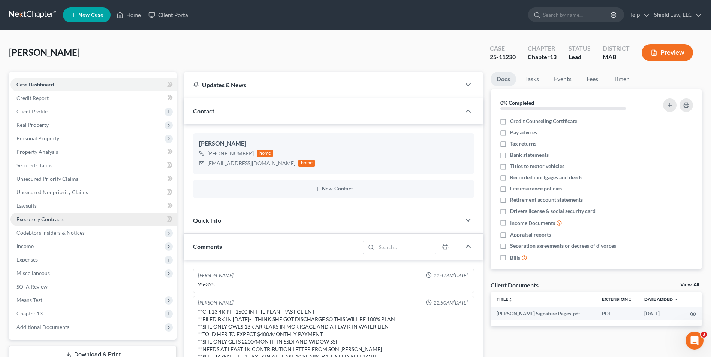
scroll to position [233, 0]
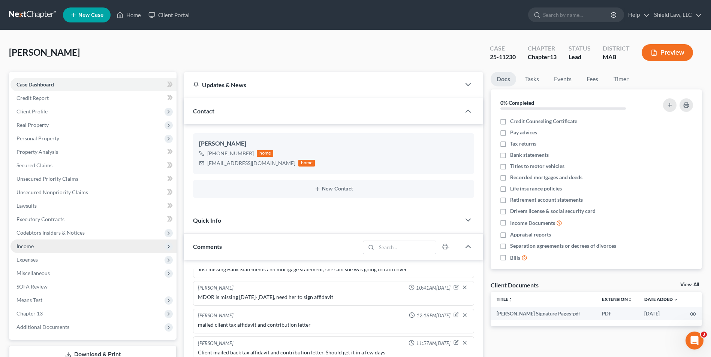
click at [45, 248] on span "Income" at bounding box center [93, 246] width 166 height 13
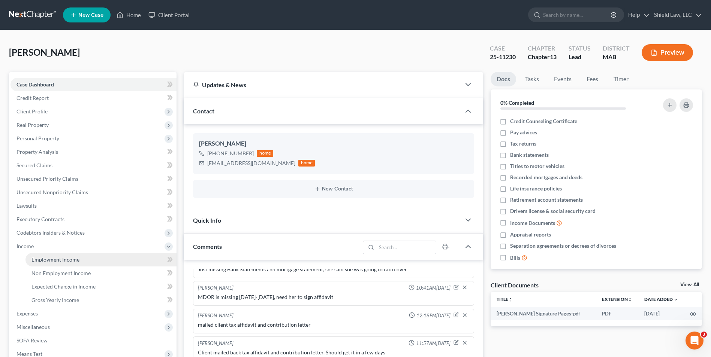
click at [64, 257] on span "Employment Income" at bounding box center [55, 260] width 48 height 6
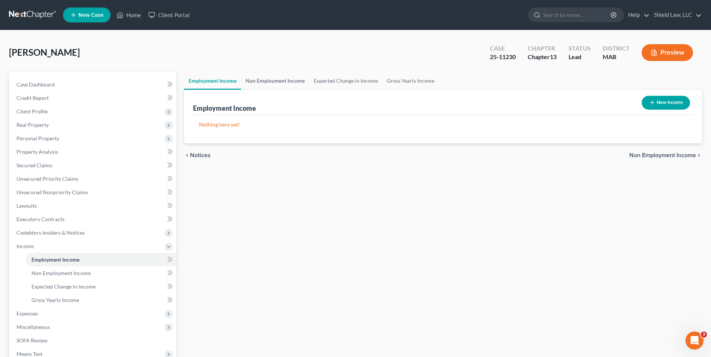
click at [287, 80] on link "Non Employment Income" at bounding box center [275, 81] width 68 height 18
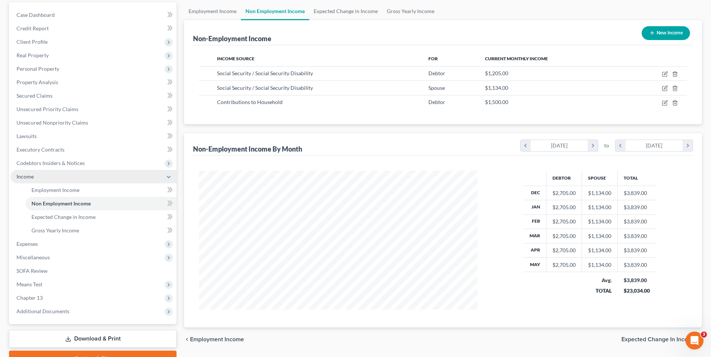
scroll to position [33, 0]
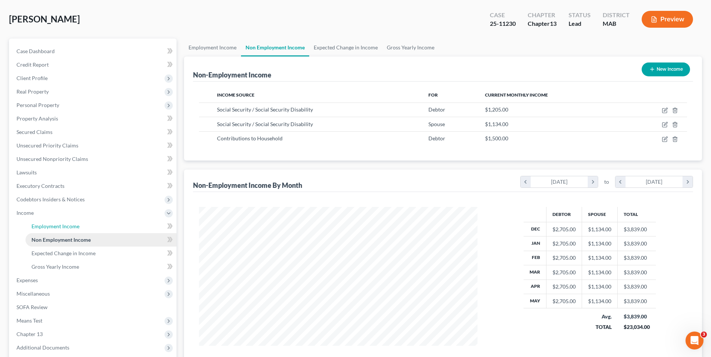
click at [55, 228] on span "Employment Income" at bounding box center [55, 226] width 48 height 6
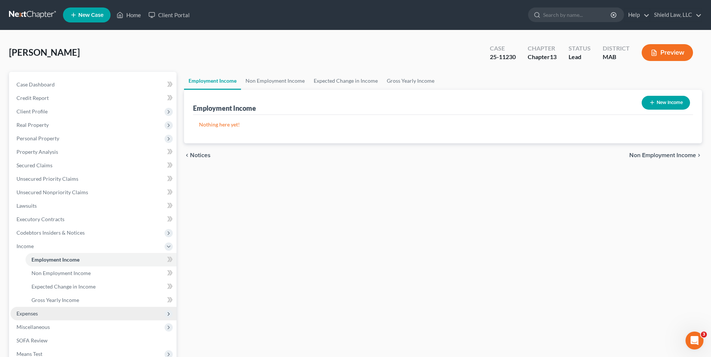
click at [30, 313] on span "Expenses" at bounding box center [26, 314] width 21 height 6
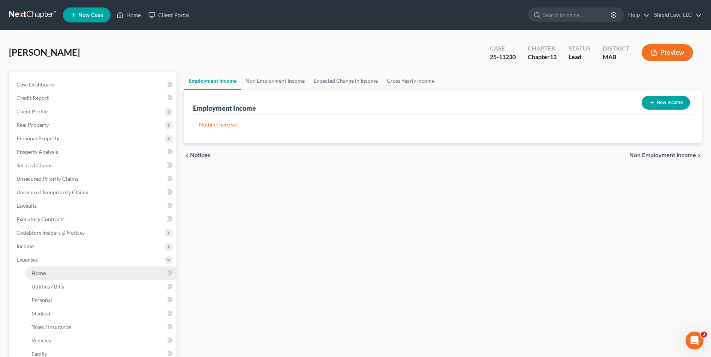
click at [46, 273] on link "Home" at bounding box center [100, 273] width 151 height 13
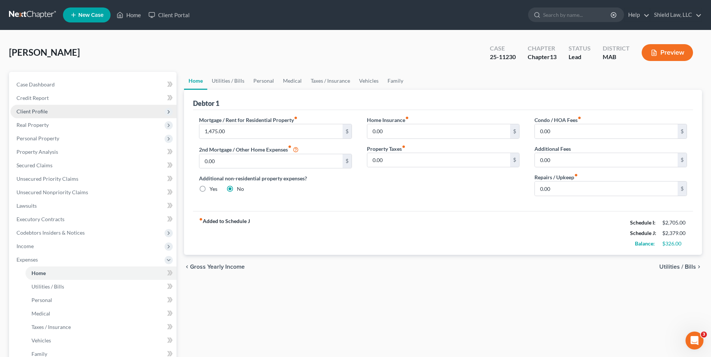
click at [51, 113] on span "Client Profile" at bounding box center [93, 111] width 166 height 13
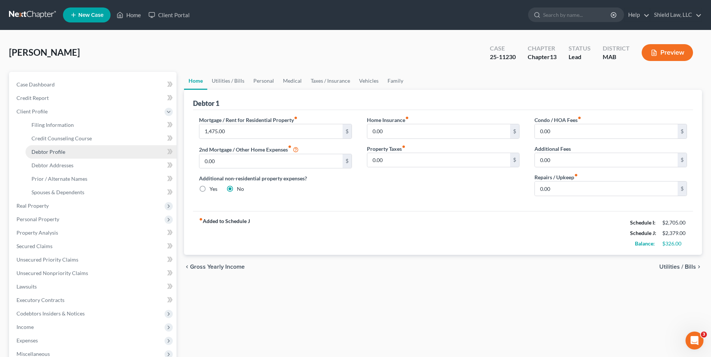
click at [75, 155] on link "Debtor Profile" at bounding box center [100, 151] width 151 height 13
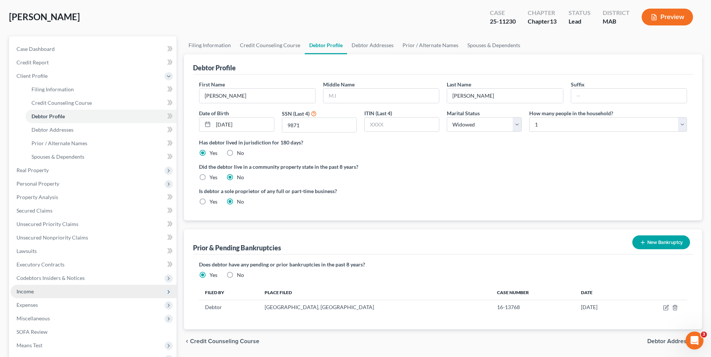
scroll to position [75, 0]
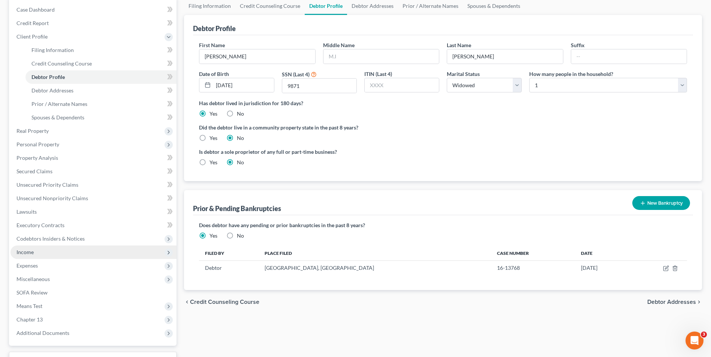
click at [31, 253] on span "Income" at bounding box center [24, 252] width 17 height 6
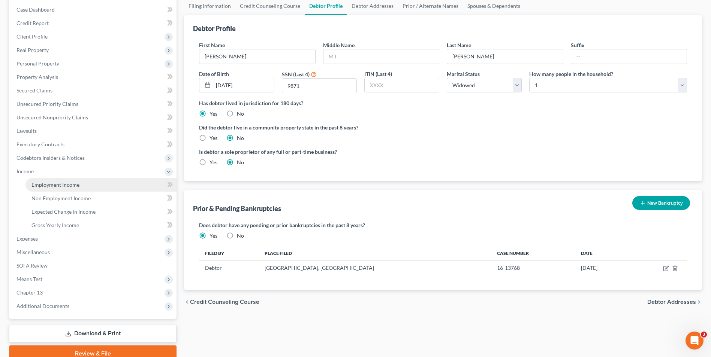
click at [51, 182] on span "Employment Income" at bounding box center [55, 185] width 48 height 6
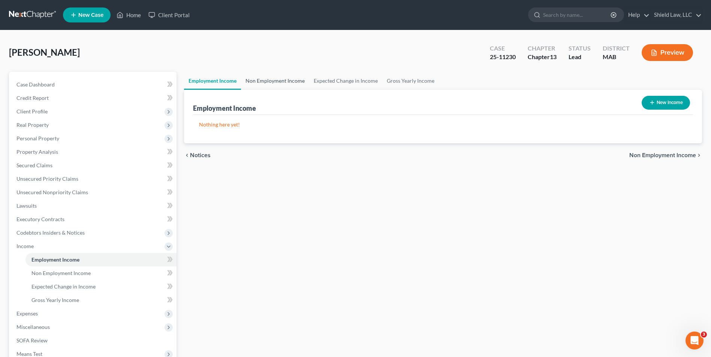
click at [274, 82] on link "Non Employment Income" at bounding box center [275, 81] width 68 height 18
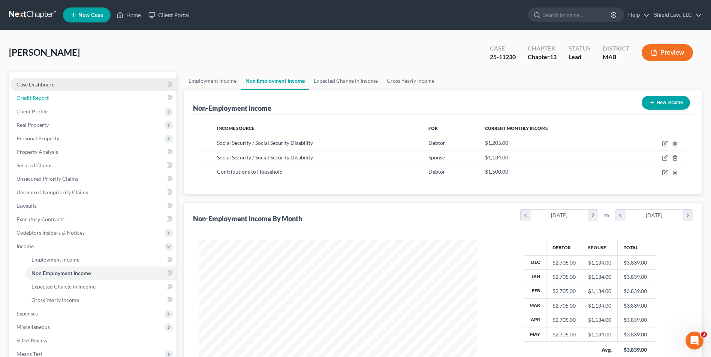
drag, startPoint x: 39, startPoint y: 91, endPoint x: 43, endPoint y: 89, distance: 5.0
click at [39, 91] on link "Credit Report" at bounding box center [93, 97] width 166 height 13
click at [46, 87] on span "Case Dashboard" at bounding box center [35, 84] width 38 height 6
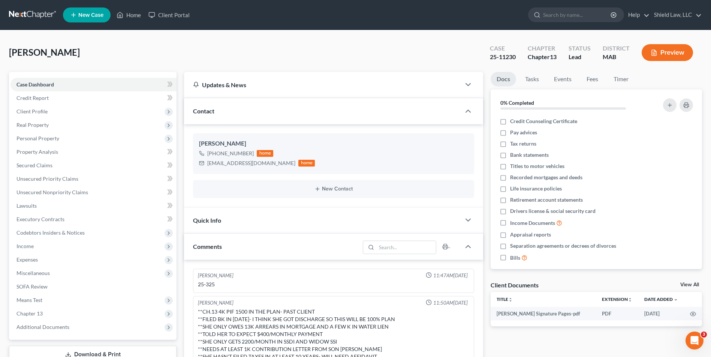
scroll to position [233, 0]
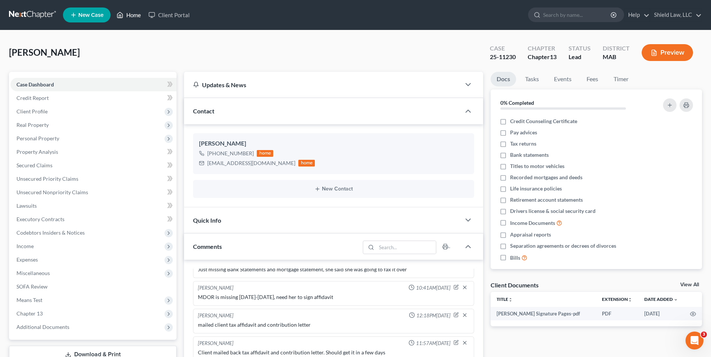
click at [132, 20] on link "Home" at bounding box center [129, 14] width 32 height 13
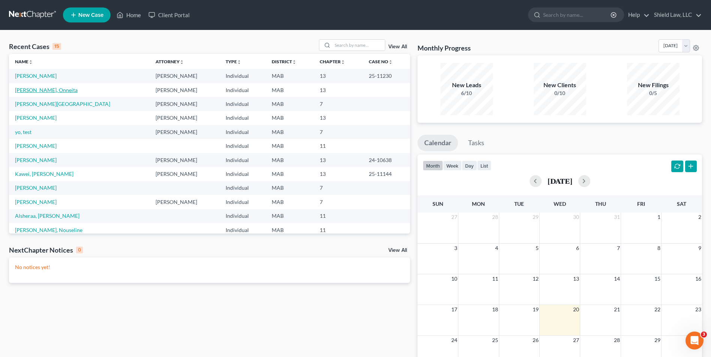
click at [36, 92] on link "[PERSON_NAME], Onneita" at bounding box center [46, 90] width 63 height 6
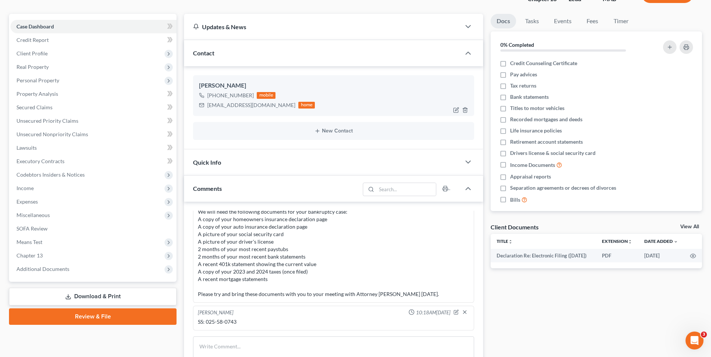
scroll to position [75, 0]
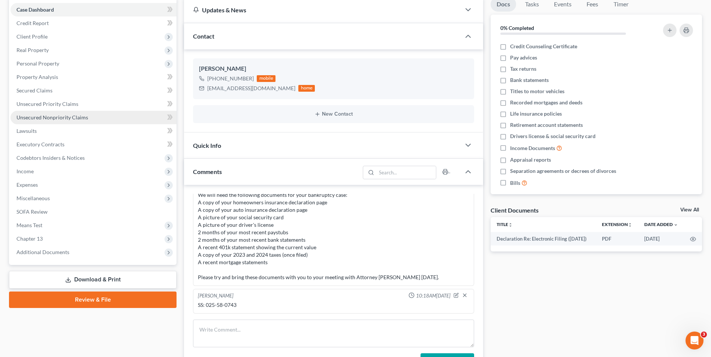
click at [86, 114] on span "Unsecured Nonpriority Claims" at bounding box center [52, 117] width 72 height 6
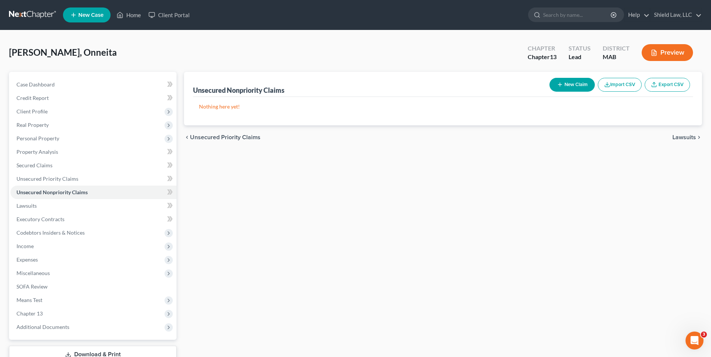
click at [562, 87] on button "New Claim" at bounding box center [571, 85] width 45 height 14
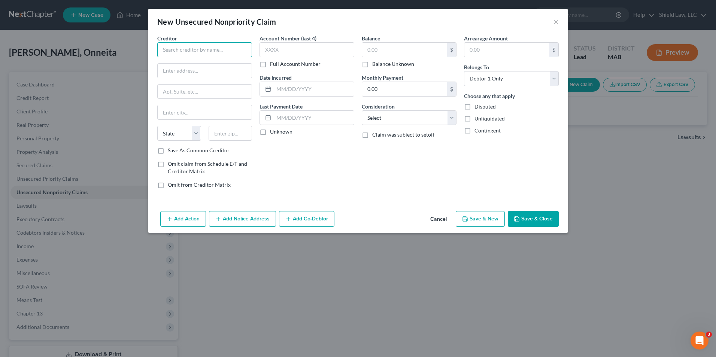
click at [179, 47] on input "text" at bounding box center [204, 49] width 95 height 15
click at [278, 58] on div "Account Number (last 4) Full Account Number" at bounding box center [307, 50] width 95 height 33
click at [287, 49] on input "text" at bounding box center [307, 49] width 95 height 15
drag, startPoint x: 298, startPoint y: 45, endPoint x: 261, endPoint y: 50, distance: 37.8
click at [248, 45] on div "Creditor * Dept of Education/neln PO Box 82561 [GEOGRAPHIC_DATA] [US_STATE][GEO…" at bounding box center [358, 114] width 409 height 160
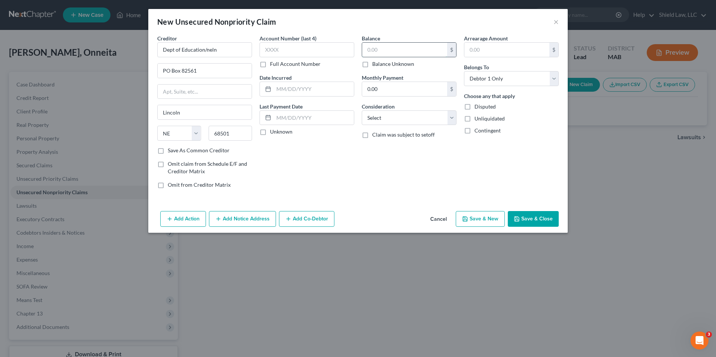
click at [387, 46] on input "text" at bounding box center [404, 50] width 85 height 14
click at [396, 53] on input "text" at bounding box center [404, 50] width 85 height 14
click at [398, 115] on select "Select Cable / Satellite Services Collection Agency Credit Card Debt Debt Couns…" at bounding box center [409, 118] width 95 height 15
click at [362, 111] on select "Select Cable / Satellite Services Collection Agency Credit Card Debt Debt Couns…" at bounding box center [409, 118] width 95 height 15
click at [402, 296] on div "New Unsecured Nonpriority Claim × Creditor * Dept of Education/neln PO Box 8256…" at bounding box center [358, 178] width 716 height 357
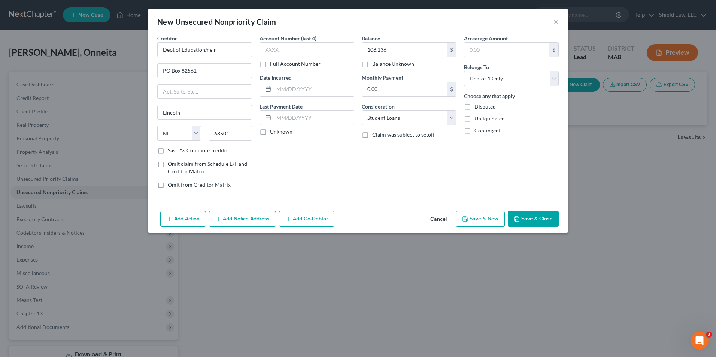
click at [540, 221] on button "Save & Close" at bounding box center [533, 219] width 51 height 16
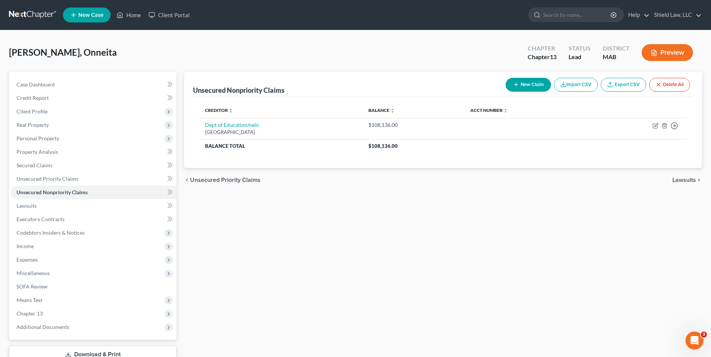
click at [517, 83] on icon "button" at bounding box center [516, 85] width 6 height 6
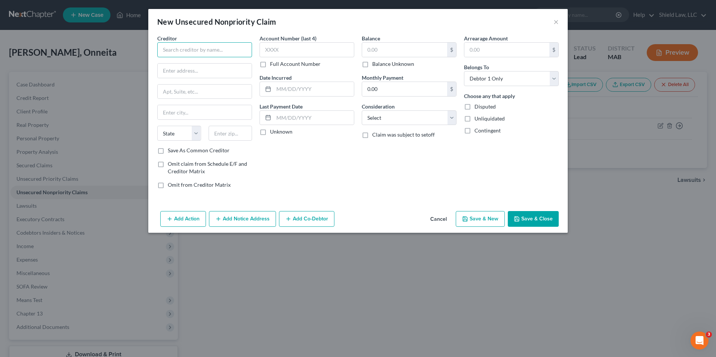
click at [212, 53] on input "text" at bounding box center [204, 49] width 95 height 15
click at [269, 55] on input "text" at bounding box center [307, 49] width 95 height 15
click at [402, 48] on input "text" at bounding box center [404, 50] width 85 height 14
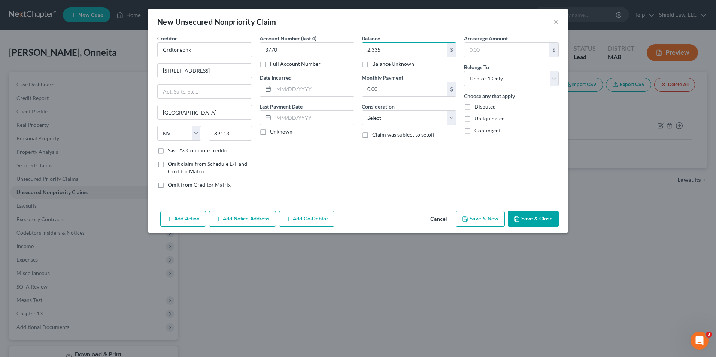
click at [485, 222] on button "Save & New" at bounding box center [480, 219] width 49 height 16
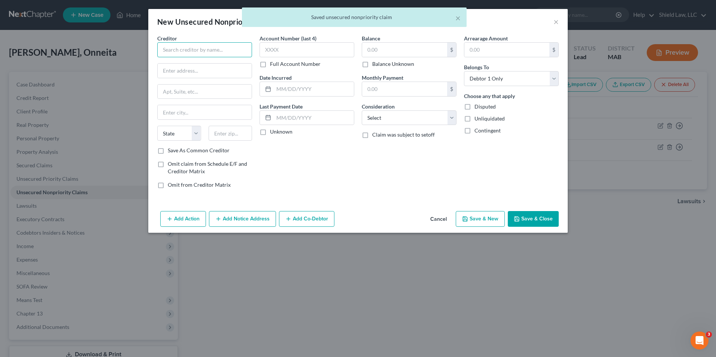
click at [235, 52] on input "text" at bounding box center [204, 49] width 95 height 15
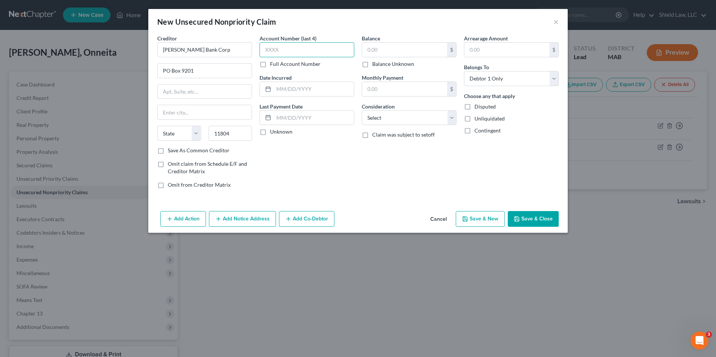
click at [281, 48] on input "text" at bounding box center [307, 49] width 95 height 15
click at [372, 48] on input "text" at bounding box center [404, 50] width 85 height 14
click at [486, 217] on button "Save & New" at bounding box center [480, 219] width 49 height 16
click at [197, 45] on input "text" at bounding box center [204, 49] width 95 height 15
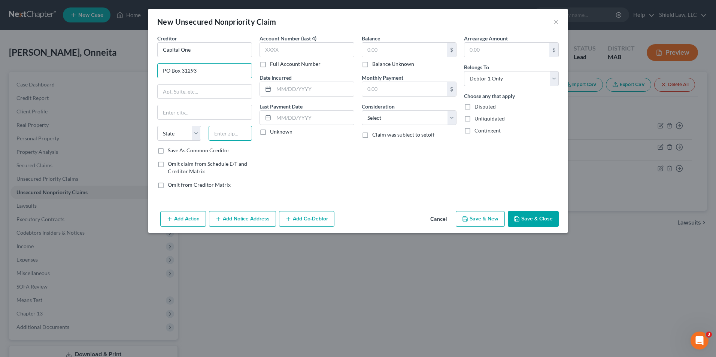
click at [241, 132] on input "text" at bounding box center [231, 133] width 44 height 15
click at [300, 54] on input "text" at bounding box center [307, 49] width 95 height 15
click at [388, 54] on input "text" at bounding box center [404, 50] width 85 height 14
click at [483, 221] on button "Save & New" at bounding box center [480, 219] width 49 height 16
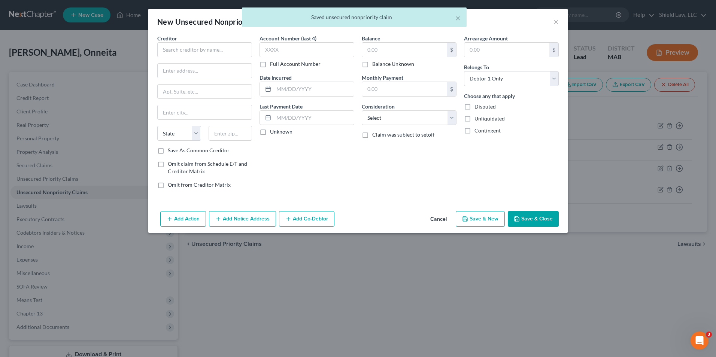
click at [214, 59] on div "Creditor * State [US_STATE] AK AR AZ CA CO [GEOGRAPHIC_DATA] DE DC [GEOGRAPHIC_…" at bounding box center [204, 90] width 95 height 112
click at [214, 54] on input "text" at bounding box center [204, 49] width 95 height 15
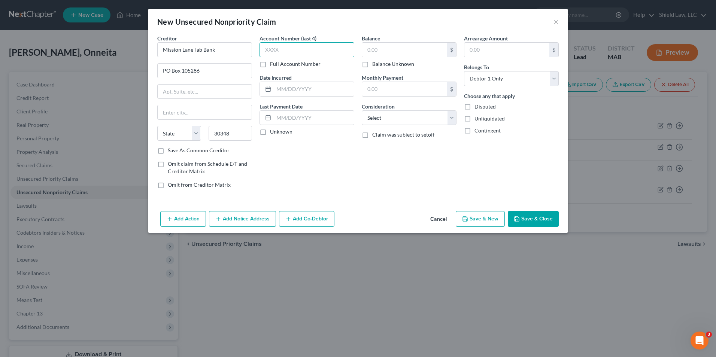
click at [307, 49] on input "text" at bounding box center [307, 49] width 95 height 15
click at [412, 47] on input "text" at bounding box center [404, 50] width 85 height 14
click at [489, 226] on button "Save & New" at bounding box center [480, 219] width 49 height 16
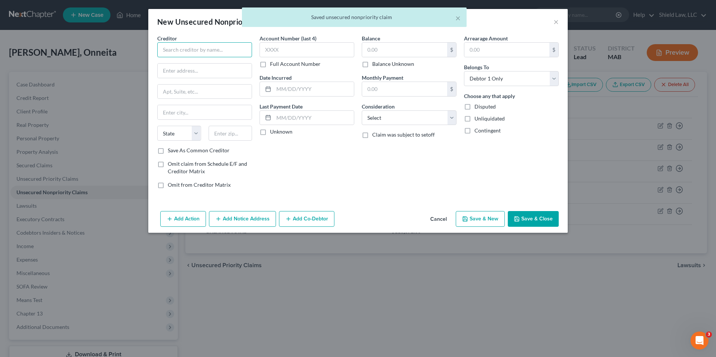
click at [179, 57] on input "text" at bounding box center [204, 49] width 95 height 15
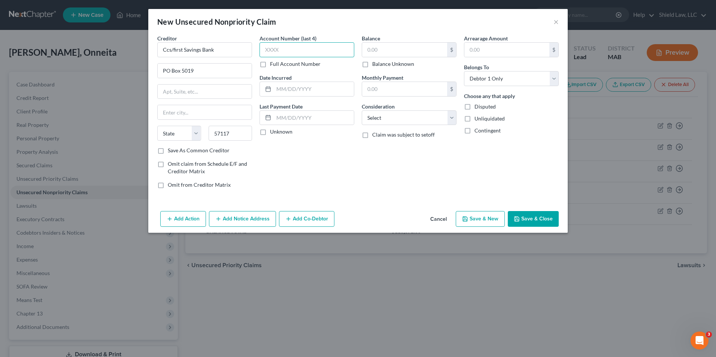
click at [286, 48] on input "text" at bounding box center [307, 49] width 95 height 15
click at [383, 48] on input "text" at bounding box center [404, 50] width 85 height 14
click at [486, 217] on button "Save & New" at bounding box center [480, 219] width 49 height 16
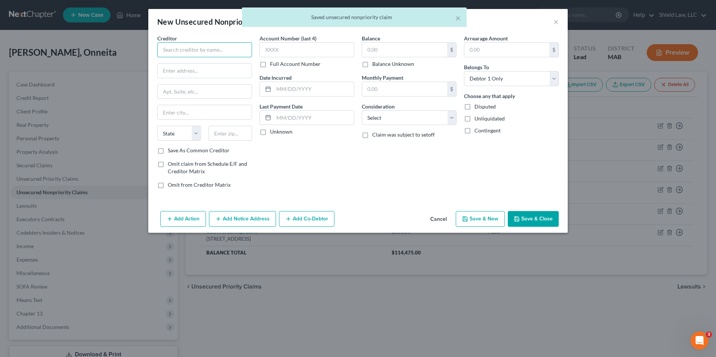
click at [227, 46] on input "text" at bounding box center [204, 49] width 95 height 15
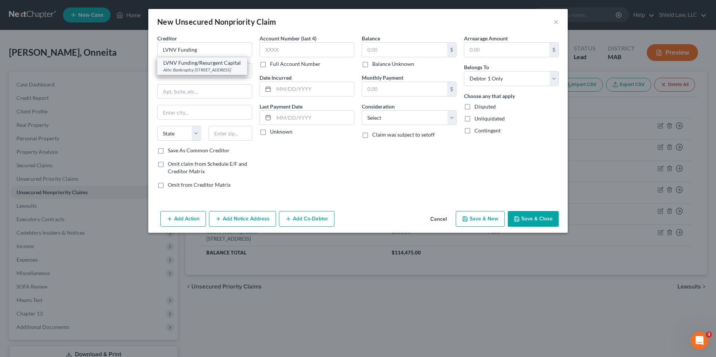
click at [232, 73] on div "Attn: Bankruptcy [STREET_ADDRESS]" at bounding box center [202, 70] width 78 height 6
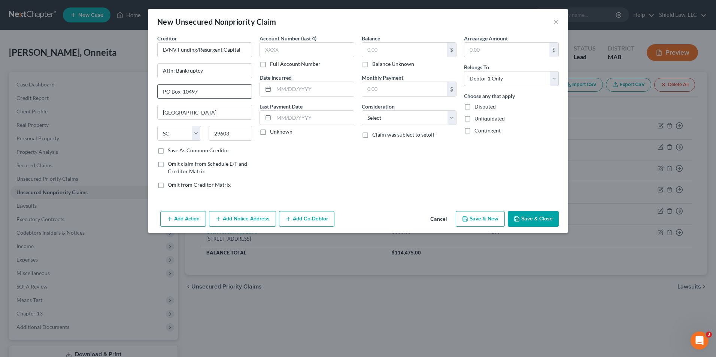
drag, startPoint x: 204, startPoint y: 91, endPoint x: 183, endPoint y: 92, distance: 21.4
click at [183, 92] on input "PO Box 10497" at bounding box center [205, 92] width 94 height 14
drag, startPoint x: 290, startPoint y: 147, endPoint x: 274, endPoint y: 147, distance: 16.1
click at [290, 147] on div "Account Number (last 4) Full Account Number Date Incurred Last Payment Date Unk…" at bounding box center [307, 114] width 102 height 160
drag, startPoint x: 238, startPoint y: 133, endPoint x: 227, endPoint y: 133, distance: 10.5
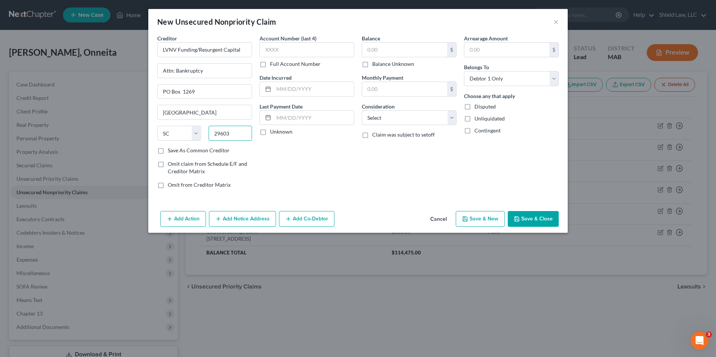
click at [227, 133] on input "29603" at bounding box center [231, 133] width 44 height 15
click at [293, 147] on div "Account Number (last 4) Full Account Number Date Incurred Last Payment Date Unk…" at bounding box center [307, 114] width 102 height 160
click at [274, 47] on input "text" at bounding box center [307, 49] width 95 height 15
click at [396, 50] on input "text" at bounding box center [404, 50] width 85 height 14
click at [496, 221] on button "Save & New" at bounding box center [480, 219] width 49 height 16
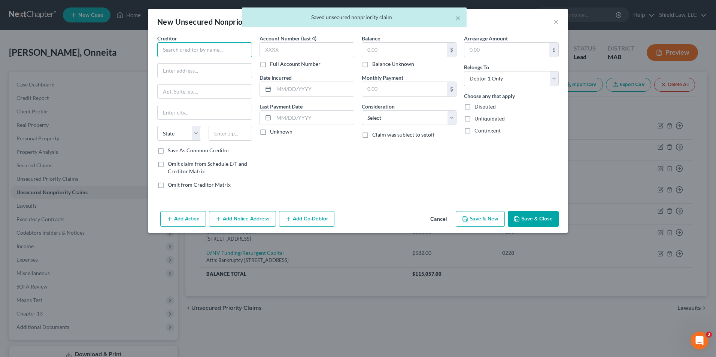
click at [193, 53] on input "text" at bounding box center [204, 49] width 95 height 15
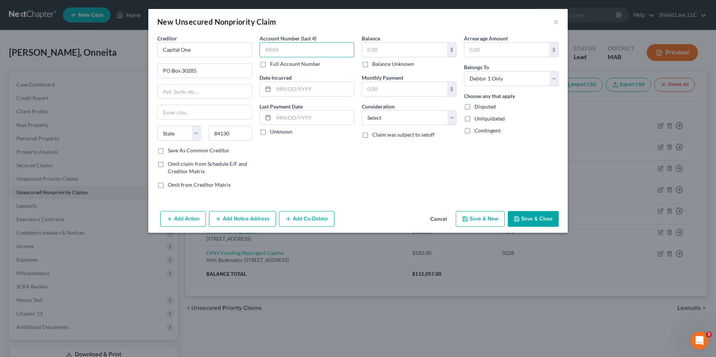
click at [281, 49] on input "text" at bounding box center [307, 49] width 95 height 15
click at [384, 47] on input "text" at bounding box center [404, 50] width 85 height 14
click at [491, 221] on button "Save & New" at bounding box center [480, 219] width 49 height 16
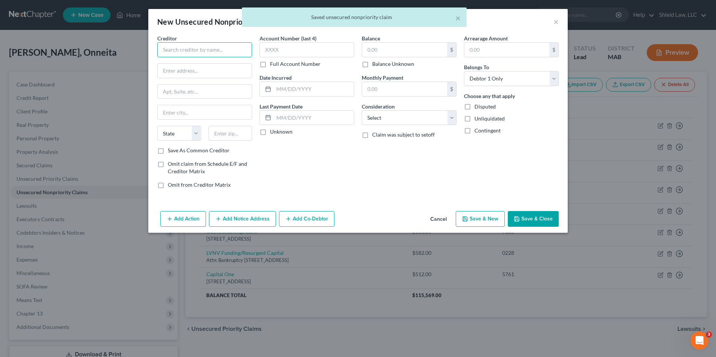
click at [210, 49] on input "text" at bounding box center [204, 49] width 95 height 15
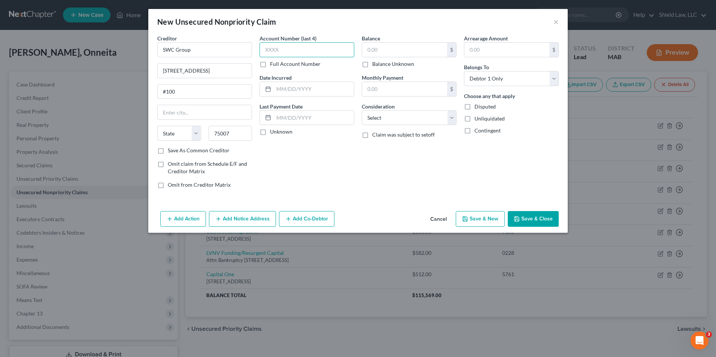
click at [274, 50] on input "text" at bounding box center [307, 49] width 95 height 15
click at [426, 46] on input "text" at bounding box center [404, 50] width 85 height 14
click at [492, 217] on button "Save & New" at bounding box center [480, 219] width 49 height 16
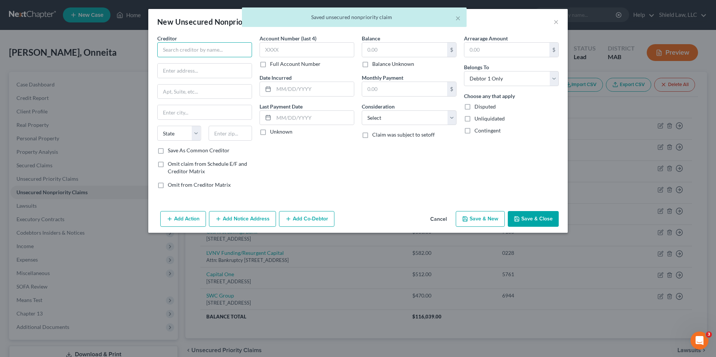
click at [248, 52] on input "text" at bounding box center [204, 49] width 95 height 15
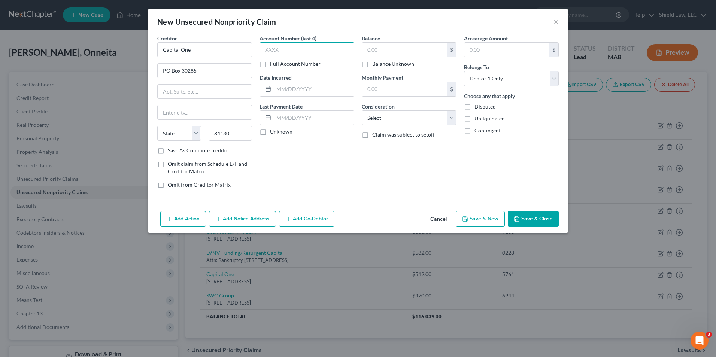
click at [286, 51] on input "text" at bounding box center [307, 49] width 95 height 15
click at [370, 52] on input "text" at bounding box center [404, 50] width 85 height 14
click at [322, 165] on div "Account Number (last 4) 8153 Full Account Number Date Incurred Last Payment Dat…" at bounding box center [307, 114] width 102 height 160
click at [488, 216] on button "Save & New" at bounding box center [480, 219] width 49 height 16
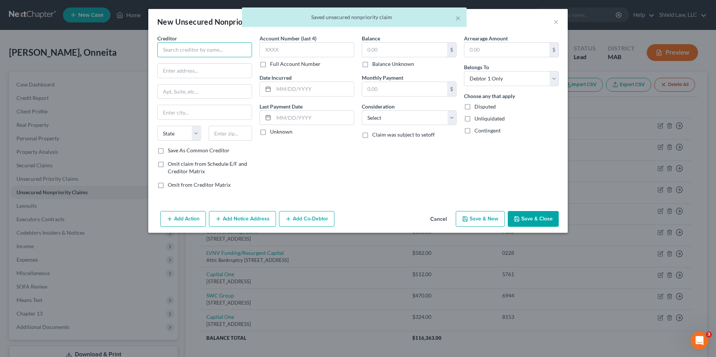
click at [229, 56] on input "text" at bounding box center [204, 49] width 95 height 15
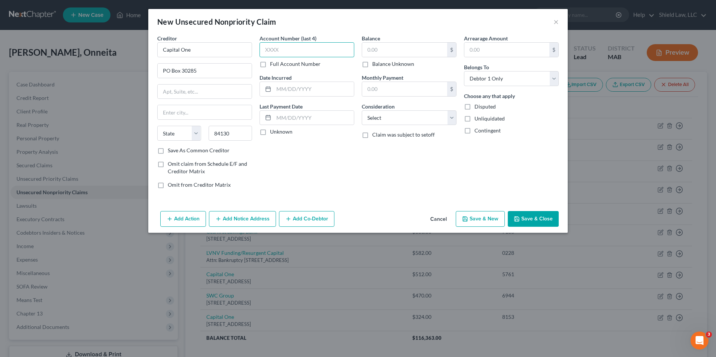
click at [281, 46] on input "text" at bounding box center [307, 49] width 95 height 15
click at [369, 55] on input "text" at bounding box center [404, 50] width 85 height 14
click at [532, 219] on button "Save & Close" at bounding box center [533, 219] width 51 height 16
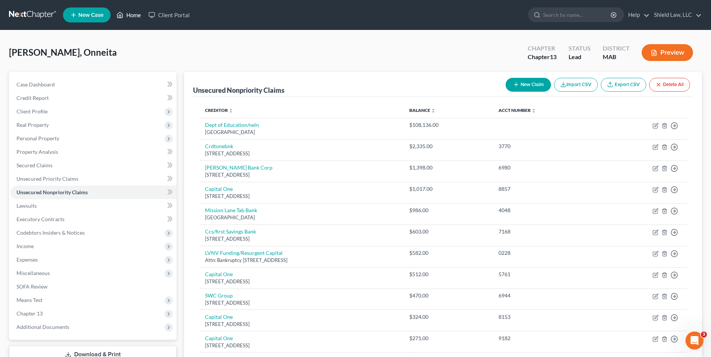
click at [127, 16] on link "Home" at bounding box center [129, 14] width 32 height 13
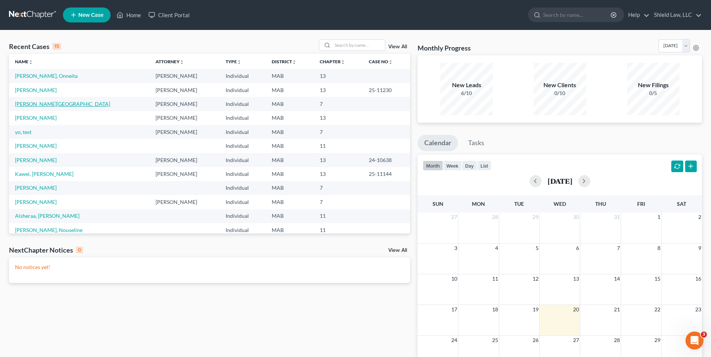
click at [34, 106] on link "[PERSON_NAME][GEOGRAPHIC_DATA]" at bounding box center [62, 104] width 95 height 6
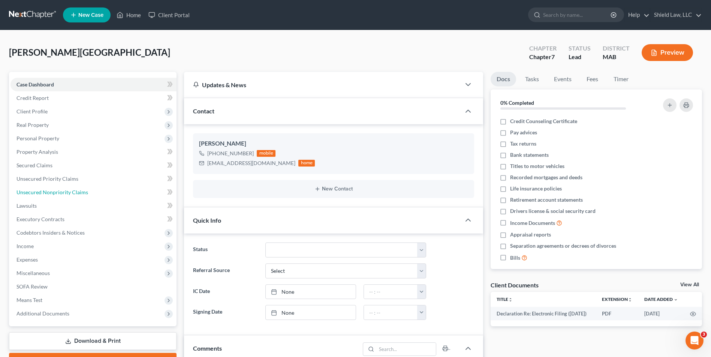
drag, startPoint x: 62, startPoint y: 190, endPoint x: 204, endPoint y: 126, distance: 156.0
click at [62, 190] on span "Unsecured Nonpriority Claims" at bounding box center [52, 192] width 72 height 6
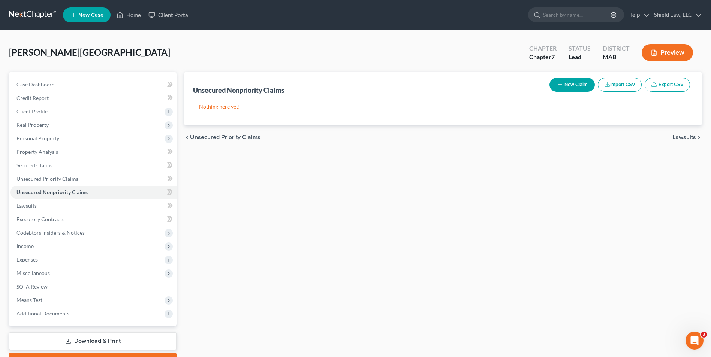
click at [579, 84] on button "New Claim" at bounding box center [571, 85] width 45 height 14
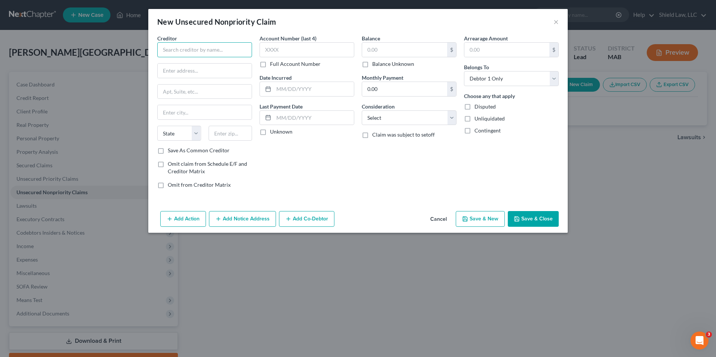
click at [215, 54] on input "text" at bounding box center [204, 49] width 95 height 15
click at [199, 70] on input "text" at bounding box center [205, 71] width 94 height 14
click at [181, 73] on input "text" at bounding box center [205, 71] width 94 height 14
click at [360, 188] on div "Balance $ Balance Unknown Balance Undetermined $ Balance Unknown Monthly Paymen…" at bounding box center [409, 114] width 102 height 160
click at [305, 47] on input "text" at bounding box center [307, 49] width 95 height 15
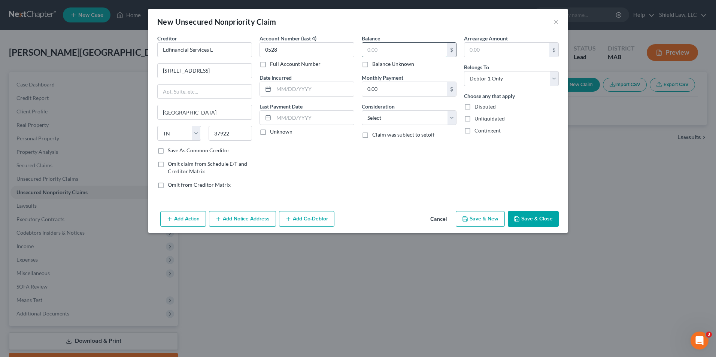
click at [378, 49] on input "text" at bounding box center [404, 50] width 85 height 14
drag, startPoint x: 405, startPoint y: 124, endPoint x: 408, endPoint y: 126, distance: 3.9
click at [405, 124] on select "Select Cable / Satellite Services Collection Agency Credit Card Debt Debt Couns…" at bounding box center [409, 118] width 95 height 15
click at [362, 111] on select "Select Cable / Satellite Services Collection Agency Credit Card Debt Debt Couns…" at bounding box center [409, 118] width 95 height 15
drag, startPoint x: 291, startPoint y: 52, endPoint x: 248, endPoint y: 49, distance: 43.5
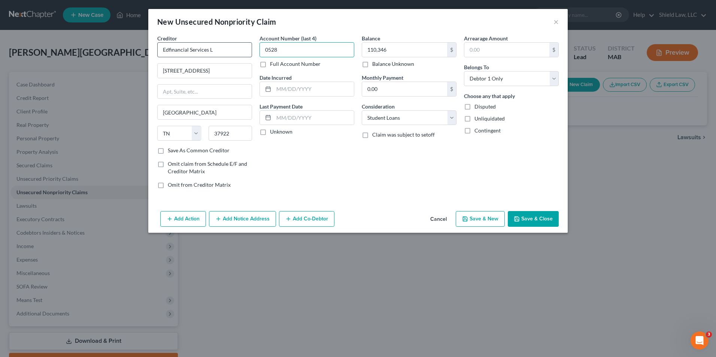
click at [262, 49] on input "0528" at bounding box center [307, 49] width 95 height 15
click at [536, 218] on button "Save & Close" at bounding box center [533, 219] width 51 height 16
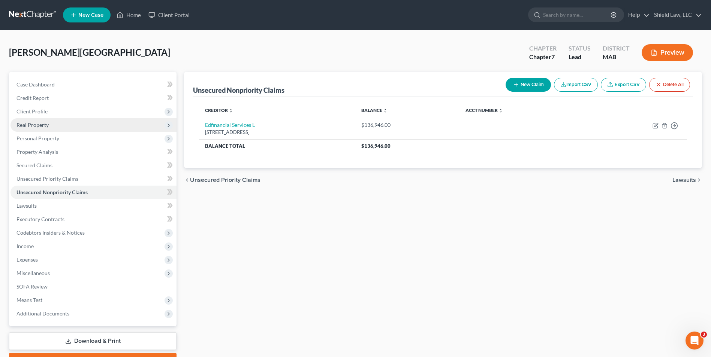
click at [41, 126] on span "Real Property" at bounding box center [32, 125] width 32 height 6
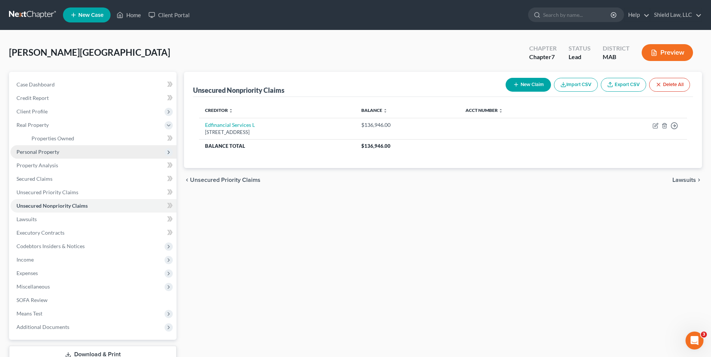
click at [49, 150] on span "Personal Property" at bounding box center [37, 152] width 43 height 6
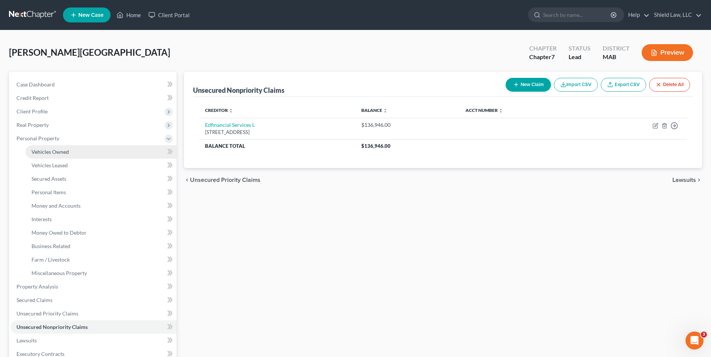
click at [64, 152] on span "Vehicles Owned" at bounding box center [49, 152] width 37 height 6
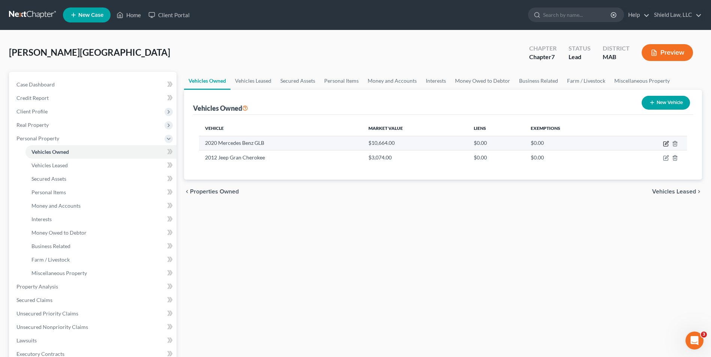
click at [665, 143] on icon "button" at bounding box center [666, 144] width 6 height 6
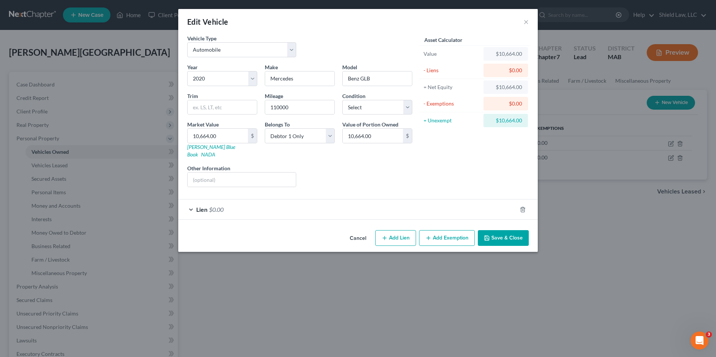
click at [306, 202] on div "Lien $0.00" at bounding box center [347, 210] width 339 height 20
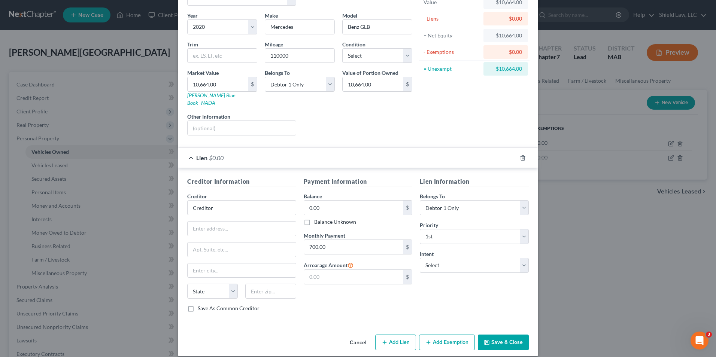
scroll to position [52, 0]
click at [229, 200] on input "Creditor" at bounding box center [241, 207] width 109 height 15
drag, startPoint x: 229, startPoint y: 199, endPoint x: 205, endPoint y: 196, distance: 23.8
click at [151, 197] on div "Edit Vehicle × Vehicle Type Select Automobile Truck Trailer Watercraft Aircraft…" at bounding box center [358, 178] width 716 height 357
click at [360, 205] on input "0.00" at bounding box center [353, 207] width 99 height 14
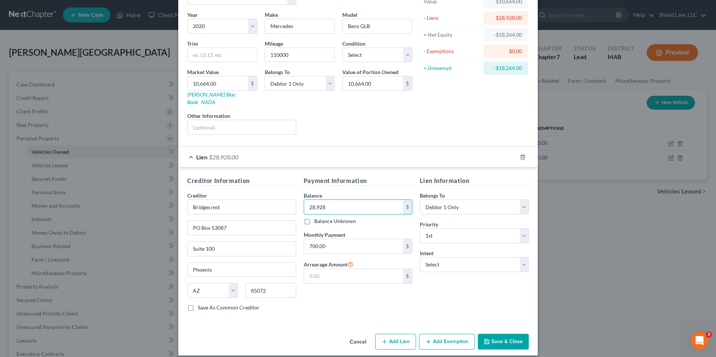
click at [498, 335] on button "Save & Close" at bounding box center [503, 342] width 51 height 16
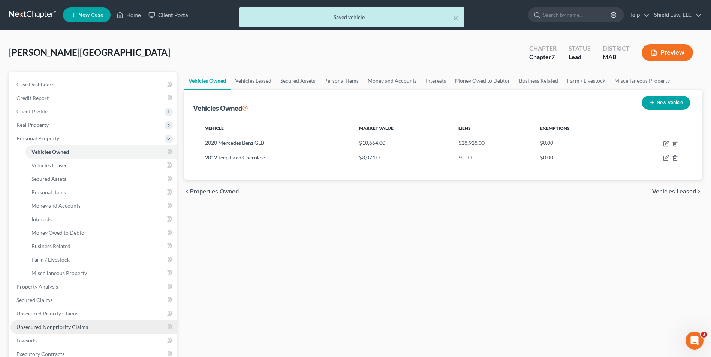
click at [64, 325] on span "Unsecured Nonpriority Claims" at bounding box center [52, 327] width 72 height 6
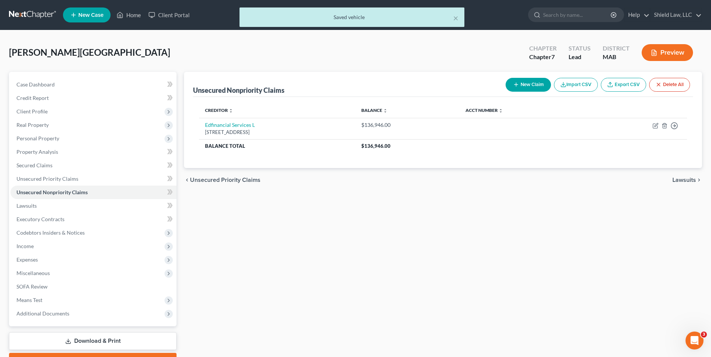
click at [524, 81] on button "New Claim" at bounding box center [527, 85] width 45 height 14
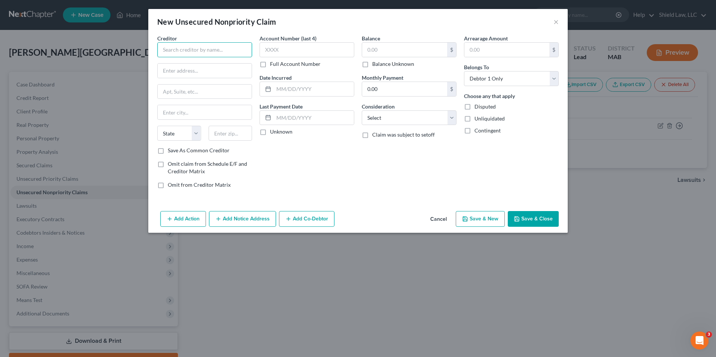
click at [195, 52] on input "text" at bounding box center [204, 49] width 95 height 15
click at [261, 52] on input "text" at bounding box center [307, 49] width 95 height 15
click at [371, 53] on input "text" at bounding box center [404, 50] width 85 height 14
click at [479, 218] on button "Save & New" at bounding box center [480, 219] width 49 height 16
click at [440, 218] on button "Cancel" at bounding box center [439, 219] width 28 height 15
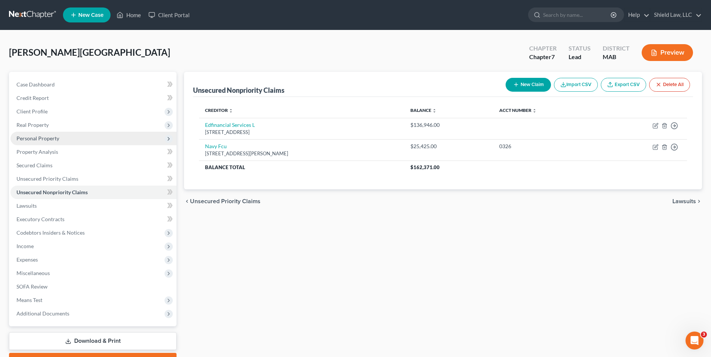
drag, startPoint x: 31, startPoint y: 140, endPoint x: 39, endPoint y: 144, distance: 8.7
click at [31, 140] on span "Personal Property" at bounding box center [37, 138] width 43 height 6
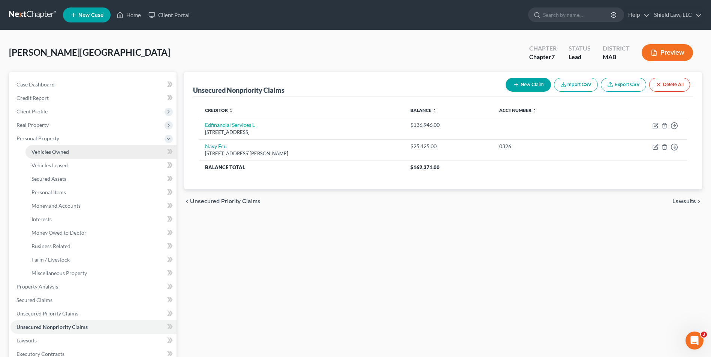
click at [60, 151] on span "Vehicles Owned" at bounding box center [49, 152] width 37 height 6
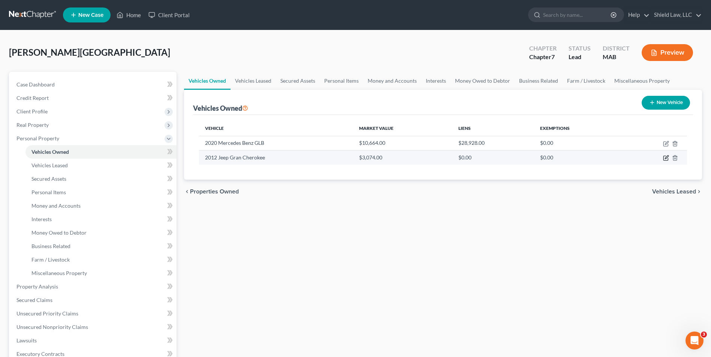
click at [663, 157] on icon "button" at bounding box center [665, 158] width 4 height 4
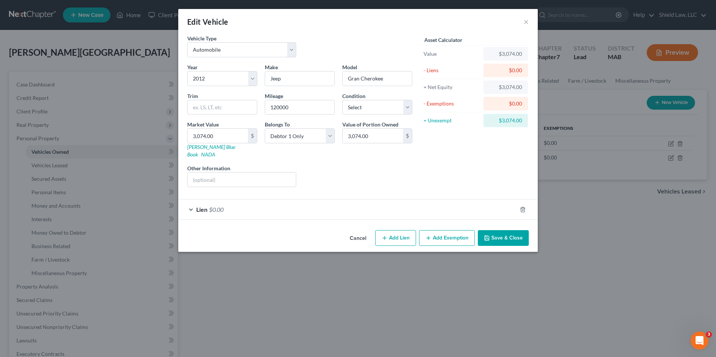
click at [349, 200] on div "Lien $0.00" at bounding box center [347, 210] width 339 height 20
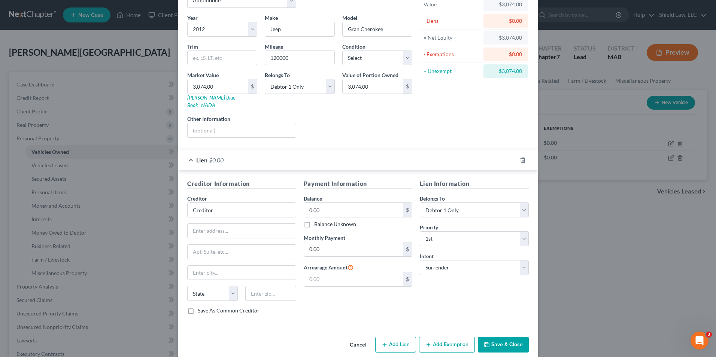
scroll to position [52, 0]
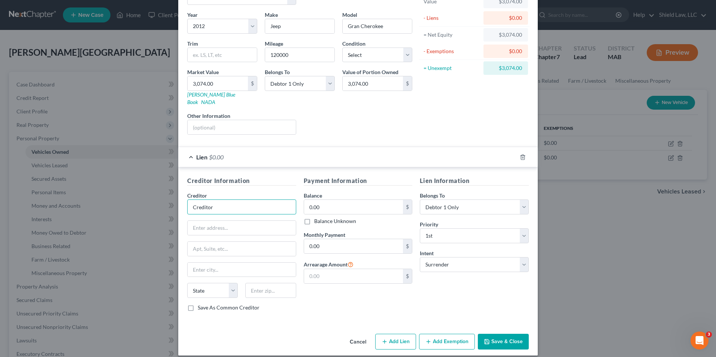
click at [229, 202] on input "Creditor" at bounding box center [241, 207] width 109 height 15
drag, startPoint x: 229, startPoint y: 202, endPoint x: 204, endPoint y: 198, distance: 25.0
click at [149, 199] on div "Edit Vehicle × Vehicle Type Select Automobile Truck Trailer Watercraft Aircraft…" at bounding box center [358, 178] width 716 height 357
click at [344, 201] on input "0.00" at bounding box center [353, 207] width 99 height 14
drag, startPoint x: 215, startPoint y: 281, endPoint x: 217, endPoint y: 276, distance: 5.8
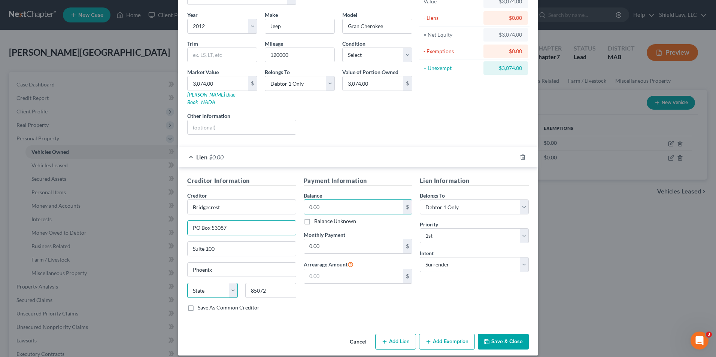
click at [215, 283] on select "State [US_STATE] AK AR AZ CA CO CT DE DC [GEOGRAPHIC_DATA] [GEOGRAPHIC_DATA] GU…" at bounding box center [212, 290] width 51 height 15
click at [187, 283] on select "State [US_STATE] AK AR AZ CA CO CT DE DC [GEOGRAPHIC_DATA] [GEOGRAPHIC_DATA] GU…" at bounding box center [212, 290] width 51 height 15
click at [330, 200] on input "0.00" at bounding box center [353, 207] width 99 height 14
click at [473, 282] on div "Lien Information Belongs To * Select Debtor 1 Only Debtor 2 Only Debtor 1 And D…" at bounding box center [474, 246] width 117 height 141
click at [508, 334] on button "Save & Close" at bounding box center [503, 342] width 51 height 16
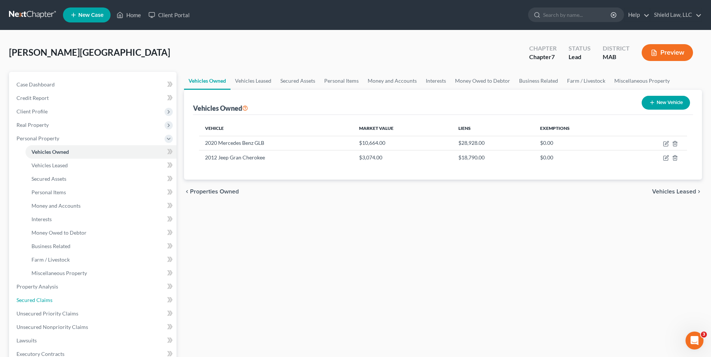
click at [34, 297] on span "Secured Claims" at bounding box center [34, 300] width 36 height 6
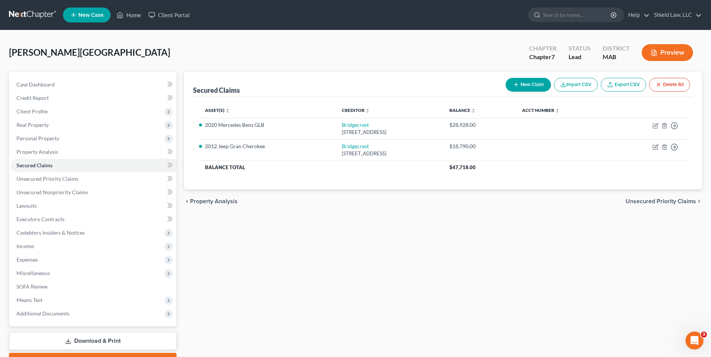
click at [516, 84] on icon "button" at bounding box center [516, 85] width 6 height 6
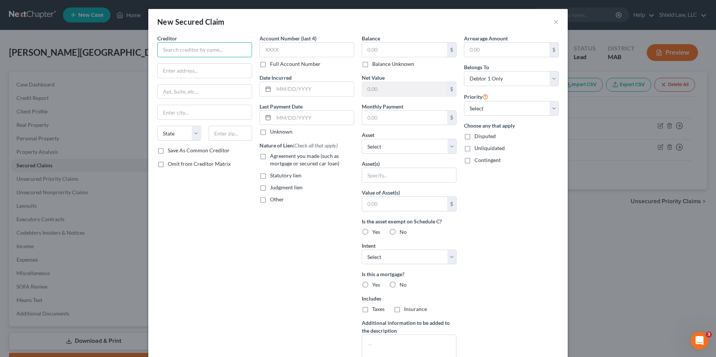
click at [203, 53] on input "text" at bounding box center [204, 49] width 95 height 15
click at [319, 48] on input "text" at bounding box center [307, 49] width 95 height 15
click at [383, 47] on input "text" at bounding box center [404, 50] width 85 height 14
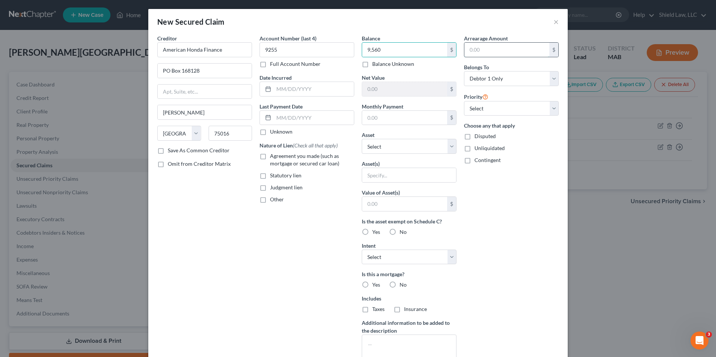
click at [493, 50] on input "text" at bounding box center [507, 50] width 85 height 14
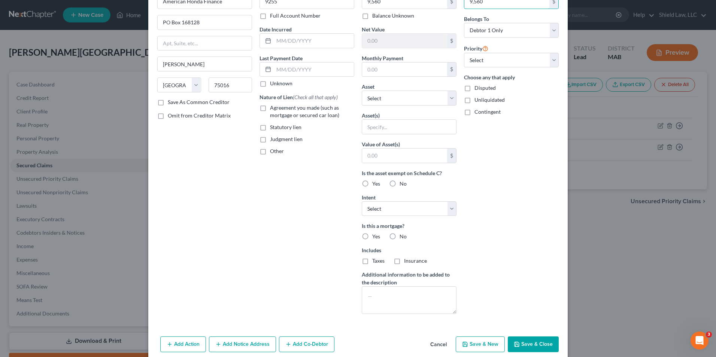
scroll to position [58, 0]
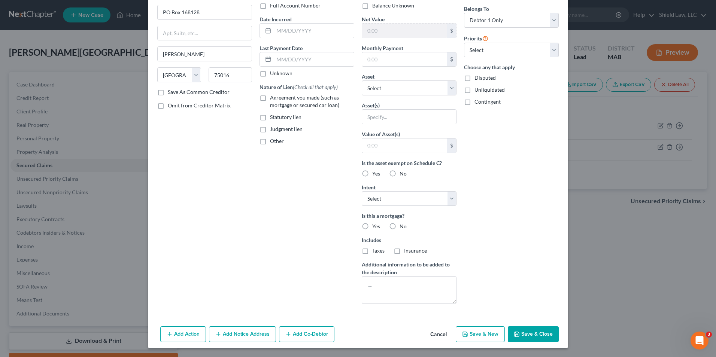
click at [535, 332] on button "Save & Close" at bounding box center [533, 335] width 51 height 16
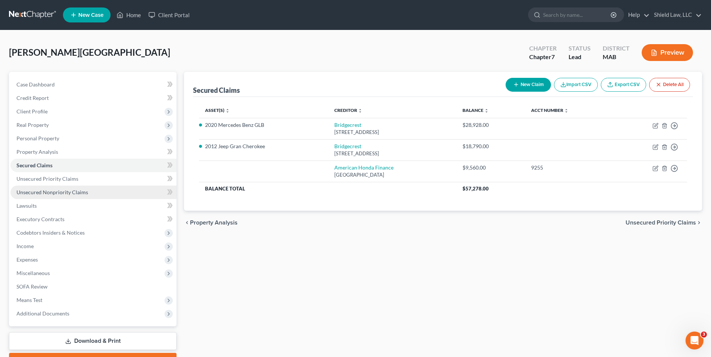
drag, startPoint x: 78, startPoint y: 196, endPoint x: 112, endPoint y: 196, distance: 33.4
click at [78, 196] on link "Unsecured Nonpriority Claims" at bounding box center [93, 192] width 166 height 13
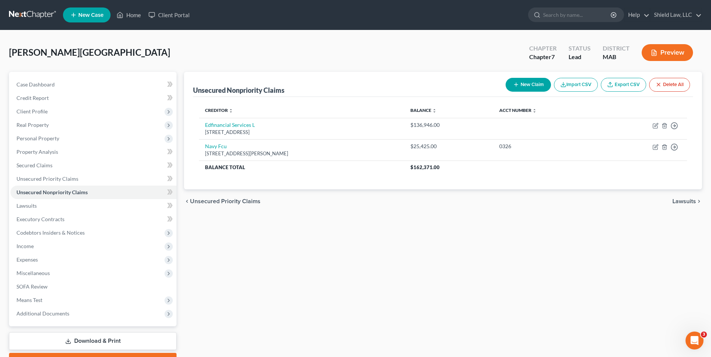
click at [528, 88] on button "New Claim" at bounding box center [527, 85] width 45 height 14
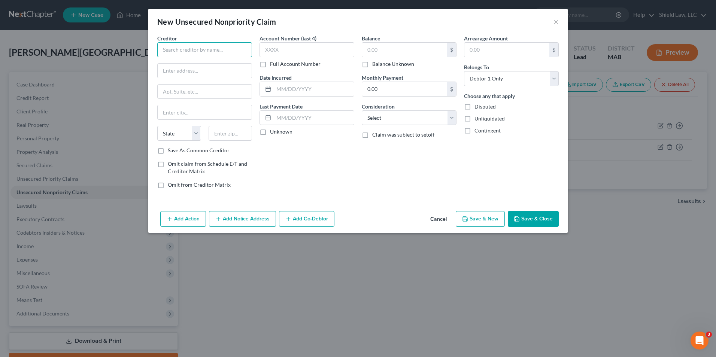
click at [193, 52] on input "text" at bounding box center [204, 49] width 95 height 15
click at [284, 49] on input "text" at bounding box center [307, 49] width 95 height 15
click at [380, 49] on input "text" at bounding box center [404, 50] width 85 height 14
click at [488, 218] on button "Save & New" at bounding box center [480, 219] width 49 height 16
click at [444, 216] on button "Cancel" at bounding box center [439, 219] width 28 height 15
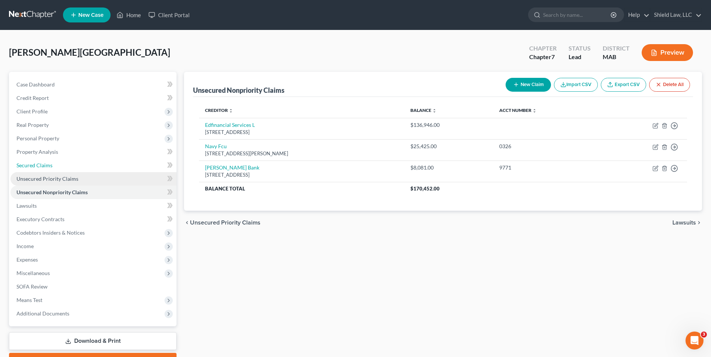
click at [63, 167] on link "Secured Claims" at bounding box center [93, 165] width 166 height 13
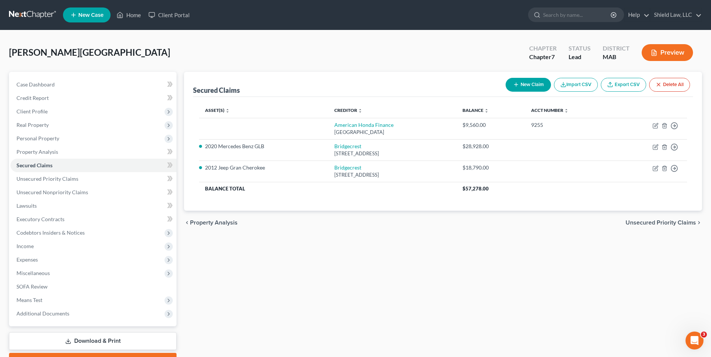
click at [510, 80] on button "New Claim" at bounding box center [527, 85] width 45 height 14
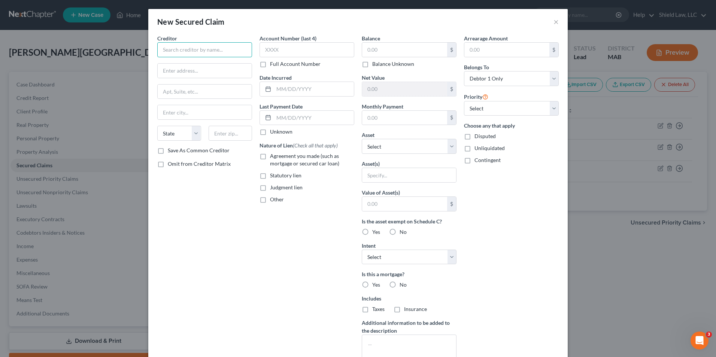
click at [203, 51] on input "text" at bounding box center [204, 49] width 95 height 15
click at [267, 55] on input "text" at bounding box center [307, 49] width 95 height 15
click at [371, 52] on input "text" at bounding box center [404, 50] width 85 height 14
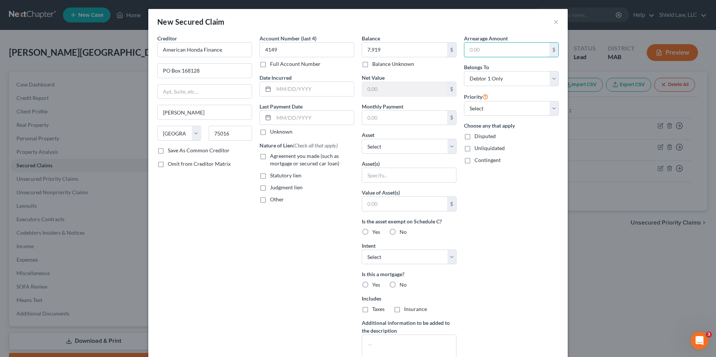
drag, startPoint x: 477, startPoint y: 53, endPoint x: 471, endPoint y: 59, distance: 8.3
click at [477, 53] on input "text" at bounding box center [507, 50] width 85 height 14
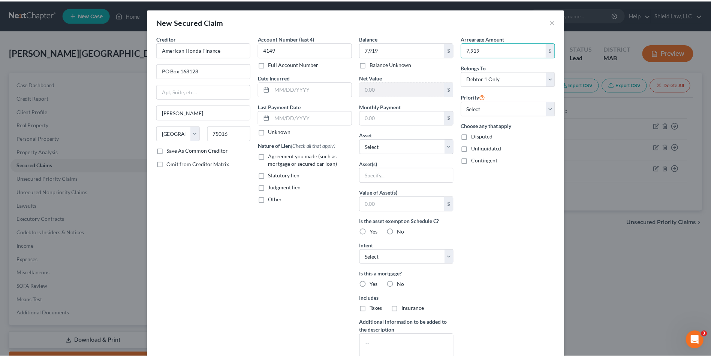
scroll to position [58, 0]
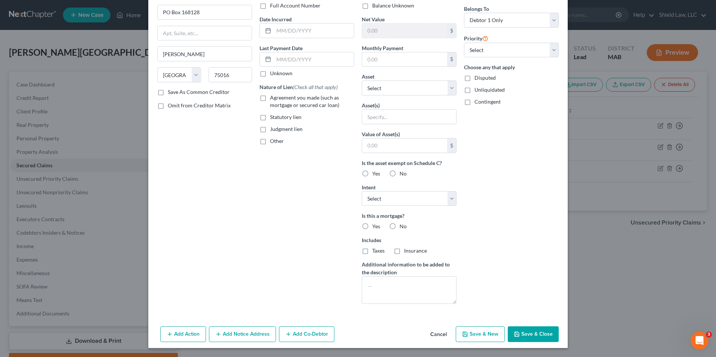
click at [531, 336] on button "Save & Close" at bounding box center [533, 335] width 51 height 16
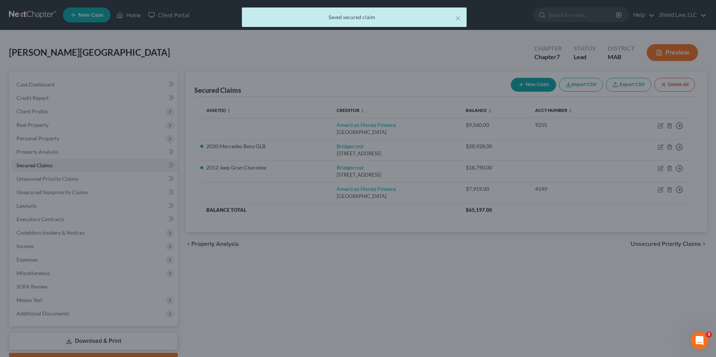
scroll to position [0, 0]
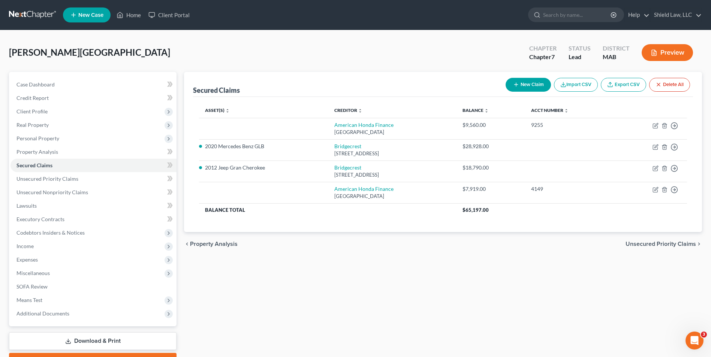
click at [519, 85] on button "New Claim" at bounding box center [527, 85] width 45 height 14
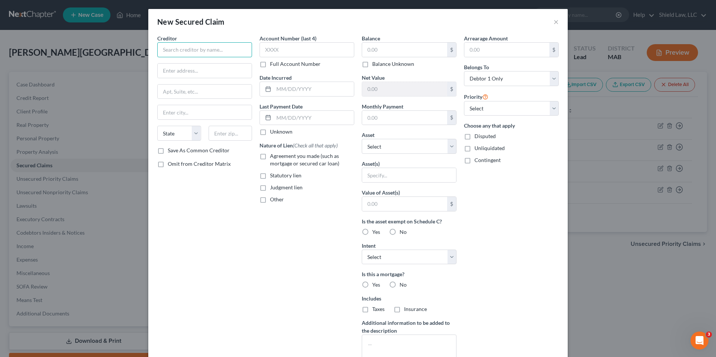
click at [196, 51] on input "text" at bounding box center [204, 49] width 95 height 15
click at [297, 47] on input "text" at bounding box center [307, 49] width 95 height 15
click at [375, 52] on input "text" at bounding box center [404, 50] width 85 height 14
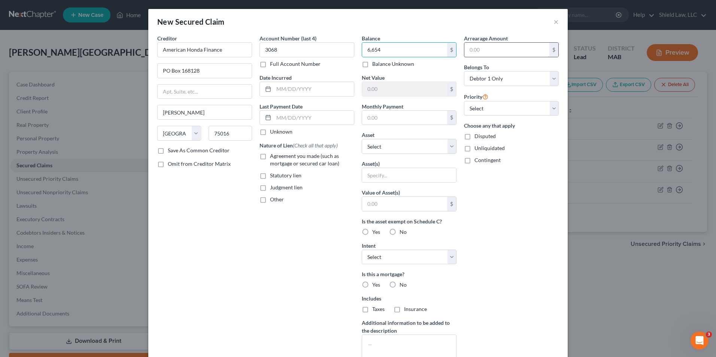
click at [488, 52] on input "text" at bounding box center [507, 50] width 85 height 14
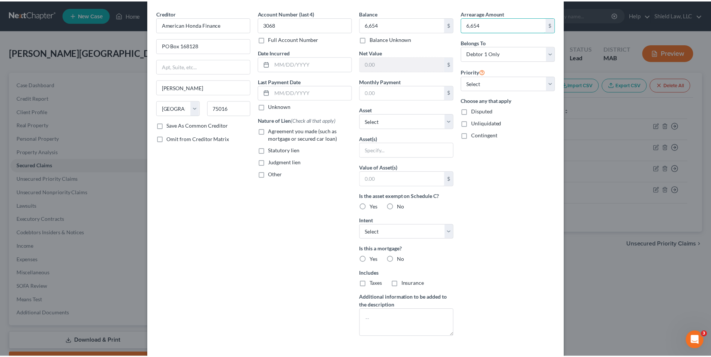
scroll to position [58, 0]
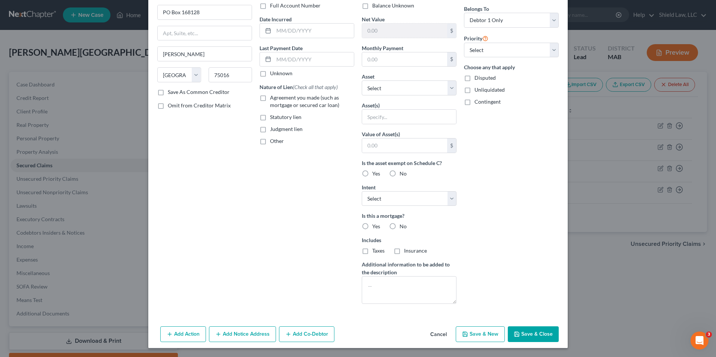
click at [531, 336] on button "Save & Close" at bounding box center [533, 335] width 51 height 16
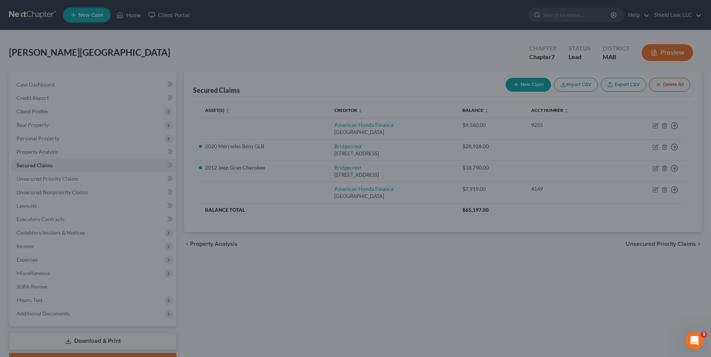
scroll to position [0, 0]
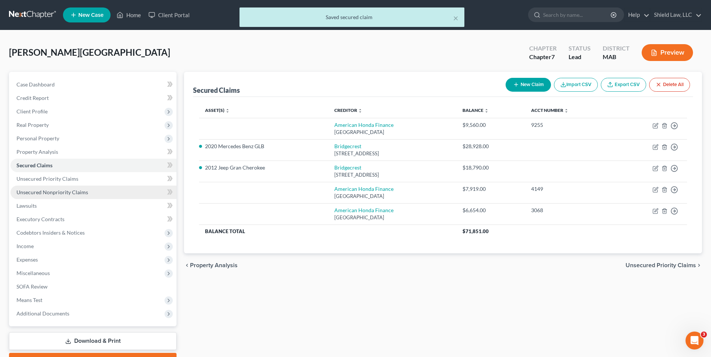
click at [55, 197] on link "Unsecured Nonpriority Claims" at bounding box center [93, 192] width 166 height 13
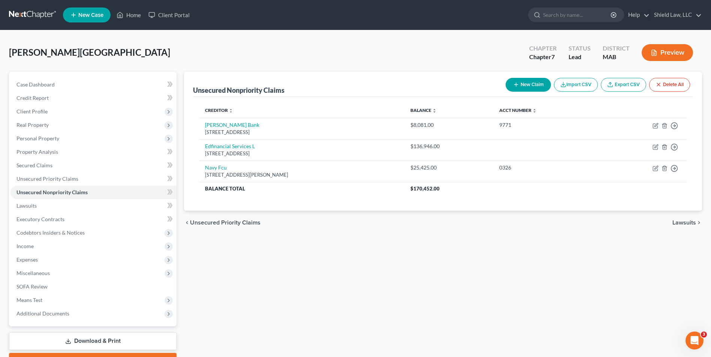
click at [527, 77] on div "New Claim Import CSV Export CSV Delete All" at bounding box center [597, 85] width 190 height 20
click at [519, 85] on button "New Claim" at bounding box center [527, 85] width 45 height 14
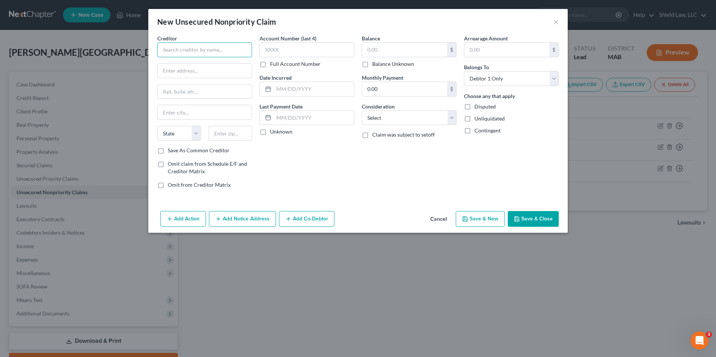
click at [191, 52] on input "text" at bounding box center [204, 49] width 95 height 15
click at [283, 46] on input "text" at bounding box center [307, 49] width 95 height 15
click at [414, 51] on input "text" at bounding box center [404, 50] width 85 height 14
click at [491, 214] on button "Save & New" at bounding box center [480, 219] width 49 height 16
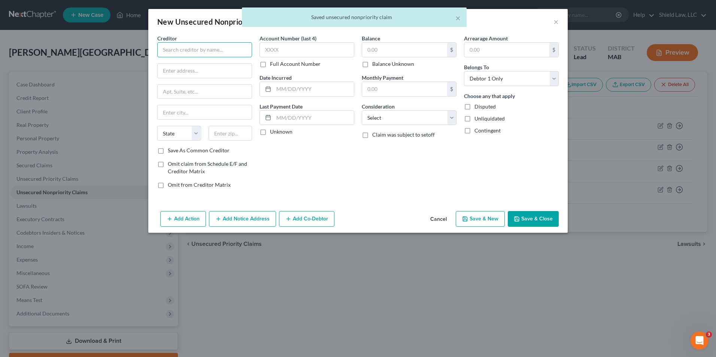
click at [188, 51] on input "text" at bounding box center [204, 49] width 95 height 15
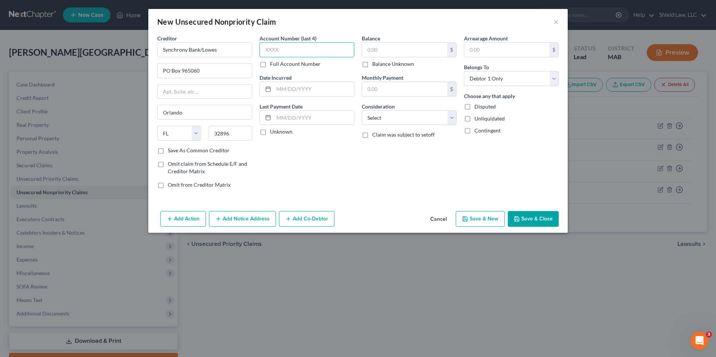
click at [265, 50] on input "text" at bounding box center [307, 49] width 95 height 15
click at [399, 53] on input "text" at bounding box center [404, 50] width 85 height 14
click at [499, 221] on button "Save & New" at bounding box center [480, 219] width 49 height 16
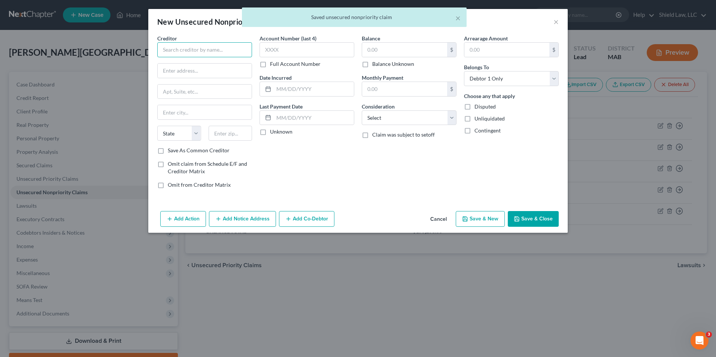
click at [197, 56] on input "text" at bounding box center [204, 49] width 95 height 15
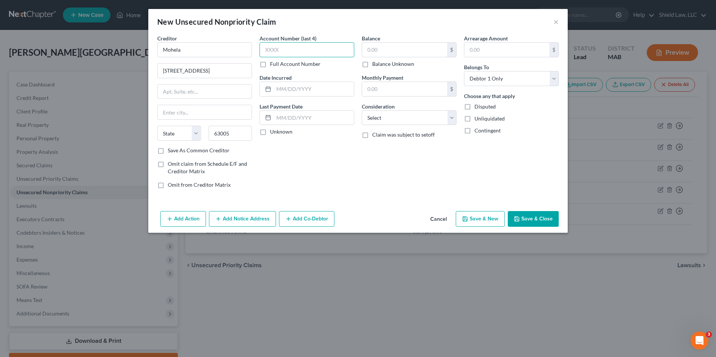
click at [298, 55] on input "text" at bounding box center [307, 49] width 95 height 15
click at [403, 46] on input "text" at bounding box center [404, 50] width 85 height 14
drag, startPoint x: 383, startPoint y: 113, endPoint x: 384, endPoint y: 124, distance: 11.0
click at [383, 113] on select "Select Cable / Satellite Services Collection Agency Credit Card Debt Debt Couns…" at bounding box center [409, 118] width 95 height 15
click at [362, 111] on select "Select Cable / Satellite Services Collection Agency Credit Card Debt Debt Couns…" at bounding box center [409, 118] width 95 height 15
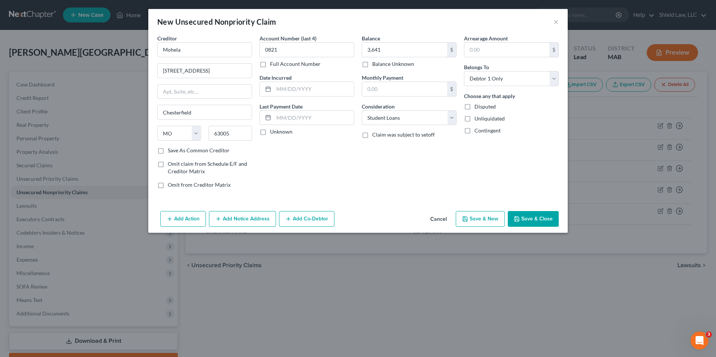
click at [480, 216] on button "Save & New" at bounding box center [480, 219] width 49 height 16
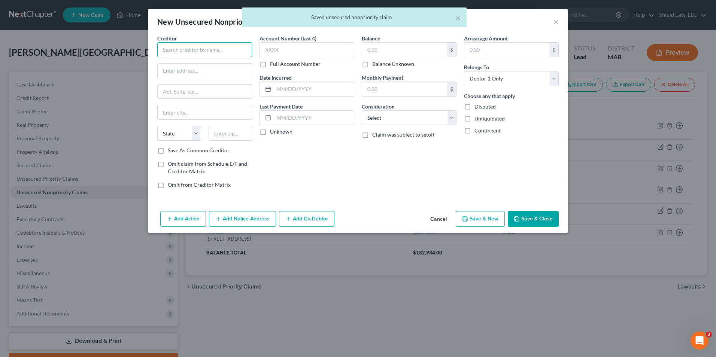
click at [189, 52] on input "text" at bounding box center [204, 49] width 95 height 15
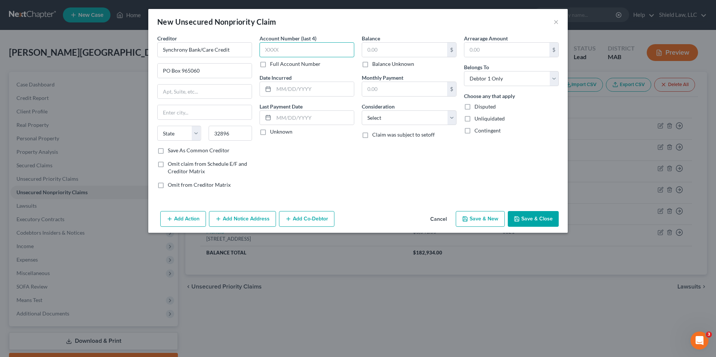
click at [307, 47] on input "text" at bounding box center [307, 49] width 95 height 15
click at [389, 42] on div "$" at bounding box center [409, 49] width 95 height 15
click at [394, 50] on input "text" at bounding box center [404, 50] width 85 height 14
click at [471, 220] on button "Save & New" at bounding box center [480, 219] width 49 height 16
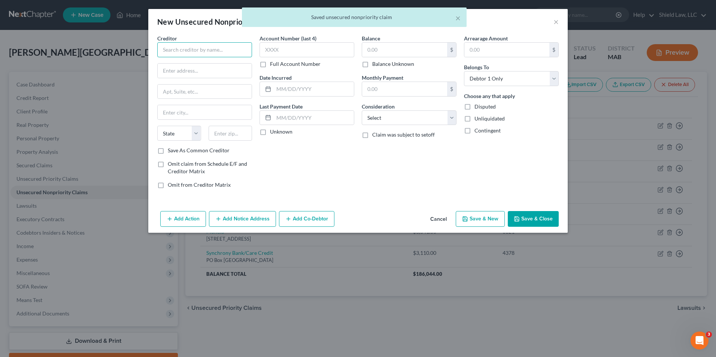
click at [221, 45] on input "text" at bounding box center [204, 49] width 95 height 15
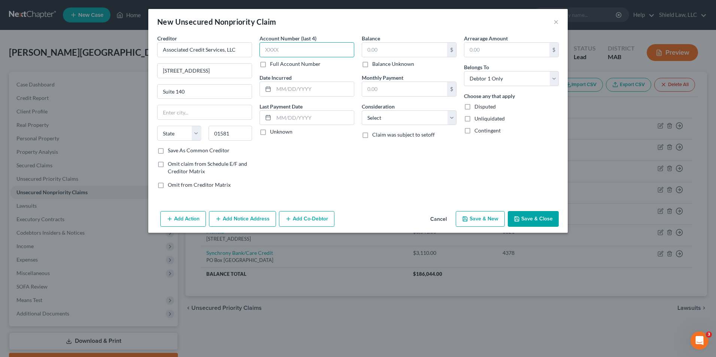
click at [288, 45] on input "text" at bounding box center [307, 49] width 95 height 15
click at [385, 55] on input "text" at bounding box center [404, 50] width 85 height 14
click at [480, 215] on button "Save & New" at bounding box center [480, 219] width 49 height 16
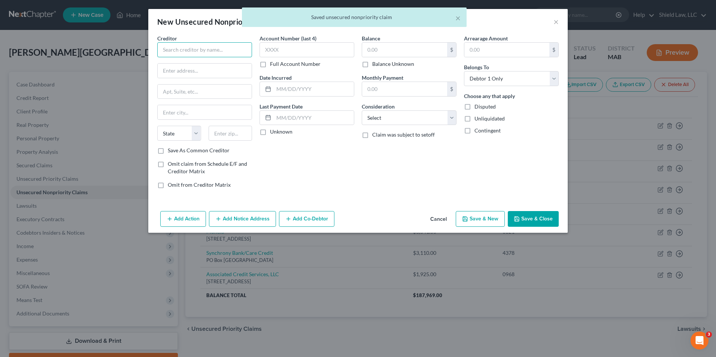
click at [230, 52] on input "text" at bounding box center [204, 49] width 95 height 15
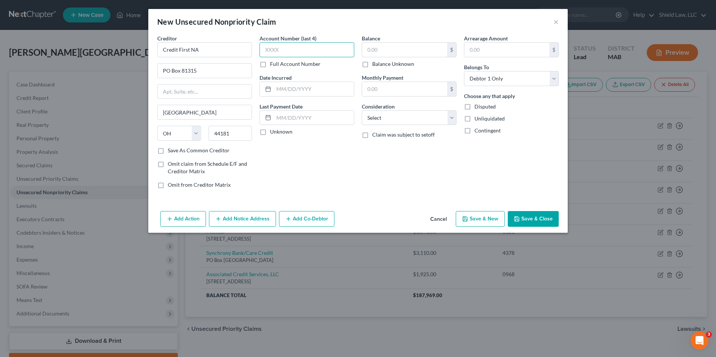
click at [325, 43] on input "text" at bounding box center [307, 49] width 95 height 15
click at [407, 51] on input "text" at bounding box center [404, 50] width 85 height 14
click at [488, 223] on button "Save & New" at bounding box center [480, 219] width 49 height 16
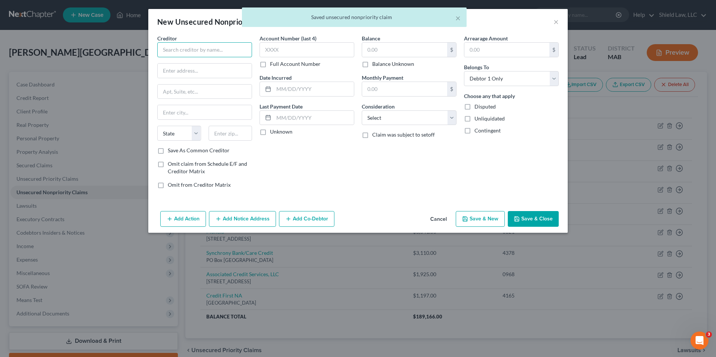
click at [181, 52] on input "text" at bounding box center [204, 49] width 95 height 15
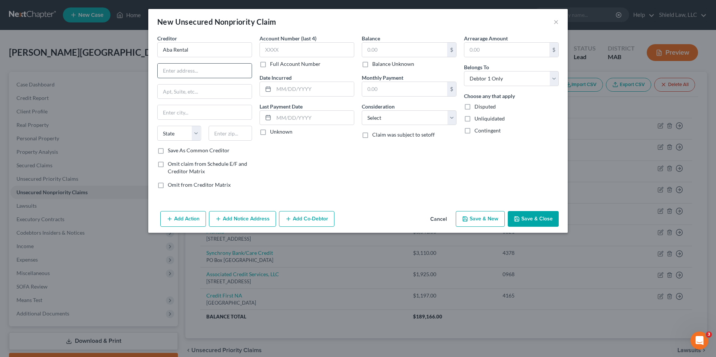
click at [197, 69] on input "text" at bounding box center [205, 71] width 94 height 14
click at [239, 73] on input "[STREET_ADDRESS][PERSON_NAME]" at bounding box center [205, 71] width 94 height 14
click at [293, 51] on input "text" at bounding box center [307, 49] width 95 height 15
click at [283, 50] on input "text" at bounding box center [307, 49] width 95 height 15
click at [398, 53] on input "text" at bounding box center [404, 50] width 85 height 14
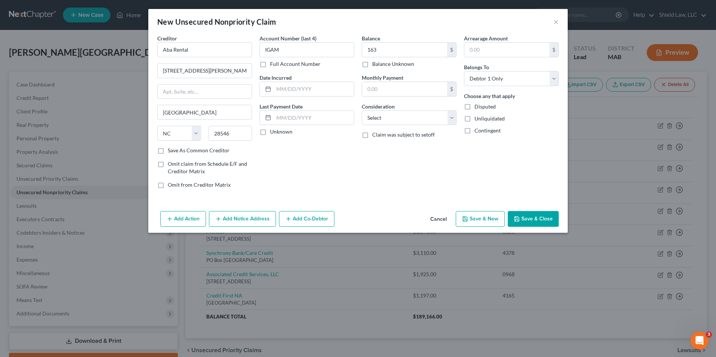
click at [474, 219] on button "Save & New" at bounding box center [480, 219] width 49 height 16
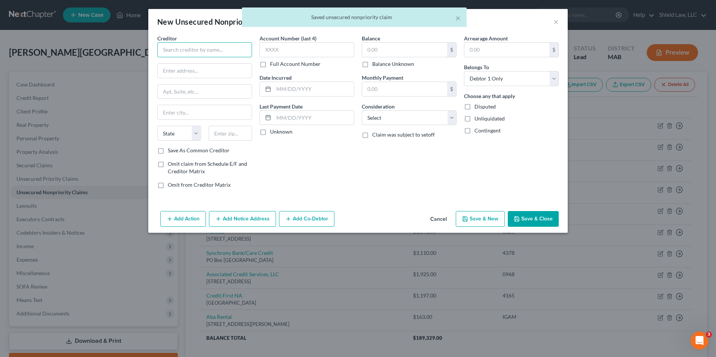
click at [189, 52] on input "text" at bounding box center [204, 49] width 95 height 15
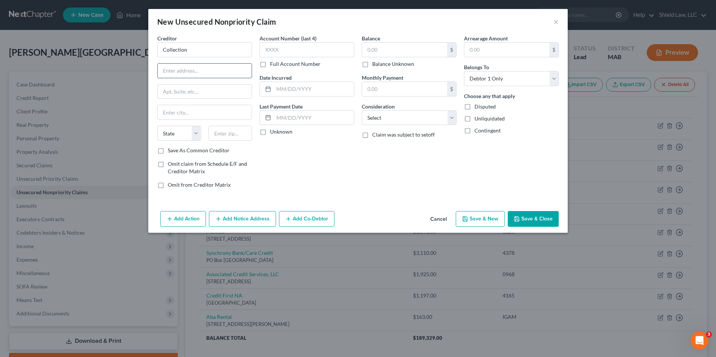
click at [212, 68] on input "text" at bounding box center [205, 71] width 94 height 14
click at [312, 46] on input "text" at bounding box center [307, 49] width 95 height 15
click at [278, 50] on input "text" at bounding box center [307, 49] width 95 height 15
click at [393, 50] on input "text" at bounding box center [404, 50] width 85 height 14
click at [529, 218] on button "Save & Close" at bounding box center [533, 219] width 51 height 16
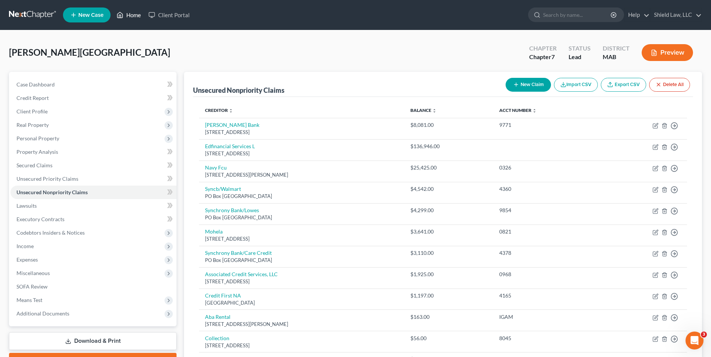
drag, startPoint x: 126, startPoint y: 16, endPoint x: 126, endPoint y: 3, distance: 13.5
click at [126, 16] on link "Home" at bounding box center [129, 14] width 32 height 13
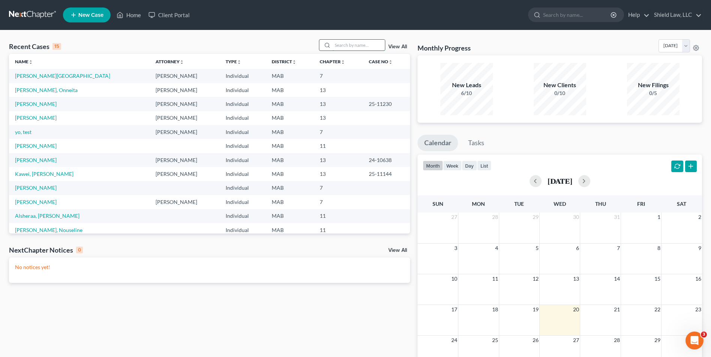
click at [350, 45] on input "search" at bounding box center [358, 45] width 52 height 11
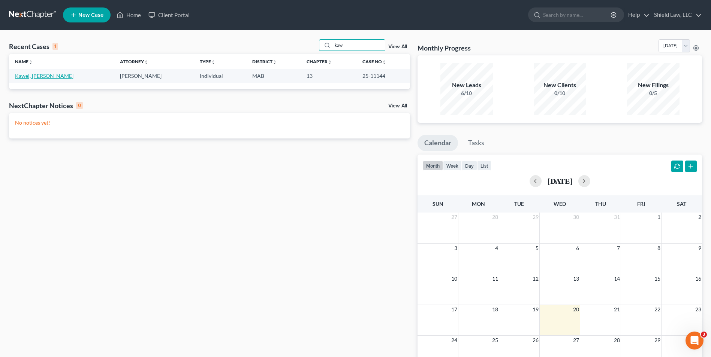
click at [33, 74] on link "Kawei, [PERSON_NAME]" at bounding box center [44, 76] width 58 height 6
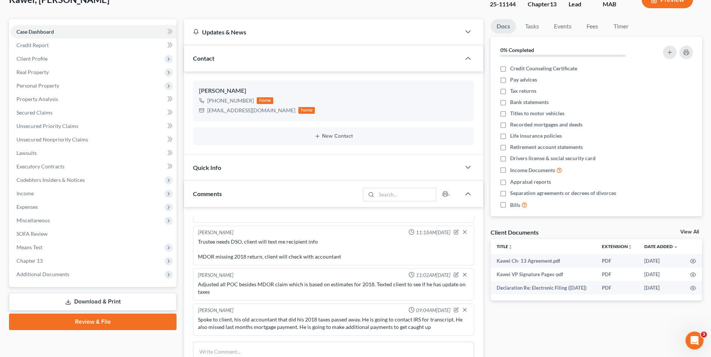
scroll to position [36, 0]
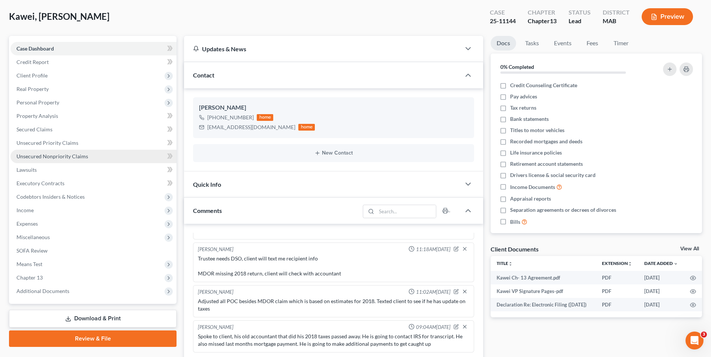
click at [68, 153] on link "Unsecured Nonpriority Claims" at bounding box center [93, 156] width 166 height 13
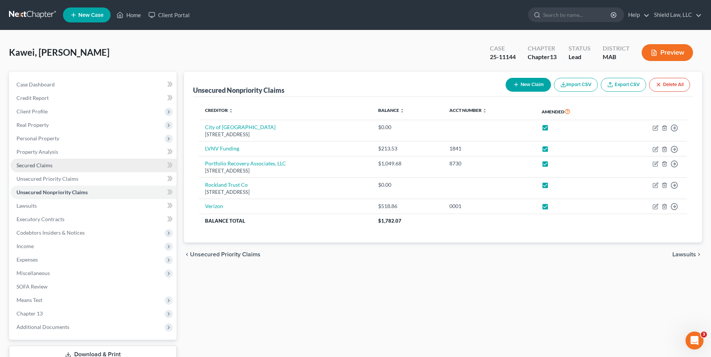
click at [79, 170] on link "Secured Claims" at bounding box center [93, 165] width 166 height 13
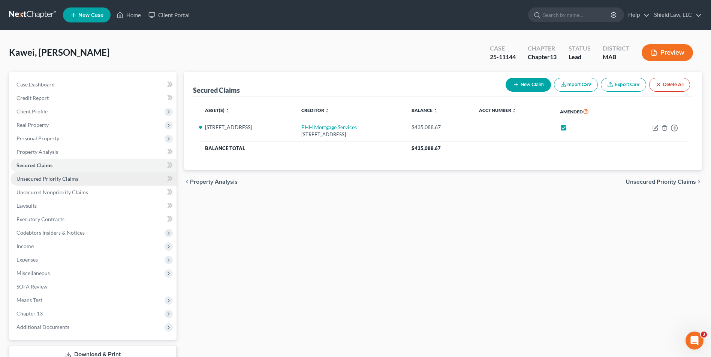
click at [82, 180] on link "Unsecured Priority Claims" at bounding box center [93, 178] width 166 height 13
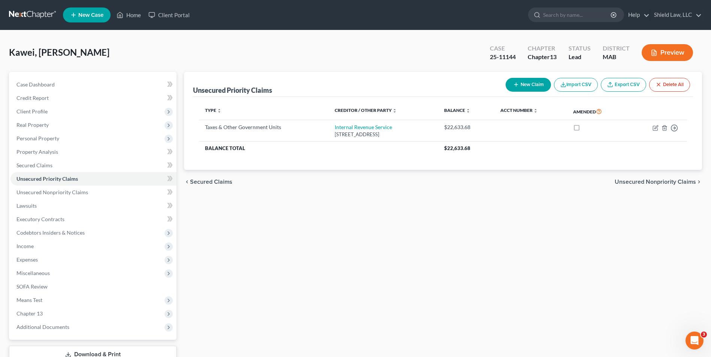
drag, startPoint x: 331, startPoint y: 216, endPoint x: 365, endPoint y: 15, distance: 204.0
click at [331, 216] on div "Unsecured Priority Claims New Claim Import CSV Export CSV Delete All Type expan…" at bounding box center [442, 227] width 525 height 311
click at [655, 127] on icon "button" at bounding box center [655, 127] width 3 height 3
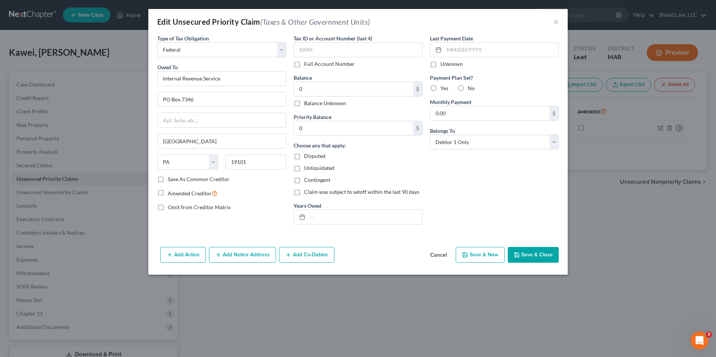
click at [552, 249] on button "Save & Close" at bounding box center [533, 255] width 51 height 16
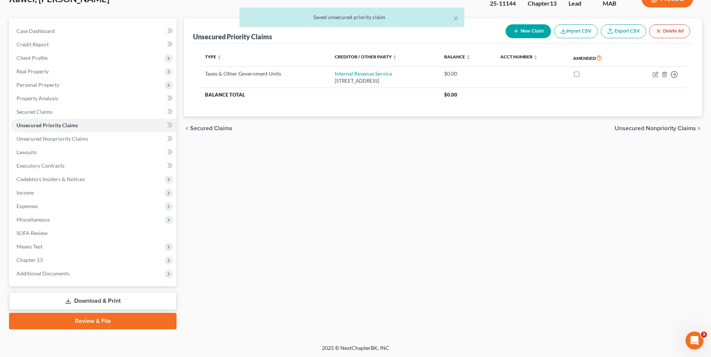
scroll to position [54, 0]
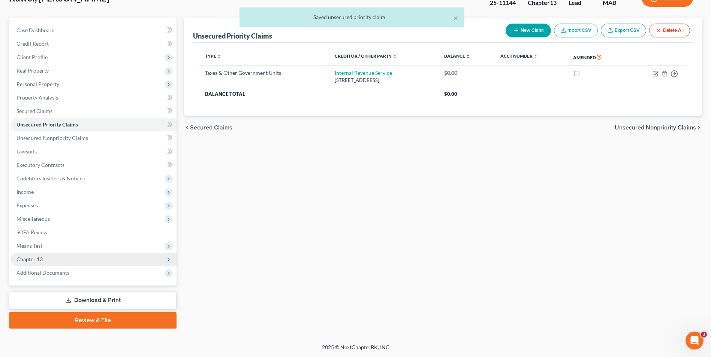
drag, startPoint x: 45, startPoint y: 254, endPoint x: 54, endPoint y: 259, distance: 10.6
click at [45, 254] on span "Chapter 13" at bounding box center [93, 259] width 166 height 13
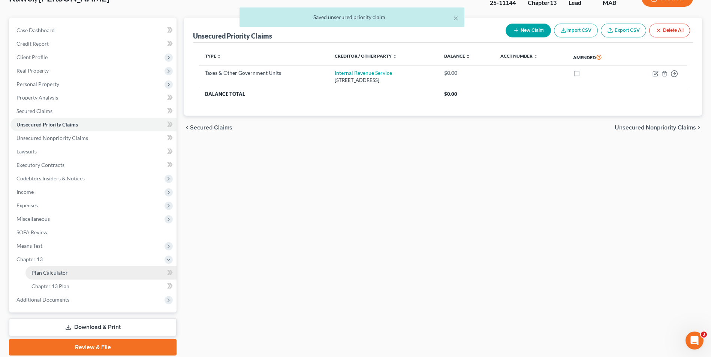
click at [69, 273] on link "Plan Calculator" at bounding box center [100, 272] width 151 height 13
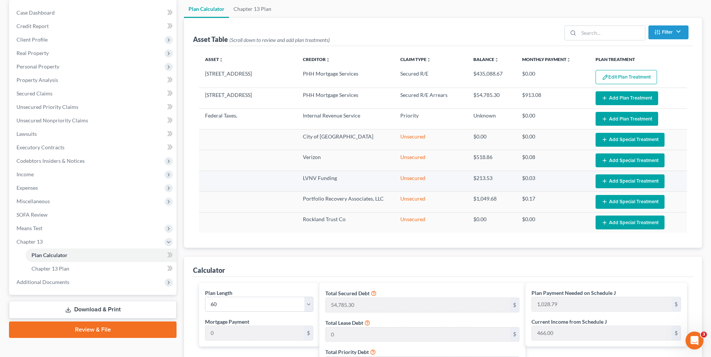
scroll to position [75, 0]
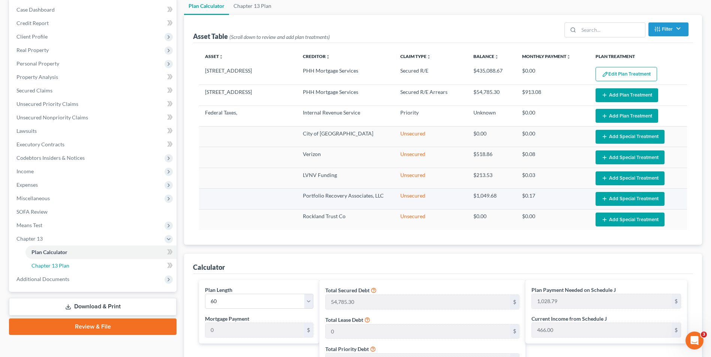
drag, startPoint x: 60, startPoint y: 267, endPoint x: 254, endPoint y: 195, distance: 207.8
click at [60, 267] on span "Chapter 13 Plan" at bounding box center [50, 266] width 38 height 6
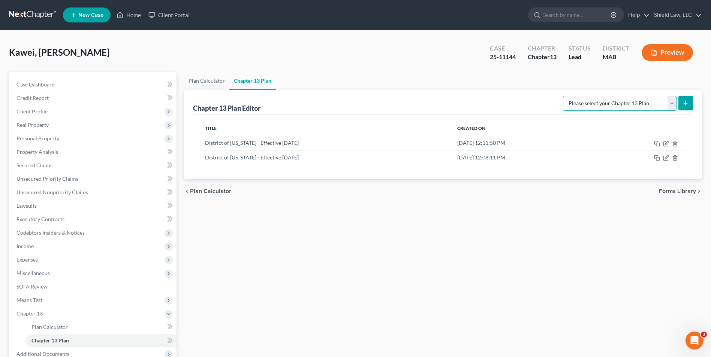
click at [613, 100] on select "Please select your Chapter 13 Plan District of [US_STATE] - Effective [DATE] Na…" at bounding box center [620, 103] width 114 height 15
click at [563, 96] on select "Please select your Chapter 13 Plan District of [US_STATE] - Effective [DATE] Na…" at bounding box center [620, 103] width 114 height 15
click at [687, 99] on button "submit" at bounding box center [685, 103] width 15 height 15
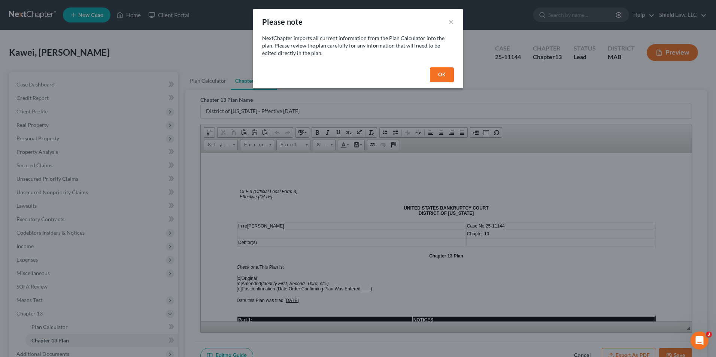
click at [434, 76] on button "OK" at bounding box center [442, 74] width 24 height 15
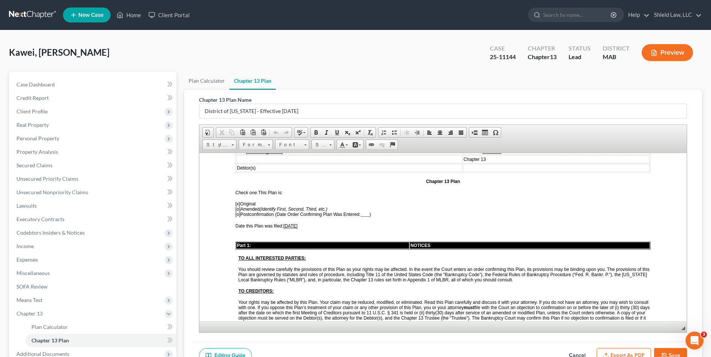
scroll to position [75, 0]
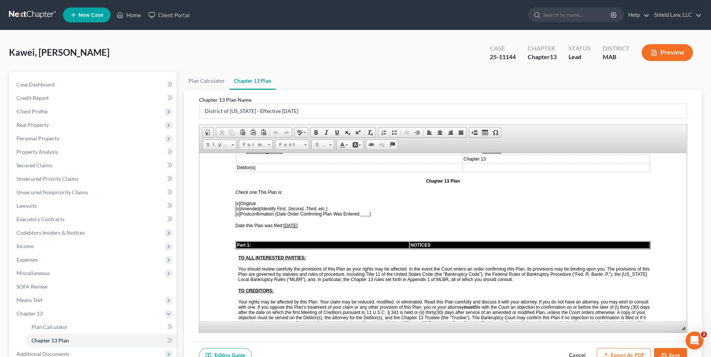
click at [238, 205] on span "[x]" at bounding box center [237, 203] width 5 height 5
click at [238, 207] on span "[o]" at bounding box center [237, 208] width 5 height 5
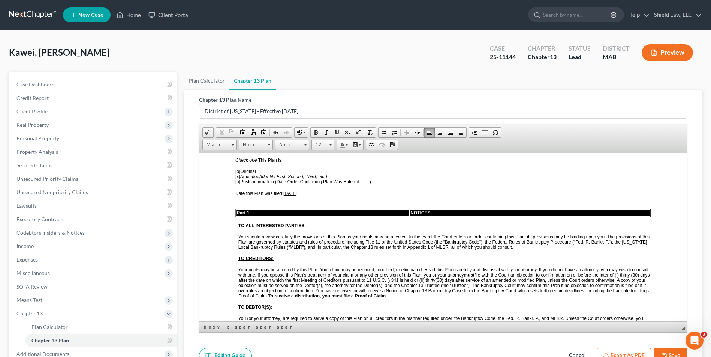
scroll to position [0, 0]
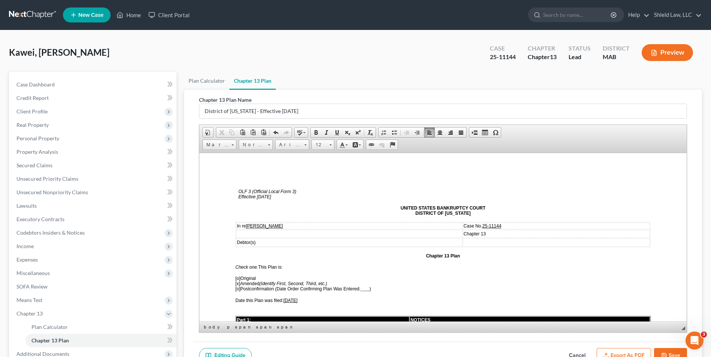
click at [242, 285] on span "[x ] Amended (Identify First, Second, Third, etc.)" at bounding box center [281, 283] width 92 height 5
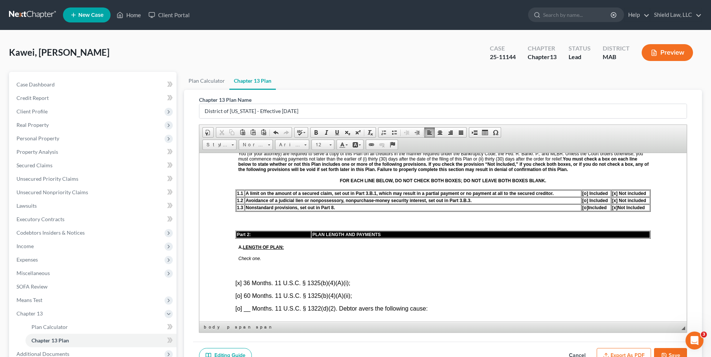
scroll to position [300, 0]
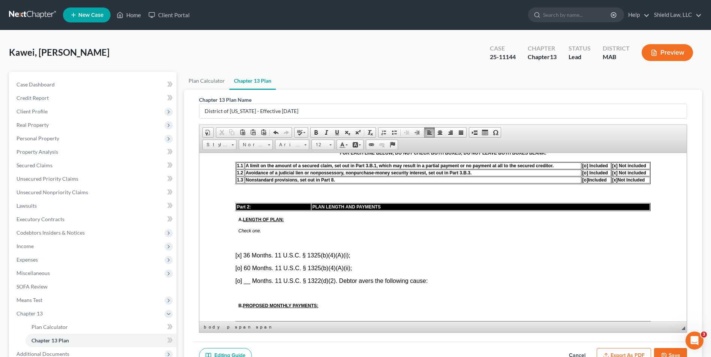
click at [241, 257] on font "[x] 36 Months. 11 U.S.C. § 1325(b)(4)(A)(i);" at bounding box center [292, 255] width 115 height 6
click at [239, 255] on font "[x] 36 Months. 11 U.S.C. § 1325(b)(4)(A)(i);" at bounding box center [292, 255] width 115 height 6
click at [238, 280] on font "[o] __ Months. 11 U.S.C. § 1322(d)(2). Debtor avers the following cause:" at bounding box center [331, 281] width 192 height 6
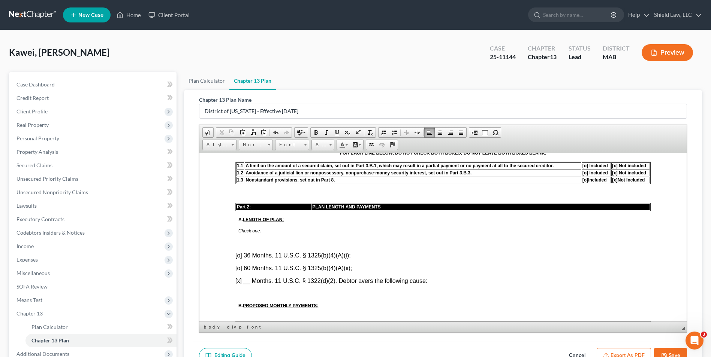
click at [249, 278] on font "[x ] __ Months. 11 U.S.C. § 1322(d)(2). Debtor avers the following cause:" at bounding box center [331, 281] width 192 height 6
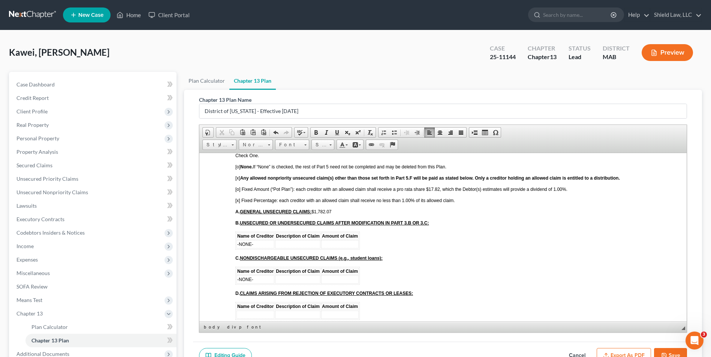
scroll to position [1536, 0]
click at [237, 199] on span "[x] Fixed Percentage: each creditor with an allowed claim shall receive no less…" at bounding box center [345, 199] width 220 height 5
click at [239, 190] on span "[o] Fixed Amount (“Pot Plan”): each creditor with an allowed claim shall receiv…" at bounding box center [401, 188] width 332 height 5
click at [238, 189] on span "[o] Fixed Amount (“Pot Plan”): each creditor with an allowed claim shall receiv…" at bounding box center [401, 188] width 332 height 5
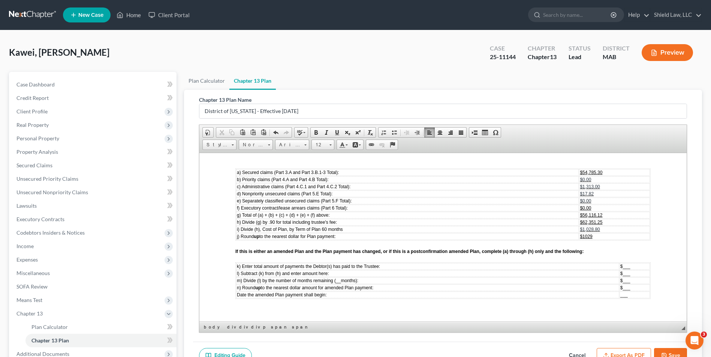
scroll to position [2286, 0]
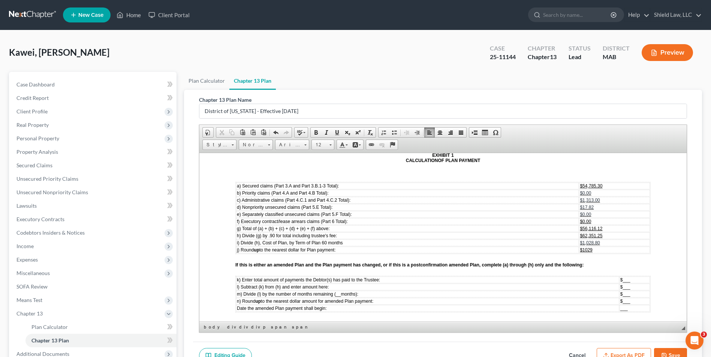
click at [627, 281] on td "$ ___" at bounding box center [634, 280] width 30 height 7
click at [592, 250] on td "$1029" at bounding box center [614, 250] width 71 height 7
click at [599, 244] on td "$1,028.80" at bounding box center [614, 242] width 71 height 7
click at [619, 287] on td "$ ___" at bounding box center [626, 287] width 45 height 7
click at [341, 295] on span "__" at bounding box center [338, 294] width 5 height 5
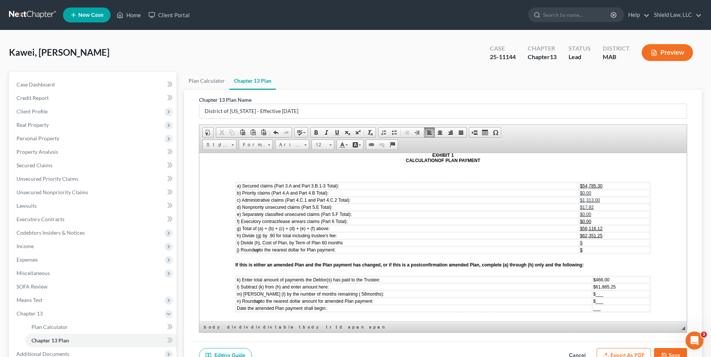
click at [612, 311] on td "___" at bounding box center [620, 308] width 57 height 7
click at [342, 293] on span "m) [PERSON_NAME] (l) by the number of months remaining ( 58 months):" at bounding box center [310, 294] width 147 height 5
click at [604, 307] on td "___" at bounding box center [620, 308] width 57 height 7
click at [601, 295] on td "$ ___" at bounding box center [620, 294] width 57 height 7
click at [598, 300] on td "$ ___" at bounding box center [620, 301] width 57 height 7
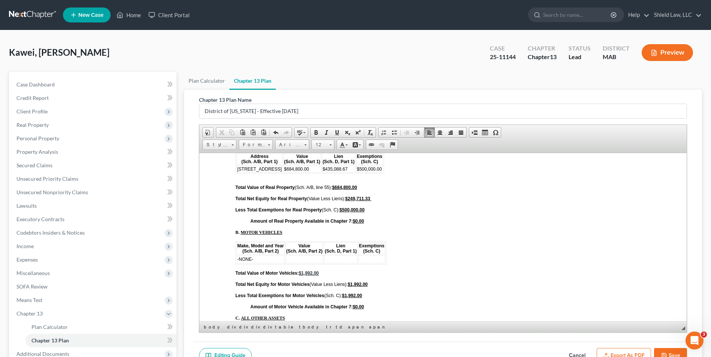
scroll to position [2511, 0]
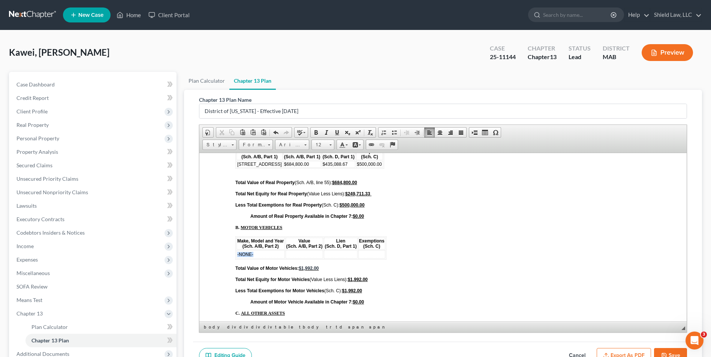
drag, startPoint x: 262, startPoint y: 256, endPoint x: 237, endPoint y: 256, distance: 24.7
click at [237, 256] on td "-NONE-" at bounding box center [260, 254] width 48 height 8
drag, startPoint x: 382, startPoint y: 256, endPoint x: 287, endPoint y: 256, distance: 95.6
click at [287, 256] on tr "2005 Toyota Highlander $1,992.00 $0.00 $1,992.00" at bounding box center [311, 254] width 150 height 8
drag, startPoint x: 298, startPoint y: 145, endPoint x: 103, endPoint y: 4, distance: 240.2
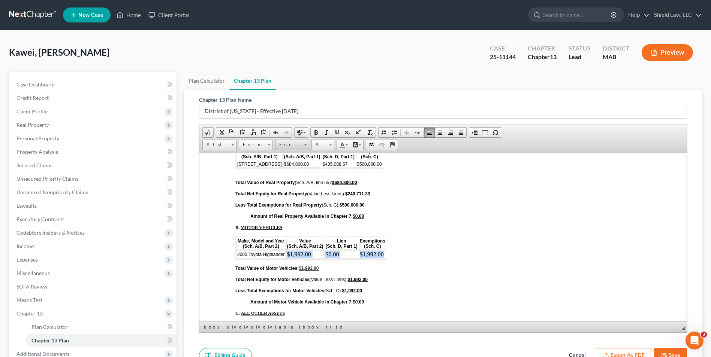
click at [298, 145] on span "Font" at bounding box center [288, 145] width 26 height 10
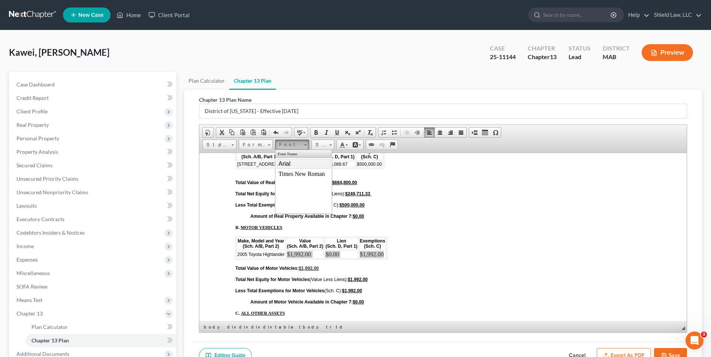
click at [304, 161] on link "Arial" at bounding box center [304, 164] width 54 height 10
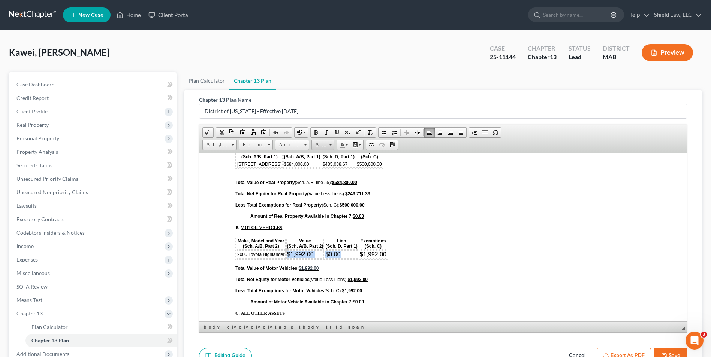
click at [318, 146] on span "Size" at bounding box center [319, 145] width 15 height 10
click at [331, 204] on link "12" at bounding box center [334, 204] width 43 height 10
click at [382, 245] on th "Exemptions (Sch. C)" at bounding box center [372, 244] width 27 height 12
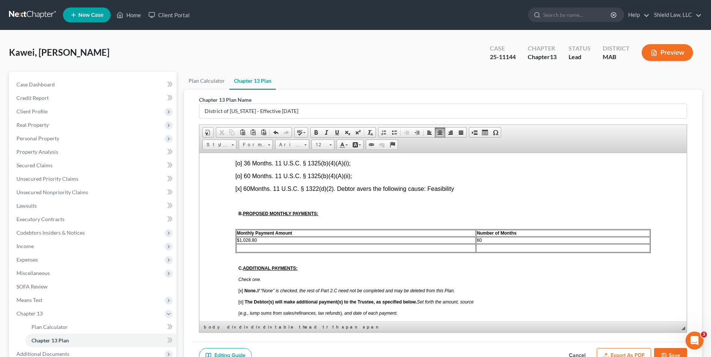
scroll to position [403, 0]
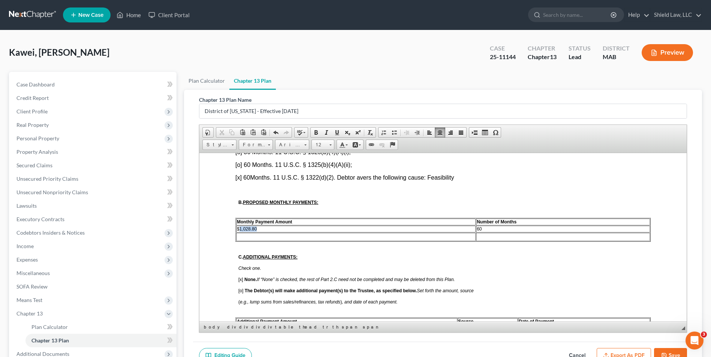
drag, startPoint x: 263, startPoint y: 229, endPoint x: 239, endPoint y: 227, distance: 24.0
click at [239, 227] on td "$1,028.80" at bounding box center [355, 229] width 239 height 7
click at [270, 234] on td at bounding box center [355, 237] width 239 height 8
drag, startPoint x: 265, startPoint y: 231, endPoint x: 240, endPoint y: 230, distance: 25.5
click at [240, 230] on td "$1,028.80" at bounding box center [355, 229] width 239 height 7
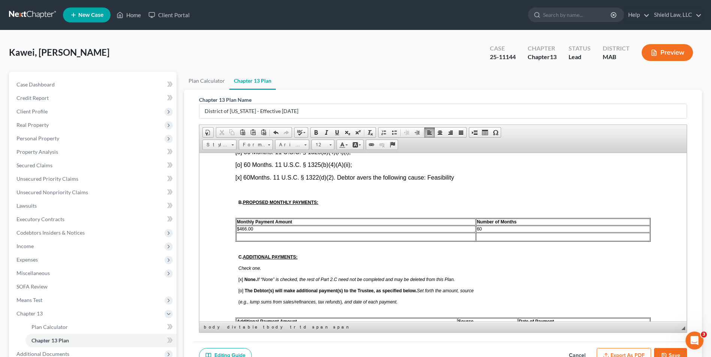
click at [480, 229] on td "60" at bounding box center [563, 229] width 174 height 7
click at [488, 237] on td at bounding box center [563, 237] width 174 height 8
click at [488, 228] on td "59" at bounding box center [563, 229] width 174 height 7
click at [408, 240] on td at bounding box center [355, 237] width 239 height 8
drag, startPoint x: 483, startPoint y: 237, endPoint x: 237, endPoint y: 235, distance: 246.2
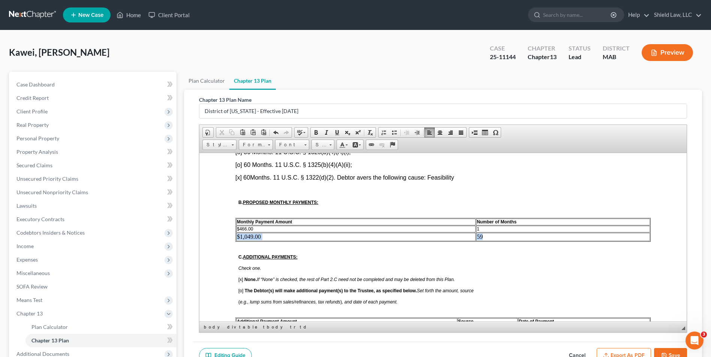
click at [237, 235] on tr "$1,049.00 59" at bounding box center [443, 237] width 414 height 8
click at [294, 145] on span "Font" at bounding box center [288, 145] width 26 height 10
drag, startPoint x: 377, startPoint y: 158, endPoint x: 299, endPoint y: 161, distance: 78.7
click at [299, 161] on link "Arial" at bounding box center [304, 164] width 54 height 10
click at [329, 148] on link "Size" at bounding box center [322, 145] width 23 height 10
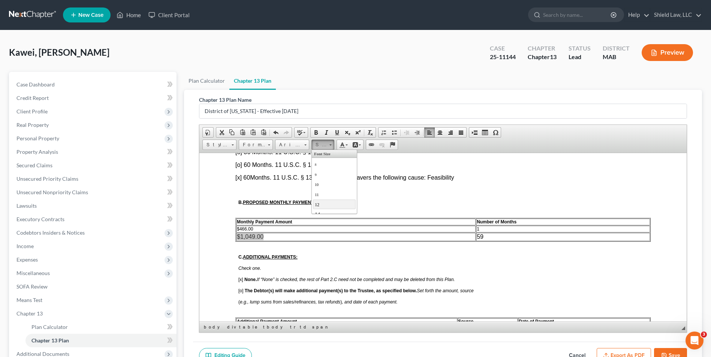
click at [326, 203] on link "12" at bounding box center [334, 204] width 43 height 10
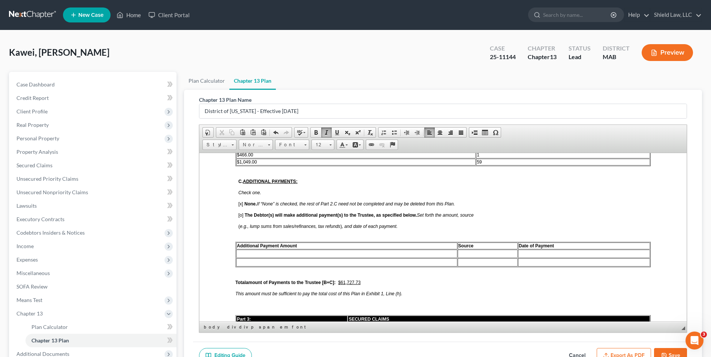
scroll to position [478, 0]
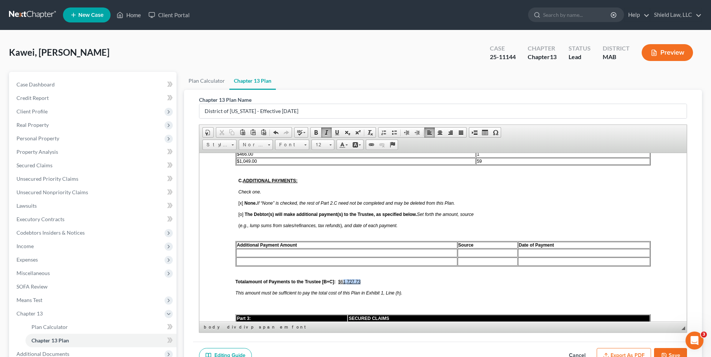
drag, startPoint x: 362, startPoint y: 284, endPoint x: 345, endPoint y: 283, distance: 17.3
click at [345, 283] on span "Total amount of Payments to the Trustee [B+C]: $61,727.73" at bounding box center [310, 281] width 151 height 5
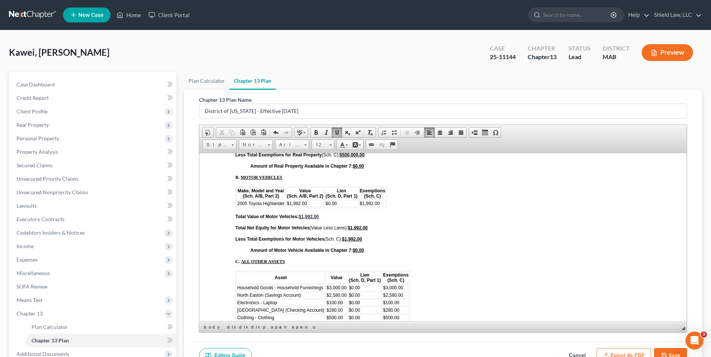
scroll to position [2614, 0]
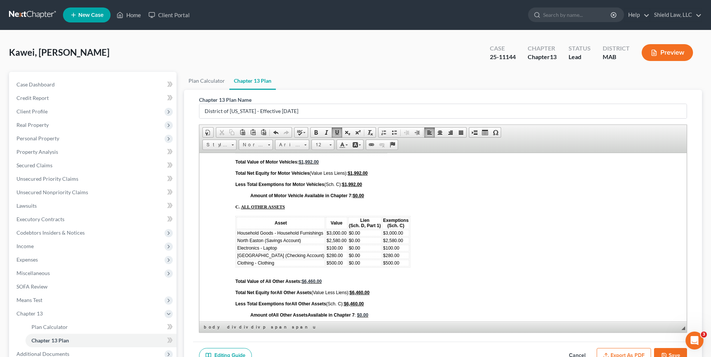
click at [638, 353] on button "Export as PDF" at bounding box center [624, 356] width 54 height 16
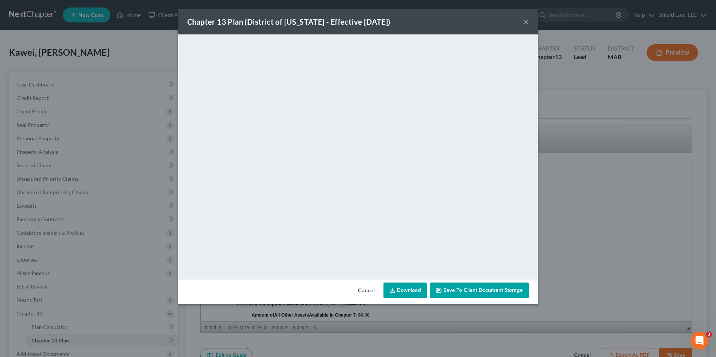
drag, startPoint x: 368, startPoint y: 293, endPoint x: 673, endPoint y: 329, distance: 307.5
click at [368, 293] on button "Cancel" at bounding box center [366, 291] width 28 height 15
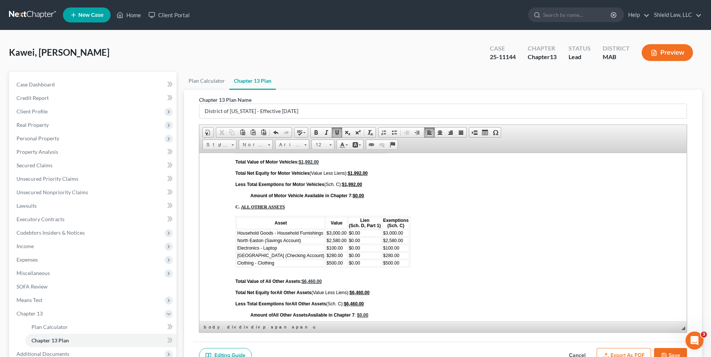
click at [673, 354] on button "Save" at bounding box center [670, 356] width 33 height 16
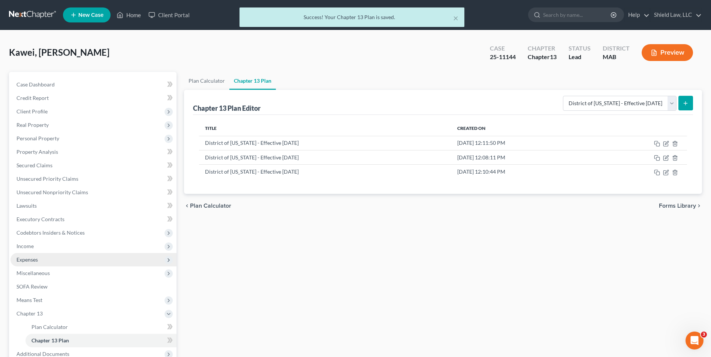
drag, startPoint x: 45, startPoint y: 256, endPoint x: 52, endPoint y: 262, distance: 9.0
click at [45, 256] on span "Expenses" at bounding box center [93, 259] width 166 height 13
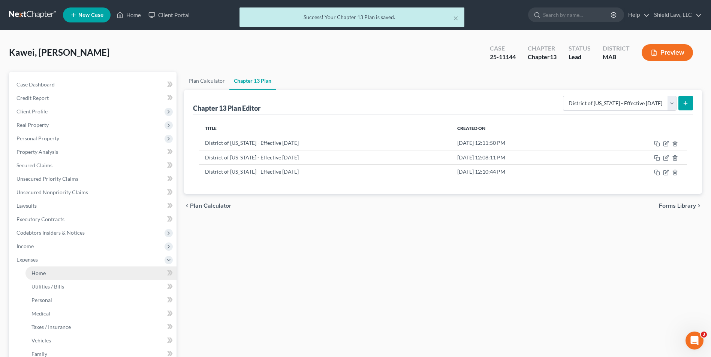
drag, startPoint x: 57, startPoint y: 271, endPoint x: 70, endPoint y: 268, distance: 13.1
click at [57, 271] on link "Home" at bounding box center [100, 273] width 151 height 13
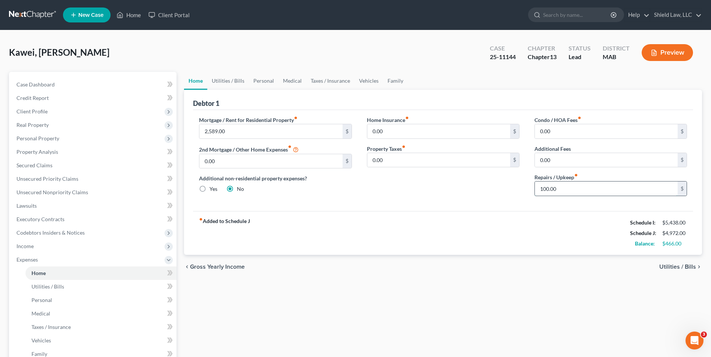
click at [577, 194] on input "100.00" at bounding box center [606, 189] width 143 height 14
click at [234, 74] on link "Utilities / Bills" at bounding box center [228, 81] width 42 height 18
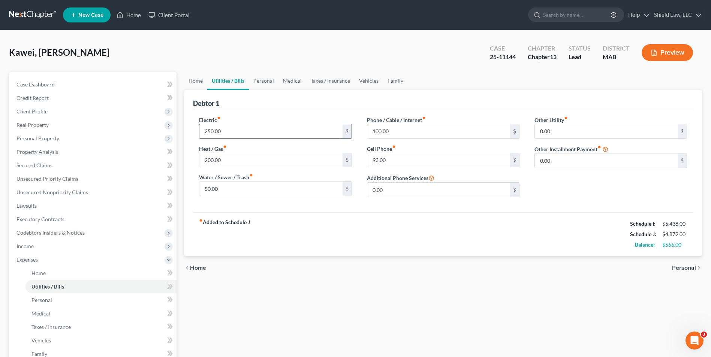
click at [245, 130] on input "250.00" at bounding box center [270, 131] width 143 height 14
click at [282, 211] on div "Electric fiber_manual_record 200 $ Heat / Gas fiber_manual_record 200.00 $ Wate…" at bounding box center [443, 161] width 500 height 102
click at [401, 131] on input "100.00" at bounding box center [438, 131] width 143 height 14
click at [259, 76] on link "Personal" at bounding box center [264, 81] width 30 height 18
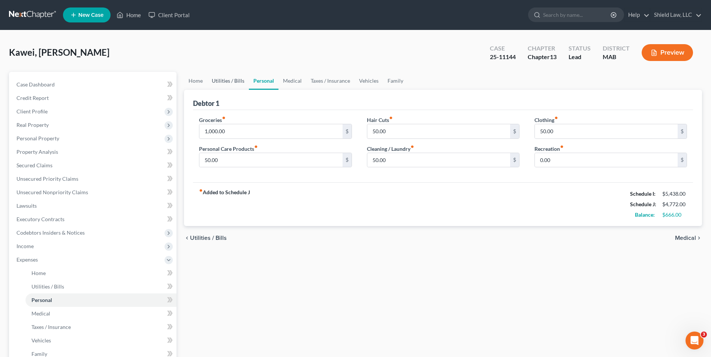
click at [228, 85] on link "Utilities / Bills" at bounding box center [228, 81] width 42 height 18
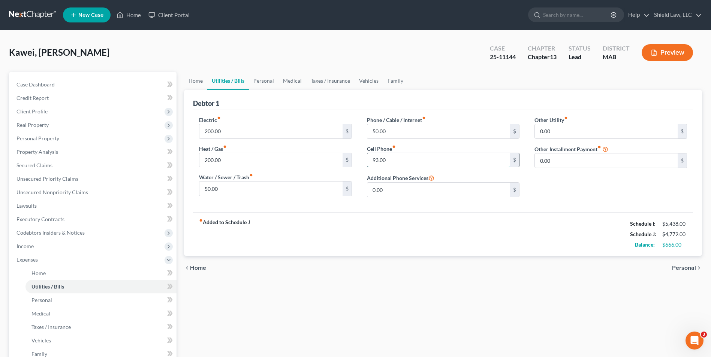
click at [395, 157] on input "93.00" at bounding box center [438, 160] width 143 height 14
click at [359, 102] on div "Debtor 1" at bounding box center [443, 100] width 500 height 20
click at [269, 81] on link "Personal" at bounding box center [264, 81] width 30 height 18
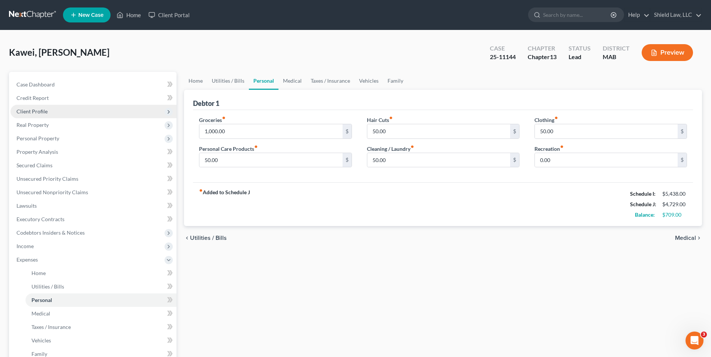
click at [40, 114] on span "Client Profile" at bounding box center [31, 111] width 31 height 6
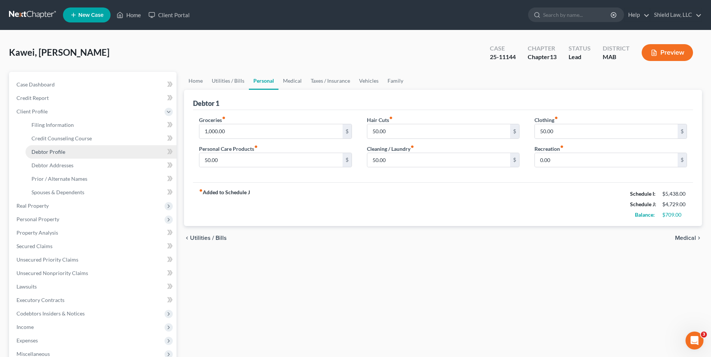
click at [76, 147] on link "Debtor Profile" at bounding box center [100, 151] width 151 height 13
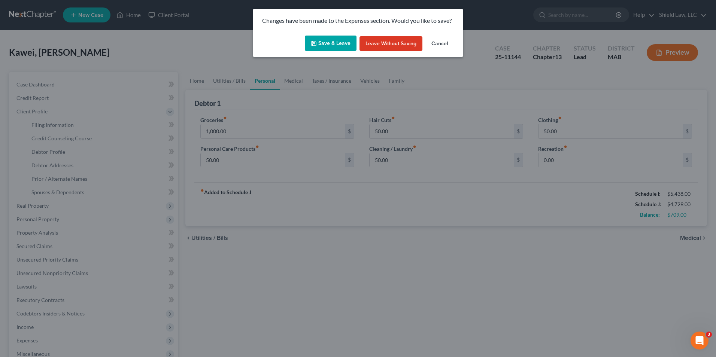
click at [325, 44] on button "Save & Leave" at bounding box center [331, 44] width 52 height 16
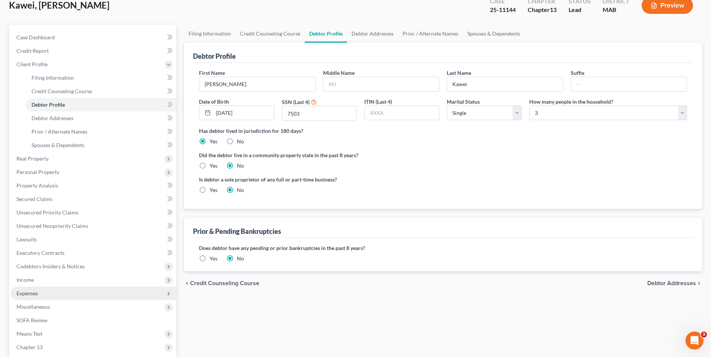
scroll to position [135, 0]
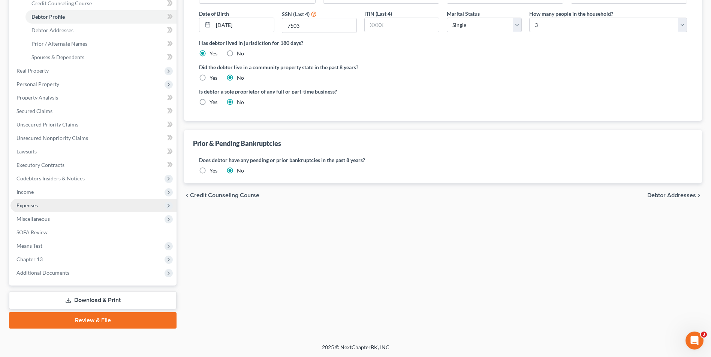
click at [43, 207] on span "Expenses" at bounding box center [93, 205] width 166 height 13
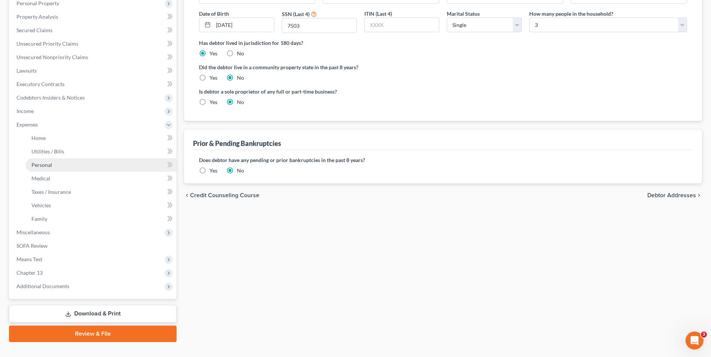
click at [51, 166] on span "Personal" at bounding box center [41, 165] width 21 height 6
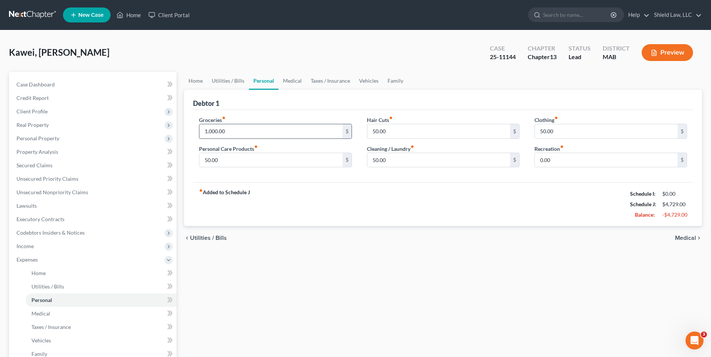
click at [229, 128] on input "1,000.00" at bounding box center [270, 131] width 143 height 14
click at [400, 126] on input "50.00" at bounding box center [438, 131] width 143 height 14
drag, startPoint x: 576, startPoint y: 136, endPoint x: 570, endPoint y: 136, distance: 6.0
click at [576, 136] on input "50.00" at bounding box center [606, 131] width 143 height 14
click at [448, 160] on input "50.00" at bounding box center [438, 160] width 143 height 14
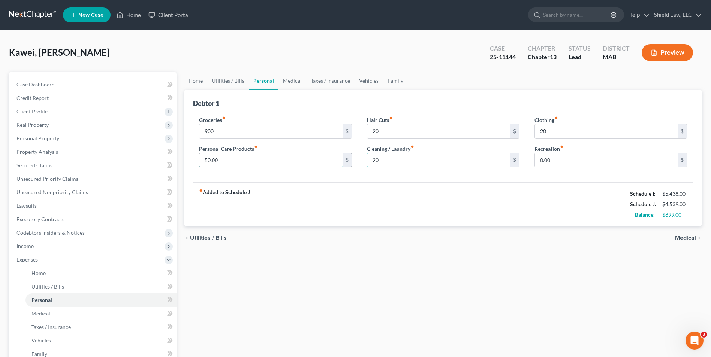
click at [223, 159] on input "50.00" at bounding box center [270, 160] width 143 height 14
click at [284, 83] on link "Medical" at bounding box center [292, 81] width 28 height 18
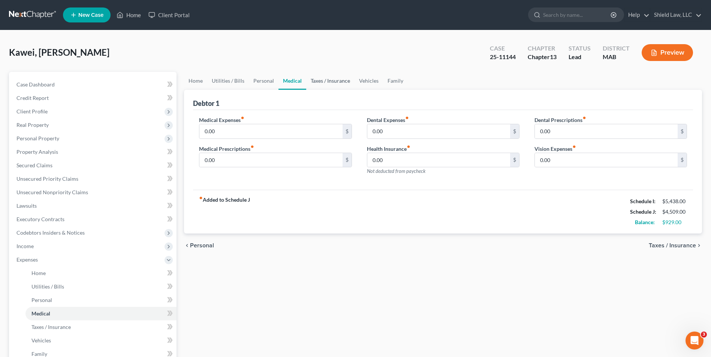
click at [335, 84] on link "Taxes / Insurance" at bounding box center [330, 81] width 48 height 18
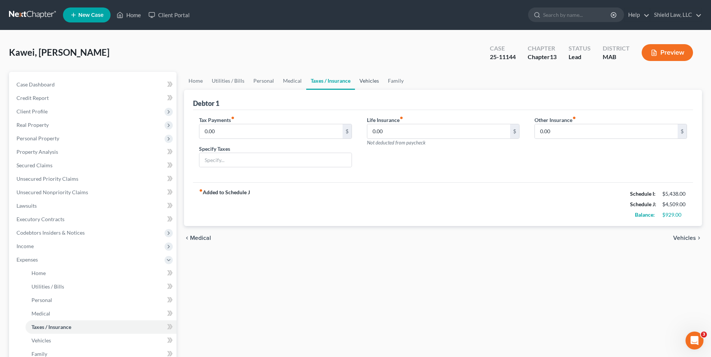
click at [372, 79] on link "Vehicles" at bounding box center [369, 81] width 28 height 18
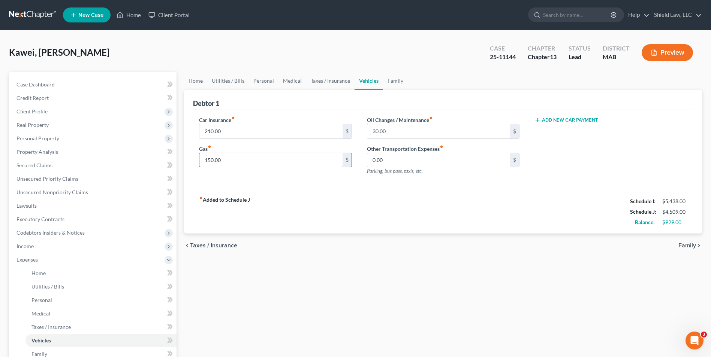
click at [242, 162] on input "150.00" at bounding box center [270, 160] width 143 height 14
click at [269, 176] on div "Car Insurance fiber_manual_record 210.00 $ Gas fiber_manual_record 100 $" at bounding box center [274, 148] width 167 height 65
drag, startPoint x: 252, startPoint y: 129, endPoint x: 249, endPoint y: 132, distance: 4.0
click at [251, 129] on input "210.00" at bounding box center [270, 131] width 143 height 14
drag, startPoint x: 203, startPoint y: 185, endPoint x: 316, endPoint y: 142, distance: 120.7
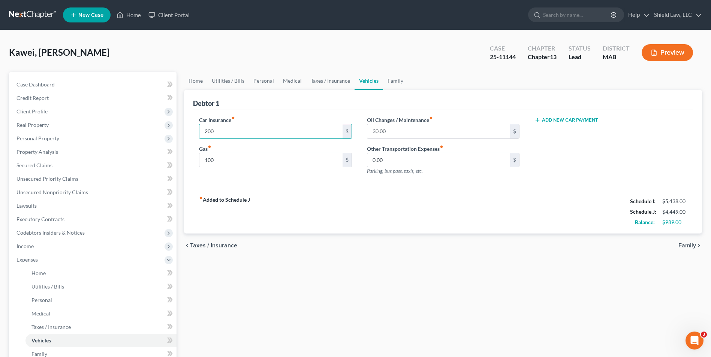
click at [203, 184] on div "Car Insurance fiber_manual_record 200 $ Gas fiber_manual_record 100 $ Oil Chang…" at bounding box center [443, 150] width 500 height 80
click at [328, 83] on link "Taxes / Insurance" at bounding box center [330, 81] width 48 height 18
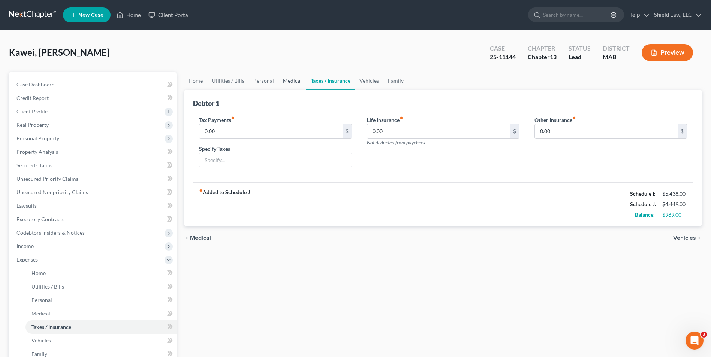
click at [290, 82] on link "Medical" at bounding box center [292, 81] width 28 height 18
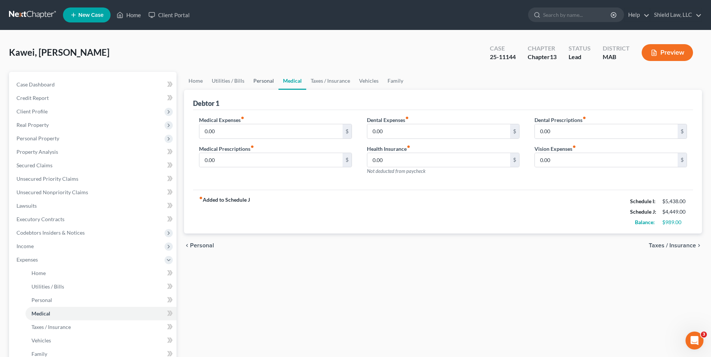
click at [251, 81] on link "Personal" at bounding box center [264, 81] width 30 height 18
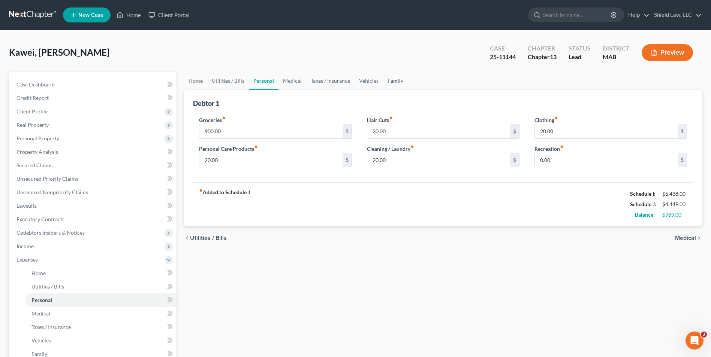
click at [402, 82] on link "Family" at bounding box center [395, 81] width 25 height 18
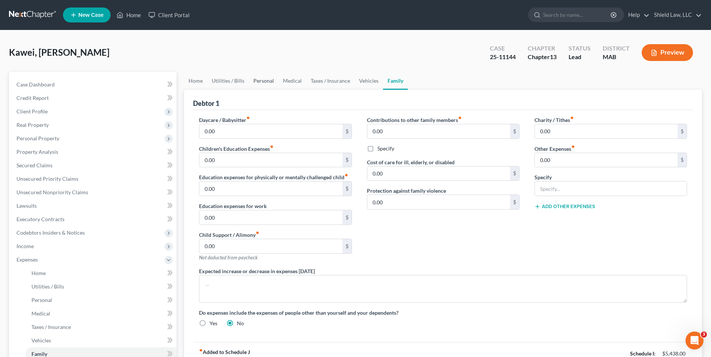
click at [259, 79] on link "Personal" at bounding box center [264, 81] width 30 height 18
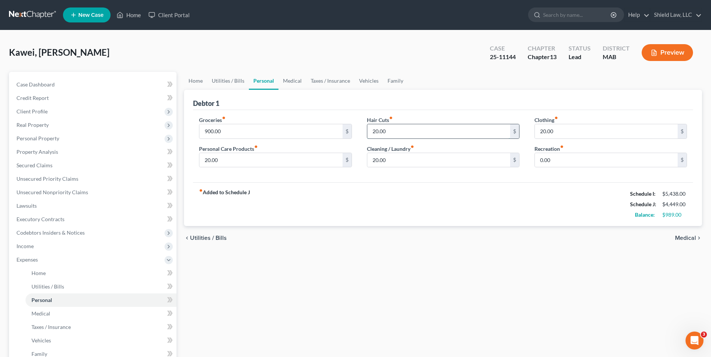
click at [390, 133] on input "20.00" at bounding box center [438, 131] width 143 height 14
click at [557, 134] on input "20.00" at bounding box center [606, 131] width 143 height 14
drag, startPoint x: 395, startPoint y: 167, endPoint x: 380, endPoint y: 168, distance: 14.6
click at [395, 167] on input "20.00" at bounding box center [438, 160] width 143 height 14
click at [265, 168] on div "Groceries fiber_manual_record 900.00 $ Personal Care Products fiber_manual_reco…" at bounding box center [274, 145] width 167 height 58
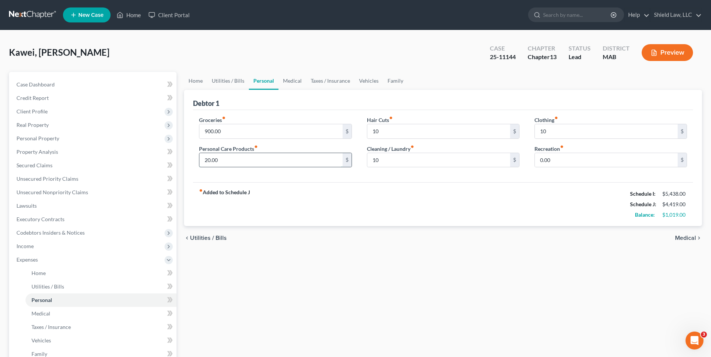
drag, startPoint x: 263, startPoint y: 165, endPoint x: 260, endPoint y: 160, distance: 5.2
click at [263, 164] on input "20.00" at bounding box center [270, 160] width 143 height 14
click at [246, 133] on input "900.00" at bounding box center [270, 131] width 143 height 14
click at [385, 135] on input "10" at bounding box center [438, 131] width 143 height 14
click at [370, 184] on div "fiber_manual_record Added to Schedule J Schedule I: $5,438.00 Schedule J: $4,36…" at bounding box center [443, 204] width 500 height 44
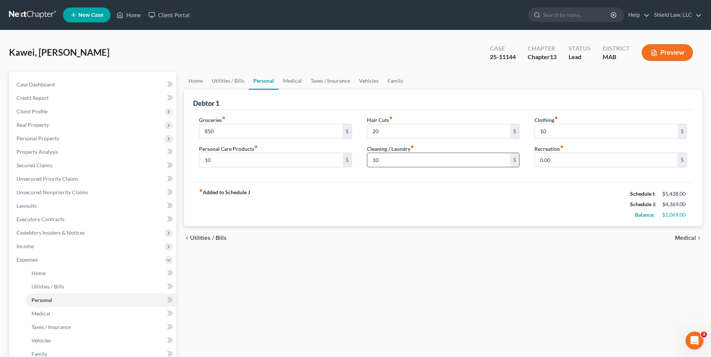
click at [406, 161] on input "10" at bounding box center [438, 160] width 143 height 14
click at [356, 187] on div "fiber_manual_record Added to Schedule J Schedule I: $5,438.00 Schedule J: $4,37…" at bounding box center [443, 204] width 500 height 44
drag, startPoint x: 255, startPoint y: 158, endPoint x: 257, endPoint y: 164, distance: 6.4
click at [255, 158] on input "10" at bounding box center [270, 160] width 143 height 14
click at [403, 184] on div "fiber_manual_record Added to Schedule J Schedule I: $5,438.00 Schedule J: $4,38…" at bounding box center [443, 204] width 500 height 44
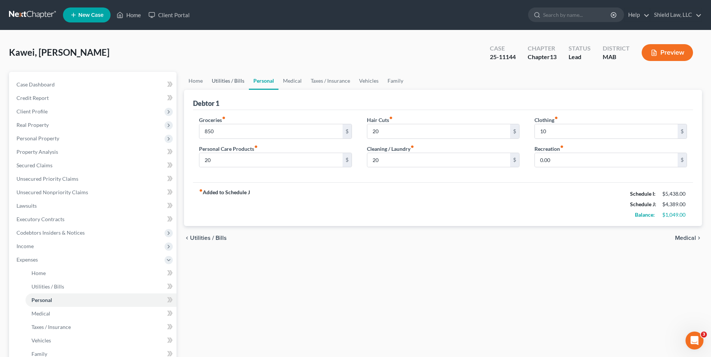
click at [234, 79] on link "Utilities / Bills" at bounding box center [228, 81] width 42 height 18
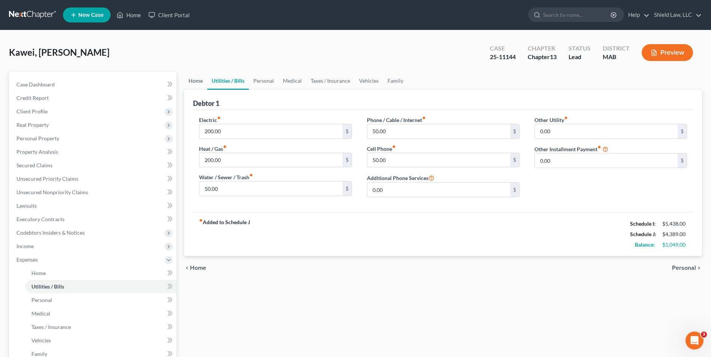
click at [200, 75] on link "Home" at bounding box center [195, 81] width 23 height 18
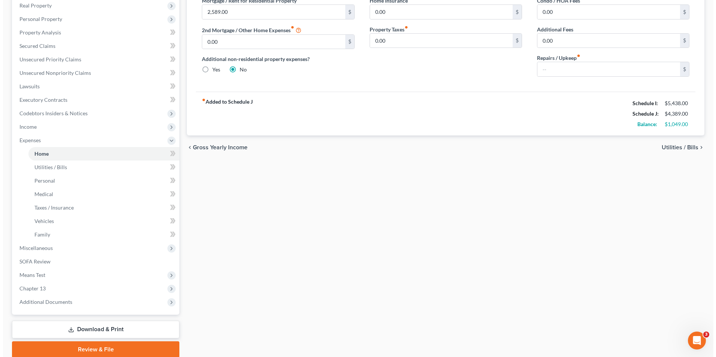
scroll to position [149, 0]
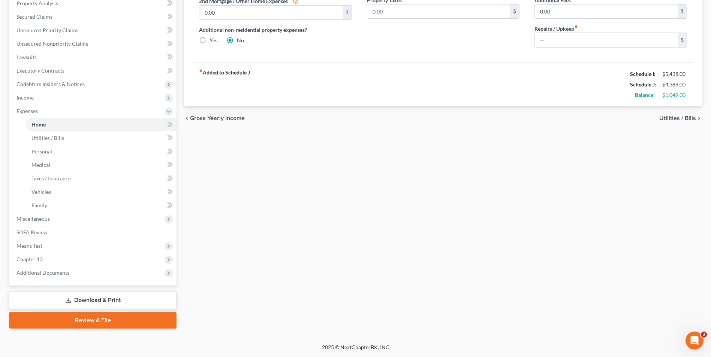
click at [115, 302] on link "Download & Print" at bounding box center [92, 301] width 167 height 18
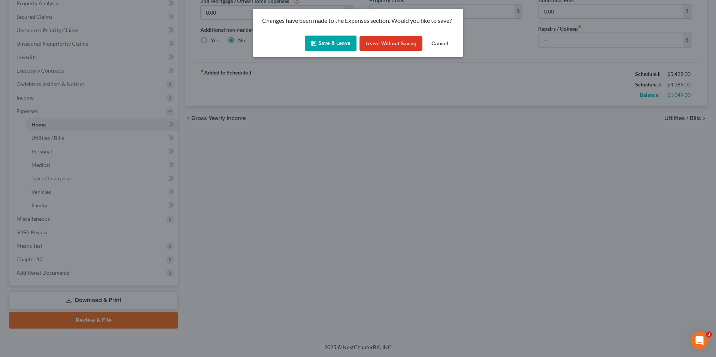
click at [338, 45] on button "Save & Leave" at bounding box center [331, 44] width 52 height 16
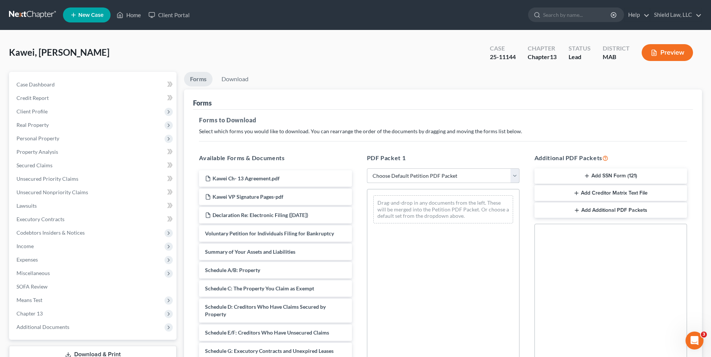
click at [426, 175] on select "Choose Default Petition PDF Packet Complete Bankruptcy Petition (all forms and …" at bounding box center [443, 176] width 153 height 15
click at [367, 169] on select "Choose Default Petition PDF Packet Complete Bankruptcy Petition (all forms and …" at bounding box center [443, 176] width 153 height 15
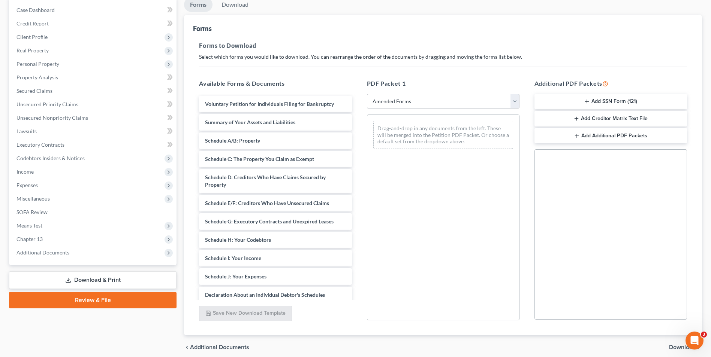
scroll to position [75, 0]
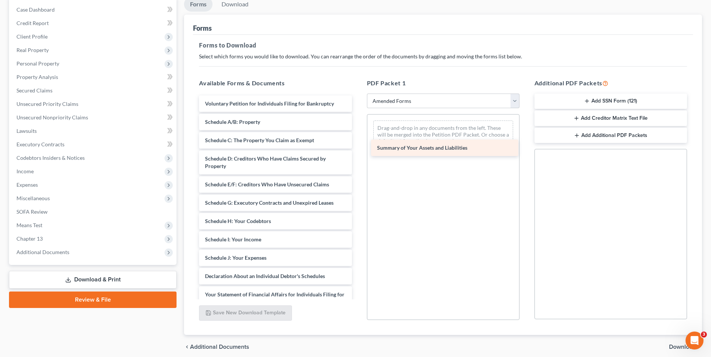
drag, startPoint x: 270, startPoint y: 126, endPoint x: 442, endPoint y: 151, distance: 173.9
click at [357, 151] on div "Summary of Your Assets and Liabilities Voluntary Petition for Individuals Filin…" at bounding box center [275, 253] width 164 height 314
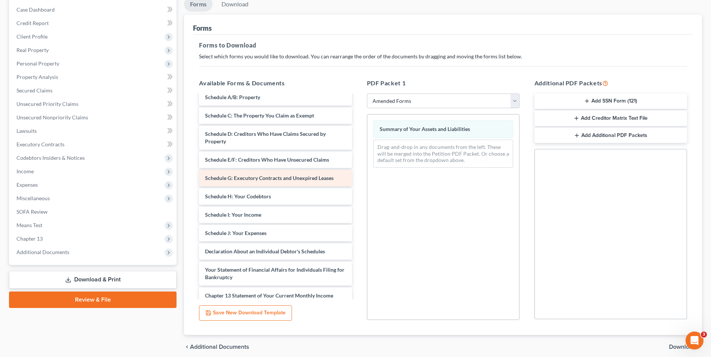
scroll to position [37, 0]
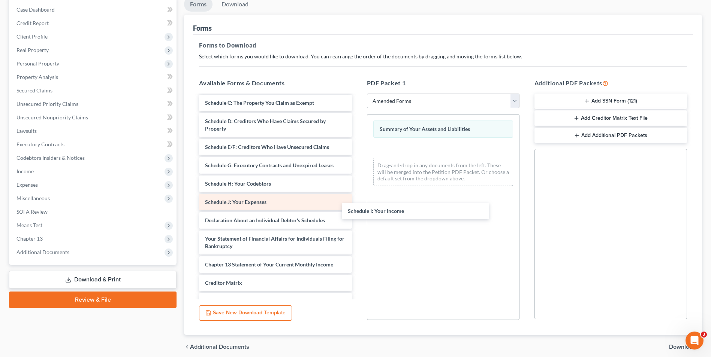
drag, startPoint x: 274, startPoint y: 200, endPoint x: 250, endPoint y: 208, distance: 25.2
click at [357, 207] on div "Schedule I: Your Income Voluntary Petition for Individuals Filing for Bankruptc…" at bounding box center [275, 206] width 164 height 296
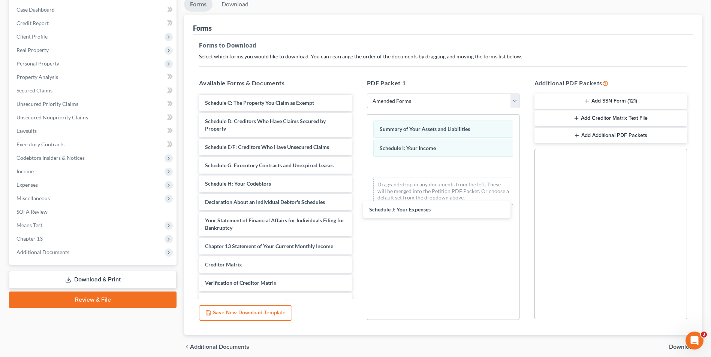
click at [357, 211] on div "Schedule J: Your Expenses Voluntary Petition for Individuals Filing for Bankrup…" at bounding box center [275, 197] width 164 height 278
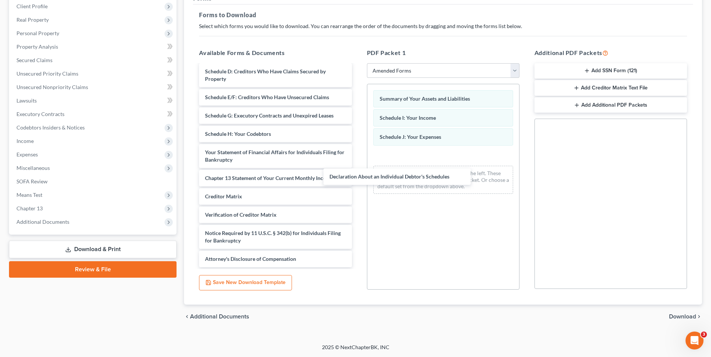
scroll to position [57, 0]
drag, startPoint x: 292, startPoint y: 137, endPoint x: 559, endPoint y: 241, distance: 286.4
click at [357, 181] on div "Declaration About an Individual Debtor's Schedules Voluntary Petition for Indiv…" at bounding box center [275, 137] width 164 height 259
click at [679, 316] on span "Download" at bounding box center [682, 317] width 27 height 6
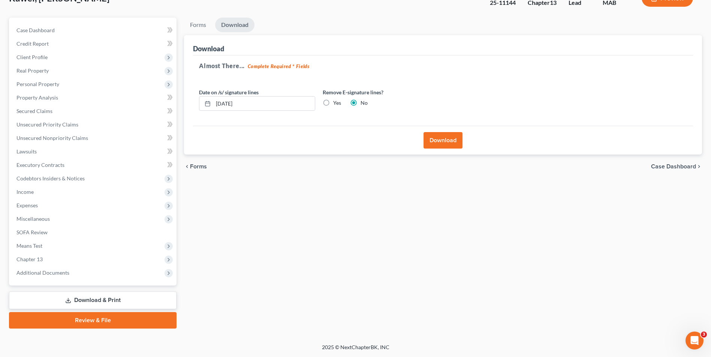
scroll to position [54, 0]
drag, startPoint x: 444, startPoint y: 141, endPoint x: 426, endPoint y: 136, distance: 19.1
click at [444, 141] on button "Download" at bounding box center [442, 140] width 39 height 16
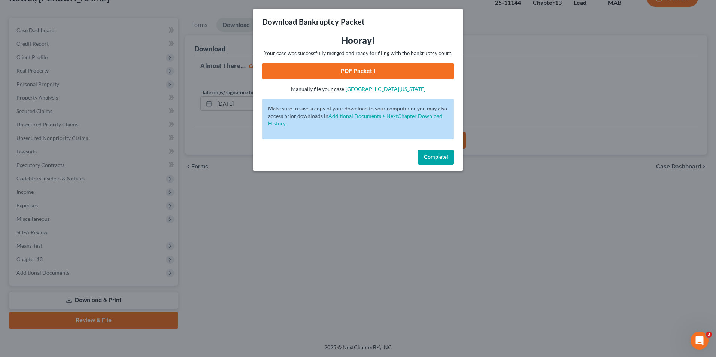
click at [401, 77] on link "PDF Packet 1" at bounding box center [358, 71] width 192 height 16
drag, startPoint x: 444, startPoint y: 162, endPoint x: 436, endPoint y: 160, distance: 8.0
click at [443, 162] on button "Complete!" at bounding box center [436, 157] width 36 height 15
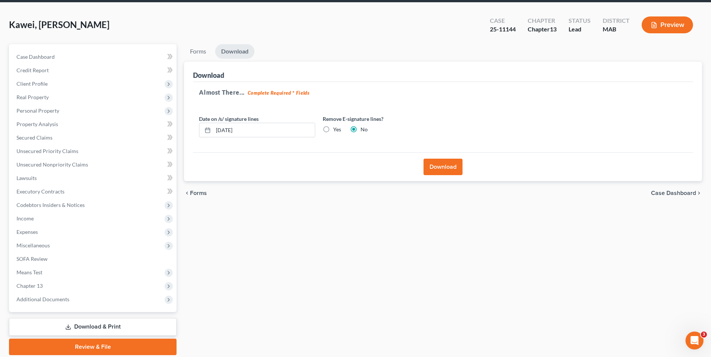
scroll to position [0, 0]
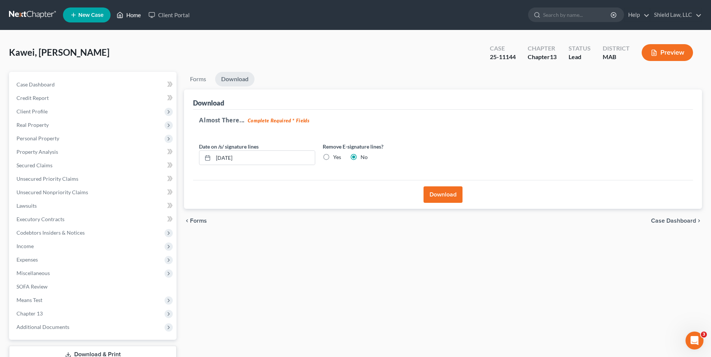
drag, startPoint x: 127, startPoint y: 12, endPoint x: 343, endPoint y: 65, distance: 221.9
click at [127, 12] on link "Home" at bounding box center [129, 14] width 32 height 13
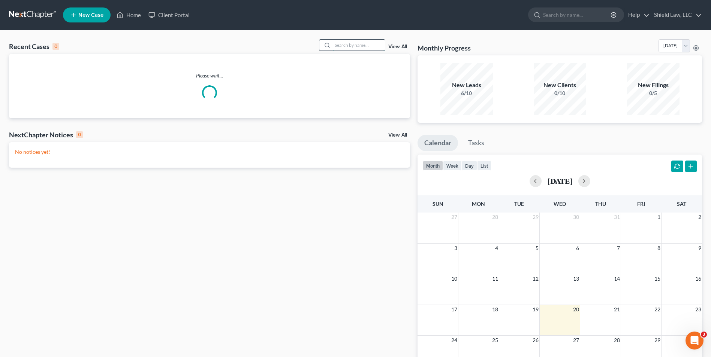
click at [366, 47] on input "search" at bounding box center [358, 45] width 52 height 11
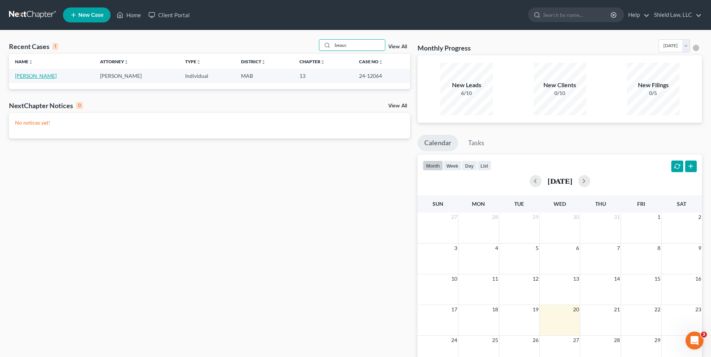
click at [28, 74] on link "[PERSON_NAME]" at bounding box center [36, 76] width 42 height 6
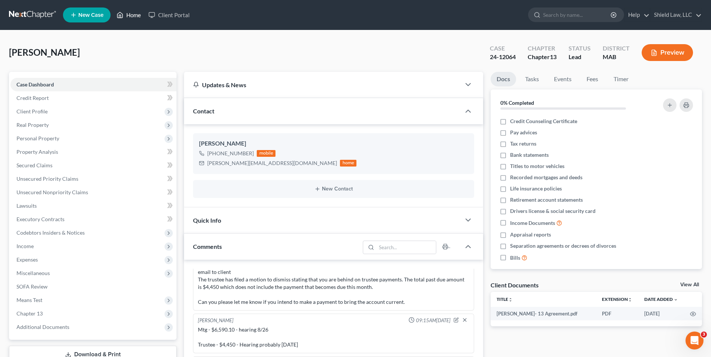
drag, startPoint x: 136, startPoint y: 16, endPoint x: 358, endPoint y: 43, distance: 223.9
click at [136, 16] on link "Home" at bounding box center [129, 14] width 32 height 13
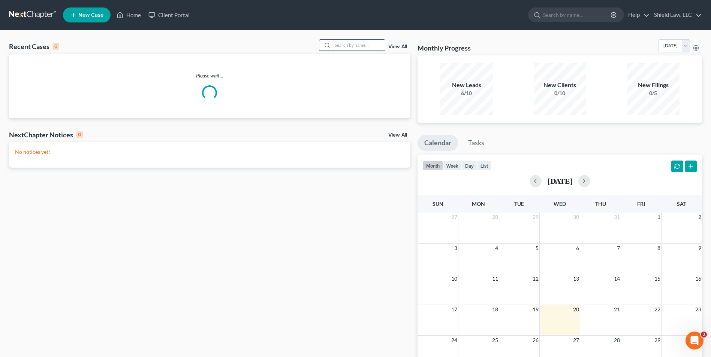
drag, startPoint x: 358, startPoint y: 43, endPoint x: 363, endPoint y: 43, distance: 4.9
click at [363, 43] on input "search" at bounding box center [358, 45] width 52 height 11
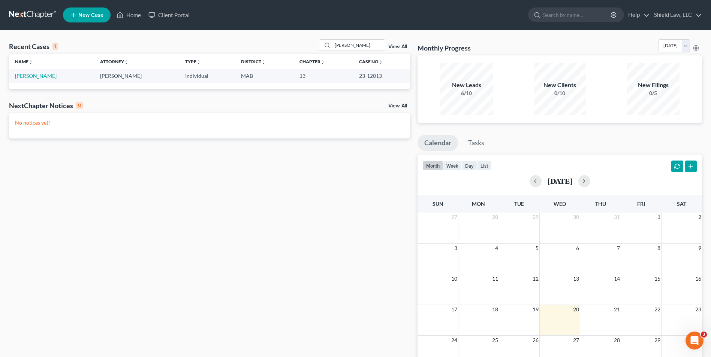
click at [34, 80] on td "[PERSON_NAME]" at bounding box center [51, 76] width 85 height 14
click at [33, 75] on link "[PERSON_NAME]" at bounding box center [36, 76] width 42 height 6
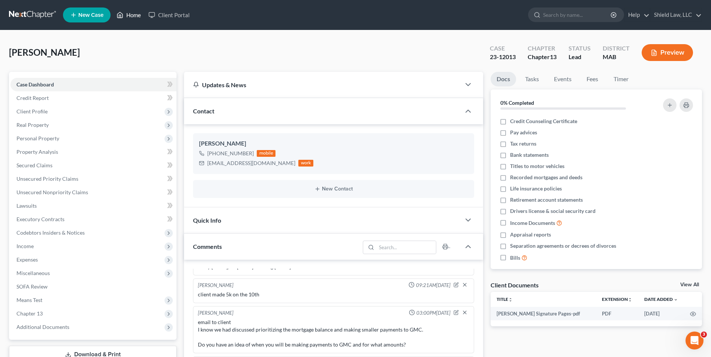
click at [138, 16] on link "Home" at bounding box center [129, 14] width 32 height 13
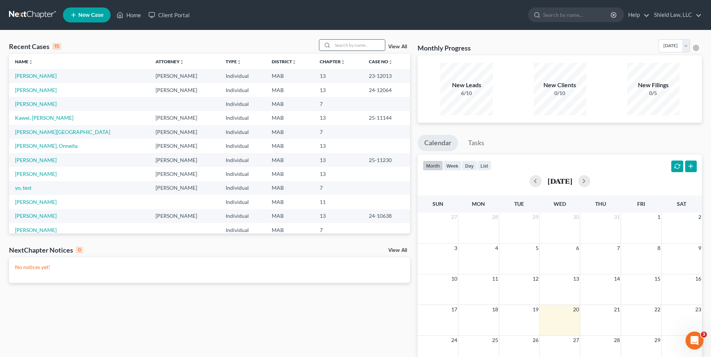
click at [344, 45] on input "search" at bounding box center [358, 45] width 52 height 11
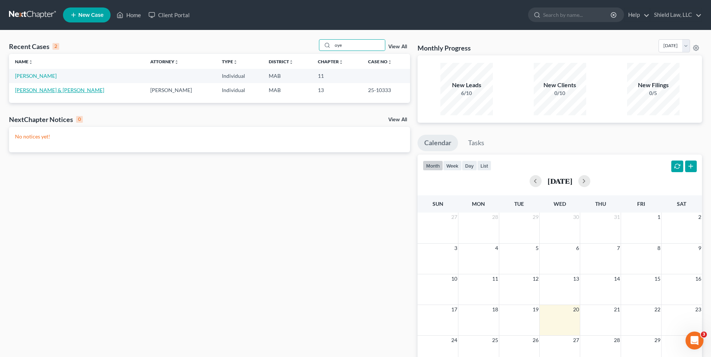
click at [50, 92] on link "[PERSON_NAME] & [PERSON_NAME]" at bounding box center [59, 90] width 89 height 6
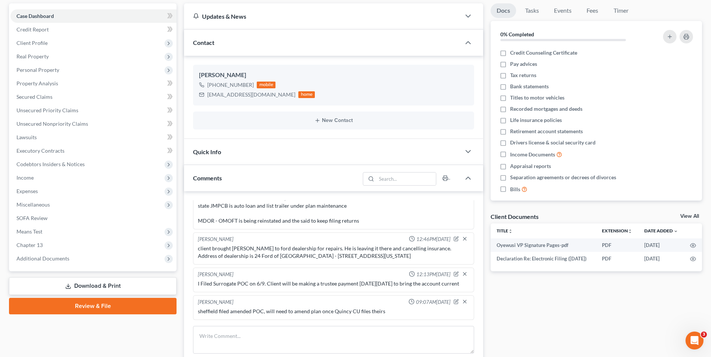
scroll to position [150, 0]
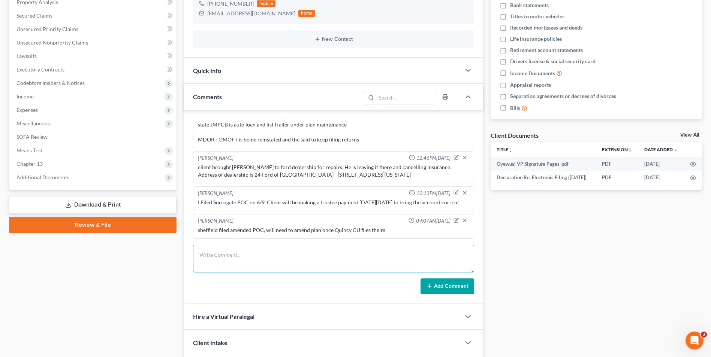
click at [268, 250] on textarea at bounding box center [333, 259] width 281 height 28
paste textarea "JPMCB reached out to us in regards to your Jeep payments. They stated that you …"
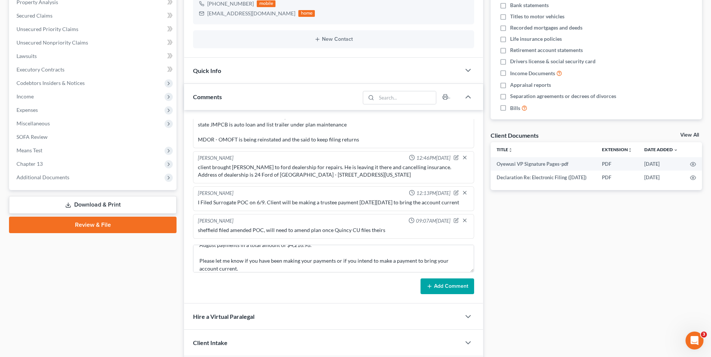
click at [446, 285] on button "Add Comment" at bounding box center [447, 287] width 54 height 16
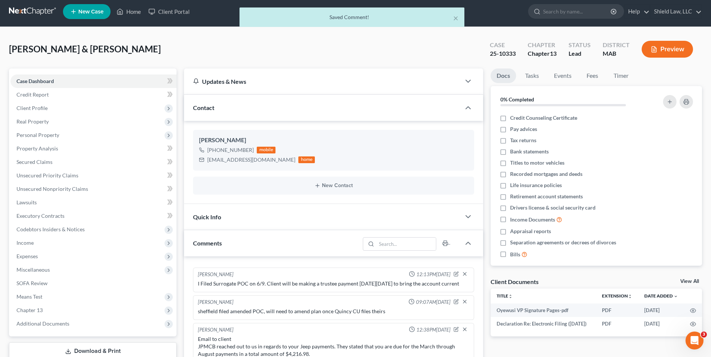
scroll to position [0, 0]
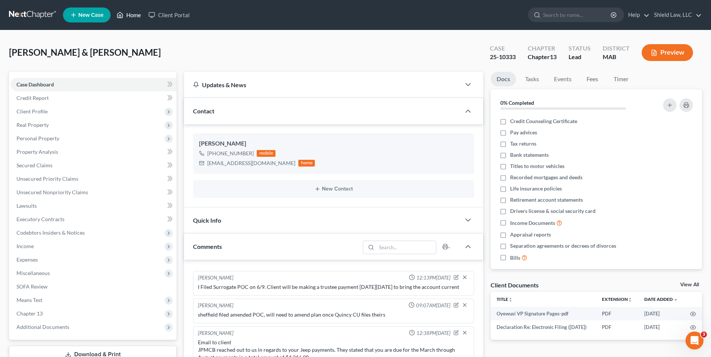
click at [129, 16] on link "Home" at bounding box center [129, 14] width 32 height 13
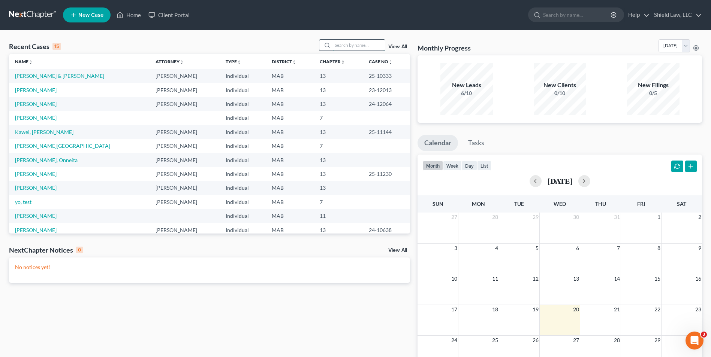
click at [341, 48] on input "search" at bounding box center [358, 45] width 52 height 11
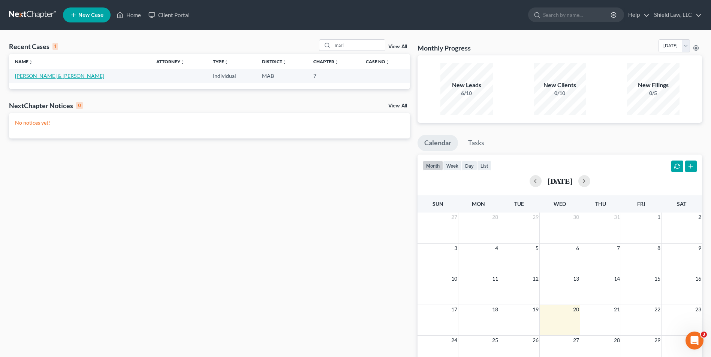
click at [63, 74] on link "[PERSON_NAME] & [PERSON_NAME]" at bounding box center [59, 76] width 89 height 6
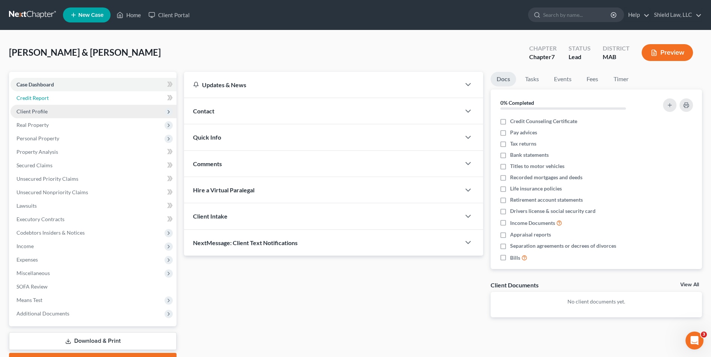
click at [50, 100] on link "Credit Report" at bounding box center [93, 97] width 166 height 13
click at [57, 113] on span "Client Profile" at bounding box center [93, 111] width 166 height 13
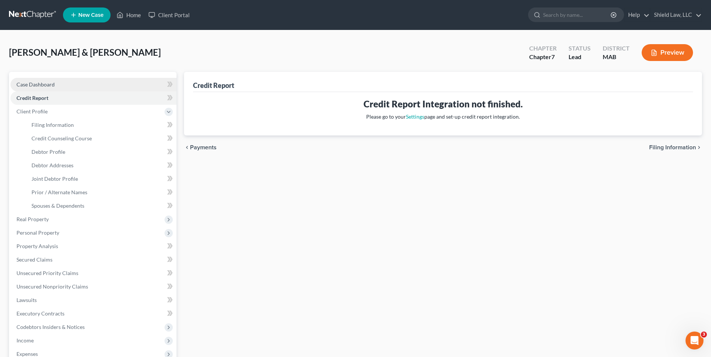
click at [60, 80] on link "Case Dashboard" at bounding box center [93, 84] width 166 height 13
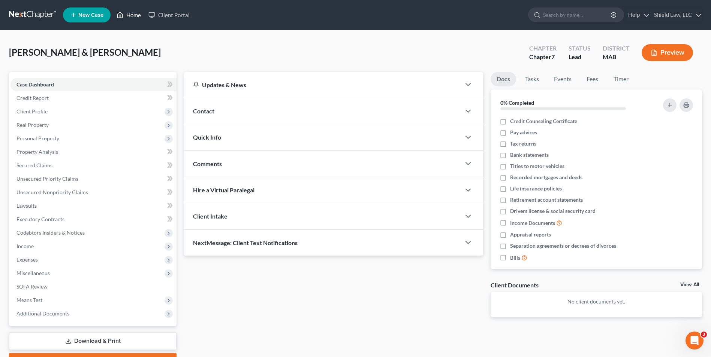
drag, startPoint x: 131, startPoint y: 16, endPoint x: 185, endPoint y: 46, distance: 62.2
click at [131, 16] on link "Home" at bounding box center [129, 14] width 32 height 13
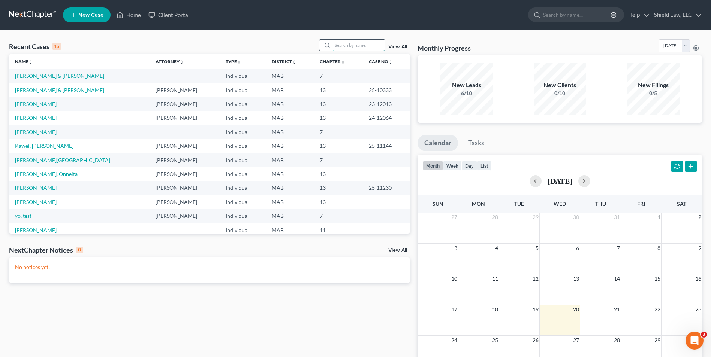
click at [370, 42] on input "search" at bounding box center [358, 45] width 52 height 11
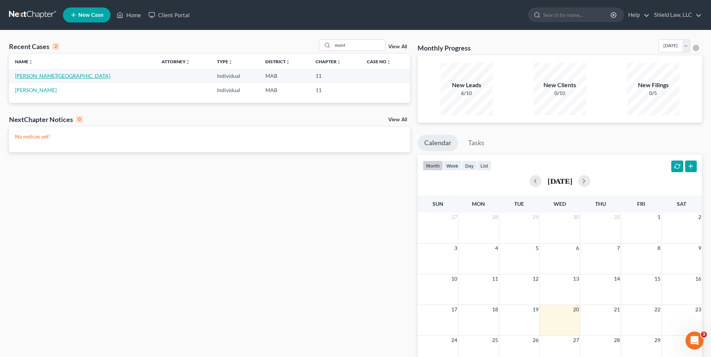
click at [42, 76] on link "[PERSON_NAME][GEOGRAPHIC_DATA]" at bounding box center [62, 76] width 95 height 6
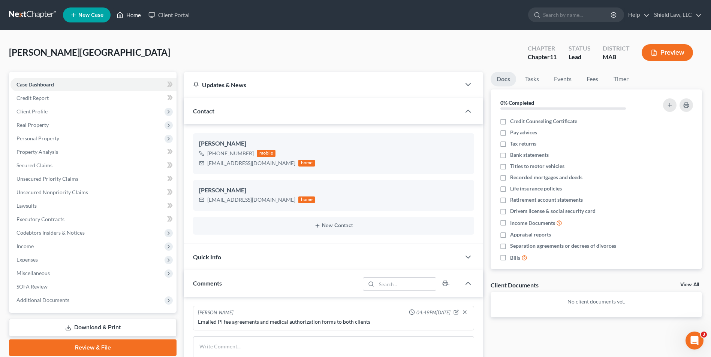
click at [126, 15] on link "Home" at bounding box center [129, 14] width 32 height 13
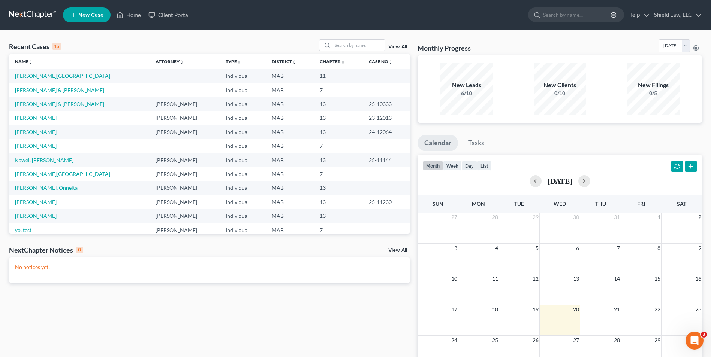
click at [28, 115] on td "[PERSON_NAME]" at bounding box center [79, 118] width 141 height 14
click at [31, 118] on link "[PERSON_NAME]" at bounding box center [36, 118] width 42 height 6
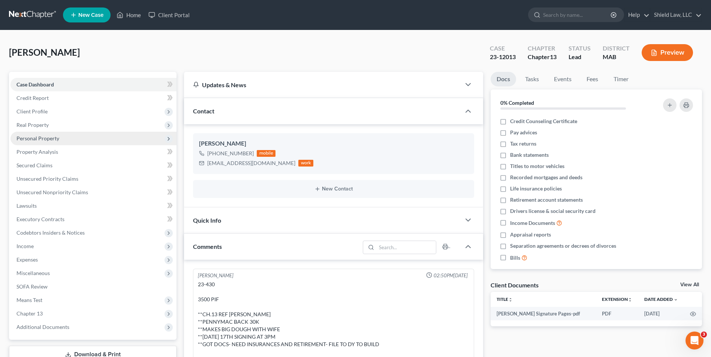
scroll to position [1869, 0]
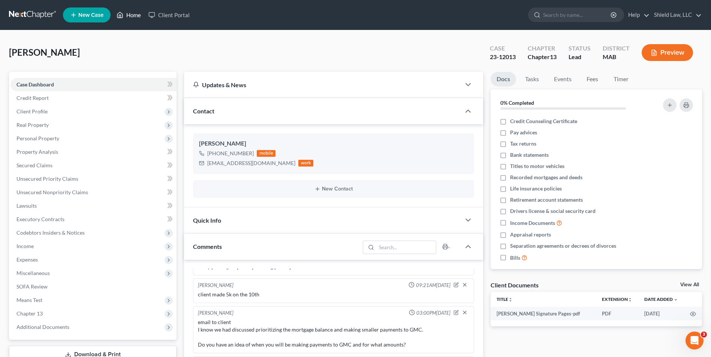
drag, startPoint x: 127, startPoint y: 14, endPoint x: 156, endPoint y: 25, distance: 31.1
click at [127, 14] on link "Home" at bounding box center [129, 14] width 32 height 13
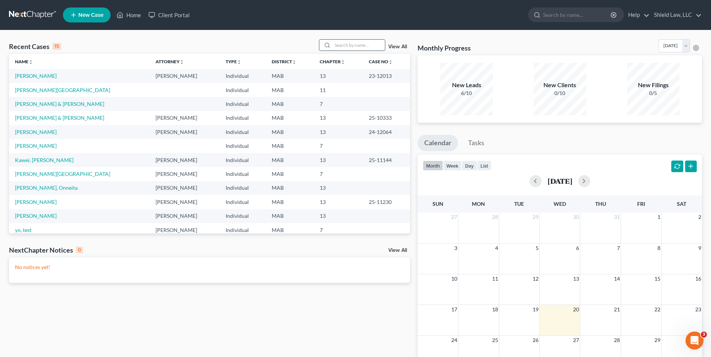
click at [335, 47] on input "search" at bounding box center [358, 45] width 52 height 11
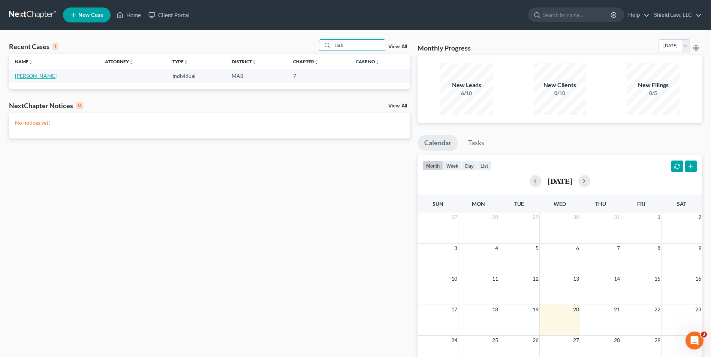
click at [28, 76] on link "[PERSON_NAME]" at bounding box center [36, 76] width 42 height 6
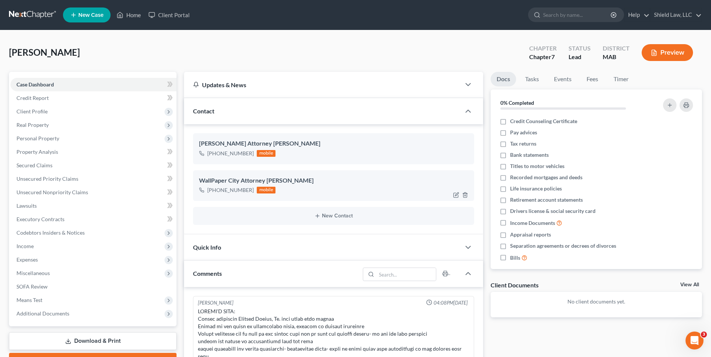
scroll to position [1425, 0]
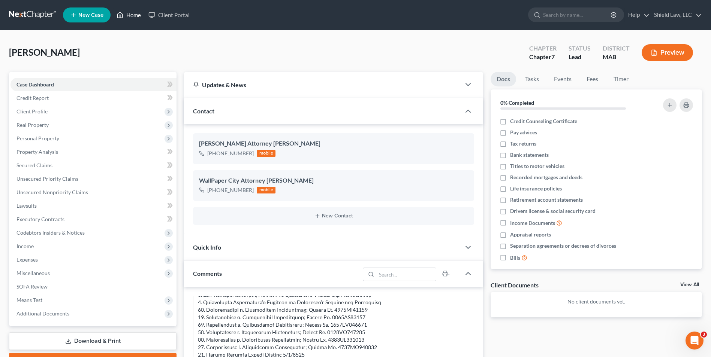
drag, startPoint x: 132, startPoint y: 15, endPoint x: 111, endPoint y: 0, distance: 25.8
click at [132, 15] on link "Home" at bounding box center [129, 14] width 32 height 13
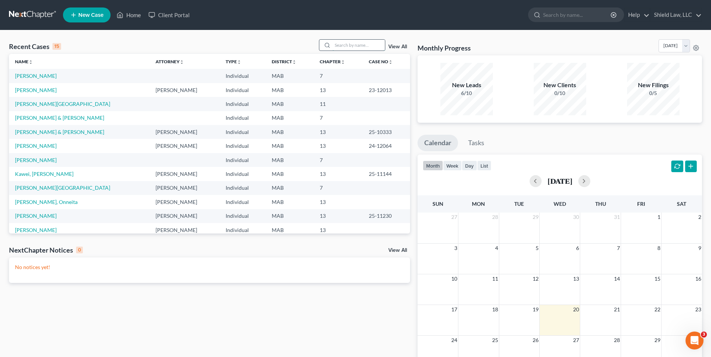
click at [351, 44] on input "search" at bounding box center [358, 45] width 52 height 11
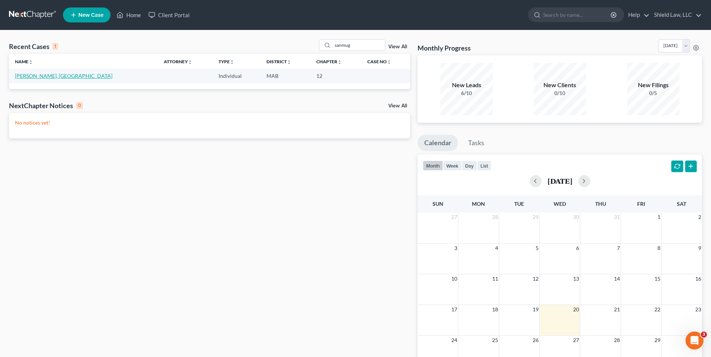
click at [32, 78] on link "[PERSON_NAME], [GEOGRAPHIC_DATA]" at bounding box center [63, 76] width 97 height 6
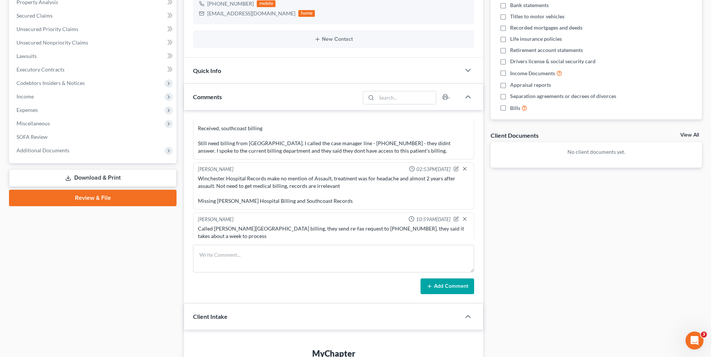
scroll to position [757, 0]
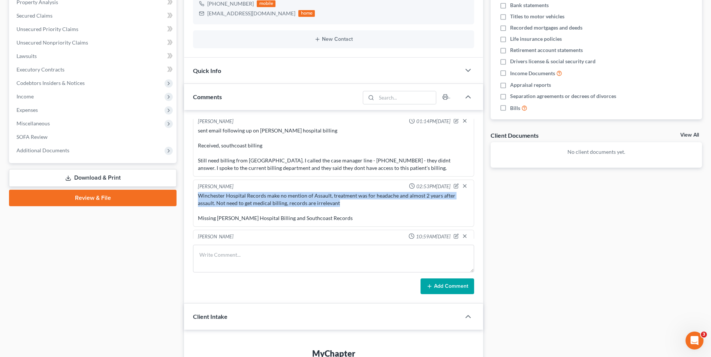
drag, startPoint x: 338, startPoint y: 205, endPoint x: 199, endPoint y: 195, distance: 140.2
click at [199, 195] on div "Winchester Hospital Records make no mention of Assault, treatment was for heada…" at bounding box center [333, 207] width 271 height 30
copy div "Winchester Hospital Records make no mention of Assault, treatment was for heada…"
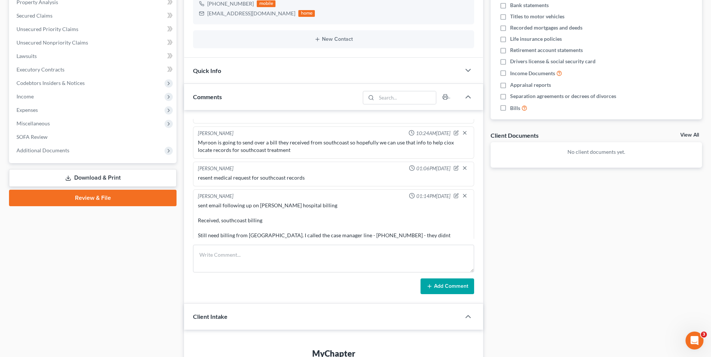
scroll to position [720, 0]
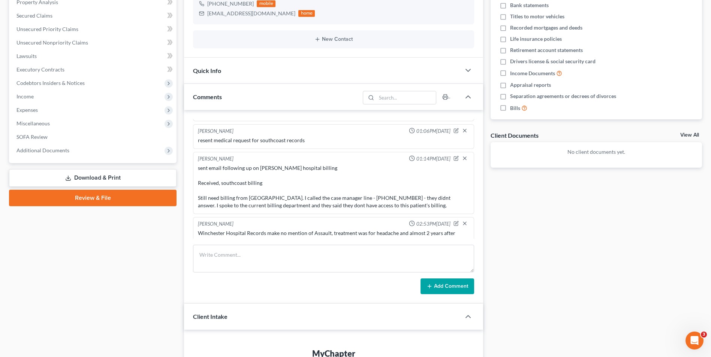
click at [295, 208] on div "sent email following up on [PERSON_NAME] hospital billing Received, southcoast …" at bounding box center [333, 186] width 271 height 45
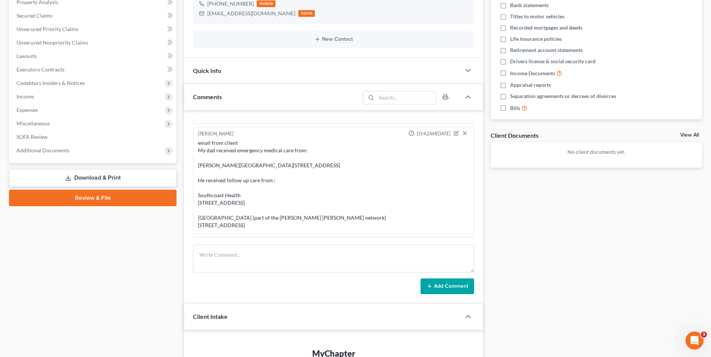
scroll to position [345, 0]
